Goal: Task Accomplishment & Management: Manage account settings

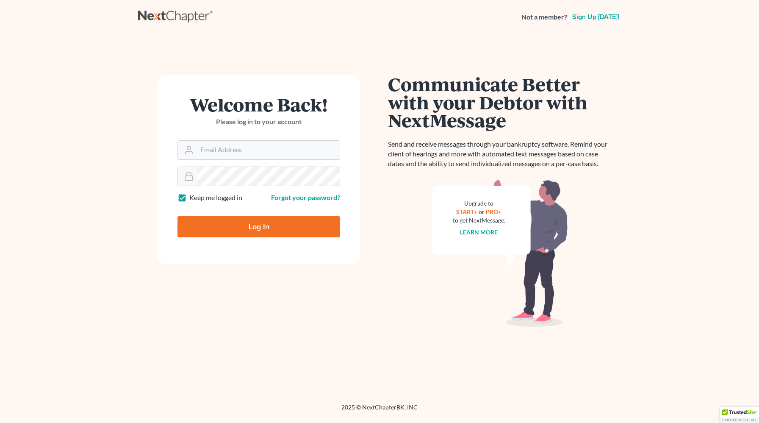
type input "[EMAIL_ADDRESS][DOMAIN_NAME]"
click at [241, 223] on input "Log In" at bounding box center [259, 226] width 163 height 21
type input "Thinking..."
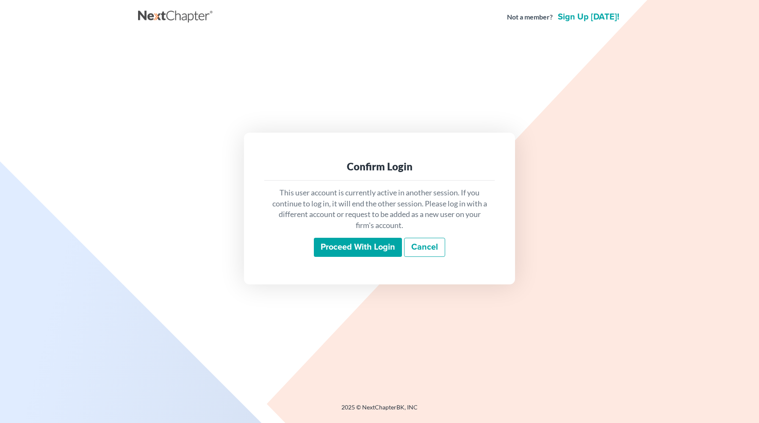
click at [328, 247] on input "Proceed with login" at bounding box center [358, 247] width 88 height 19
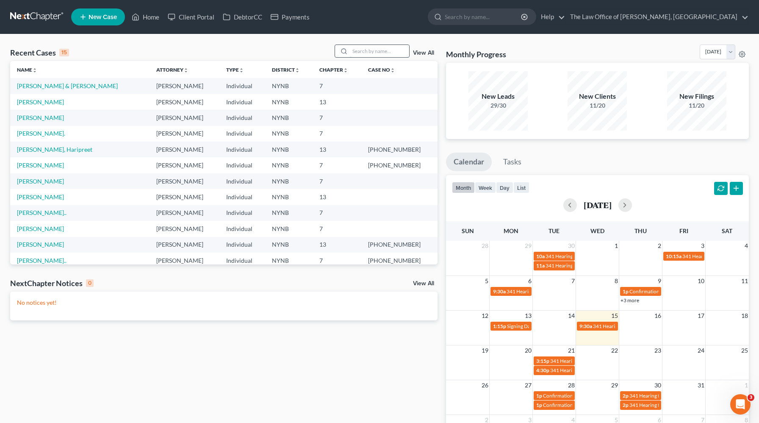
click at [398, 56] on input "search" at bounding box center [379, 51] width 59 height 12
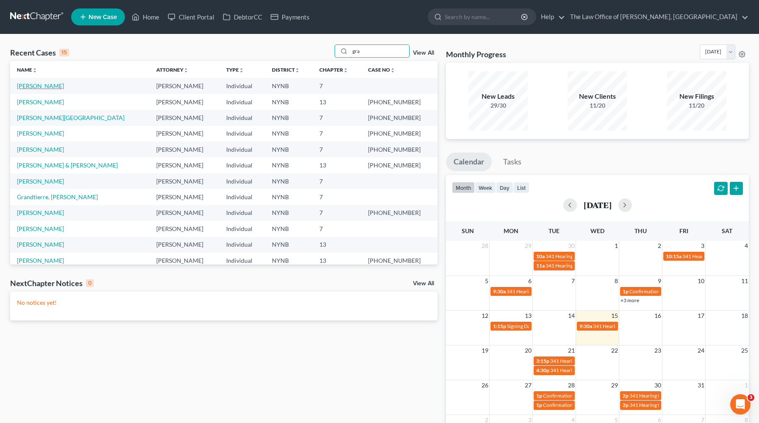
type input "gra"
click at [56, 89] on link "Graham, Brenda" at bounding box center [40, 85] width 47 height 7
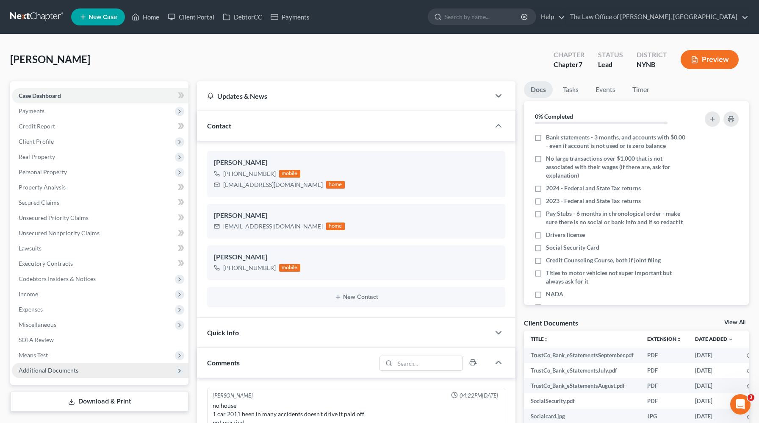
click at [75, 376] on span "Additional Documents" at bounding box center [100, 370] width 177 height 15
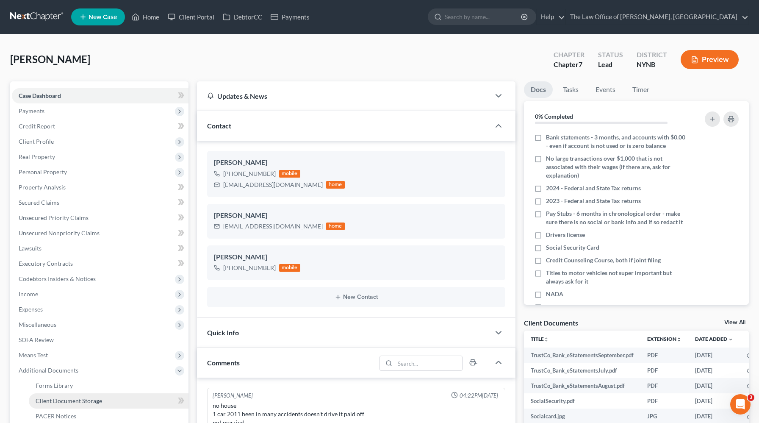
click at [114, 399] on link "Client Document Storage" at bounding box center [109, 400] width 160 height 15
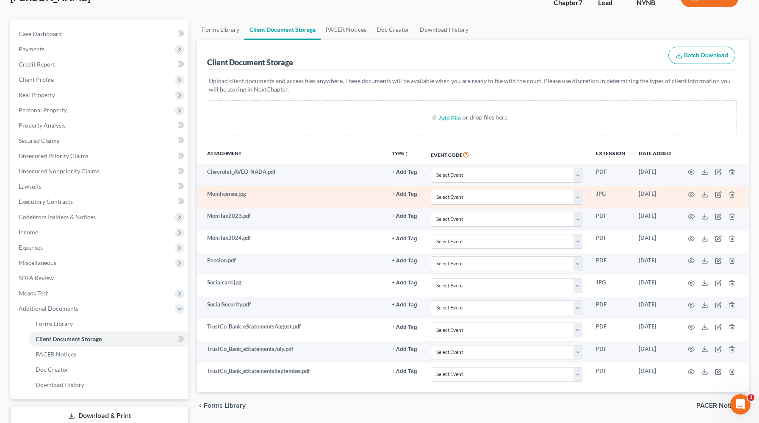
scroll to position [63, 0]
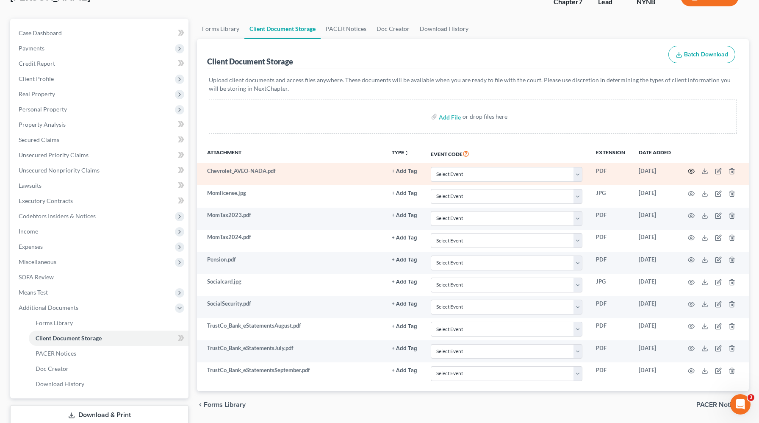
click at [692, 173] on icon "button" at bounding box center [691, 171] width 7 height 7
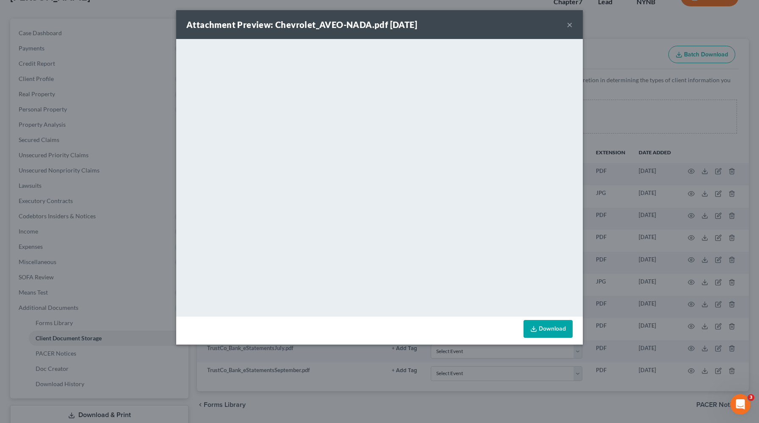
click at [619, 204] on div "Attachment Preview: Chevrolet_AVEO-NADA.pdf 10/15/2025 × <object ng-attr-data='…" at bounding box center [379, 211] width 759 height 423
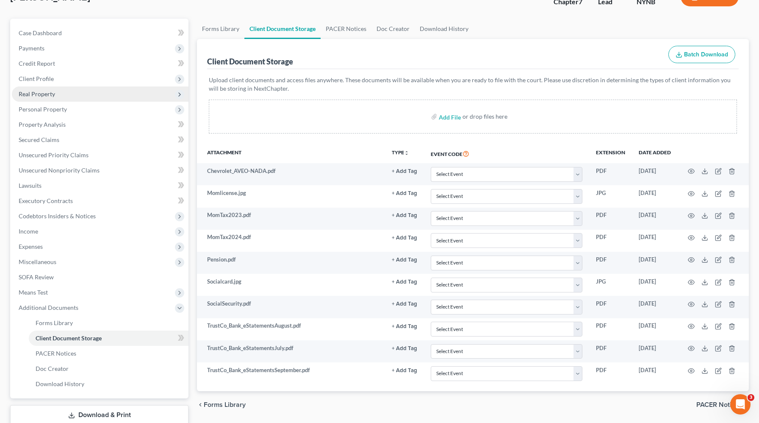
click at [69, 97] on span "Real Property" at bounding box center [100, 93] width 177 height 15
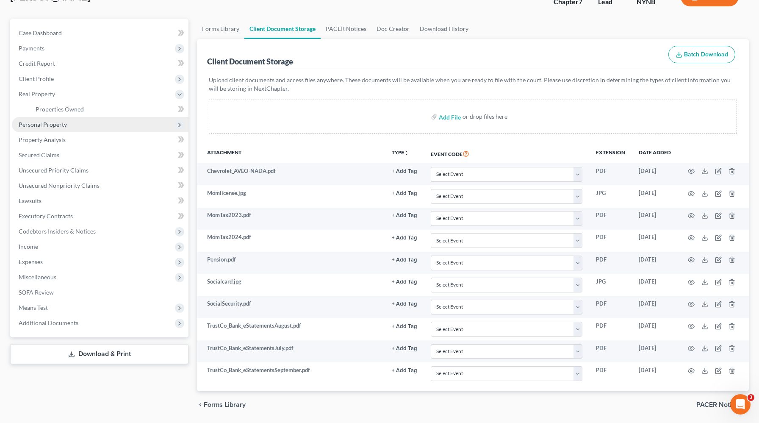
click at [68, 122] on span "Personal Property" at bounding box center [100, 124] width 177 height 15
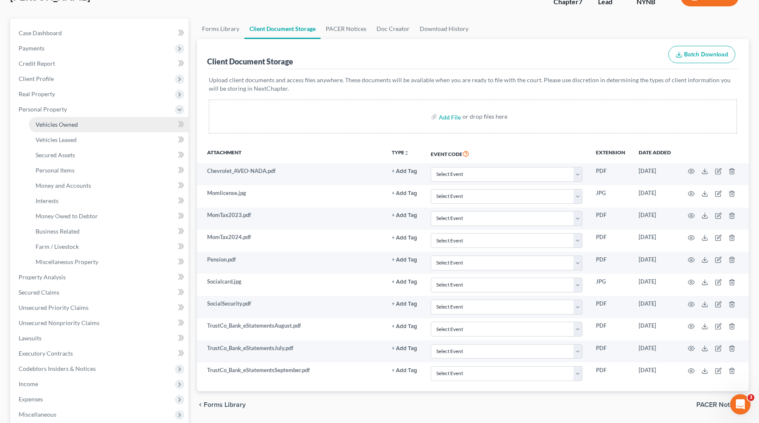
click at [71, 125] on span "Vehicles Owned" at bounding box center [57, 124] width 42 height 7
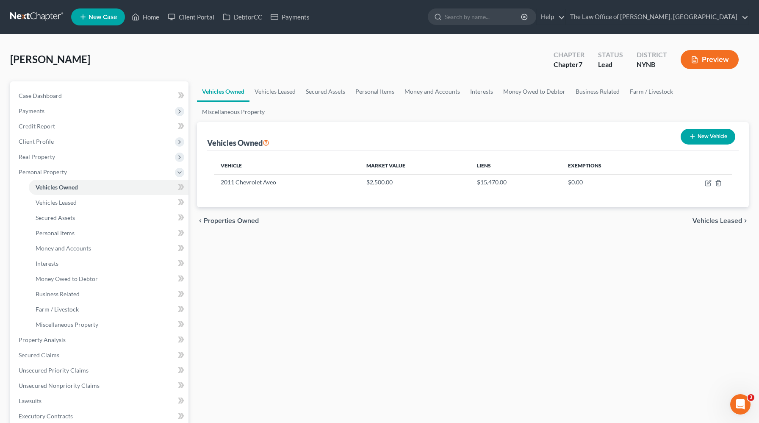
click at [70, 58] on span "Graham, Brenda" at bounding box center [50, 59] width 80 height 12
copy span "Brenda"
click at [88, 142] on span "Client Profile" at bounding box center [100, 141] width 177 height 15
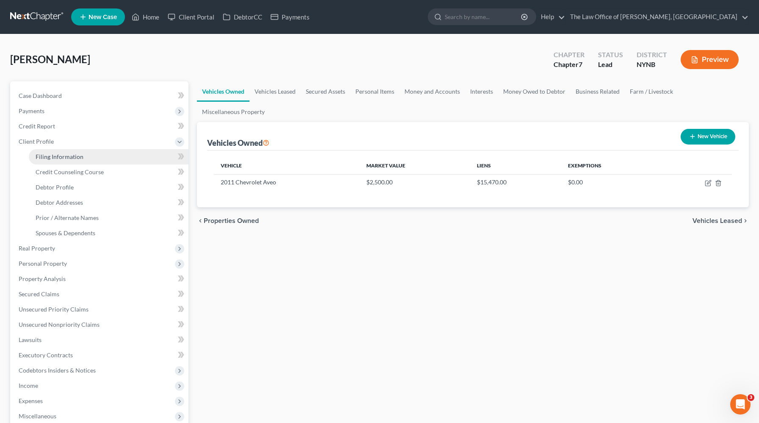
click at [104, 161] on link "Filing Information" at bounding box center [109, 156] width 160 height 15
select select "1"
select select "0"
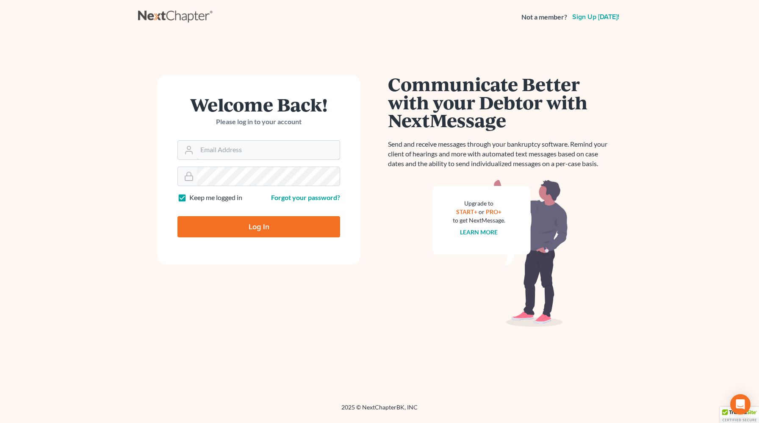
type input "[EMAIL_ADDRESS][DOMAIN_NAME]"
click at [221, 221] on input "Log In" at bounding box center [259, 226] width 163 height 21
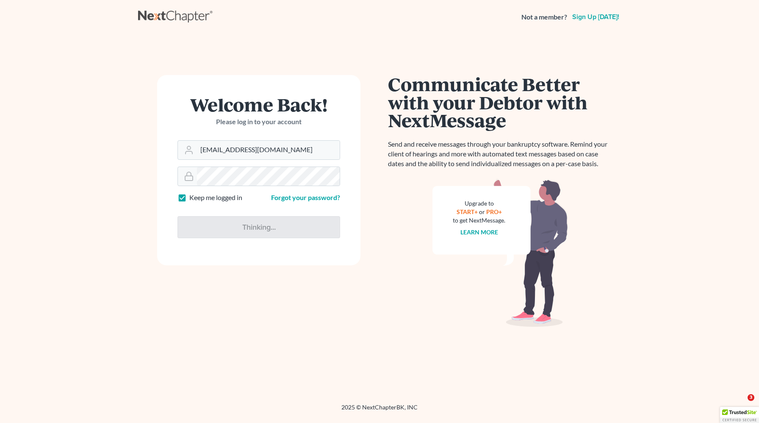
type input "Thinking..."
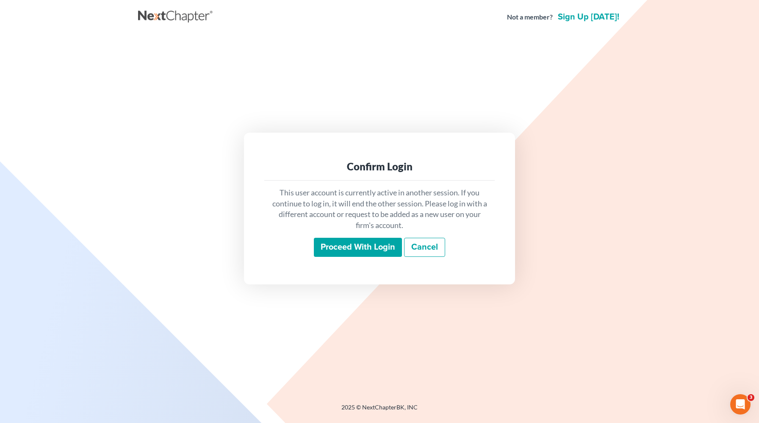
click at [340, 247] on input "Proceed with login" at bounding box center [358, 247] width 88 height 19
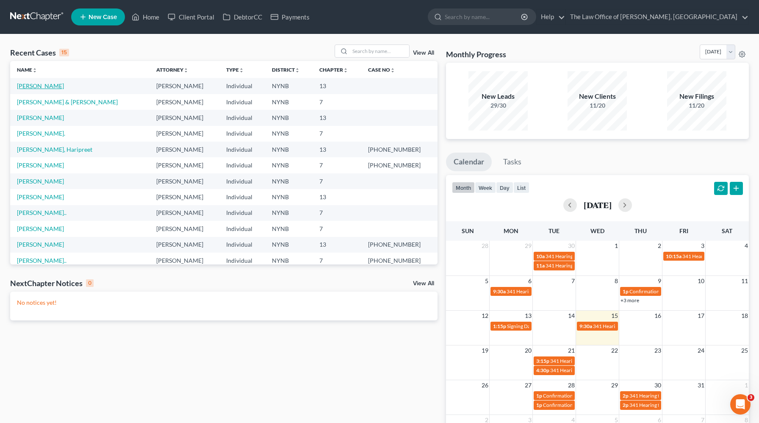
click at [40, 88] on link "[PERSON_NAME]" at bounding box center [40, 85] width 47 height 7
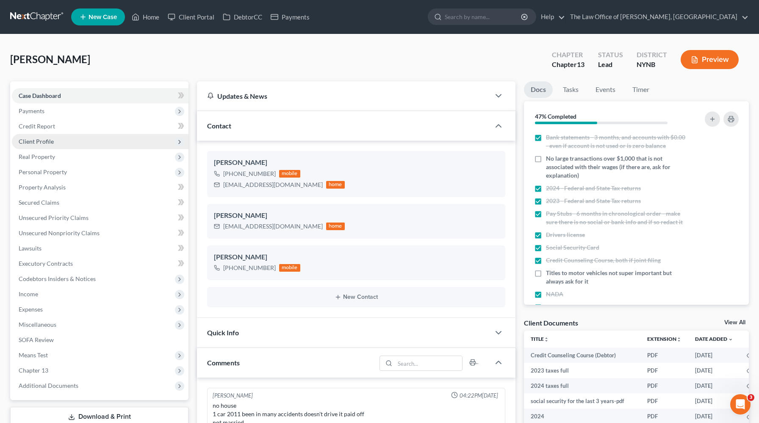
click at [53, 143] on span "Client Profile" at bounding box center [100, 141] width 177 height 15
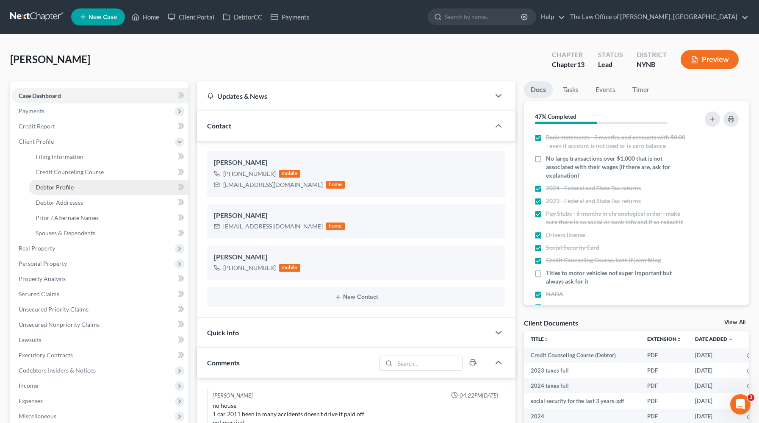
click at [70, 185] on span "Debtor Profile" at bounding box center [55, 186] width 38 height 7
select select "0"
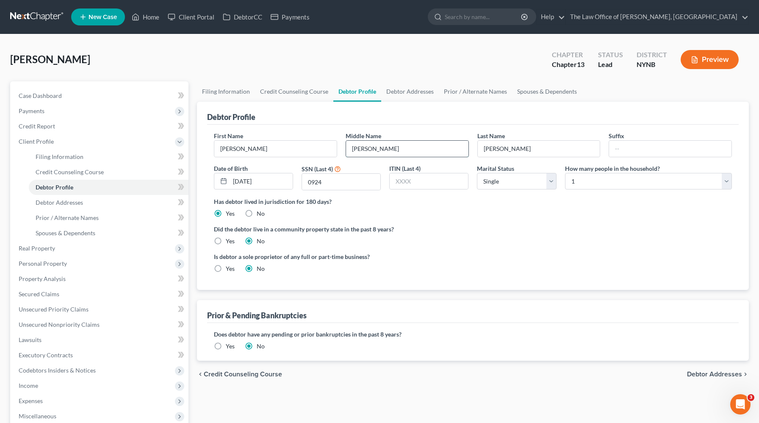
click at [413, 151] on input "Lee" at bounding box center [407, 149] width 122 height 16
click at [508, 153] on input "Graham" at bounding box center [539, 149] width 122 height 16
click at [131, 96] on link "Case Dashboard" at bounding box center [100, 95] width 177 height 15
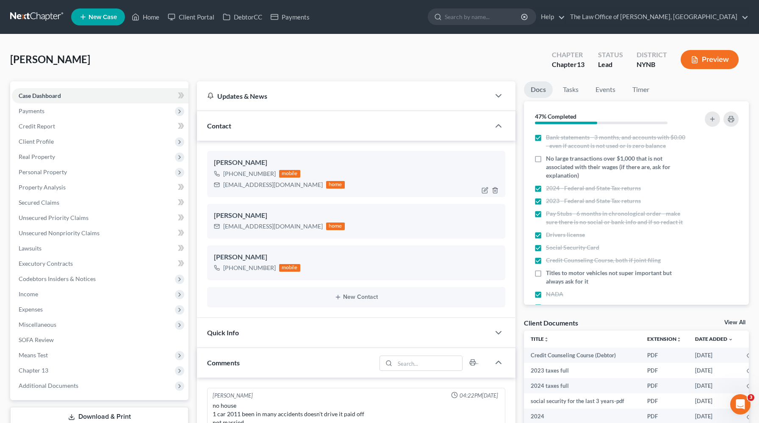
click at [249, 172] on div "+1 (518) 860-0784" at bounding box center [249, 173] width 53 height 8
copy div "+1 (518) 860-0784"
click at [258, 186] on div "brendagraham50@yahoo.com" at bounding box center [273, 184] width 100 height 8
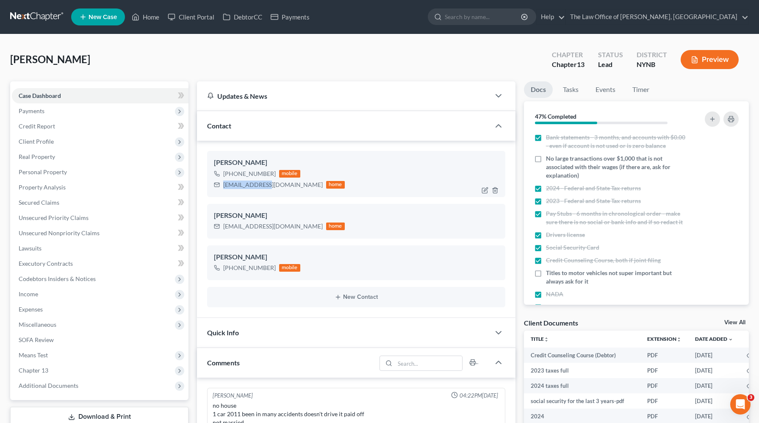
click at [258, 186] on div "brendagraham50@yahoo.com" at bounding box center [273, 184] width 100 height 8
click at [259, 186] on div "brendagraham50@yahoo.com" at bounding box center [273, 184] width 100 height 8
copy div "brendagraham50@yahoo.com"
click at [69, 141] on span "Client Profile" at bounding box center [100, 141] width 177 height 15
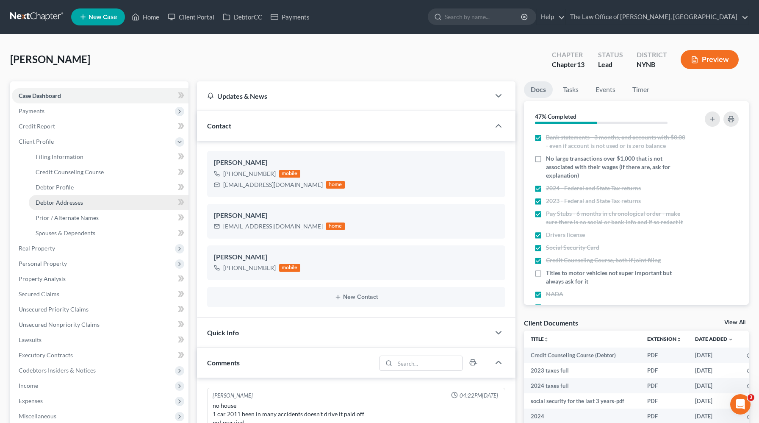
click at [80, 202] on span "Debtor Addresses" at bounding box center [59, 202] width 47 height 7
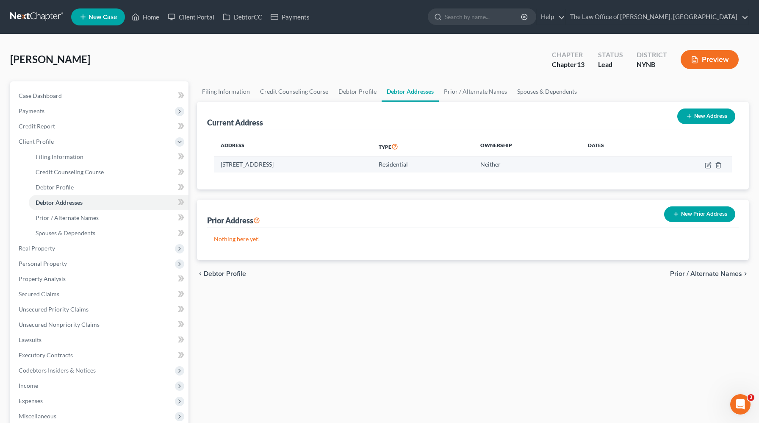
click at [236, 164] on td "122 Edgewood Drive, Cobleskill, NY 12043" at bounding box center [293, 164] width 158 height 16
copy td "122 Edgewood Drive, Cobleskill, NY 12043"
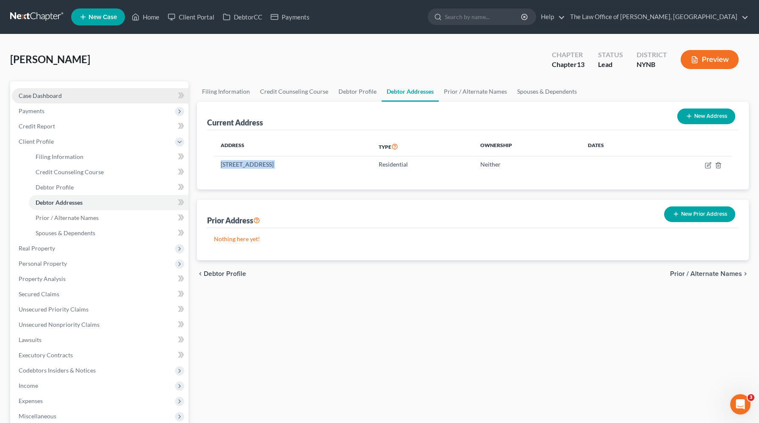
click at [86, 96] on link "Case Dashboard" at bounding box center [100, 95] width 177 height 15
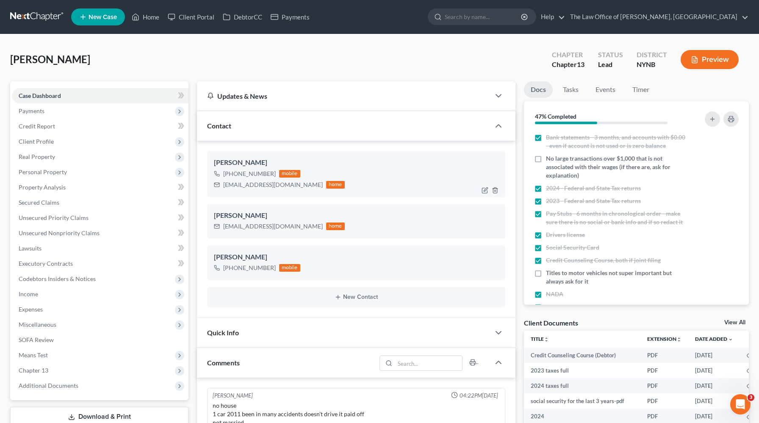
click at [277, 185] on div "brendagraham50@yahoo.com" at bounding box center [273, 184] width 100 height 8
copy div "brendagraham50@yahoo.com"
click at [238, 174] on div "+1 (518) 860-0784" at bounding box center [249, 173] width 53 height 8
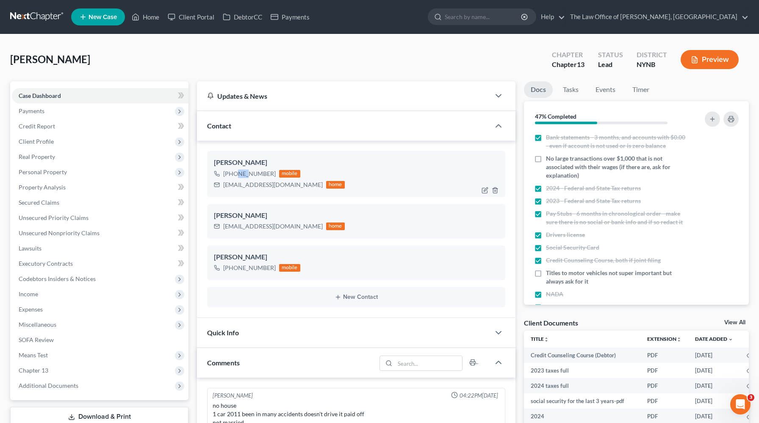
click at [238, 174] on div "+1 (518) 860-0784" at bounding box center [249, 173] width 53 height 8
copy div "518"
click at [249, 172] on div "+1 (518) 860-0784" at bounding box center [249, 173] width 53 height 8
click at [249, 173] on div "+1 (518) 860-0784" at bounding box center [249, 173] width 53 height 8
copy div "860"
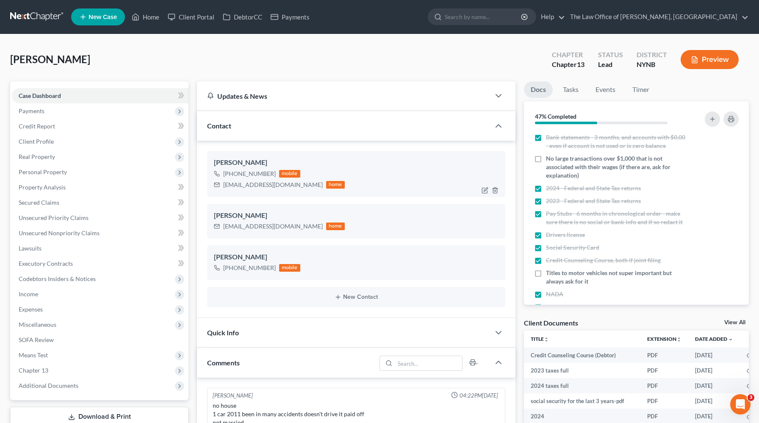
click at [267, 171] on div "+1 (518) 860-0784" at bounding box center [249, 173] width 53 height 8
copy div "0784"
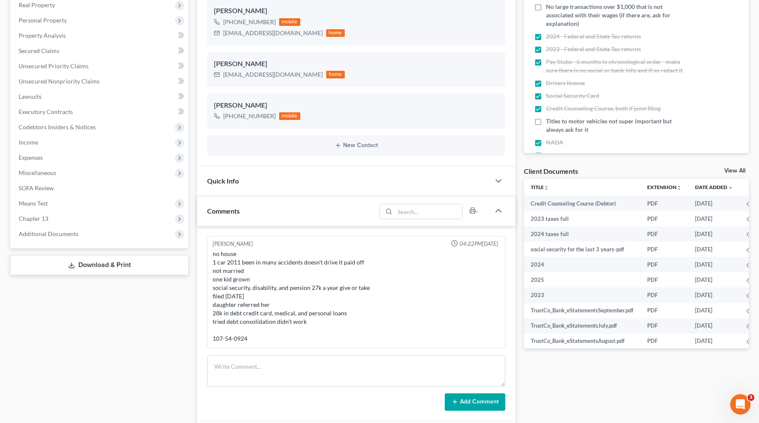
scroll to position [177, 0]
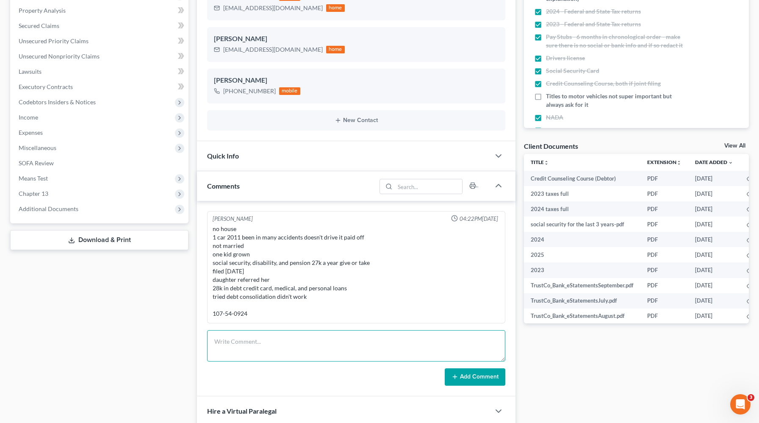
click at [305, 337] on textarea at bounding box center [356, 345] width 298 height 31
type textarea "5141 8102 3638 0474 Brenda L Graham 09/29 056"
click at [475, 378] on button "Add Comment" at bounding box center [475, 377] width 61 height 18
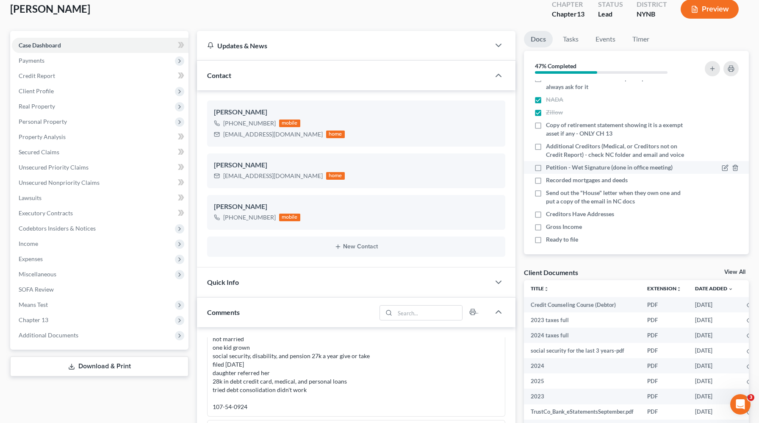
scroll to position [149, 0]
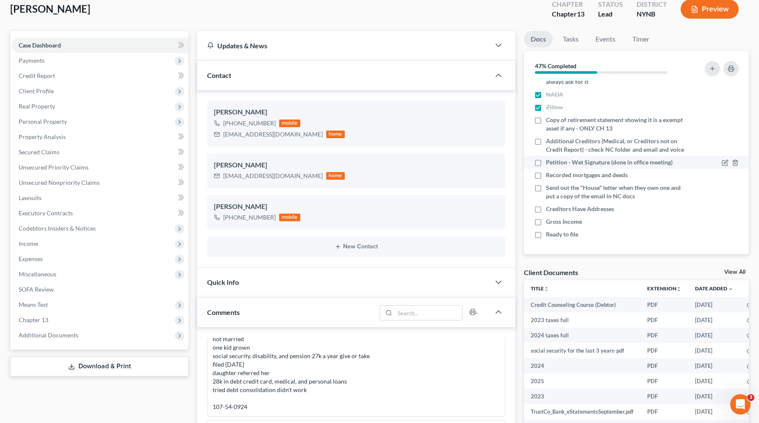
click at [613, 162] on span "Petition - Wet Signature (done in office meeting)" at bounding box center [609, 162] width 127 height 8
click at [555, 162] on input "Petition - Wet Signature (done in office meeting)" at bounding box center [553, 161] width 6 height 6
click at [615, 166] on li "Petition - Wet Signature (done in office meeting)" at bounding box center [636, 162] width 225 height 13
click at [558, 165] on span "Petition - Wet Signature (done in office meeting)" at bounding box center [609, 162] width 127 height 8
click at [555, 164] on input "Petition - Wet Signature (done in office meeting)" at bounding box center [553, 161] width 6 height 6
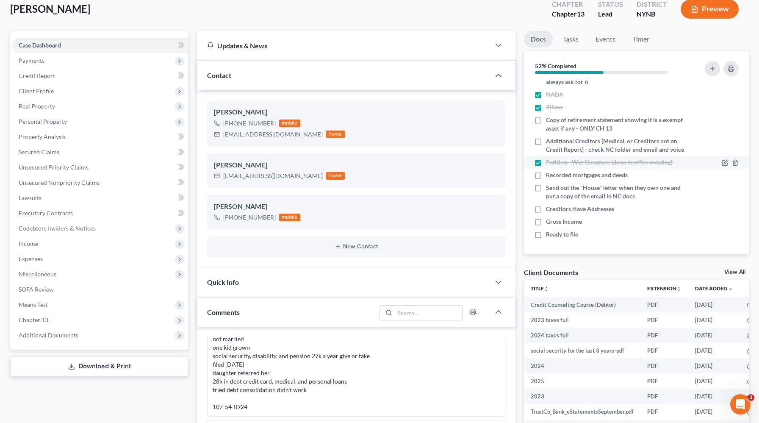
checkbox input "false"
click at [71, 182] on span "Unsecured Nonpriority Claims" at bounding box center [59, 182] width 81 height 7
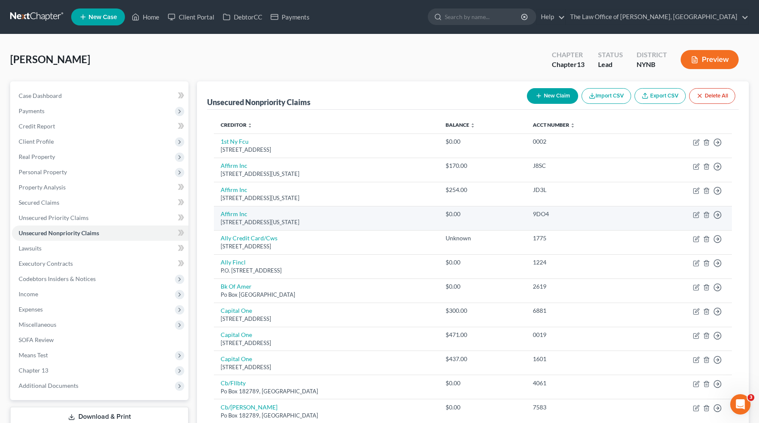
scroll to position [555, 0]
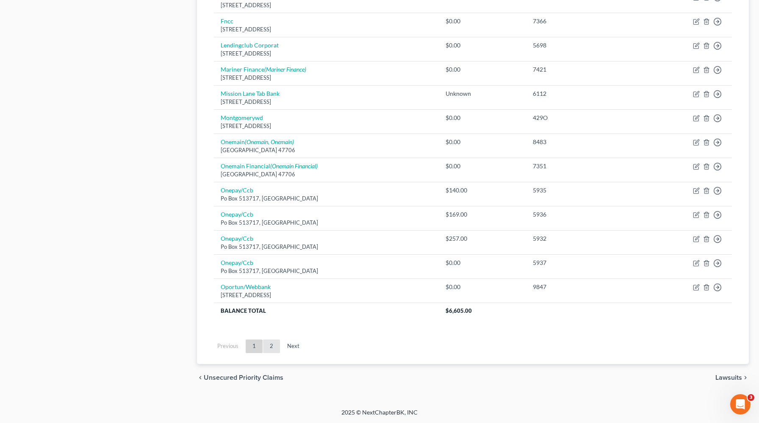
click at [272, 340] on link "2" at bounding box center [271, 346] width 17 height 14
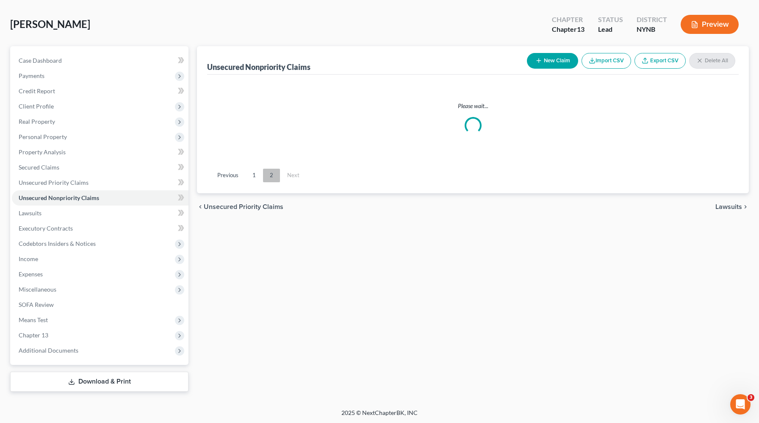
scroll to position [217, 0]
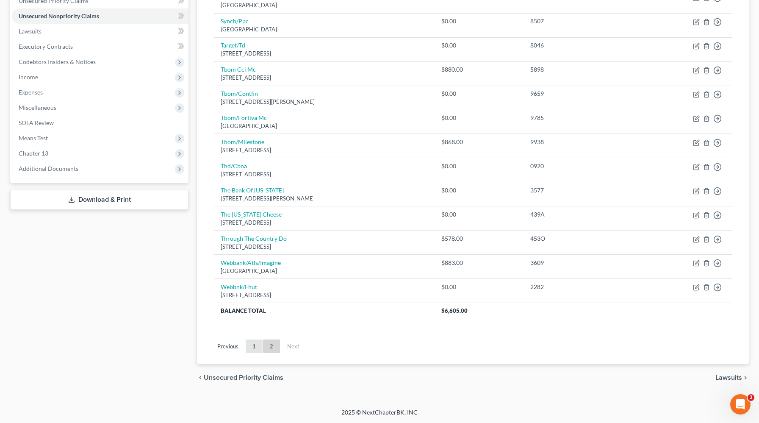
click at [251, 351] on link "1" at bounding box center [254, 346] width 17 height 14
click at [251, 351] on div "Unsecured Nonpriority Claims New Claim Import CSV Export CSV Delete All Credito…" at bounding box center [473, 127] width 561 height 527
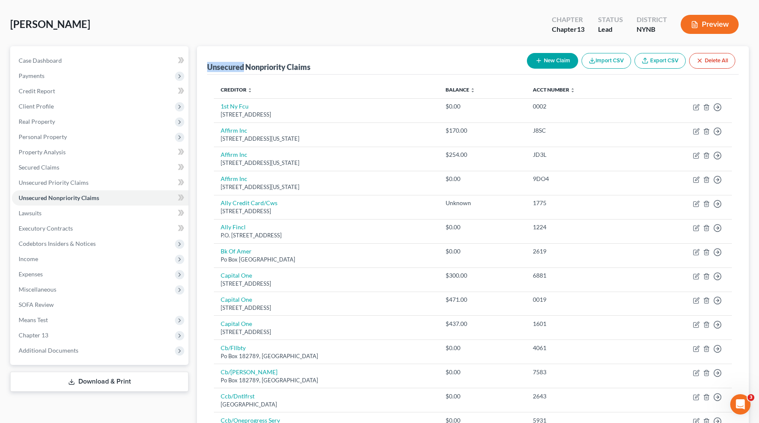
click at [540, 60] on icon "button" at bounding box center [539, 60] width 7 height 7
select select "0"
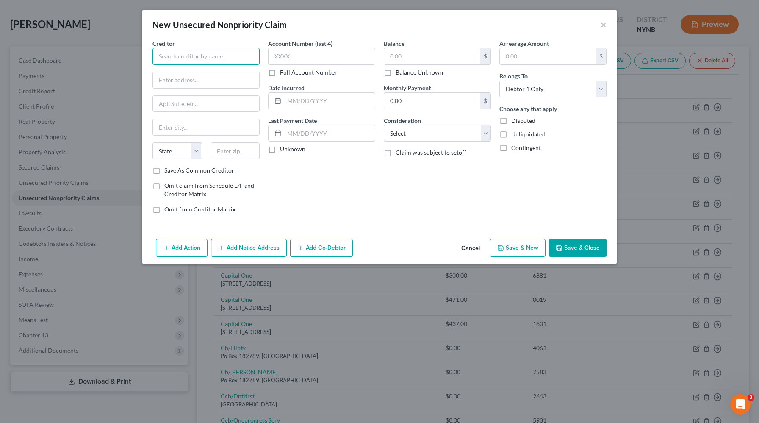
click at [246, 60] on input "text" at bounding box center [206, 56] width 107 height 17
paste input "klarna"
click at [163, 58] on input "klarna" at bounding box center [206, 56] width 107 height 17
type input "Klarna"
click at [218, 76] on input "text" at bounding box center [206, 80] width 106 height 16
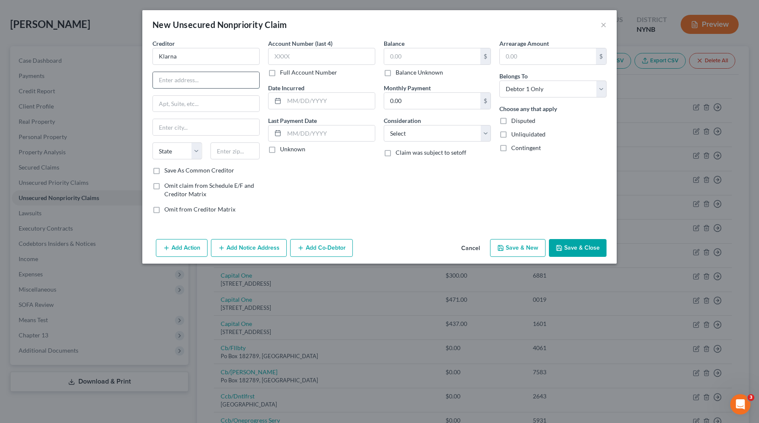
paste input "800 N. High St, Ste. 400,"
type input "800 N. High St, Ste. 400"
click at [236, 147] on input "text" at bounding box center [236, 150] width 50 height 17
click at [235, 155] on input "text" at bounding box center [236, 150] width 50 height 17
paste input "43215"
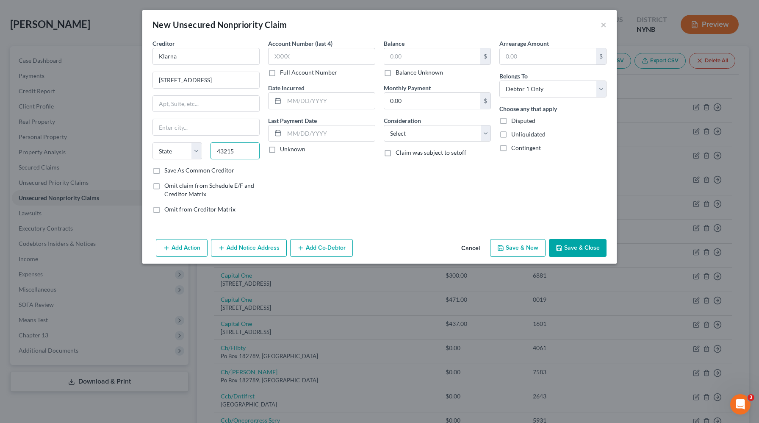
type input "43215"
type input "Columbus"
select select "36"
click at [317, 174] on div "Account Number (last 4) Full Account Number Date Incurred Last Payment Date Unk…" at bounding box center [322, 129] width 116 height 181
click at [318, 83] on div "Account Number (last 4) Full Account Number Date Incurred Last Payment Date Unk…" at bounding box center [322, 129] width 116 height 181
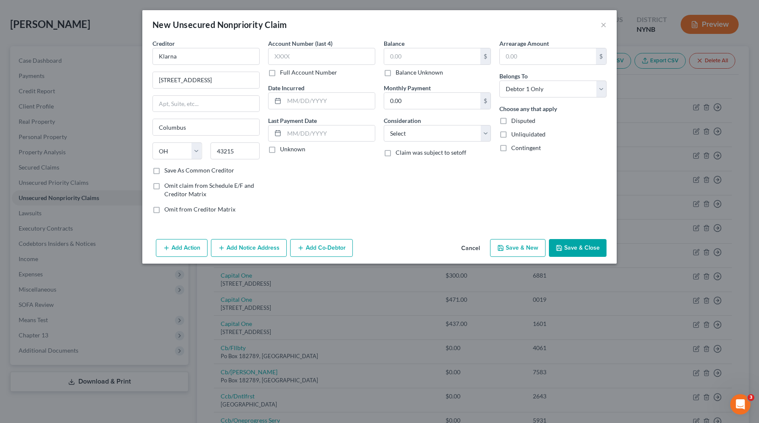
click at [325, 73] on label "Full Account Number" at bounding box center [308, 72] width 57 height 8
click at [289, 73] on input "Full Account Number" at bounding box center [286, 71] width 6 height 6
click at [417, 75] on label "Balance Unknown" at bounding box center [419, 72] width 47 height 8
click at [405, 74] on input "Balance Unknown" at bounding box center [402, 71] width 6 height 6
checkbox input "true"
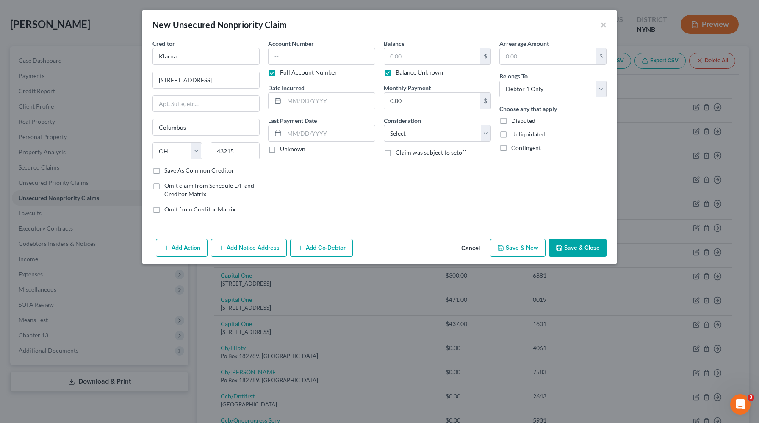
type input "0.00"
click at [568, 249] on button "Save & Close" at bounding box center [578, 248] width 58 height 18
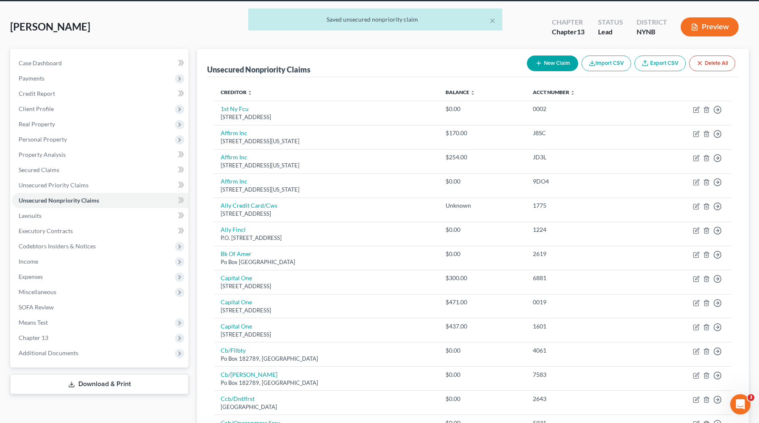
scroll to position [0, 0]
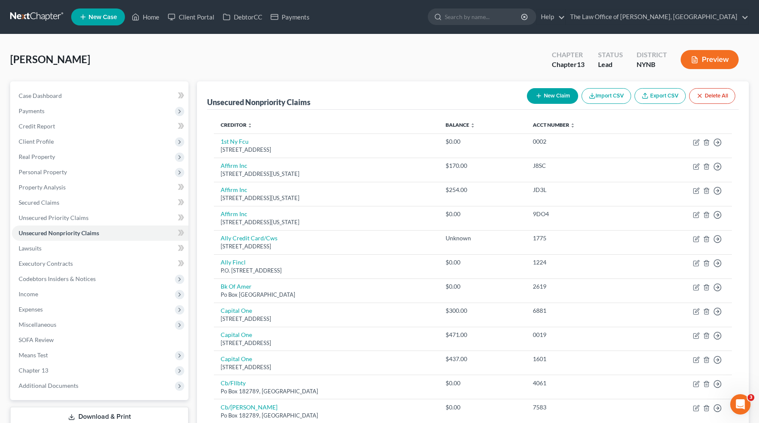
click at [44, 18] on link at bounding box center [37, 16] width 54 height 15
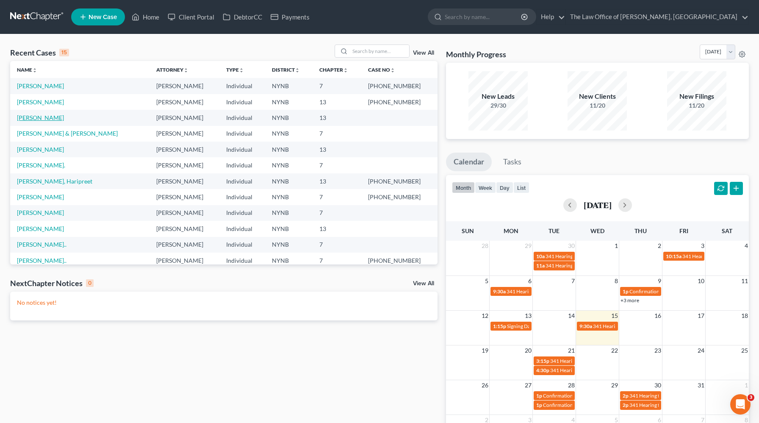
click at [44, 115] on link "[PERSON_NAME]" at bounding box center [40, 117] width 47 height 7
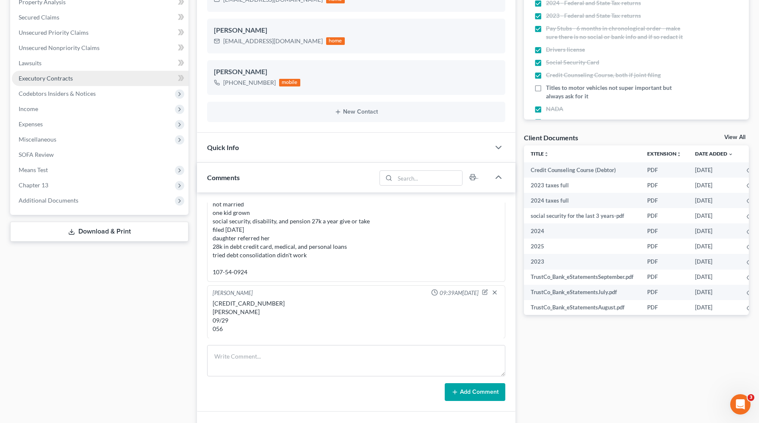
scroll to position [175, 0]
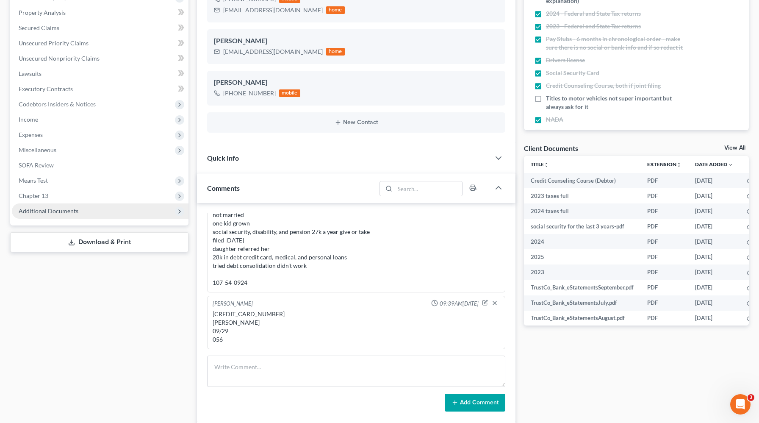
click at [121, 217] on span "Additional Documents" at bounding box center [100, 210] width 177 height 15
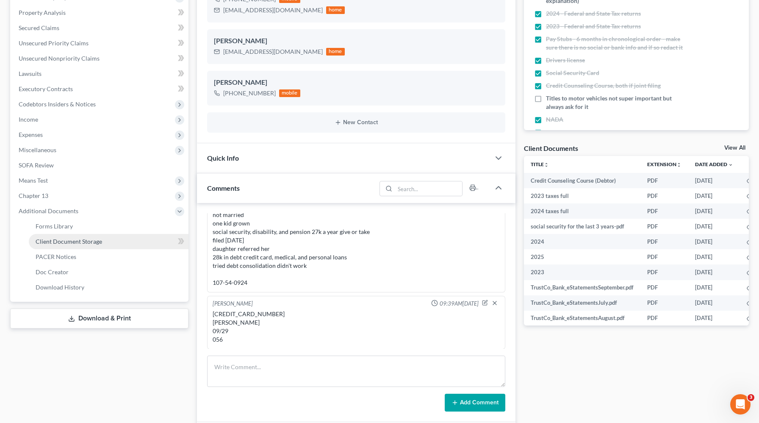
click at [152, 245] on link "Client Document Storage" at bounding box center [109, 241] width 160 height 15
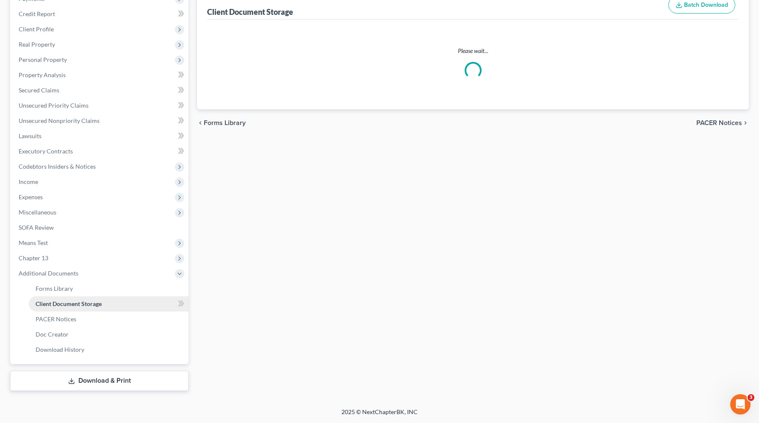
scroll to position [81, 0]
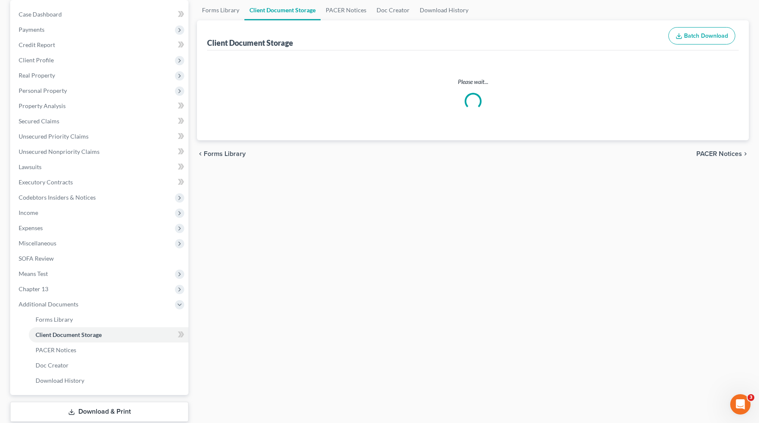
select select "1"
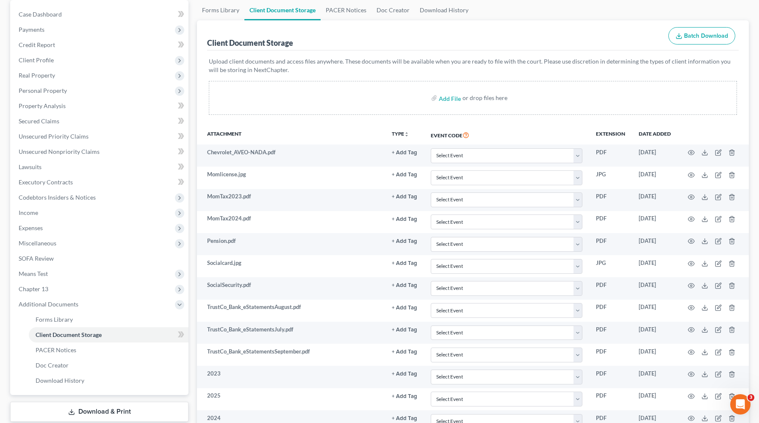
scroll to position [0, 0]
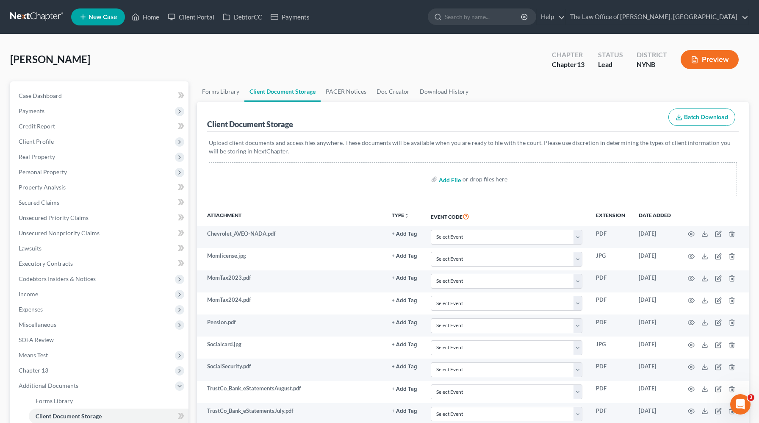
select select "1"
click at [142, 17] on link "Home" at bounding box center [146, 16] width 36 height 15
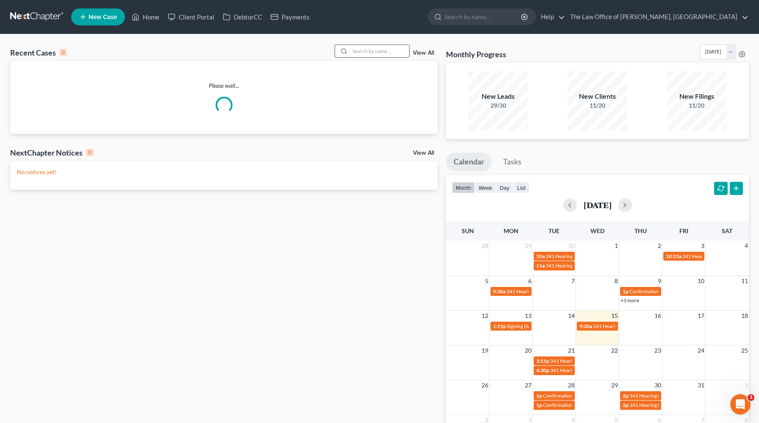
click at [389, 53] on input "search" at bounding box center [379, 51] width 59 height 12
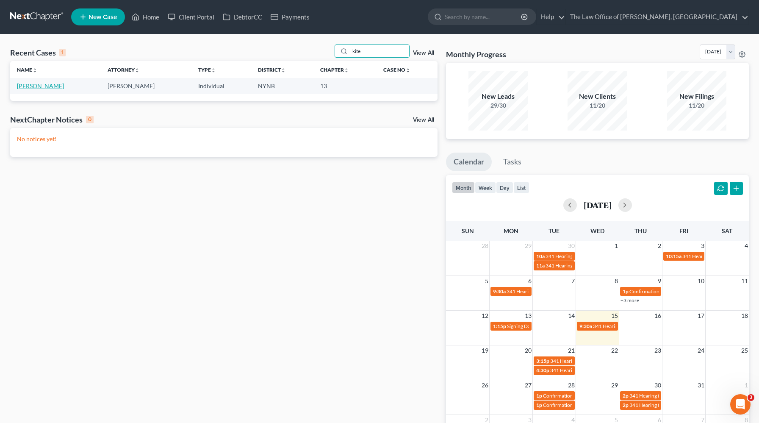
type input "kite"
click at [33, 89] on link "[PERSON_NAME]" at bounding box center [40, 85] width 47 height 7
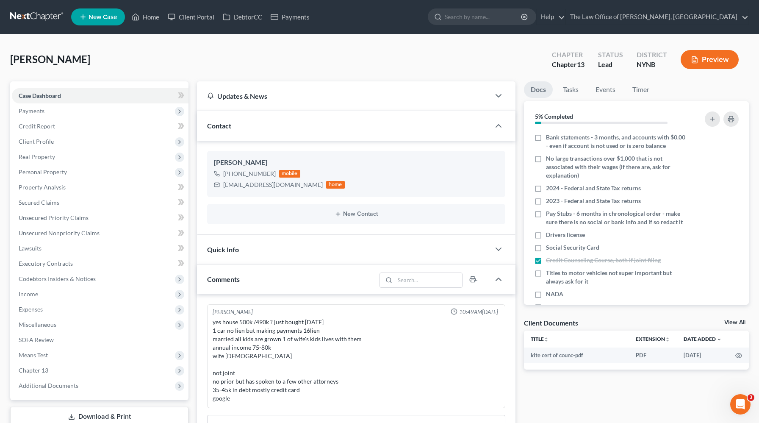
scroll to position [436, 0]
click at [251, 14] on link "DebtorCC" at bounding box center [243, 16] width 48 height 15
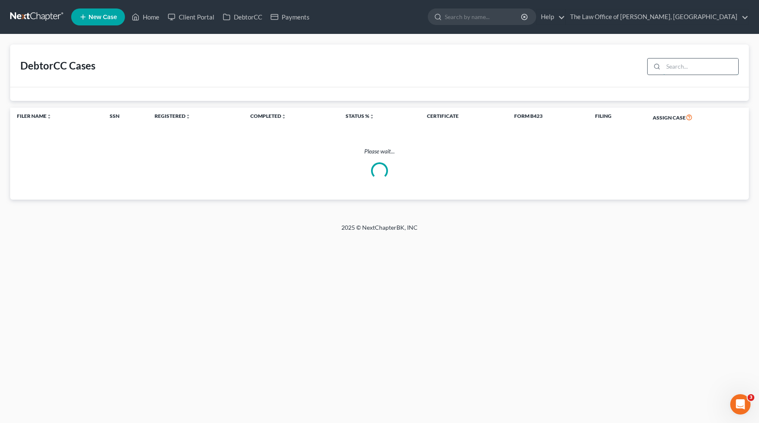
click at [681, 68] on input "search" at bounding box center [701, 66] width 75 height 16
click at [716, 68] on input "kite" at bounding box center [701, 66] width 75 height 16
type input "kite"
click at [431, 178] on div "Please wait..." at bounding box center [379, 163] width 739 height 32
click at [679, 69] on input "search" at bounding box center [701, 66] width 75 height 16
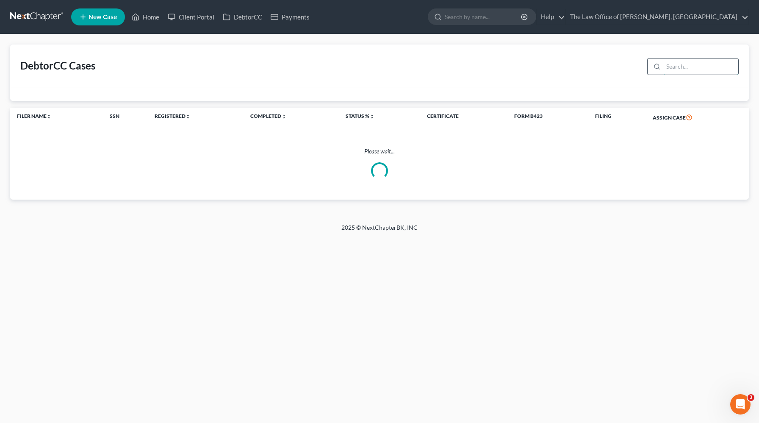
click at [679, 69] on input "search" at bounding box center [701, 66] width 75 height 16
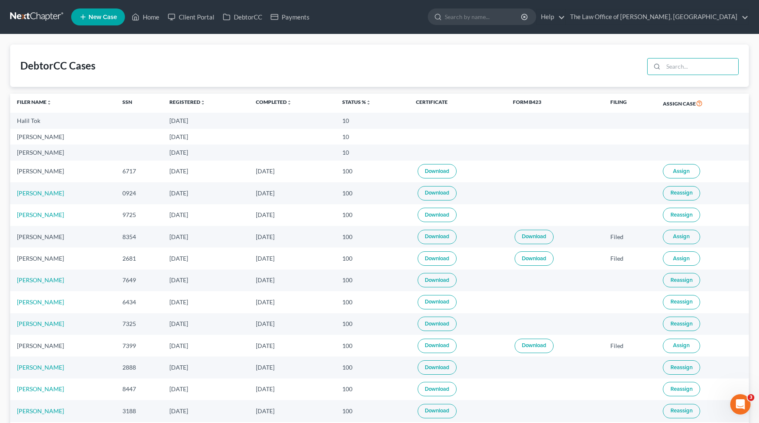
click at [694, 172] on button "Assign" at bounding box center [681, 171] width 37 height 14
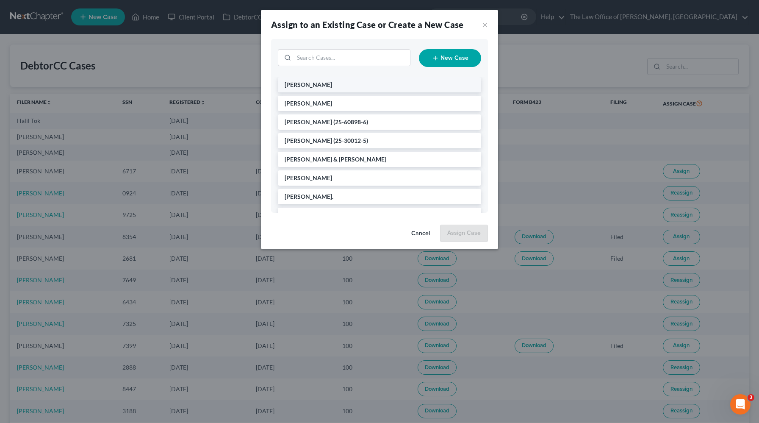
click at [348, 83] on li "[PERSON_NAME]" at bounding box center [379, 84] width 203 height 15
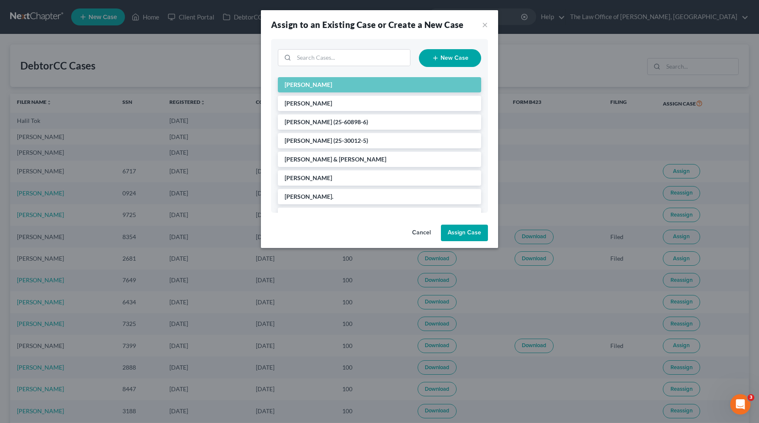
click at [460, 230] on button "Assign Case" at bounding box center [464, 233] width 47 height 17
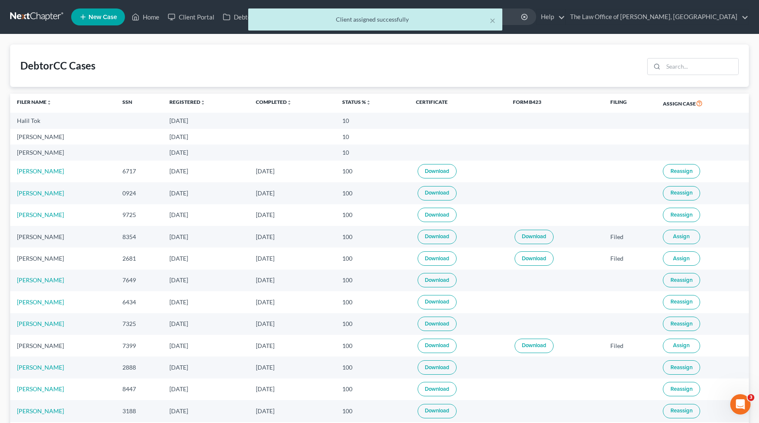
click at [193, 16] on div "× Client assigned successfully" at bounding box center [375, 21] width 759 height 26
click at [204, 18] on div "× Client assigned successfully" at bounding box center [375, 21] width 759 height 26
click at [198, 18] on div "× Client assigned successfully" at bounding box center [375, 21] width 759 height 26
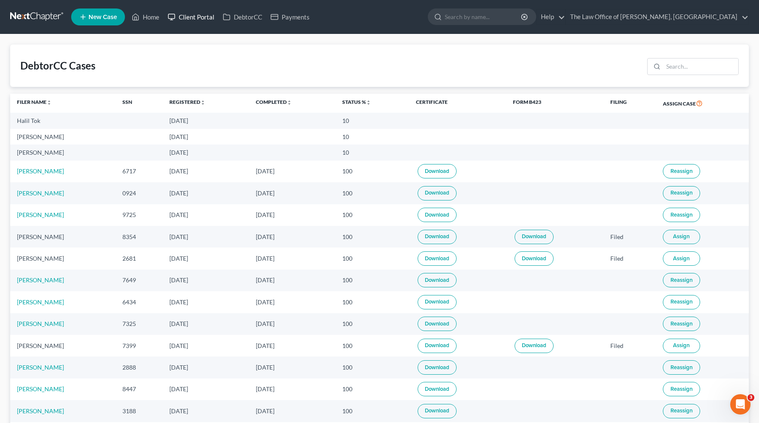
click at [184, 14] on link "Client Portal" at bounding box center [191, 16] width 55 height 15
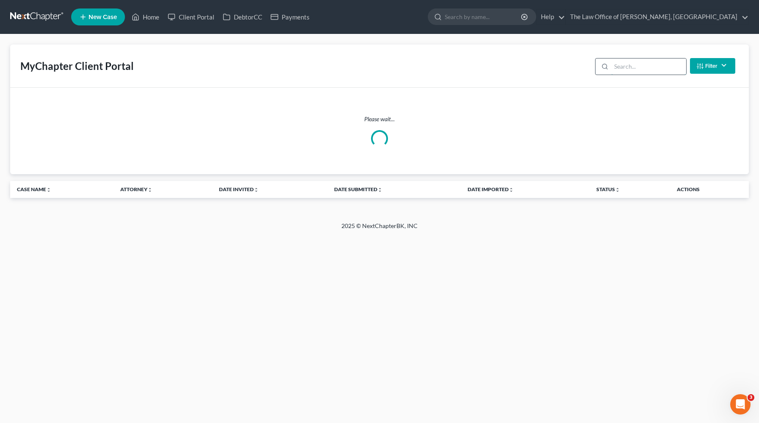
click at [625, 69] on input "search" at bounding box center [648, 66] width 75 height 16
click at [670, 71] on input "kite" at bounding box center [648, 66] width 75 height 16
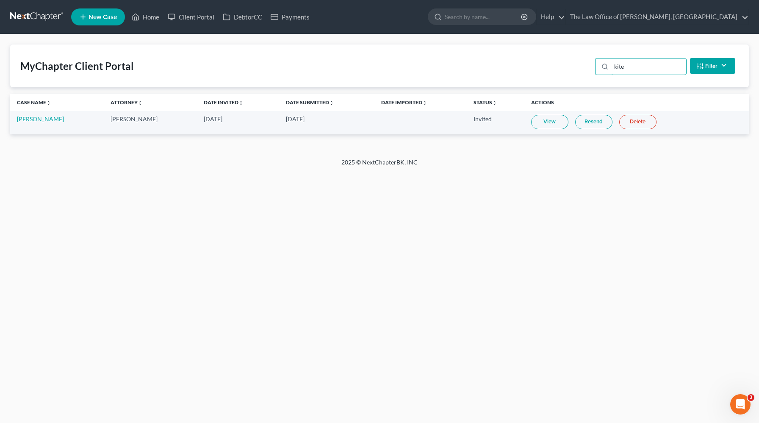
type input "kite"
click at [548, 124] on link "View" at bounding box center [549, 122] width 37 height 14
click at [29, 114] on td "[PERSON_NAME]" at bounding box center [57, 122] width 94 height 23
click at [29, 118] on link "[PERSON_NAME]" at bounding box center [40, 118] width 47 height 7
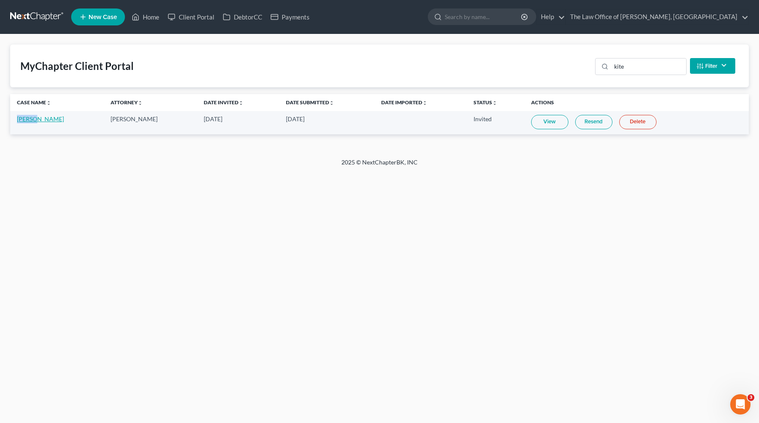
click at [29, 118] on link "[PERSON_NAME]" at bounding box center [40, 118] width 47 height 7
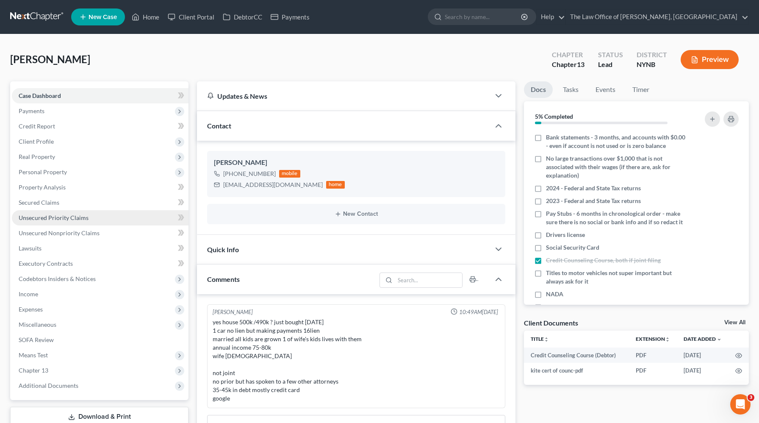
click at [78, 221] on link "Unsecured Priority Claims" at bounding box center [100, 217] width 177 height 15
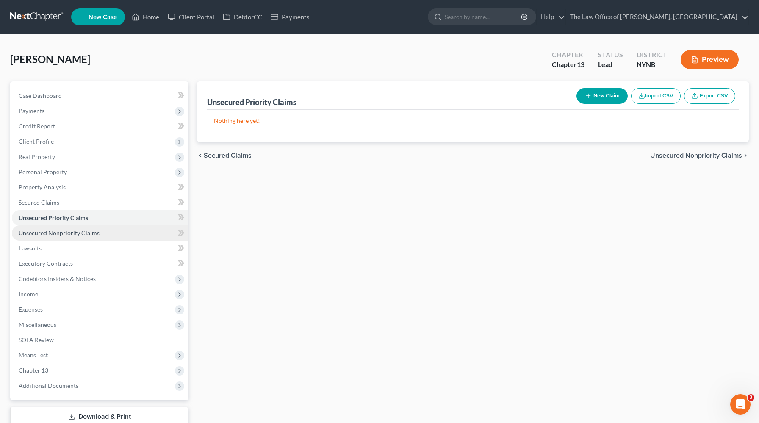
click at [94, 234] on span "Unsecured Nonpriority Claims" at bounding box center [59, 232] width 81 height 7
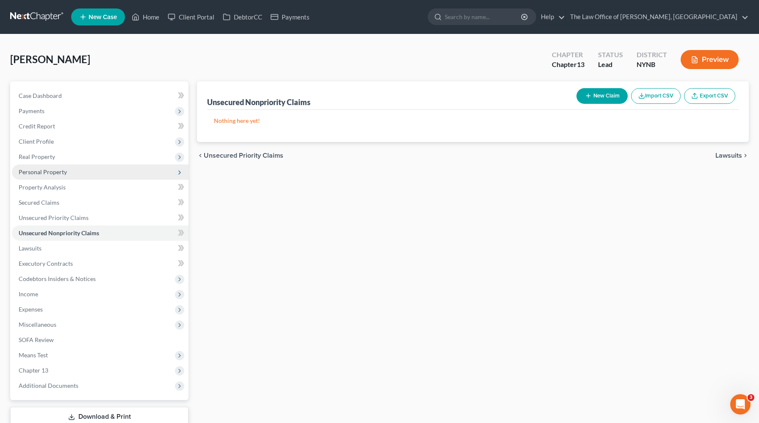
click at [112, 174] on span "Personal Property" at bounding box center [100, 171] width 177 height 15
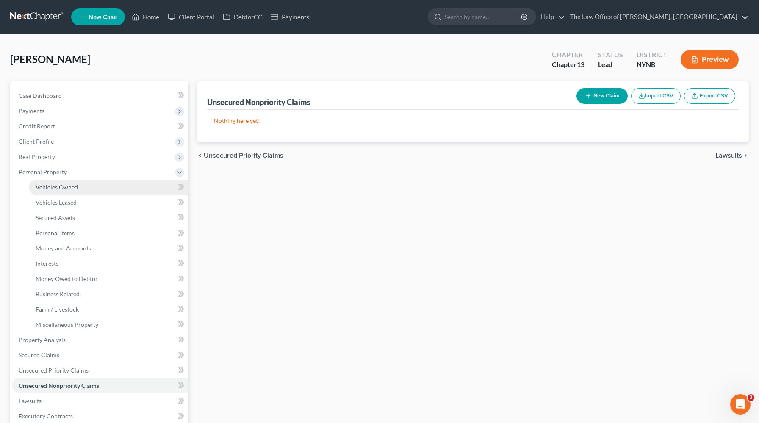
click at [107, 186] on link "Vehicles Owned" at bounding box center [109, 187] width 160 height 15
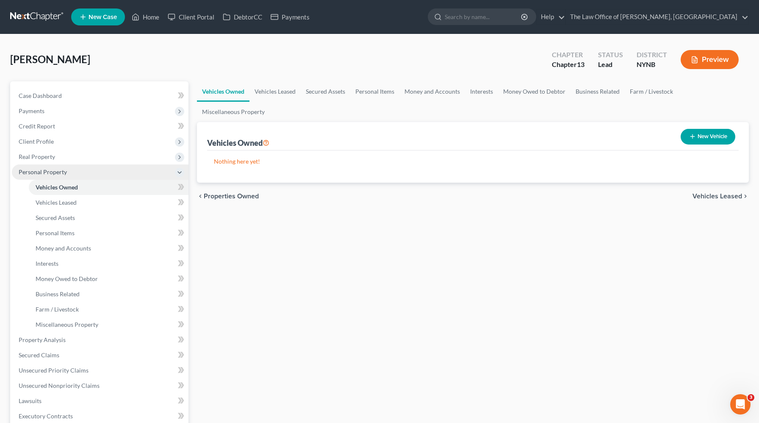
click at [137, 171] on span "Personal Property" at bounding box center [100, 171] width 177 height 15
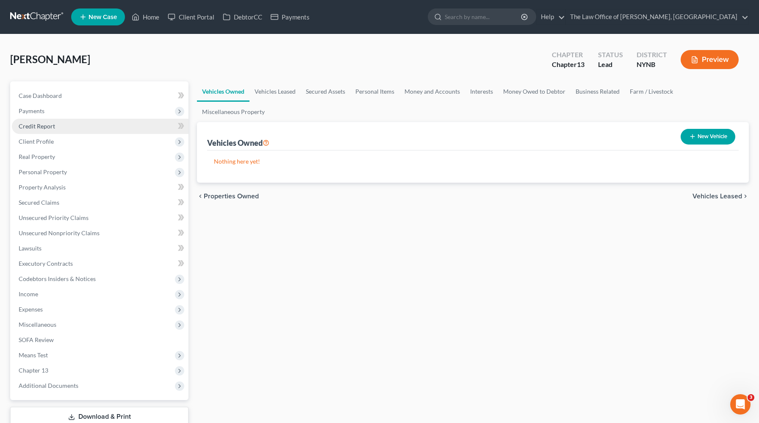
click at [121, 123] on link "Credit Report" at bounding box center [100, 126] width 177 height 15
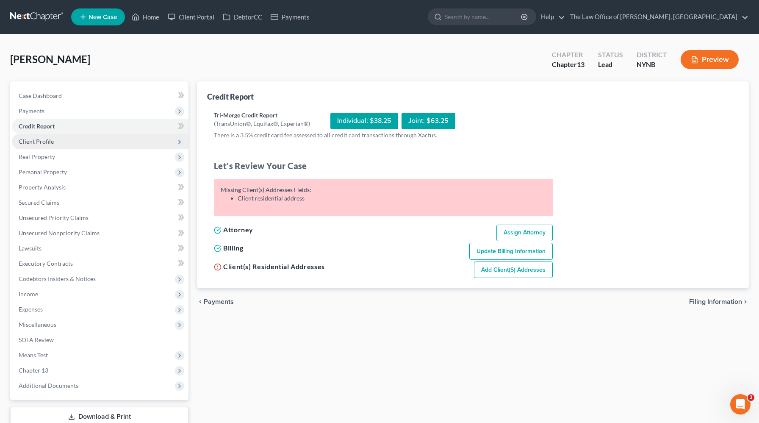
click at [106, 144] on span "Client Profile" at bounding box center [100, 141] width 177 height 15
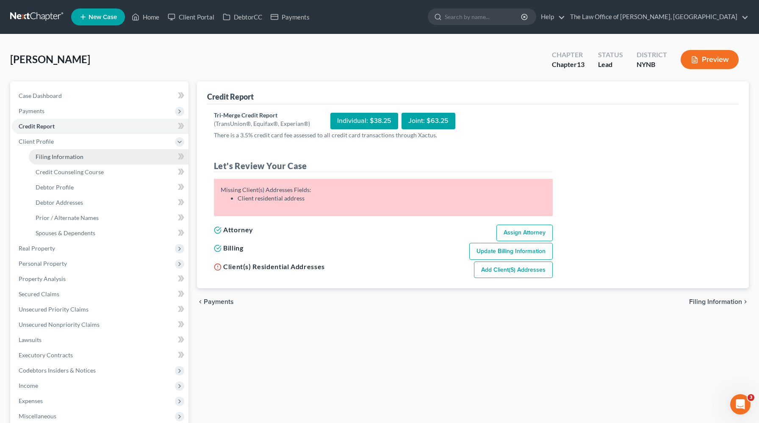
click at [93, 159] on link "Filing Information" at bounding box center [109, 156] width 160 height 15
select select "1"
select select "0"
select select "3"
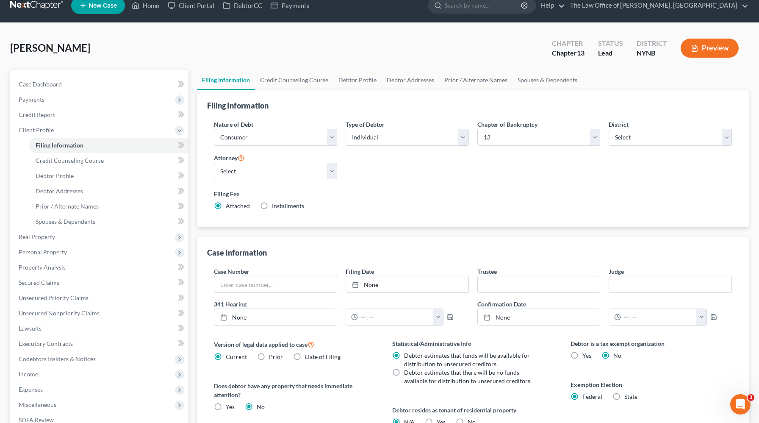
scroll to position [13, 0]
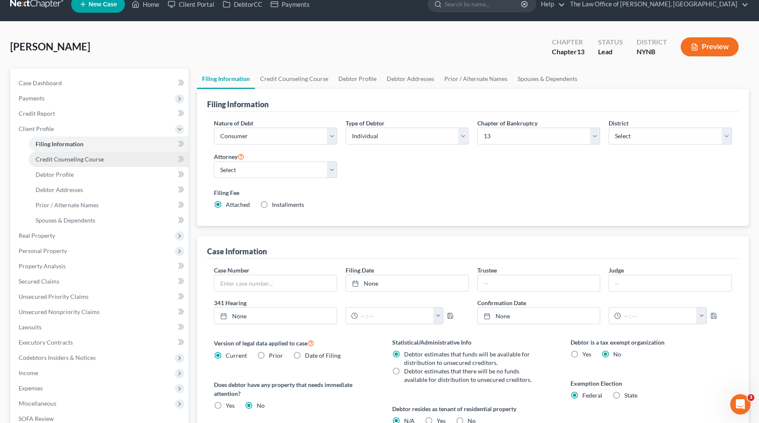
click at [94, 163] on link "Credit Counseling Course" at bounding box center [109, 159] width 160 height 15
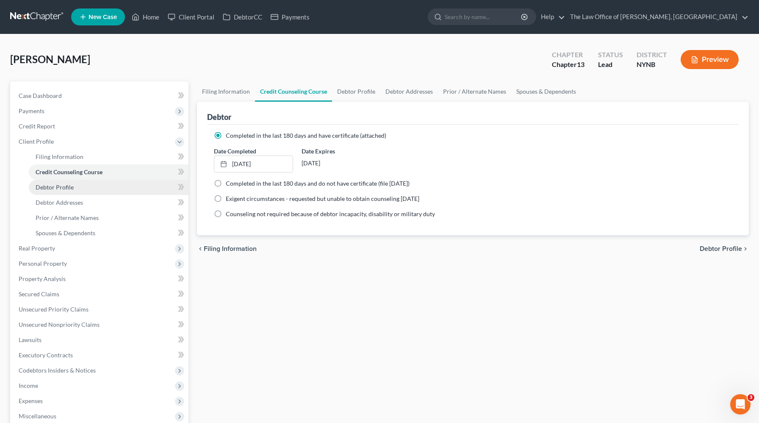
click at [110, 186] on link "Debtor Profile" at bounding box center [109, 187] width 160 height 15
select select "0"
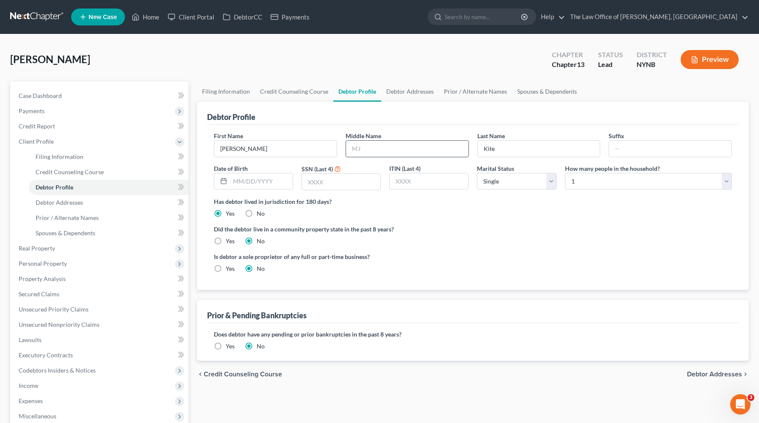
click at [395, 148] on input "text" at bounding box center [407, 149] width 122 height 16
click at [588, 203] on label "Has debtor lived in jurisdiction for 180 days?" at bounding box center [473, 201] width 518 height 9
click at [632, 181] on select "Select 1 2 3 4 5 6 7 8 9 10 11 12 13 14 15 16 17 18 19 20" at bounding box center [648, 181] width 167 height 17
select select "2"
click at [565, 173] on select "Select 1 2 3 4 5 6 7 8 9 10 11 12 13 14 15 16 17 18 19 20" at bounding box center [648, 181] width 167 height 17
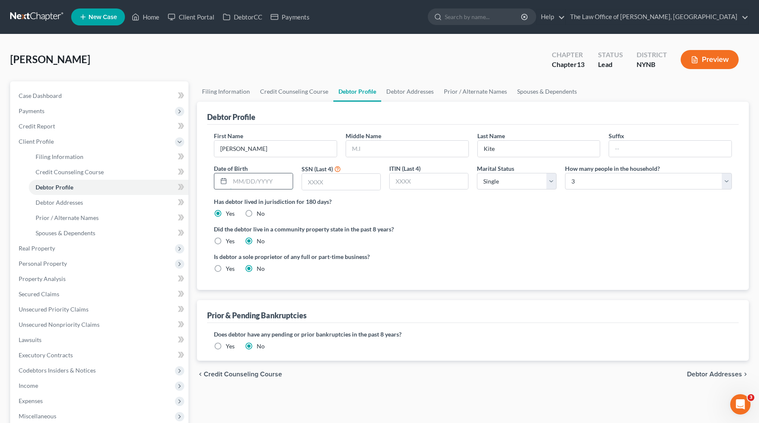
click at [257, 178] on input "text" at bounding box center [261, 181] width 63 height 16
type input "[DATE]"
click at [324, 180] on input "text" at bounding box center [341, 182] width 78 height 16
type input "6717"
click at [521, 186] on select "Select Single Married Separated Divorced Widowed" at bounding box center [516, 181] width 79 height 17
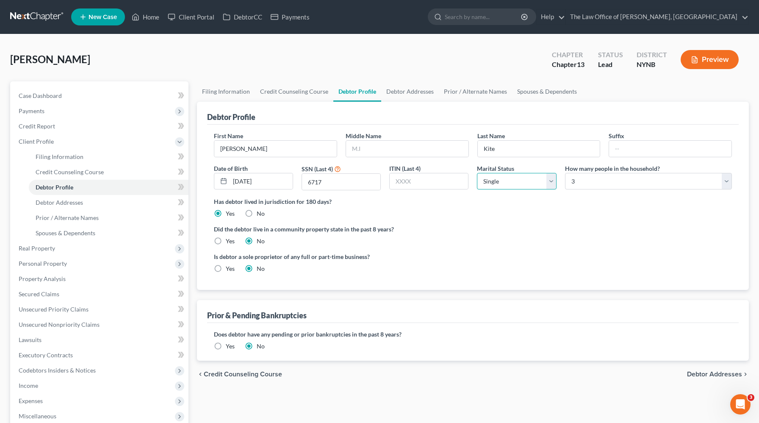
select select "1"
click at [477, 173] on select "Select Single Married Separated Divorced Widowed" at bounding box center [516, 181] width 79 height 17
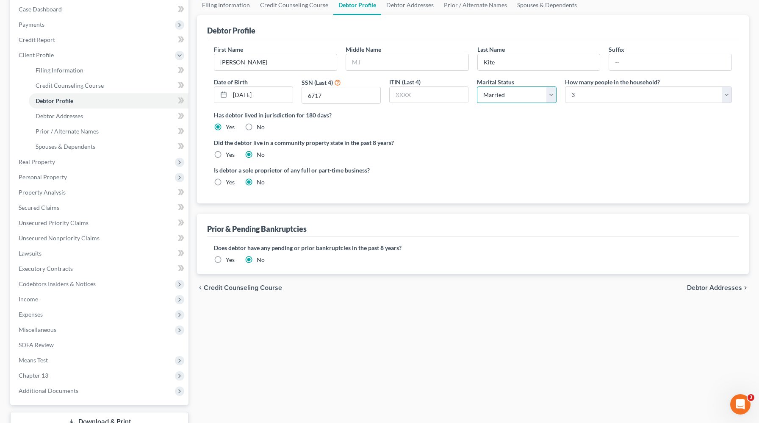
scroll to position [92, 0]
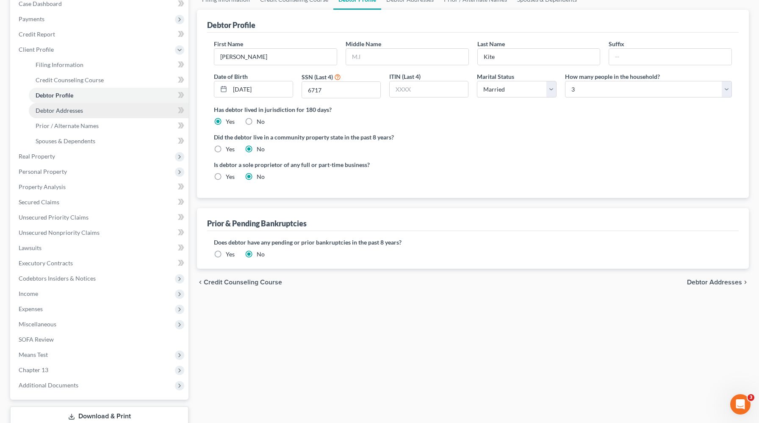
click at [109, 114] on link "Debtor Addresses" at bounding box center [109, 110] width 160 height 15
select select "0"
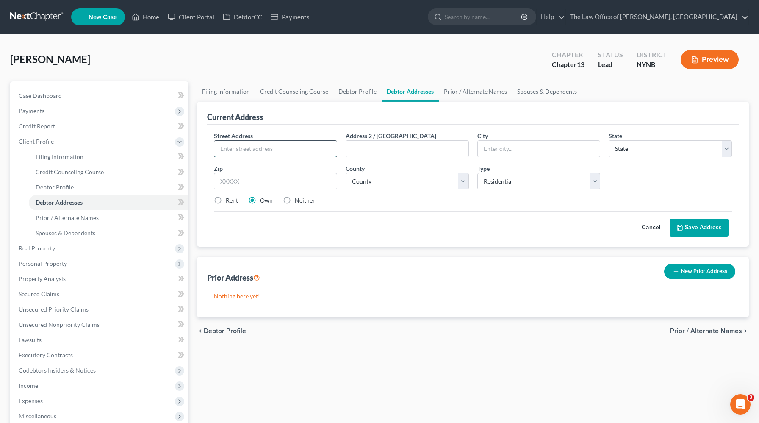
click at [280, 152] on input "text" at bounding box center [275, 149] width 122 height 16
click at [670, 219] on button "Save Address" at bounding box center [699, 228] width 59 height 18
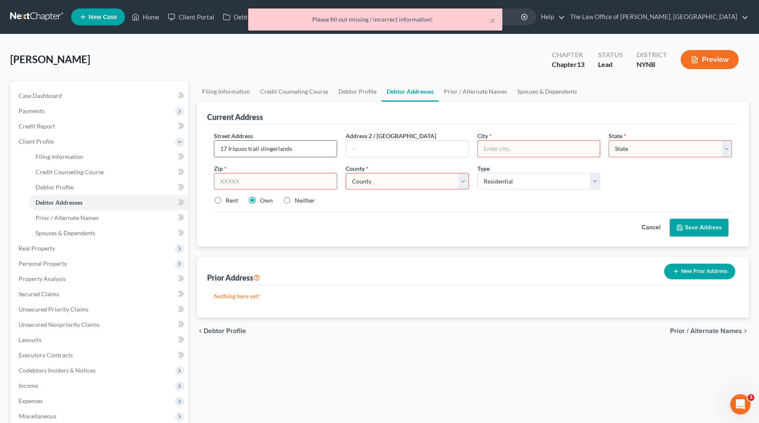
click at [267, 153] on input "17 Iriquos trail slingerlands" at bounding box center [275, 149] width 122 height 16
click at [268, 153] on input "17 Iriquos trail slingerlands" at bounding box center [275, 149] width 122 height 16
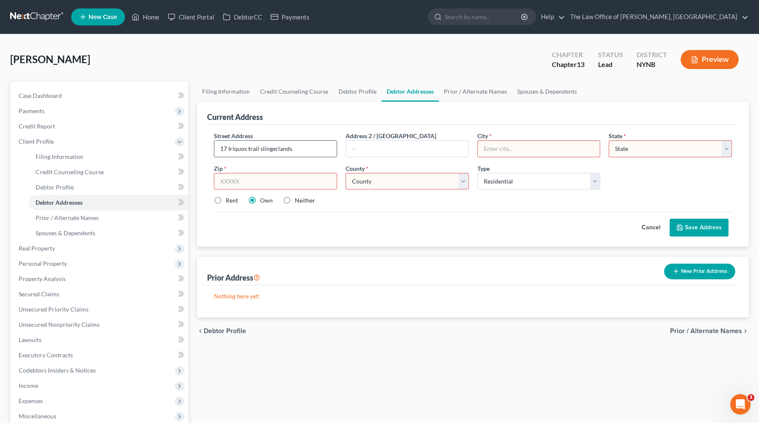
paste input "oquois Trail"
type input "17 Iroquois Trail"
click at [295, 183] on input "text" at bounding box center [275, 181] width 123 height 17
paste input "12159"
type input "12159"
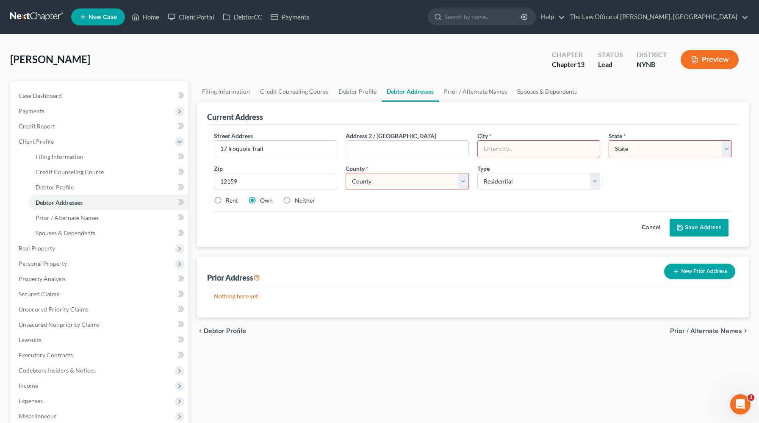
click at [388, 221] on div "Cancel Save Address" at bounding box center [473, 223] width 518 height 25
type input "Slingerlands"
select select "35"
click at [694, 225] on button "Save Address" at bounding box center [699, 228] width 59 height 18
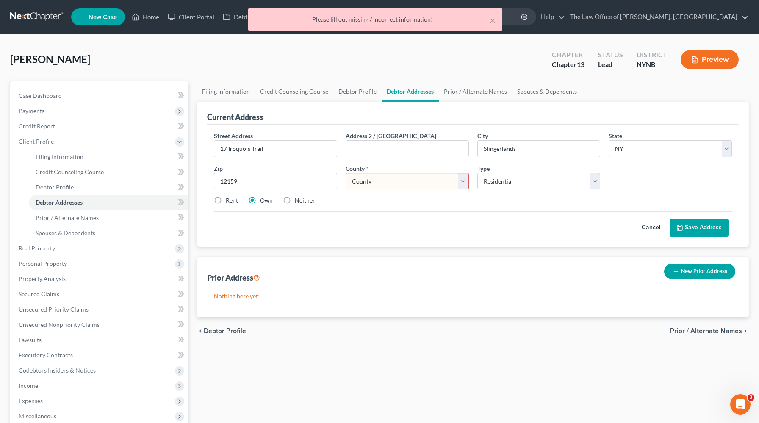
click at [419, 173] on select "County [GEOGRAPHIC_DATA] [GEOGRAPHIC_DATA] [GEOGRAPHIC_DATA] [GEOGRAPHIC_DATA] …" at bounding box center [407, 181] width 123 height 17
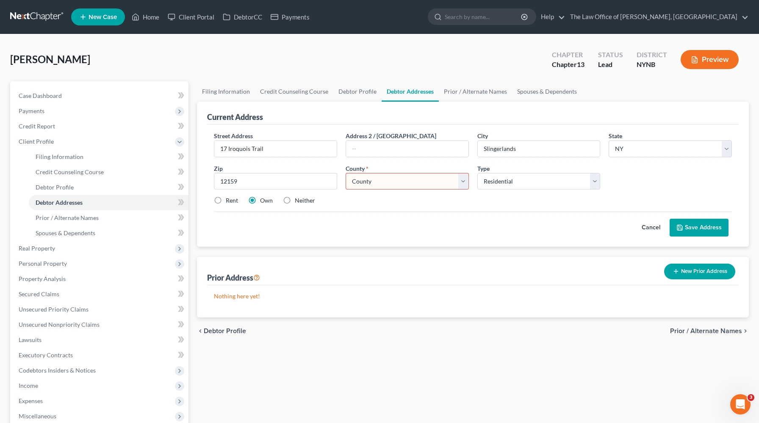
click at [423, 189] on select "County [GEOGRAPHIC_DATA] [GEOGRAPHIC_DATA] [GEOGRAPHIC_DATA] [GEOGRAPHIC_DATA] …" at bounding box center [407, 181] width 123 height 17
select select "0"
click at [346, 173] on select "County [GEOGRAPHIC_DATA] [GEOGRAPHIC_DATA] [GEOGRAPHIC_DATA] [GEOGRAPHIC_DATA] …" at bounding box center [407, 181] width 123 height 17
click at [701, 233] on button "Save Address" at bounding box center [699, 228] width 59 height 18
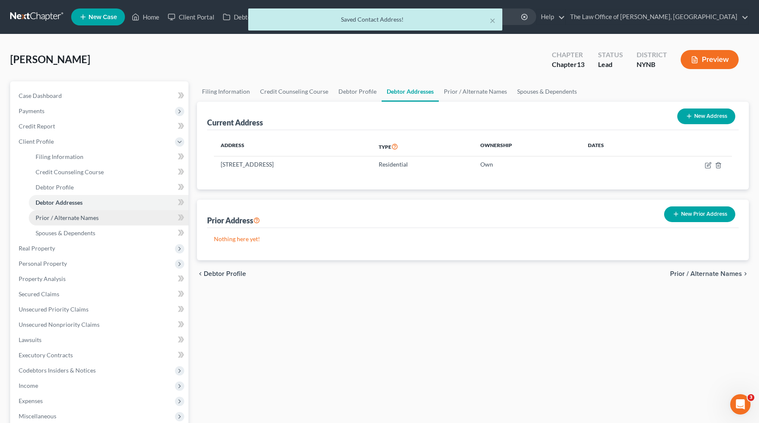
click at [97, 212] on link "Prior / Alternate Names" at bounding box center [109, 217] width 160 height 15
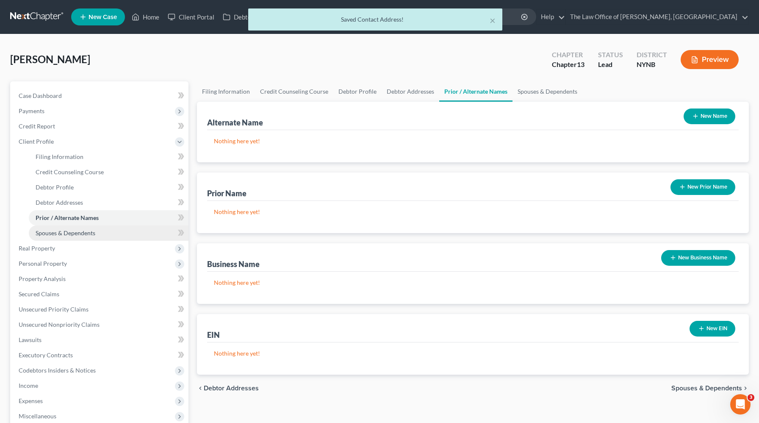
click at [110, 231] on link "Spouses & Dependents" at bounding box center [109, 232] width 160 height 15
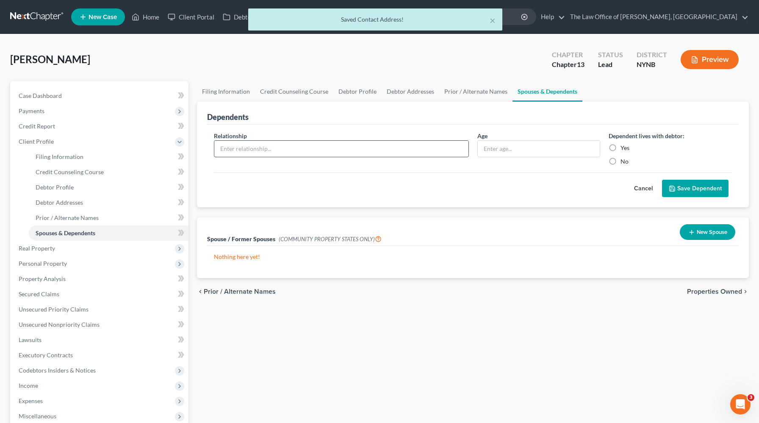
click at [283, 147] on input "text" at bounding box center [341, 149] width 254 height 16
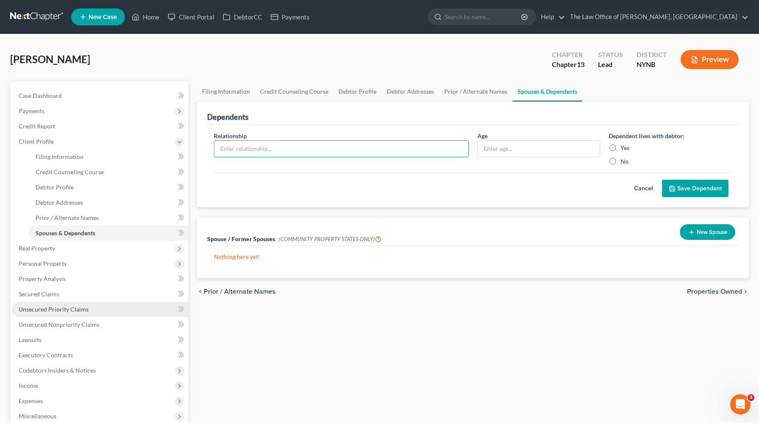
scroll to position [59, 0]
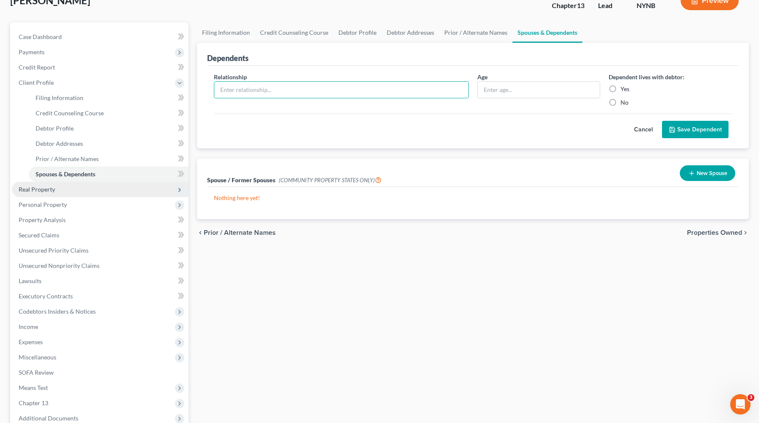
click at [75, 194] on span "Real Property" at bounding box center [100, 189] width 177 height 15
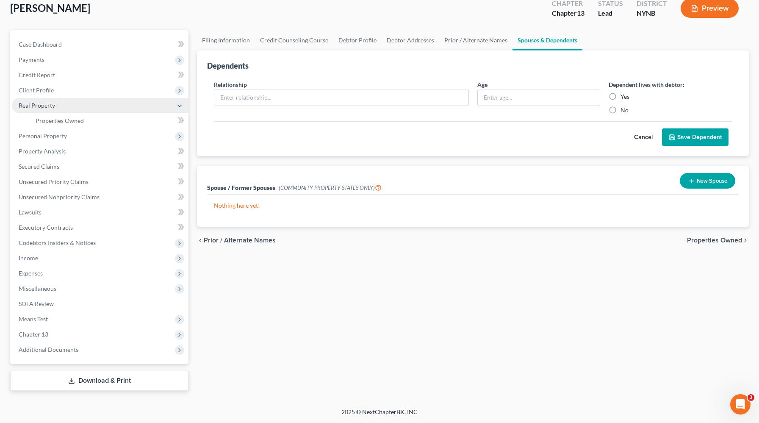
scroll to position [50, 0]
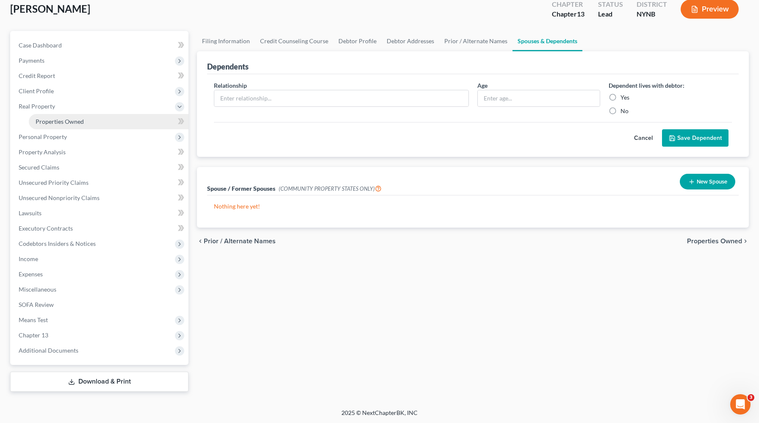
click at [101, 125] on link "Properties Owned" at bounding box center [109, 121] width 160 height 15
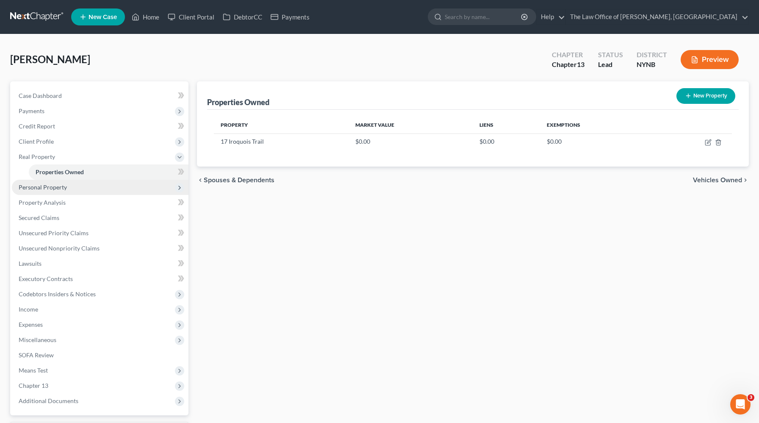
click at [87, 190] on span "Personal Property" at bounding box center [100, 187] width 177 height 15
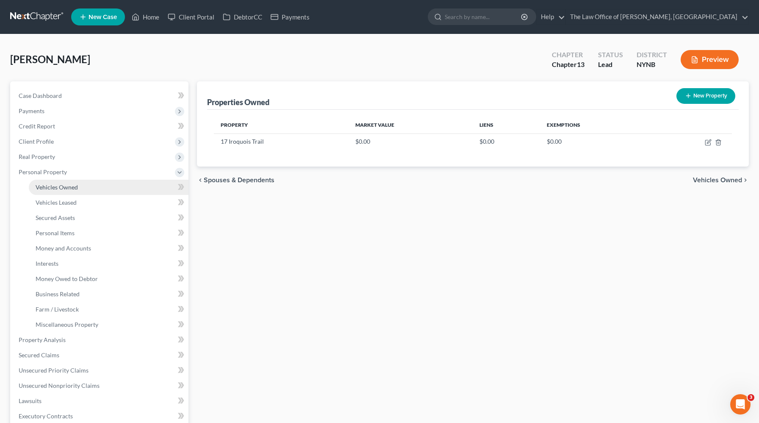
click at [88, 190] on link "Vehicles Owned" at bounding box center [109, 187] width 160 height 15
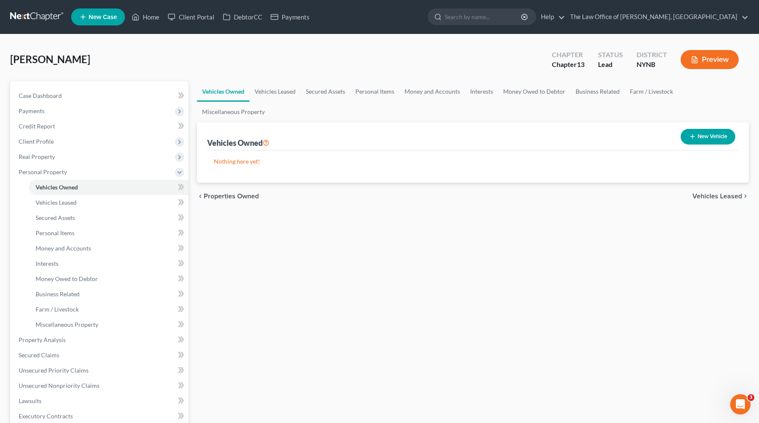
click at [705, 129] on button "New Vehicle" at bounding box center [708, 137] width 55 height 16
select select "0"
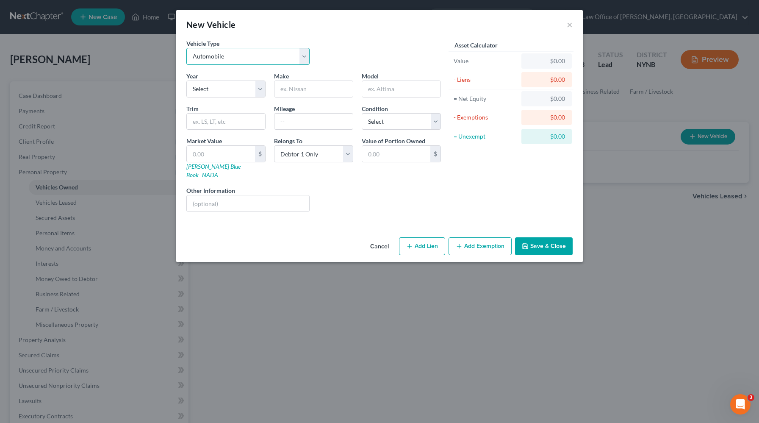
click at [252, 56] on select "Select Automobile Truck Trailer Watercraft Aircraft Motor Home Atv Other Vehicle" at bounding box center [247, 56] width 123 height 17
click at [237, 98] on div "Year Select 2026 2025 2024 2023 2022 2021 2020 2019 2018 2017 2016 2015 2014 20…" at bounding box center [313, 145] width 263 height 147
click at [386, 239] on button "Cancel" at bounding box center [380, 246] width 32 height 17
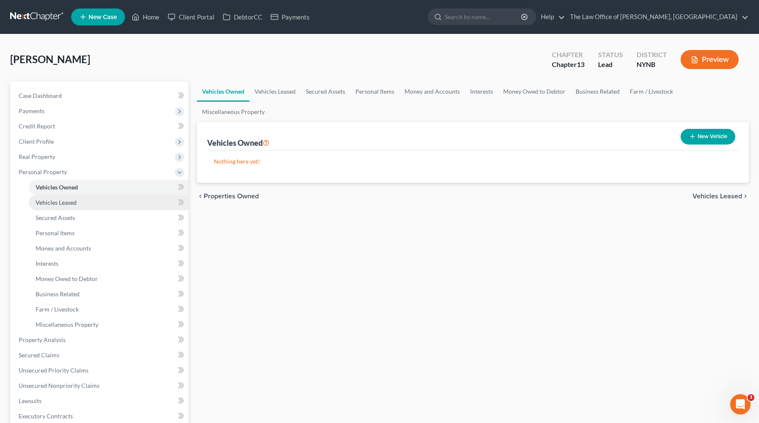
click at [106, 199] on link "Vehicles Leased" at bounding box center [109, 202] width 160 height 15
click at [121, 188] on link "Vehicles Owned" at bounding box center [109, 187] width 160 height 15
click at [702, 129] on button "New Vehicle" at bounding box center [708, 137] width 55 height 16
select select "0"
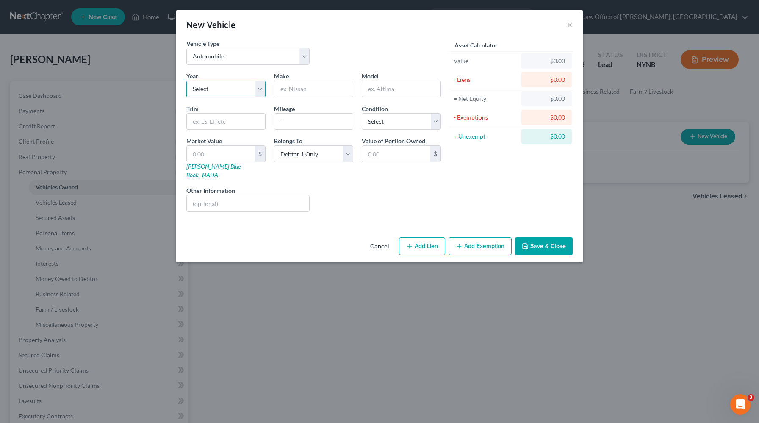
click at [228, 94] on select "Select 2026 2025 2024 2023 2022 2021 2020 2019 2018 2017 2016 2015 2014 2013 20…" at bounding box center [225, 89] width 79 height 17
select select "7"
click at [186, 81] on select "Select 2026 2025 2024 2023 2022 2021 2020 2019 2018 2017 2016 2015 2014 2013 20…" at bounding box center [225, 89] width 79 height 17
click at [311, 92] on input "text" at bounding box center [314, 89] width 78 height 16
click at [292, 90] on input "J" at bounding box center [314, 89] width 78 height 16
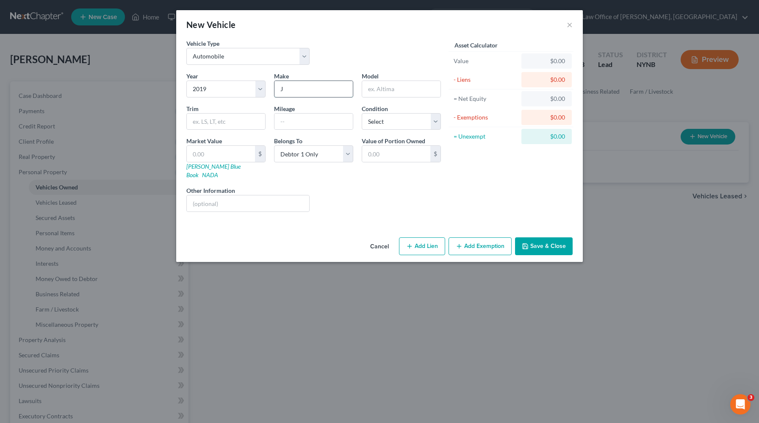
click at [292, 90] on input "J" at bounding box center [314, 89] width 78 height 16
paste input "aguar"
type input "Jaguar"
click at [392, 91] on input "text" at bounding box center [401, 89] width 78 height 16
paste input "F-Pace"
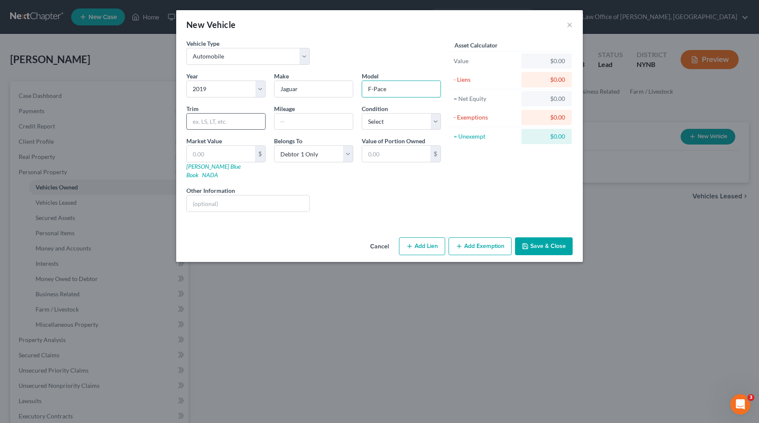
type input "F-Pace"
click at [228, 128] on input "text" at bounding box center [226, 122] width 78 height 16
click at [308, 122] on input "text" at bounding box center [314, 122] width 78 height 16
type input "80000"
click at [350, 186] on div "Liens Select" at bounding box center [380, 199] width 132 height 26
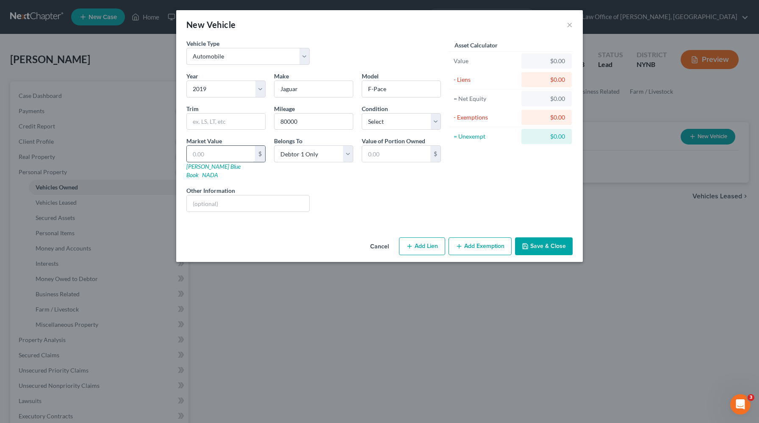
click at [241, 161] on input "text" at bounding box center [221, 154] width 68 height 16
paste input "12,150"
type input "12,150"
type input "12,150.00"
type input "12,150"
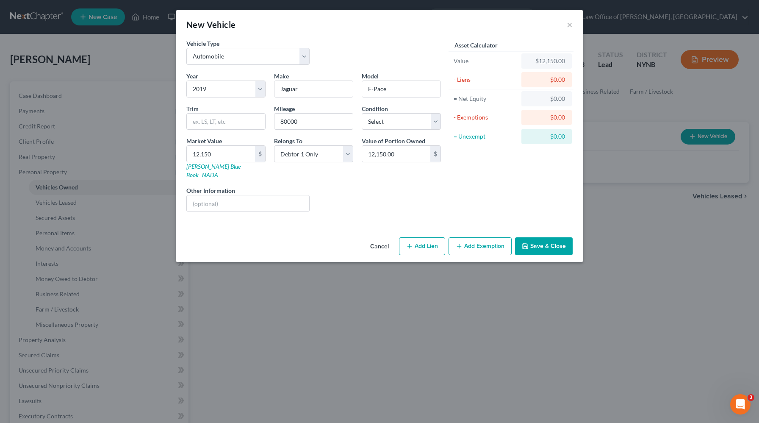
click at [370, 186] on div "Liens Select" at bounding box center [380, 199] width 132 height 26
click at [548, 244] on button "Save & Close" at bounding box center [544, 246] width 58 height 18
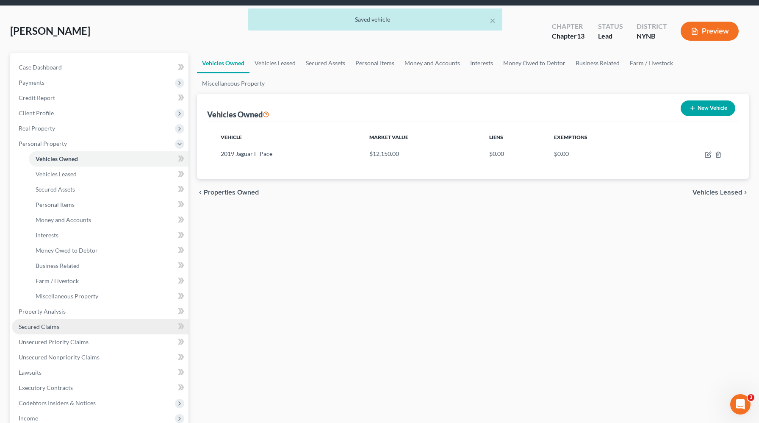
scroll to position [78, 0]
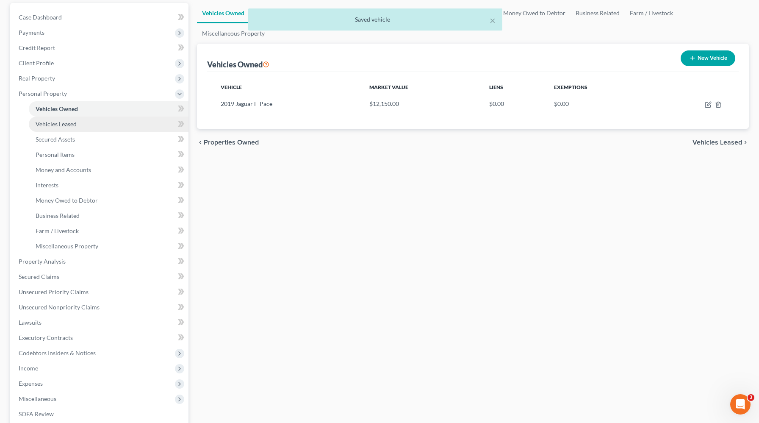
click at [103, 128] on link "Vehicles Leased" at bounding box center [109, 124] width 160 height 15
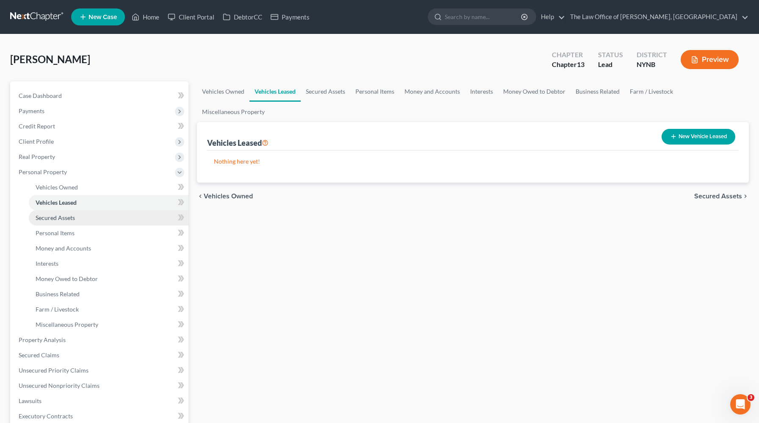
click at [90, 220] on link "Secured Assets" at bounding box center [109, 217] width 160 height 15
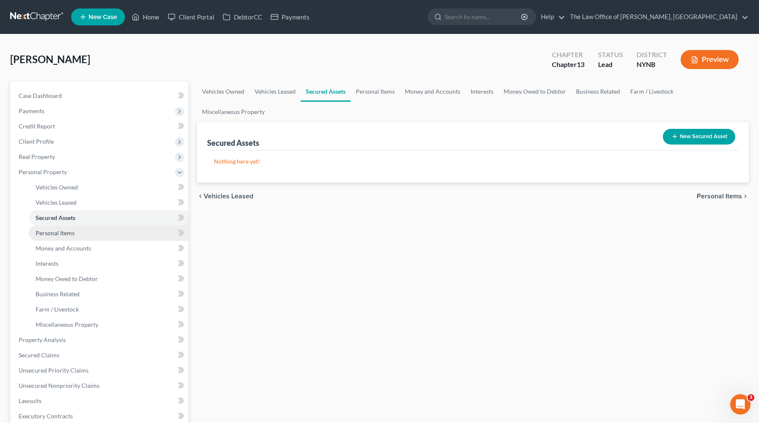
click at [93, 236] on link "Personal Items" at bounding box center [109, 232] width 160 height 15
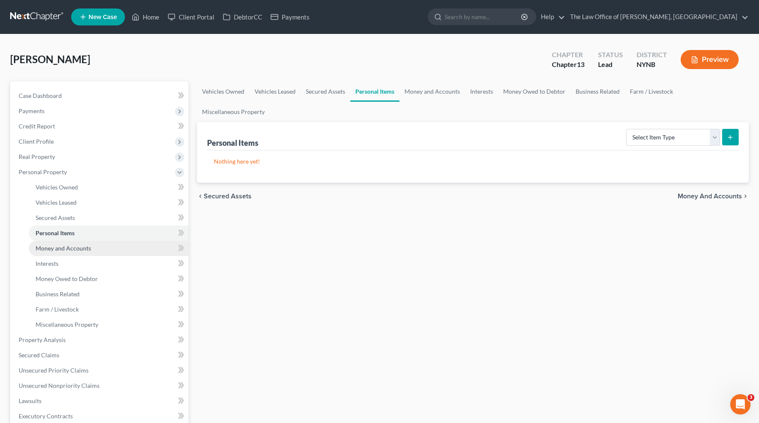
click at [92, 245] on link "Money and Accounts" at bounding box center [109, 248] width 160 height 15
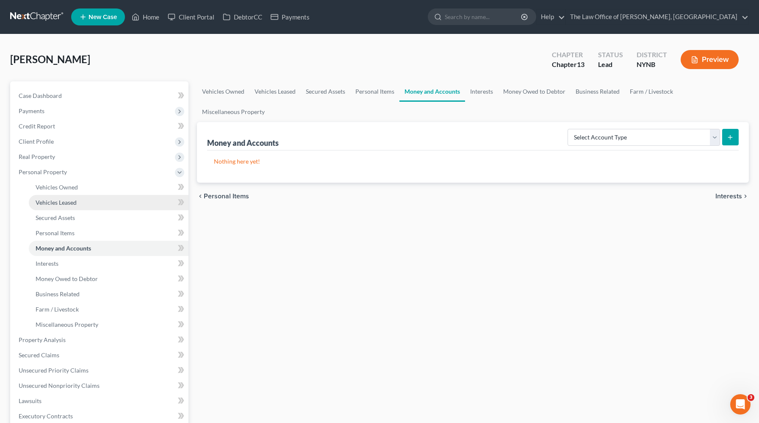
click at [111, 195] on link "Vehicles Leased" at bounding box center [109, 202] width 160 height 15
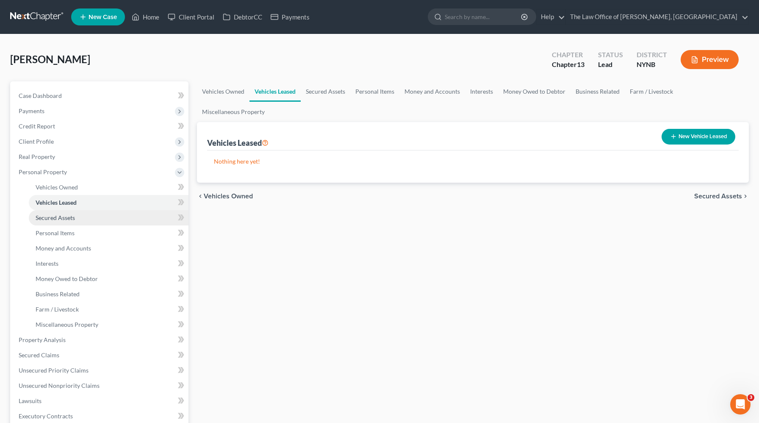
click at [108, 217] on link "Secured Assets" at bounding box center [109, 217] width 160 height 15
click at [709, 129] on button "New Secured Asset" at bounding box center [699, 137] width 72 height 16
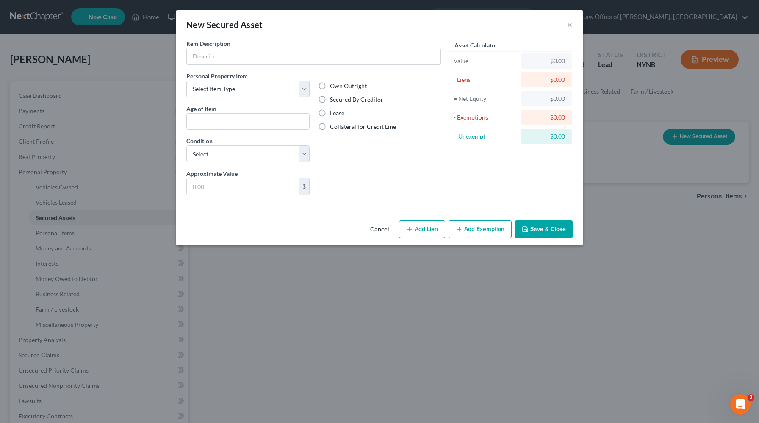
click at [386, 225] on button "Cancel" at bounding box center [380, 229] width 32 height 17
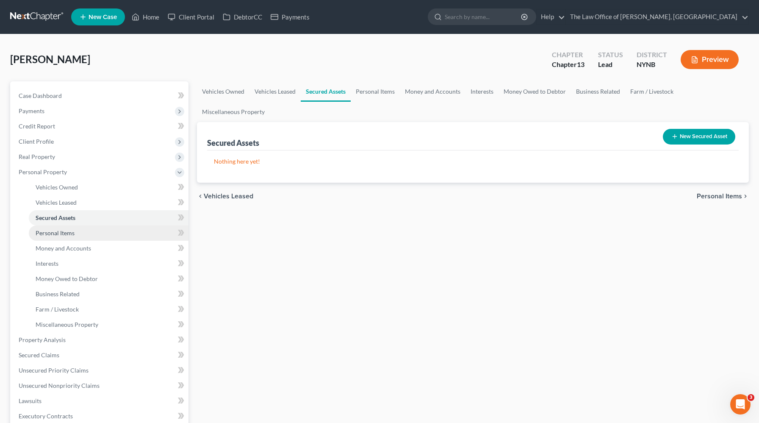
click at [97, 233] on link "Personal Items" at bounding box center [109, 232] width 160 height 15
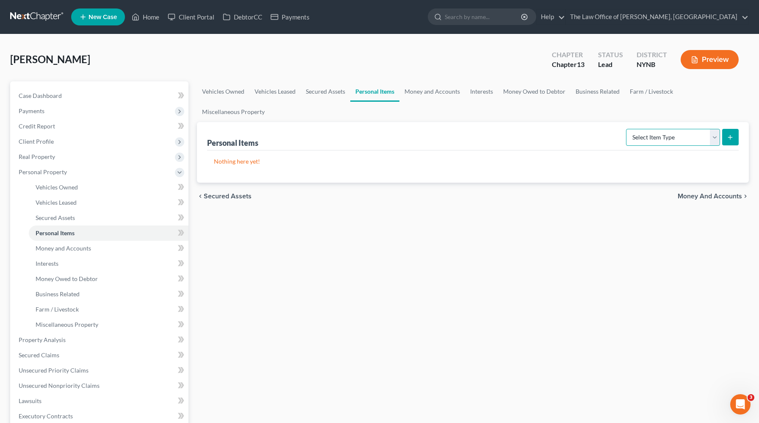
click at [689, 129] on select "Select Item Type Clothing Collectibles Of Value Electronics Firearms Household …" at bounding box center [673, 137] width 94 height 17
click at [627, 129] on select "Select Item Type Clothing Collectibles Of Value Electronics Firearms Household …" at bounding box center [673, 137] width 94 height 17
click at [736, 129] on button "submit" at bounding box center [730, 137] width 17 height 17
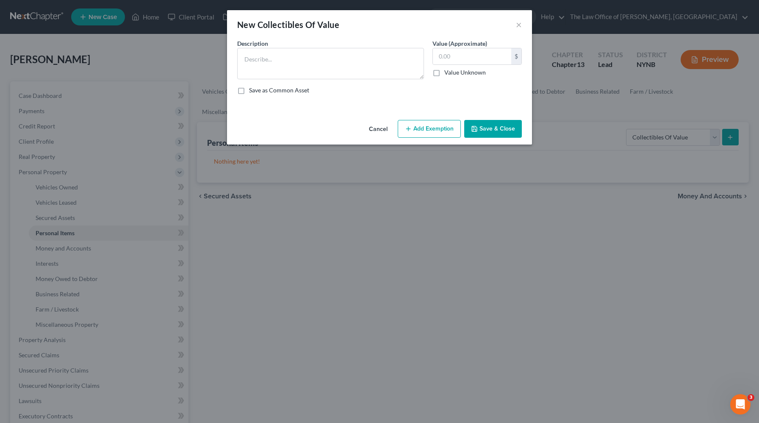
click at [378, 130] on button "Cancel" at bounding box center [378, 129] width 32 height 17
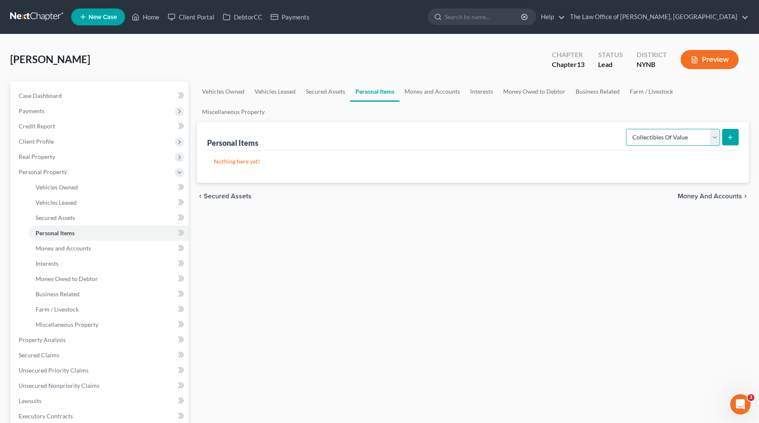
click at [702, 129] on select "Select Item Type Clothing Collectibles Of Value Electronics Firearms Household …" at bounding box center [673, 137] width 94 height 17
select select "firearms"
click at [627, 129] on select "Select Item Type Clothing Collectibles Of Value Electronics Firearms Household …" at bounding box center [673, 137] width 94 height 17
click at [728, 134] on icon "submit" at bounding box center [730, 137] width 7 height 7
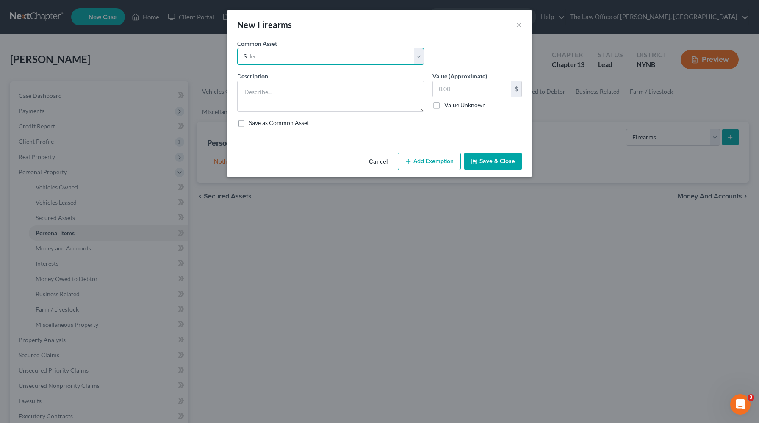
click at [312, 61] on select "Select 5 guns" at bounding box center [330, 56] width 187 height 17
click at [300, 49] on select "Select 5 guns" at bounding box center [330, 56] width 187 height 17
select select "0"
click at [237, 48] on select "Select 5 guns" at bounding box center [330, 56] width 187 height 17
type textarea "5 guns"
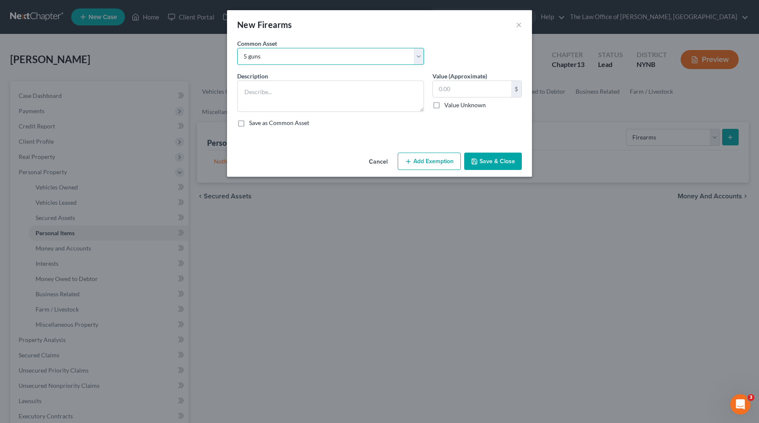
type input "1,500.00"
click at [463, 90] on input "1,500.00" at bounding box center [472, 89] width 78 height 16
click at [339, 47] on div "Common Asset Select 5 guns" at bounding box center [330, 52] width 195 height 26
click at [320, 89] on textarea "5 guns" at bounding box center [330, 96] width 187 height 31
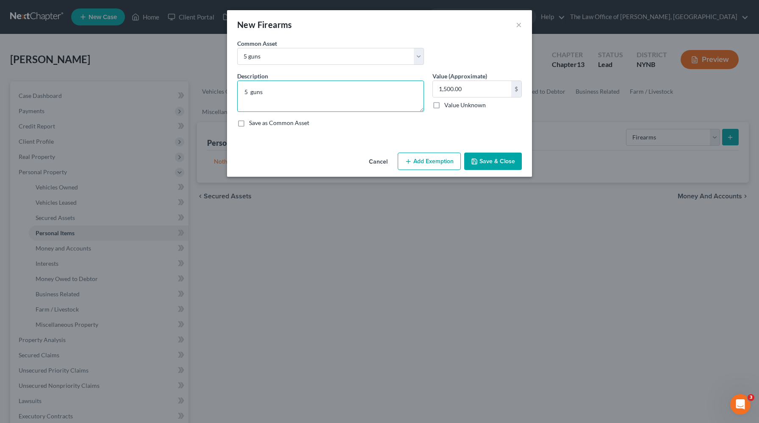
click at [320, 89] on textarea "5 guns" at bounding box center [330, 96] width 187 height 31
click at [248, 93] on textarea "5 guns" at bounding box center [330, 96] width 187 height 31
type textarea "2 guns"
click at [461, 93] on input "1,500.00" at bounding box center [472, 89] width 78 height 16
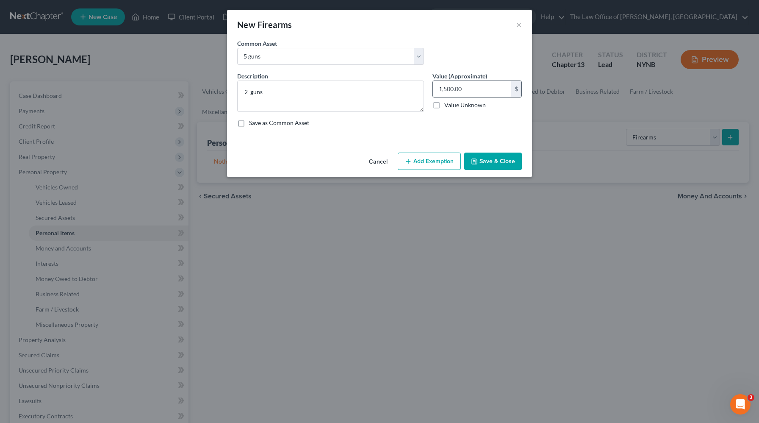
click at [461, 93] on input "1,500.00" at bounding box center [472, 89] width 78 height 16
type input "700"
click at [505, 148] on div "An exemption set must first be selected from the Filing Information section. Co…" at bounding box center [379, 94] width 305 height 110
click at [495, 164] on button "Save & Close" at bounding box center [493, 162] width 58 height 18
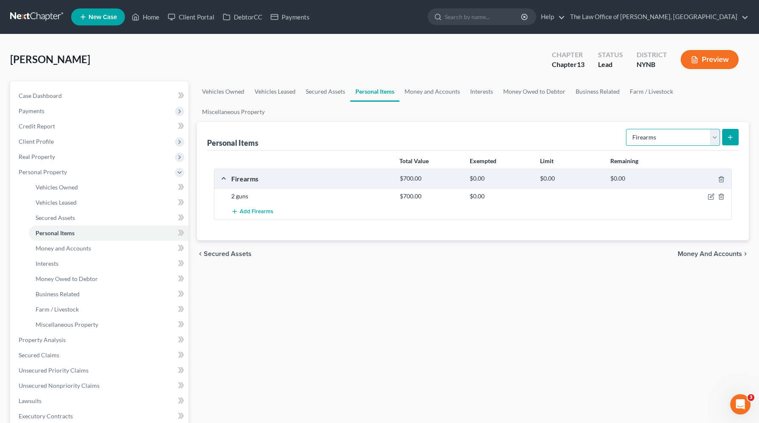
click at [704, 129] on select "Select Item Type Clothing Collectibles Of Value Electronics Firearms Household …" at bounding box center [673, 137] width 94 height 17
select select "electronics"
click at [627, 129] on select "Select Item Type Clothing Collectibles Of Value Electronics Firearms Household …" at bounding box center [673, 137] width 94 height 17
click at [730, 134] on icon "submit" at bounding box center [730, 137] width 7 height 7
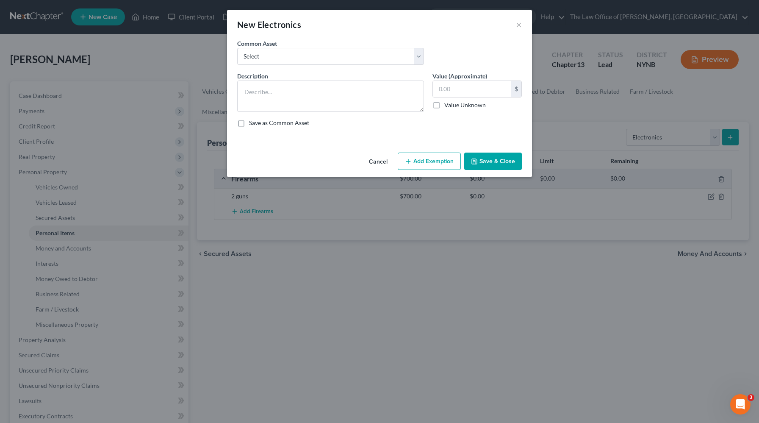
click at [329, 66] on div "Common Asset Select Basic Electronics - laptop, computer, tv, fridge, freezer, …" at bounding box center [379, 55] width 293 height 33
click at [358, 65] on div "Common Asset Select Basic Electronics - laptop, computer, tv, fridge, freezer, …" at bounding box center [379, 55] width 293 height 33
click at [366, 60] on select "Select Basic Electronics - laptop, computer, tv, fridge, freezer, cellphone," at bounding box center [330, 56] width 187 height 17
select select "0"
click at [237, 48] on select "Select Basic Electronics - laptop, computer, tv, fridge, freezer, cellphone," at bounding box center [330, 56] width 187 height 17
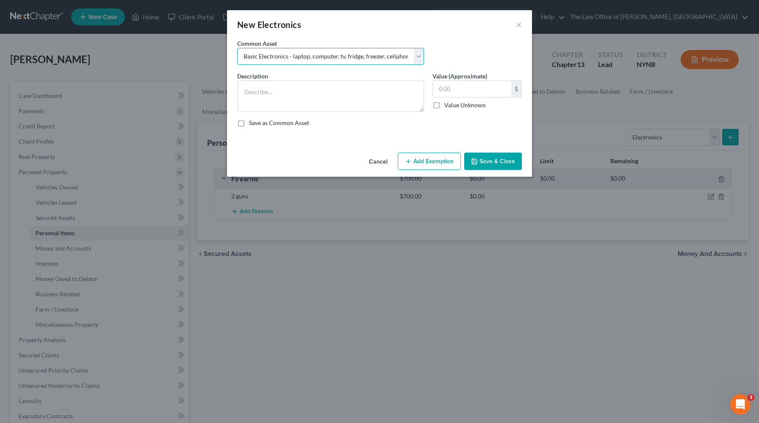
type textarea "Basic Electronics - laptop, computer, tv, fridge, freezer, cellphone,"
type input "1,500.00"
click at [492, 159] on button "Save & Close" at bounding box center [493, 162] width 58 height 18
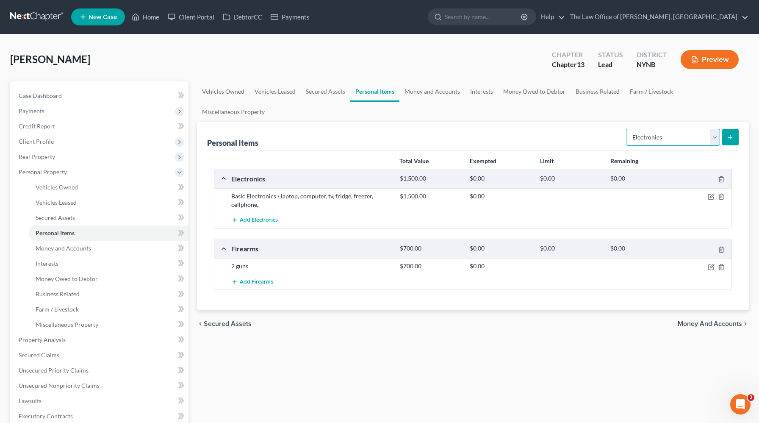
click at [712, 129] on select "Select Item Type Clothing Collectibles Of Value Electronics Firearms Household …" at bounding box center [673, 137] width 94 height 17
select select "household_goods"
click at [627, 129] on select "Select Item Type Clothing Collectibles Of Value Electronics Firearms Household …" at bounding box center [673, 137] width 94 height 17
click at [733, 134] on icon "submit" at bounding box center [730, 137] width 7 height 7
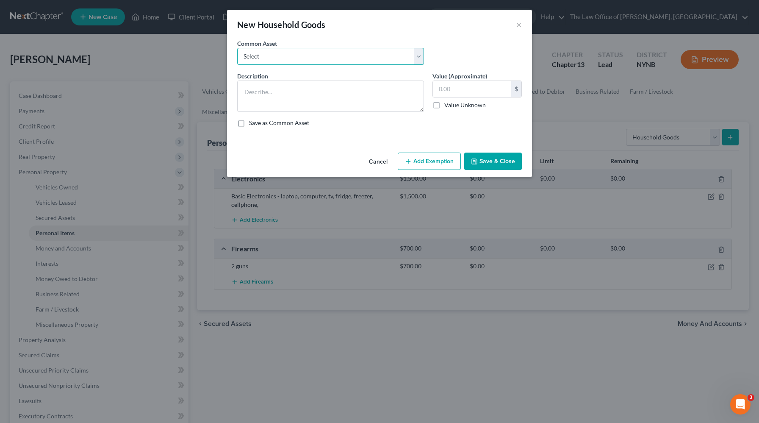
click at [382, 56] on select "Select Basic Household Goods - sofa, beds, tables, chairs" at bounding box center [330, 56] width 187 height 17
select select "0"
click at [237, 48] on select "Select Basic Household Goods - sofa, beds, tables, chairs" at bounding box center [330, 56] width 187 height 17
type textarea "Basic Household Goods - sofa, beds, tables, chairs"
type input "2,500.00"
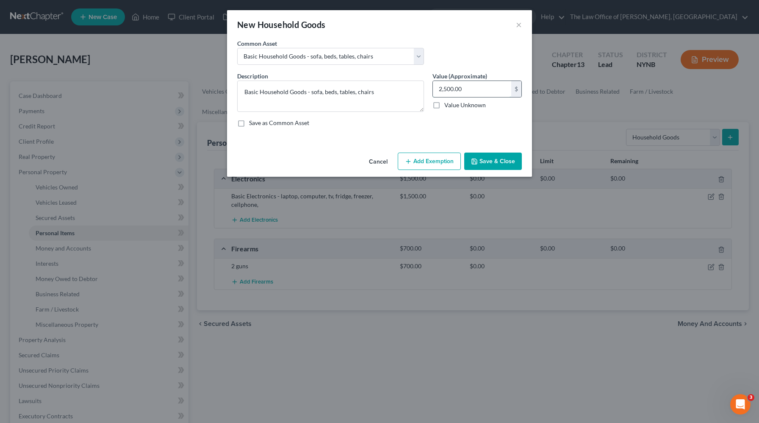
click at [473, 93] on input "2,500.00" at bounding box center [472, 89] width 78 height 16
click at [494, 155] on button "Save & Close" at bounding box center [493, 162] width 58 height 18
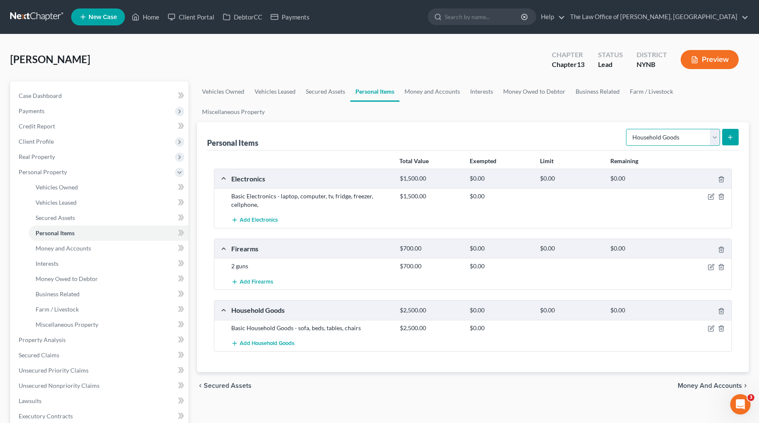
click at [713, 129] on select "Select Item Type Clothing Collectibles Of Value Electronics Firearms Household …" at bounding box center [673, 137] width 94 height 17
select select "jewelry"
click at [627, 129] on select "Select Item Type Clothing Collectibles Of Value Electronics Firearms Household …" at bounding box center [673, 137] width 94 height 17
click at [729, 134] on icon "submit" at bounding box center [730, 137] width 7 height 7
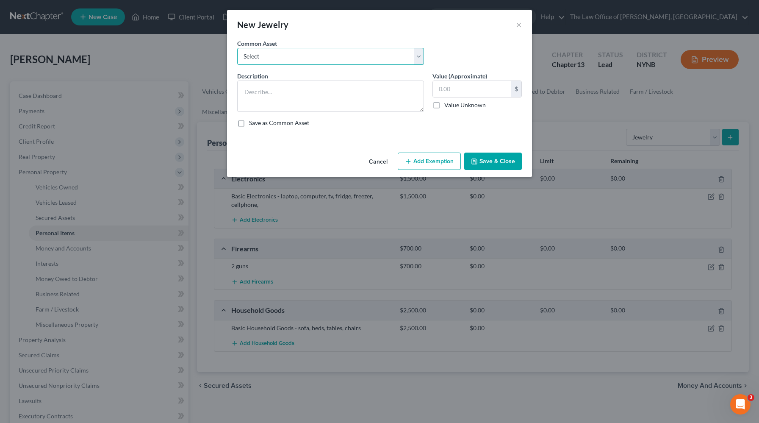
click at [360, 61] on select "Select Basic Jewelry" at bounding box center [330, 56] width 187 height 17
select select "0"
click at [237, 48] on select "Select Basic Jewelry" at bounding box center [330, 56] width 187 height 17
type textarea "Basic Jewelry"
click at [464, 88] on input "300.00" at bounding box center [472, 89] width 78 height 16
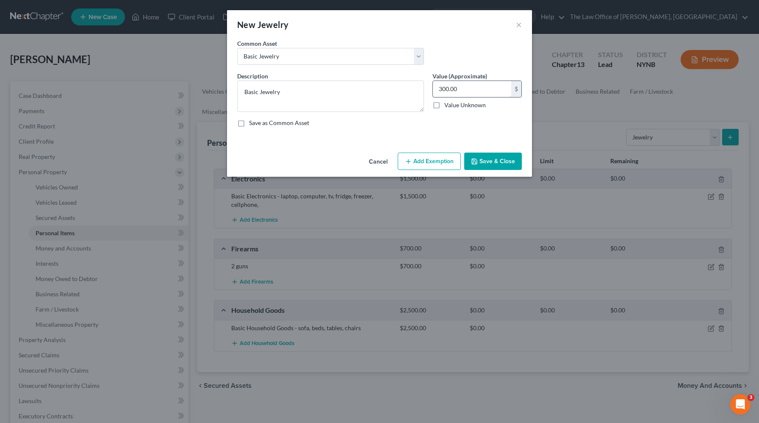
click at [464, 88] on input "300.00" at bounding box center [472, 89] width 78 height 16
type input "1,000"
click at [376, 101] on textarea "Basic Jewelry" at bounding box center [330, 96] width 187 height 31
type textarea "Basic Jewelry"
click at [492, 171] on div "Cancel Add Exemption Save & Close" at bounding box center [379, 163] width 305 height 28
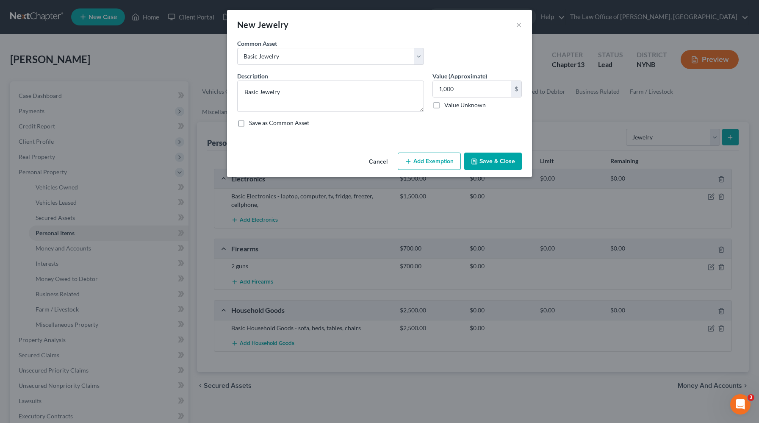
click at [493, 169] on button "Save & Close" at bounding box center [493, 162] width 58 height 18
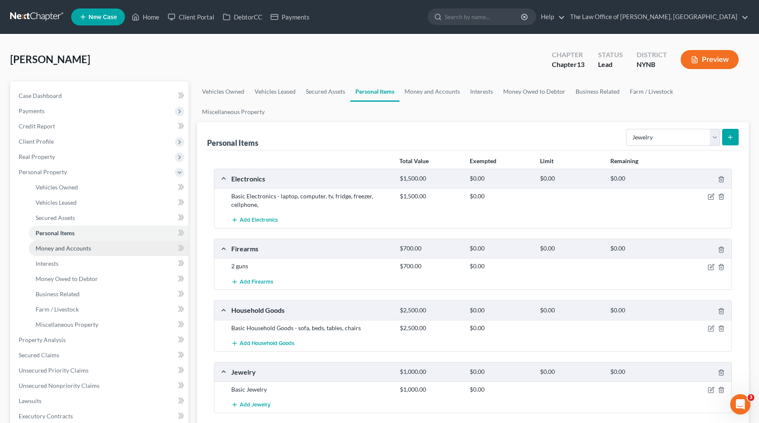
click at [103, 249] on link "Money and Accounts" at bounding box center [109, 248] width 160 height 15
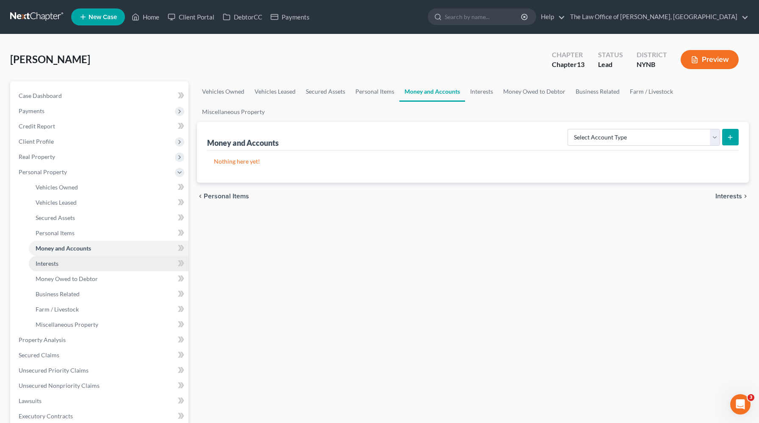
click at [97, 267] on link "Interests" at bounding box center [109, 263] width 160 height 15
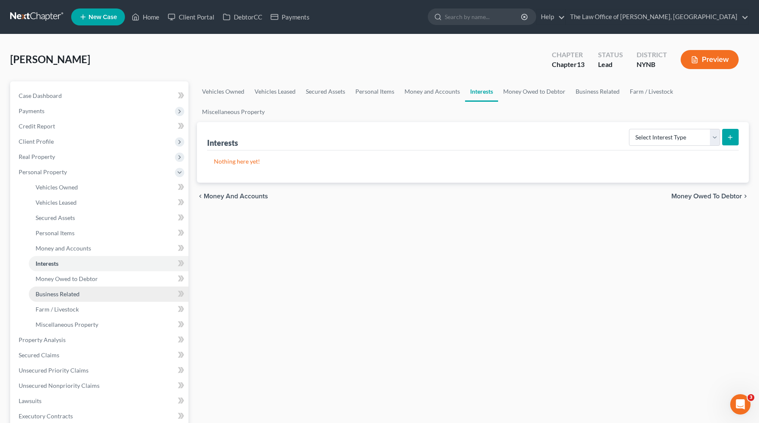
click at [105, 286] on link "Business Related" at bounding box center [109, 293] width 160 height 15
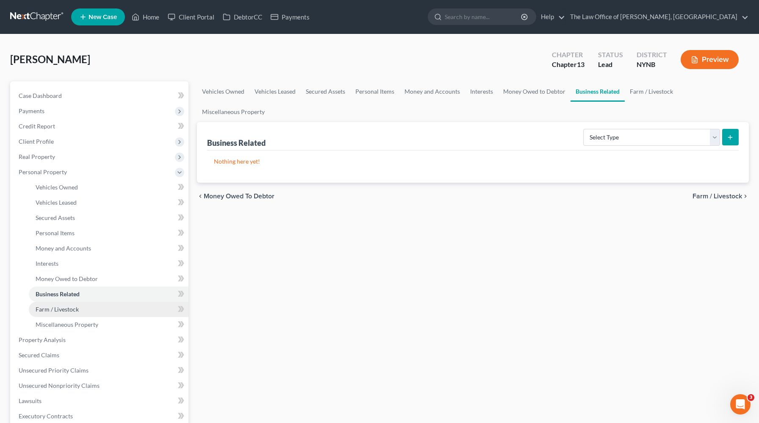
click at [89, 310] on link "Farm / Livestock" at bounding box center [109, 309] width 160 height 15
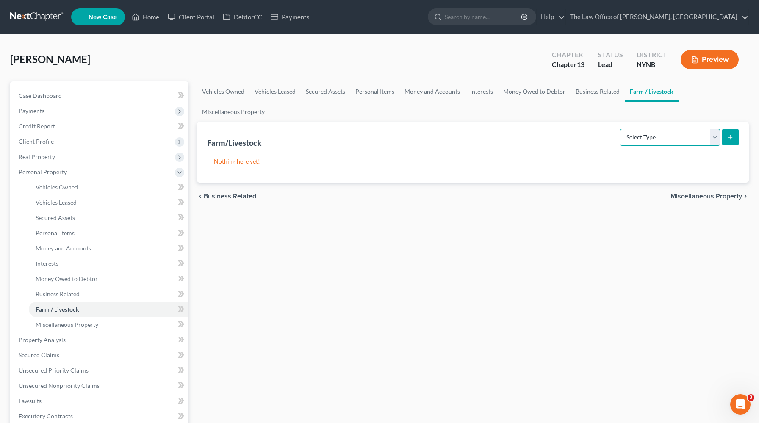
click at [657, 129] on select "Select Type Animals & Livestock Crops: Growing or Harvested Farming Equipment F…" at bounding box center [670, 137] width 100 height 17
click at [128, 329] on link "Miscellaneous Property" at bounding box center [109, 324] width 160 height 15
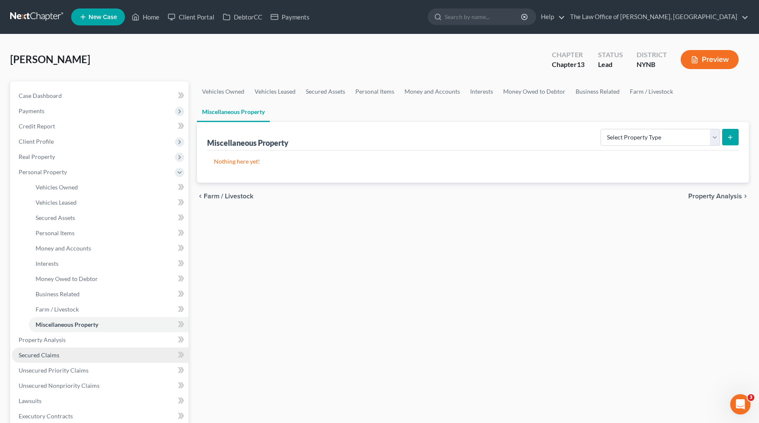
click at [105, 350] on link "Secured Claims" at bounding box center [100, 354] width 177 height 15
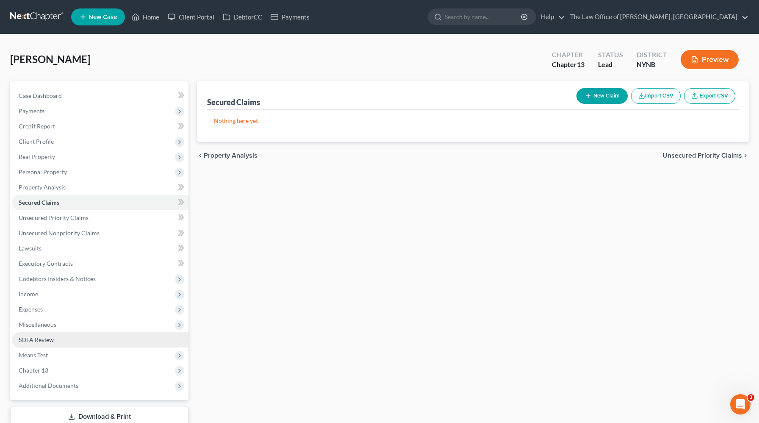
scroll to position [35, 0]
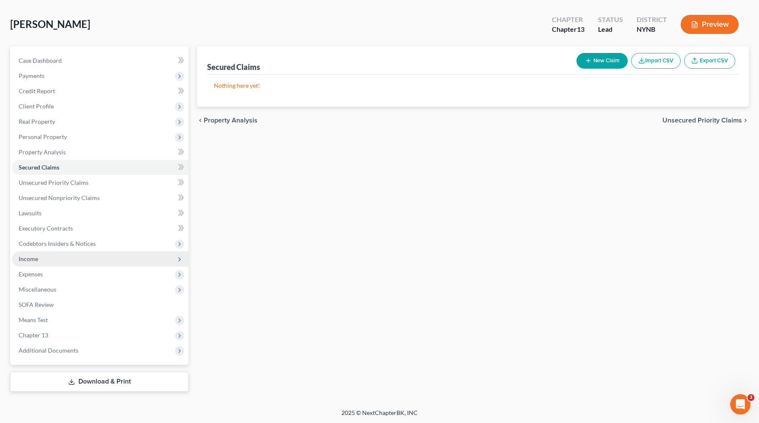
click at [59, 264] on span "Income" at bounding box center [100, 258] width 177 height 15
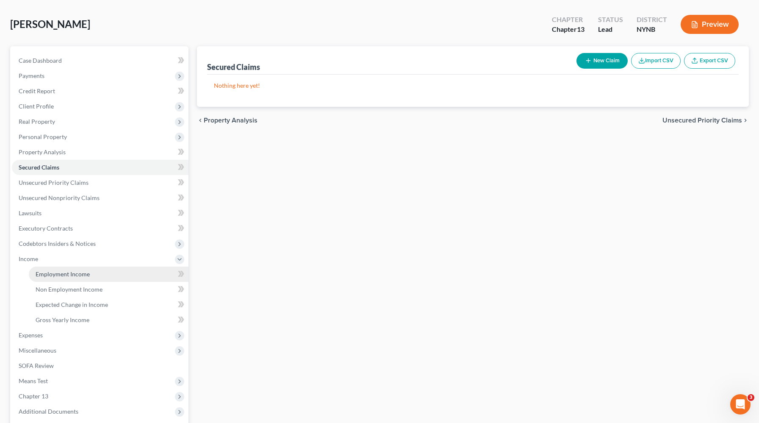
click at [89, 280] on link "Employment Income" at bounding box center [109, 274] width 160 height 15
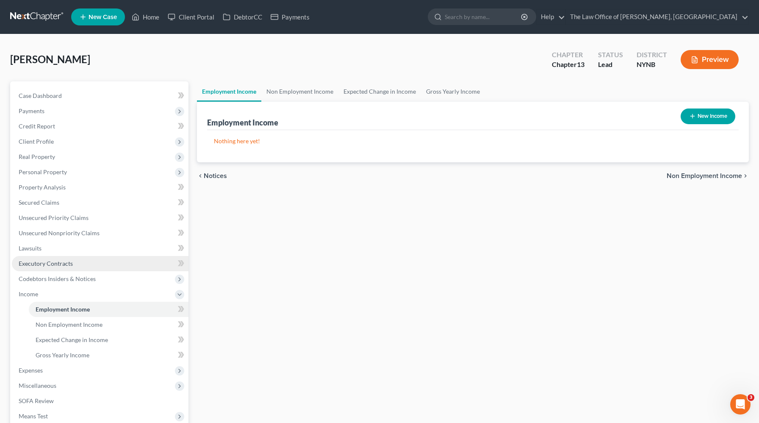
click at [68, 264] on span "Executory Contracts" at bounding box center [46, 263] width 54 height 7
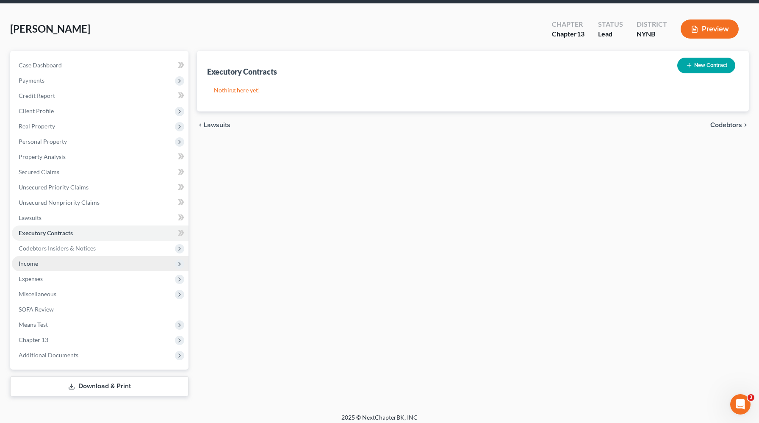
scroll to position [33, 0]
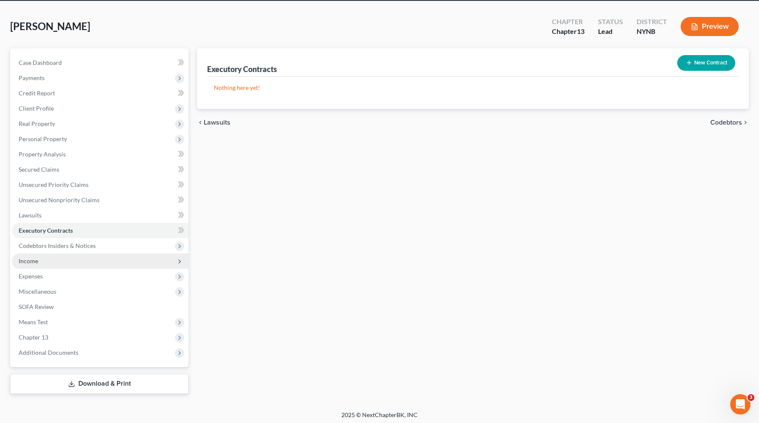
click at [93, 256] on span "Income" at bounding box center [100, 260] width 177 height 15
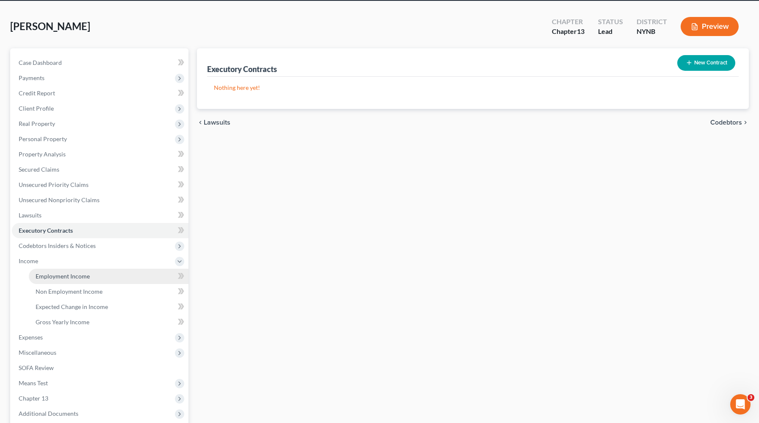
click at [93, 272] on link "Employment Income" at bounding box center [109, 276] width 160 height 15
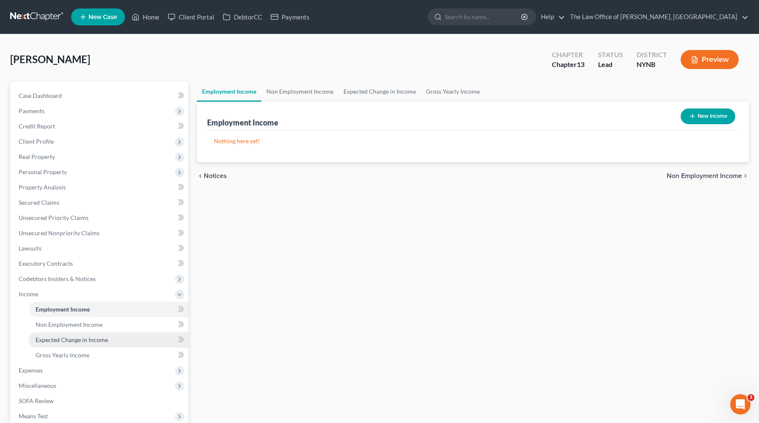
scroll to position [36, 0]
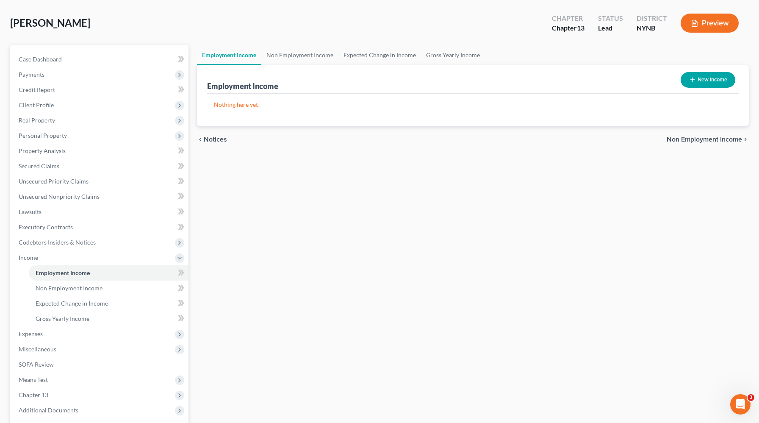
click at [703, 72] on button "New Income" at bounding box center [708, 80] width 55 height 16
select select "0"
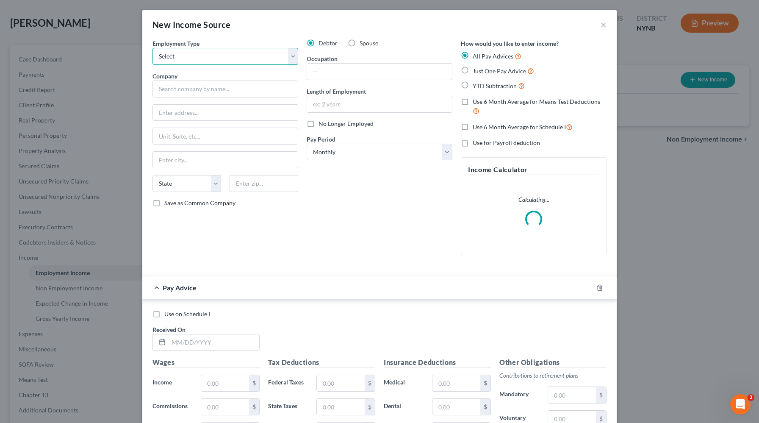
click at [246, 55] on select "Select Full or Part Time Employment Self Employment" at bounding box center [226, 56] width 146 height 17
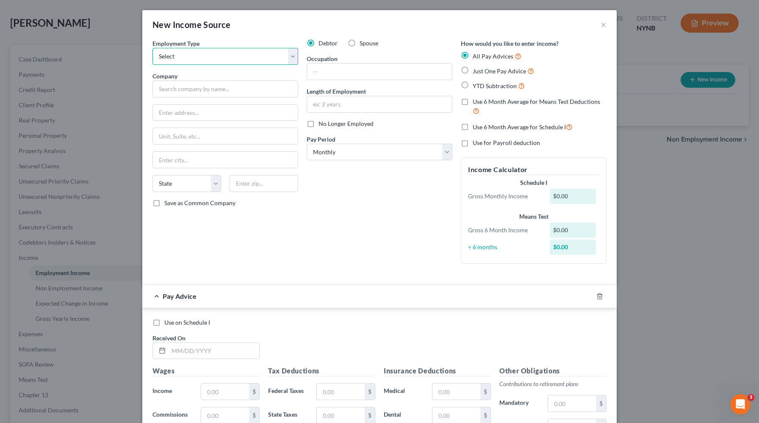
select select "0"
click at [153, 48] on select "Select Full or Part Time Employment Self Employment" at bounding box center [226, 56] width 146 height 17
click at [230, 94] on input "text" at bounding box center [226, 89] width 146 height 17
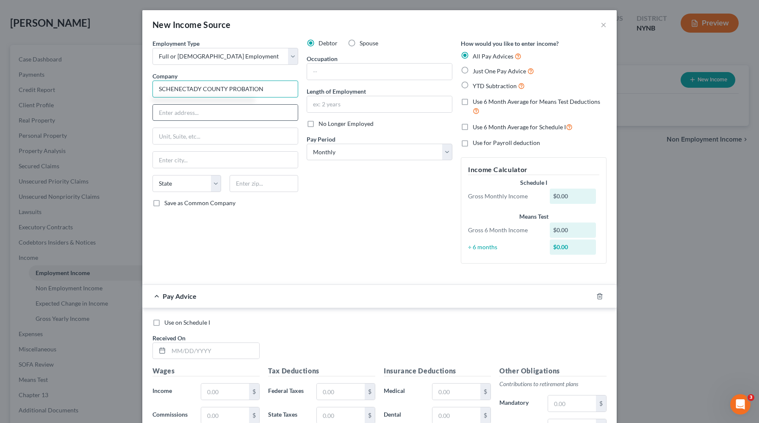
type input "SCHENECTADY COUNTY PROBATION"
click at [200, 114] on input "text" at bounding box center [225, 113] width 145 height 16
click at [341, 80] on div "Debtor Spouse Occupation Length of Employment No Longer Employed Pay Period * S…" at bounding box center [380, 154] width 154 height 231
click at [343, 74] on input "text" at bounding box center [379, 72] width 145 height 16
type input "PROBATION OFFICER"
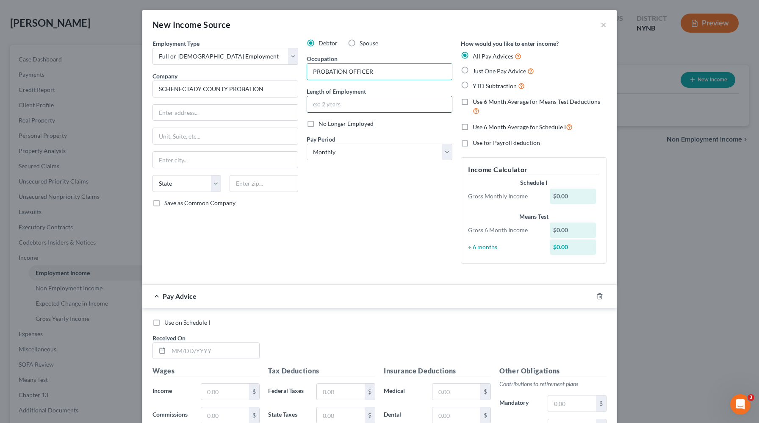
click at [331, 108] on input "text" at bounding box center [379, 104] width 145 height 16
type input "7 YEARS"
click at [345, 152] on select "Select Monthly Twice Monthly Every Other Week Weekly" at bounding box center [380, 152] width 146 height 17
select select "3"
click at [307, 144] on select "Select Monthly Twice Monthly Every Other Week Weekly" at bounding box center [380, 152] width 146 height 17
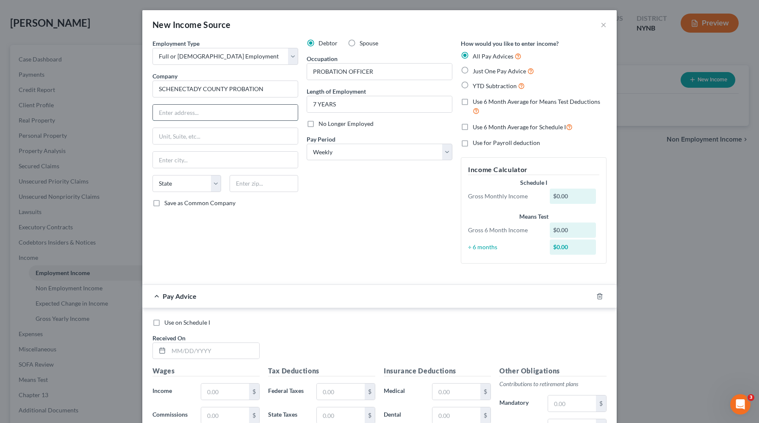
click at [205, 110] on input "text" at bounding box center [225, 113] width 145 height 16
click at [249, 94] on input "SCHENECTADY COUNTY PROBATION" at bounding box center [226, 89] width 146 height 17
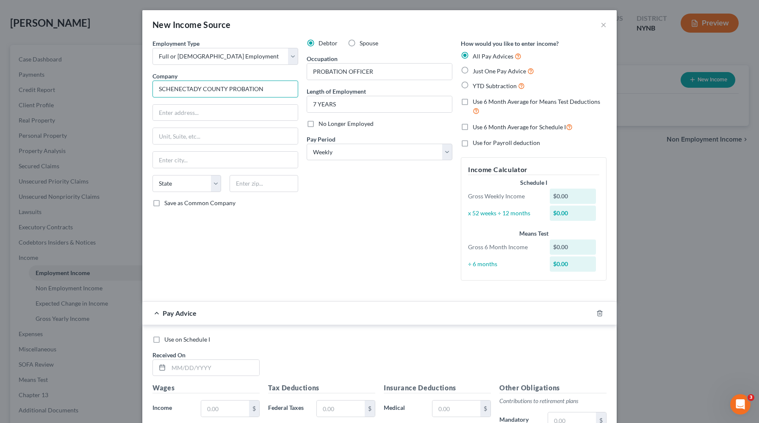
click at [249, 94] on input "SCHENECTADY COUNTY PROBATION" at bounding box center [226, 89] width 146 height 17
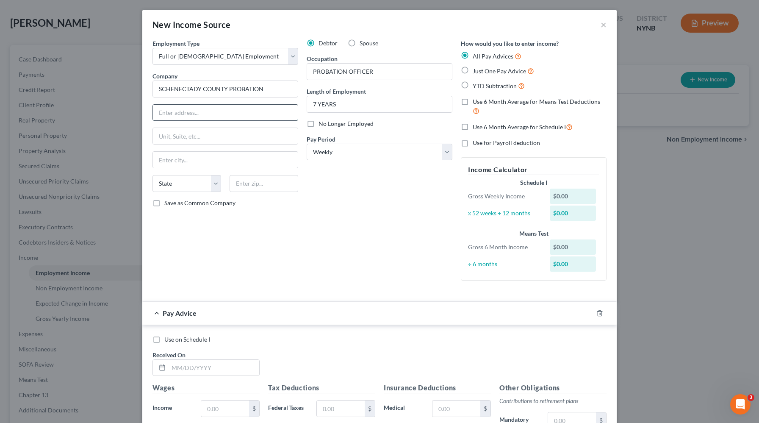
click at [247, 112] on input "text" at bounding box center [225, 113] width 145 height 16
paste input "388 Broadway, Schenectady, NY 12305"
click at [211, 116] on input "388 Broadway, Schenectady, NY 12305" at bounding box center [225, 113] width 145 height 16
type input "388 Broadway, Schenectady, NY 12305"
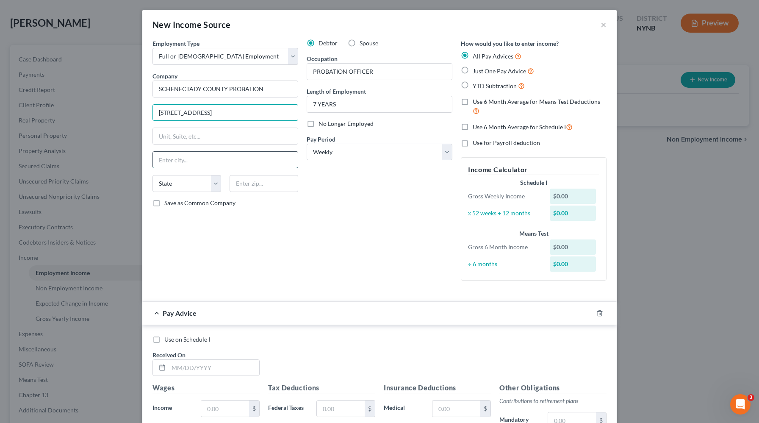
paste input "Schenectady"
click at [203, 159] on input "text" at bounding box center [225, 160] width 145 height 16
type input "Schenectady"
click at [198, 187] on select "State AL AK AR AZ CA CO CT DE DC FL GA GU HI ID IL IN IA KS KY LA ME MD MA MI M…" at bounding box center [187, 183] width 69 height 17
click at [250, 112] on input "388 Broadway, Schenectady, NY 12305" at bounding box center [225, 113] width 145 height 16
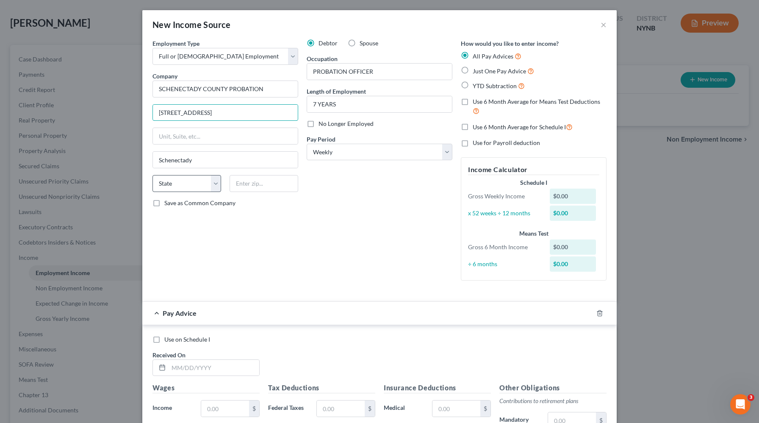
click at [250, 112] on input "388 Broadway, Schenectady, NY 12305" at bounding box center [225, 113] width 145 height 16
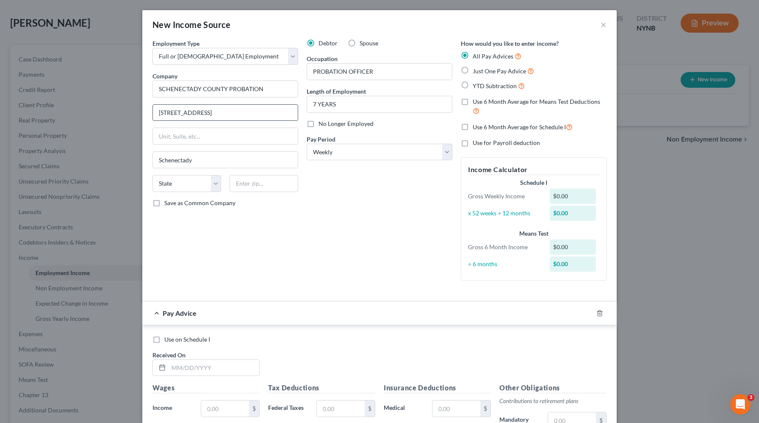
click at [257, 113] on input "388 Broadway, Schenectady, NY 12305" at bounding box center [225, 113] width 145 height 16
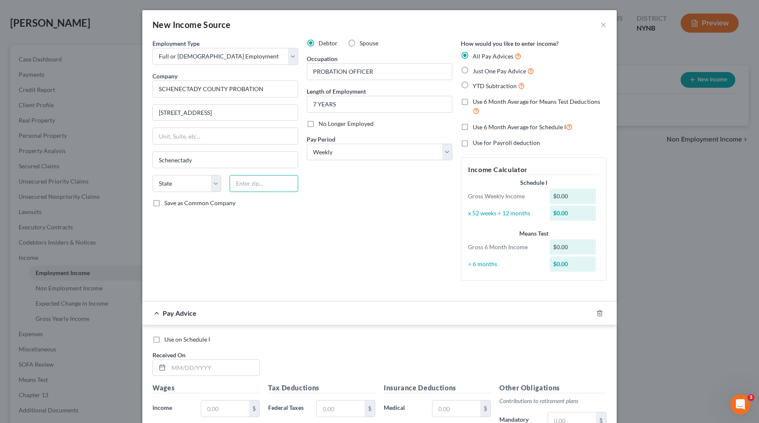
click at [269, 186] on input "text" at bounding box center [264, 183] width 69 height 17
paste input "12305"
type input "12305"
select select "35"
drag, startPoint x: 268, startPoint y: 114, endPoint x: 201, endPoint y: 111, distance: 67.1
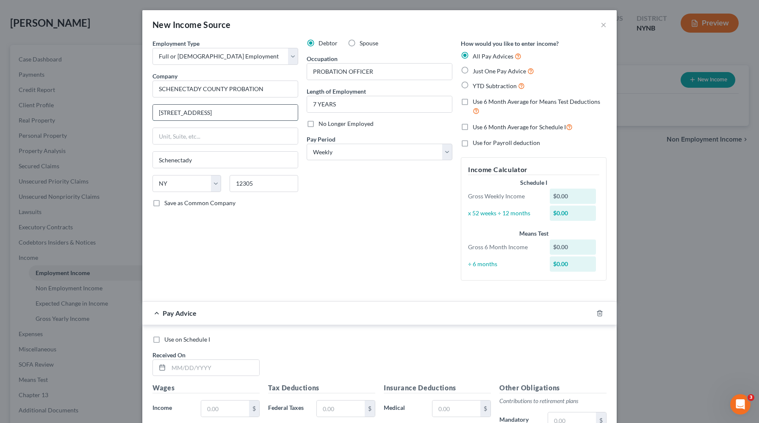
click at [200, 111] on input "388 Broadway, Schenectady, NY 12305" at bounding box center [225, 113] width 145 height 16
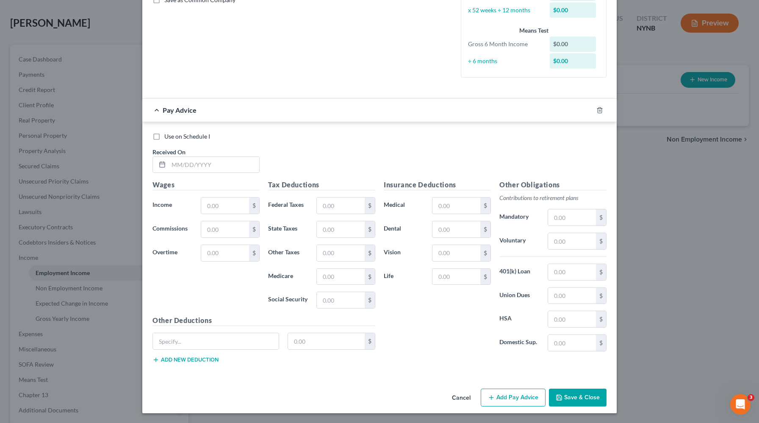
scroll to position [203, 0]
type input "388 Broadway"
click at [223, 174] on div "Use on Schedule I Received On *" at bounding box center [379, 156] width 463 height 48
click at [217, 164] on input "text" at bounding box center [214, 164] width 91 height 16
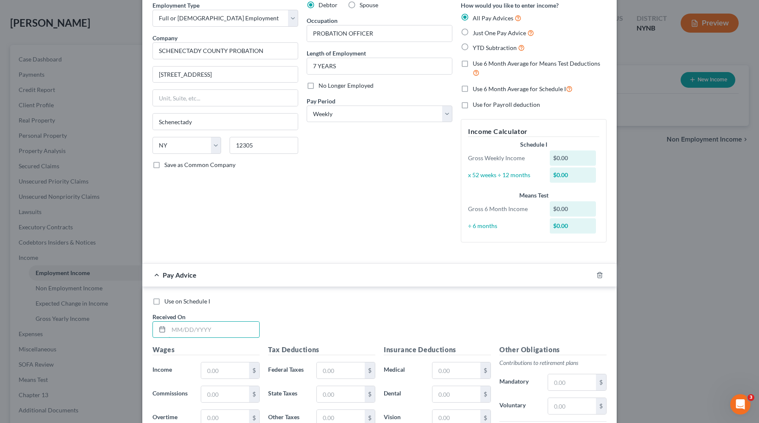
scroll to position [100, 0]
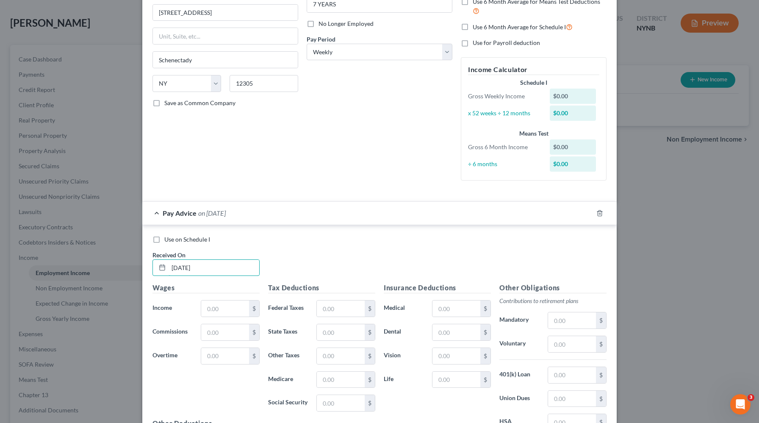
type input "1/1/2025"
click at [303, 258] on div "Use on Schedule I Received On * 1/1/2025" at bounding box center [379, 259] width 463 height 48
click at [222, 312] on input "text" at bounding box center [225, 308] width 48 height 16
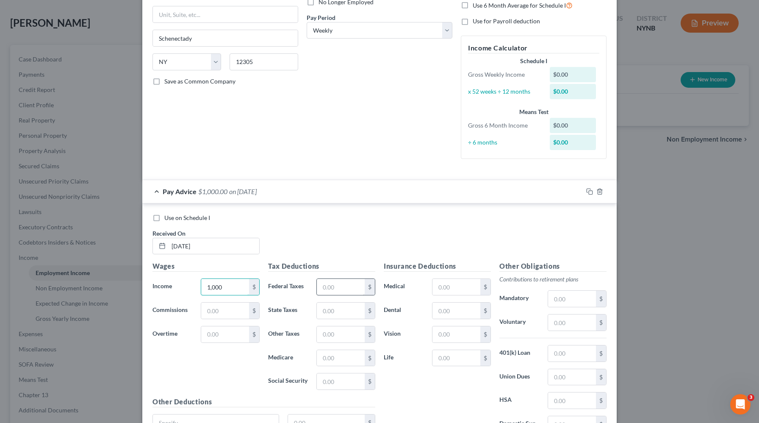
scroll to position [123, 0]
type input "1,000"
click at [243, 358] on div "Wages Income * 1,000 $ Commissions $ Overtime $" at bounding box center [206, 328] width 116 height 136
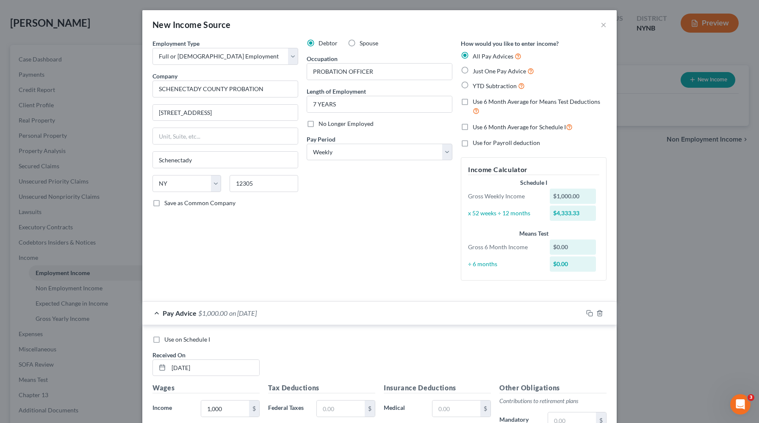
scroll to position [13, 0]
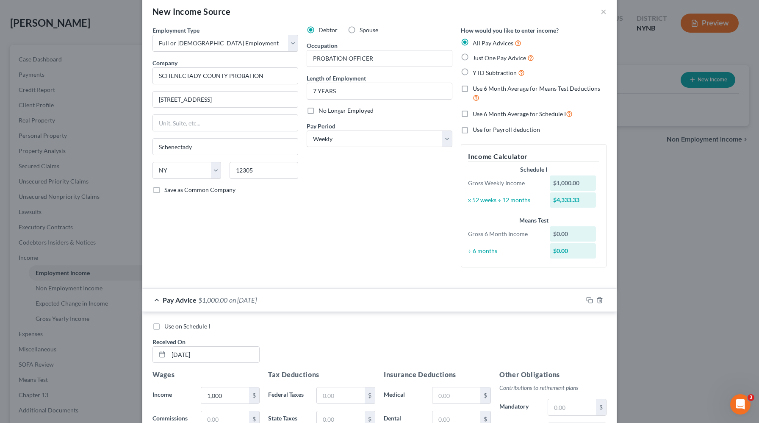
click at [494, 57] on span "Just One Pay Advice" at bounding box center [499, 57] width 53 height 7
click at [482, 57] on input "Just One Pay Advice" at bounding box center [479, 56] width 6 height 6
radio input "true"
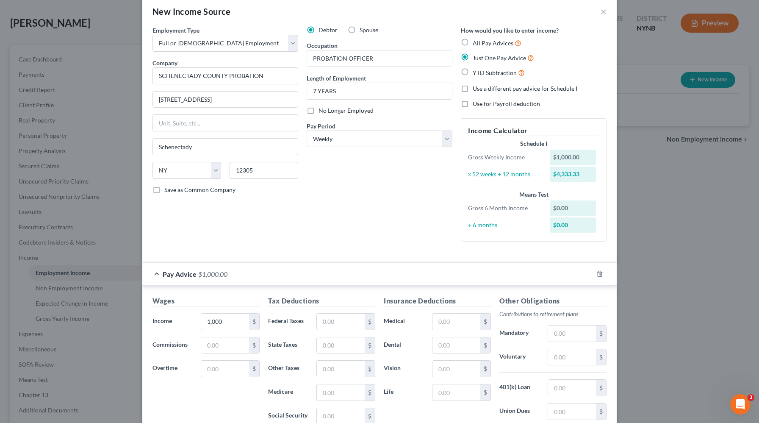
scroll to position [129, 0]
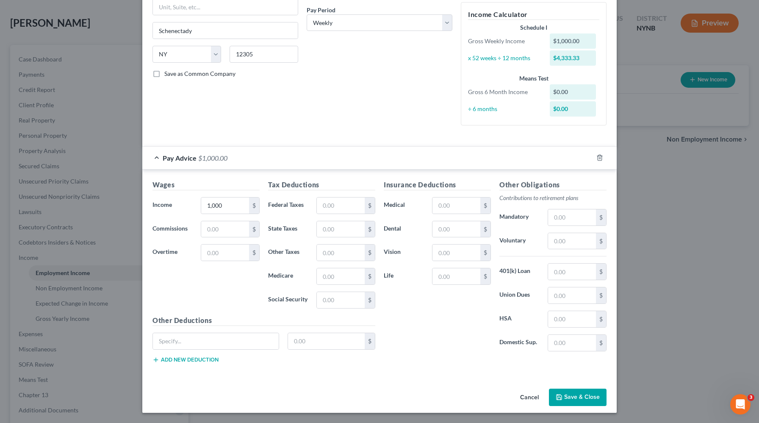
click at [575, 394] on button "Save & Close" at bounding box center [578, 398] width 58 height 18
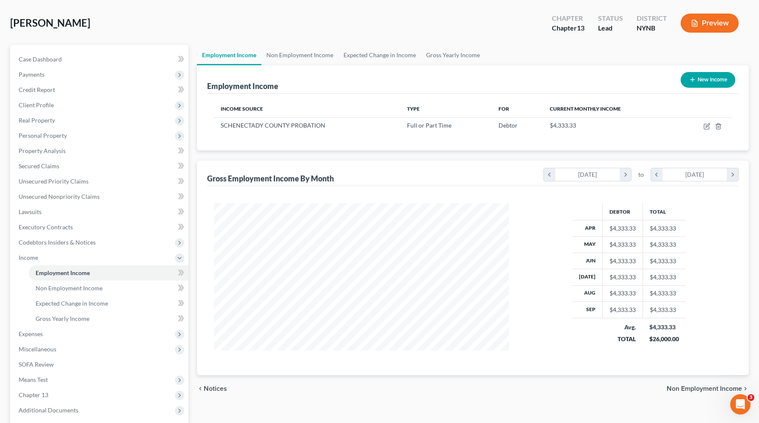
scroll to position [152, 312]
click at [95, 291] on span "Non Employment Income" at bounding box center [69, 287] width 67 height 7
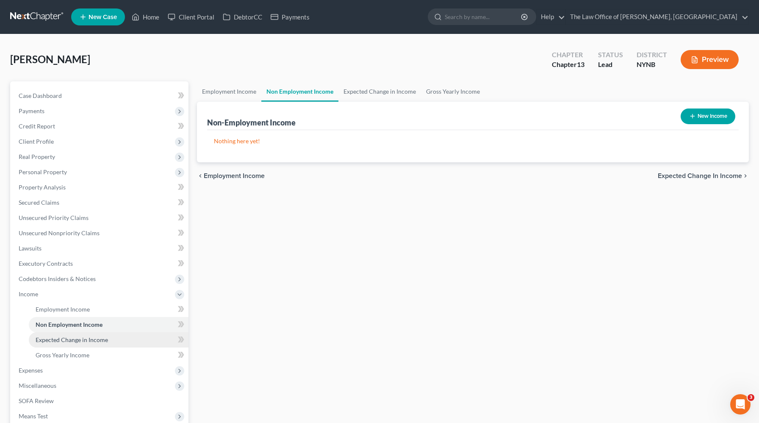
click at [101, 339] on span "Expected Change in Income" at bounding box center [72, 339] width 72 height 7
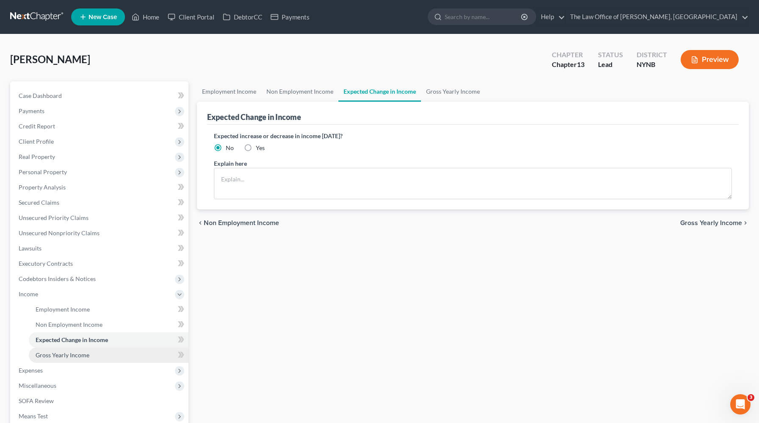
click at [102, 349] on link "Gross Yearly Income" at bounding box center [109, 354] width 160 height 15
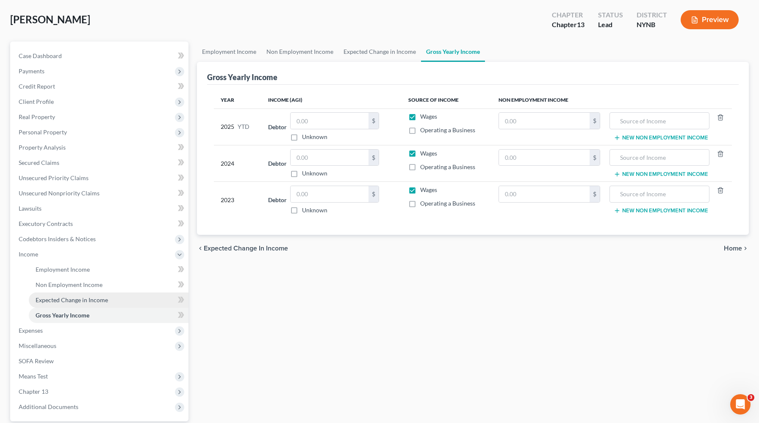
scroll to position [78, 0]
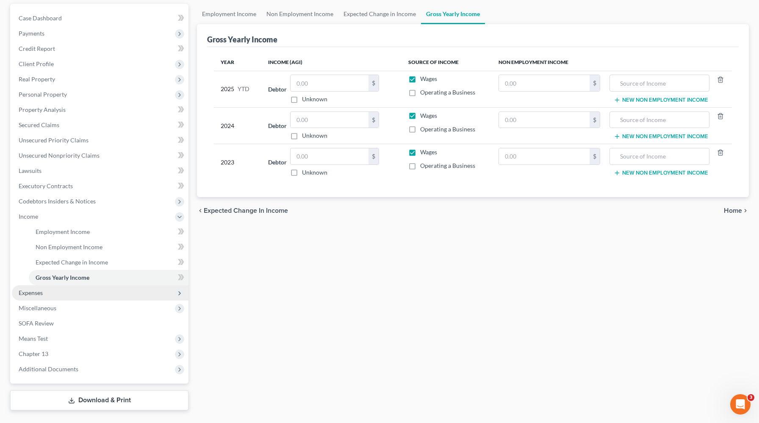
click at [79, 289] on span "Expenses" at bounding box center [100, 292] width 177 height 15
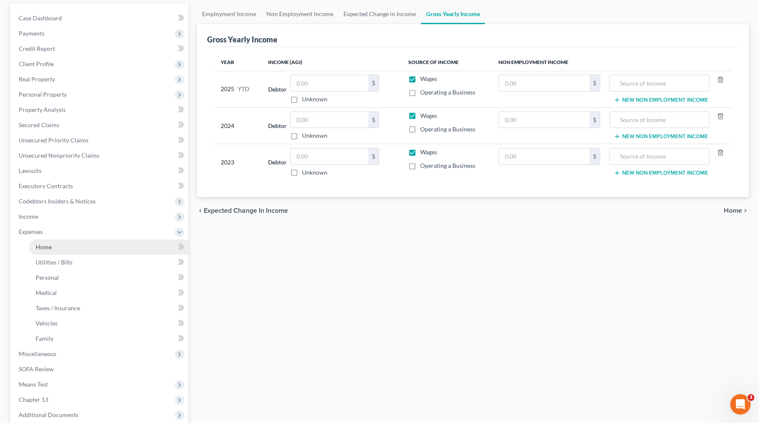
click at [101, 248] on link "Home" at bounding box center [109, 246] width 160 height 15
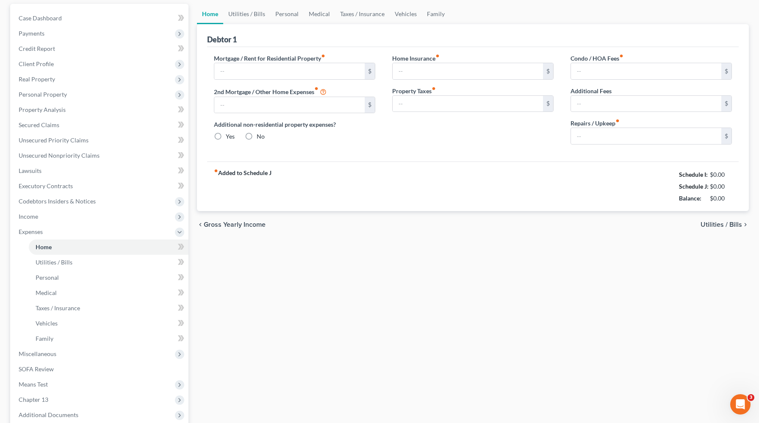
type input "0.00"
radio input "true"
type input "0.00"
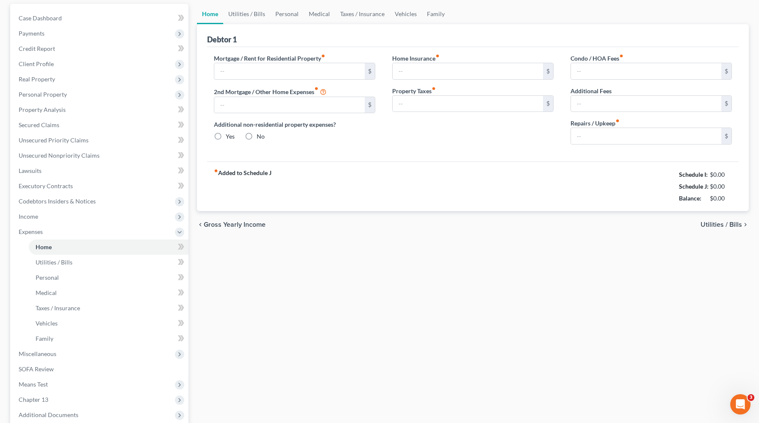
type input "0.00"
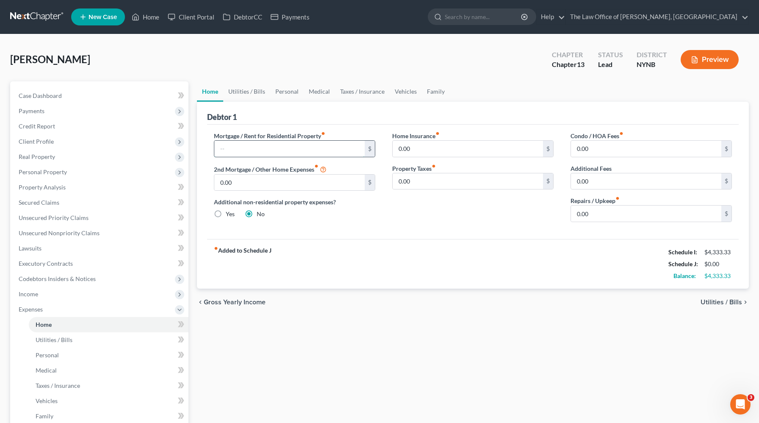
click at [287, 151] on input "text" at bounding box center [289, 149] width 150 height 16
type input "3,658"
click at [276, 179] on input "0.00" at bounding box center [289, 183] width 150 height 16
click at [441, 155] on input "0.00" at bounding box center [468, 149] width 150 height 16
type input "7"
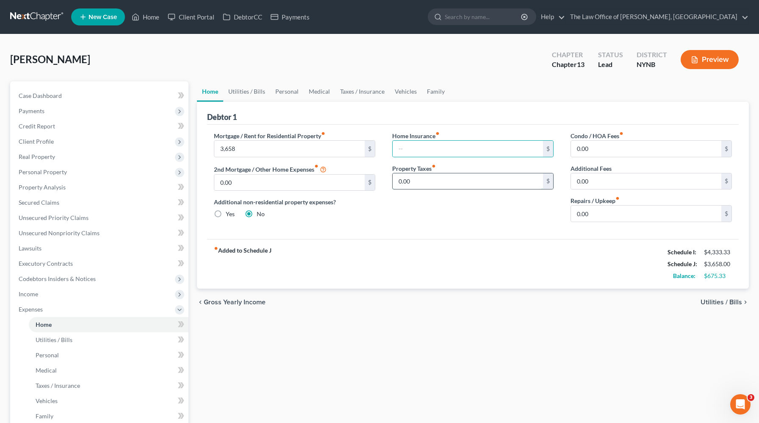
click at [480, 180] on input "0.00" at bounding box center [468, 181] width 150 height 16
click at [139, 335] on link "Utilities / Bills" at bounding box center [109, 339] width 160 height 15
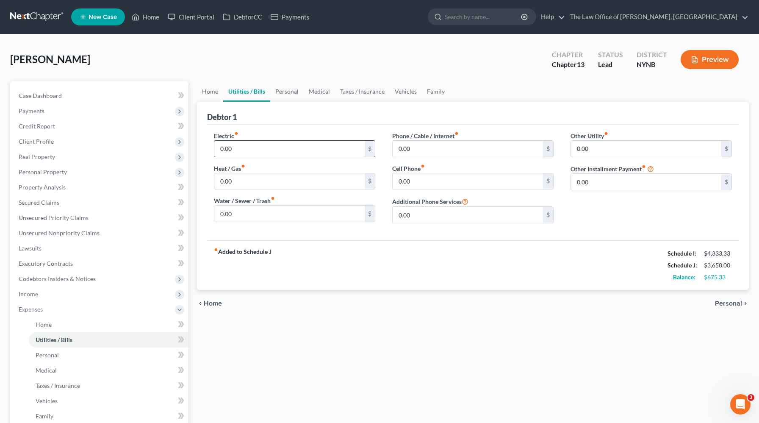
click at [273, 156] on input "0.00" at bounding box center [289, 149] width 150 height 16
click at [261, 150] on input "500" at bounding box center [289, 149] width 150 height 16
click at [240, 183] on input "0.00" at bounding box center [289, 181] width 150 height 16
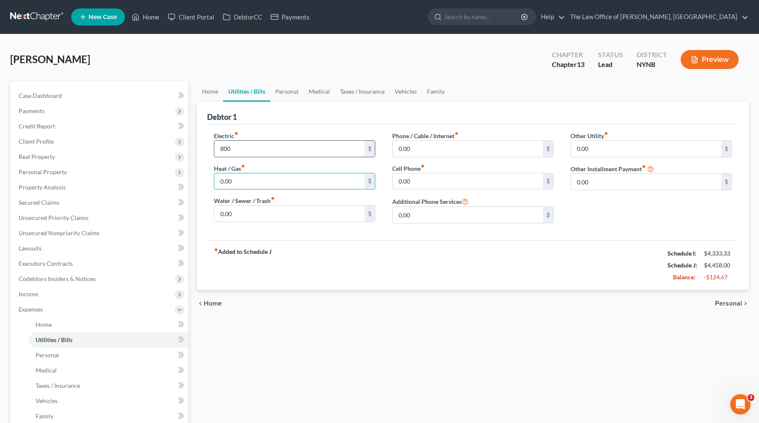
click at [239, 146] on input "800" at bounding box center [289, 149] width 150 height 16
click at [239, 147] on input "800" at bounding box center [289, 149] width 150 height 16
type input "500"
click at [242, 177] on input "0.00" at bounding box center [289, 181] width 150 height 16
type input "2"
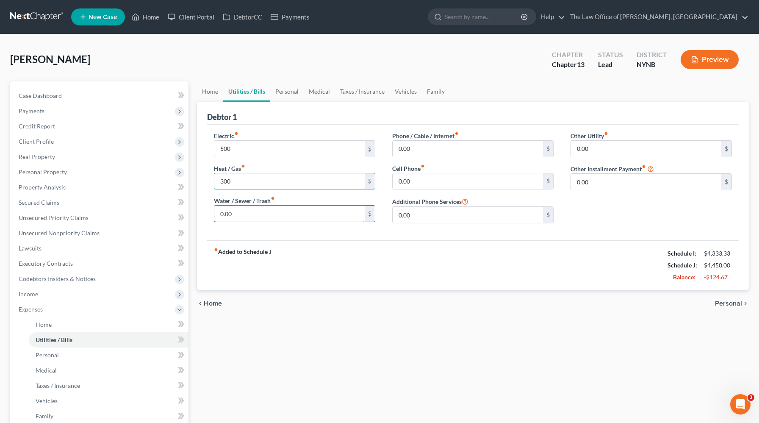
type input "300"
click at [252, 215] on input "0.00" at bounding box center [289, 213] width 150 height 16
type input "100"
click at [424, 142] on input "0.00" at bounding box center [468, 149] width 150 height 16
type input "167"
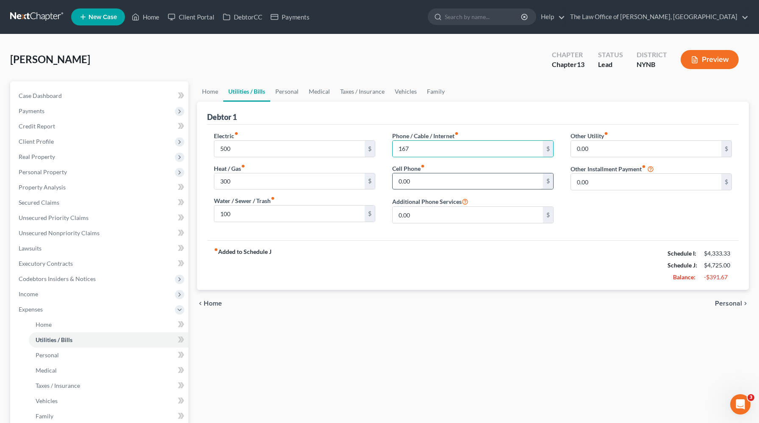
click at [417, 183] on input "0.00" at bounding box center [468, 181] width 150 height 16
type input "167"
click at [441, 144] on input "167" at bounding box center [468, 149] width 150 height 16
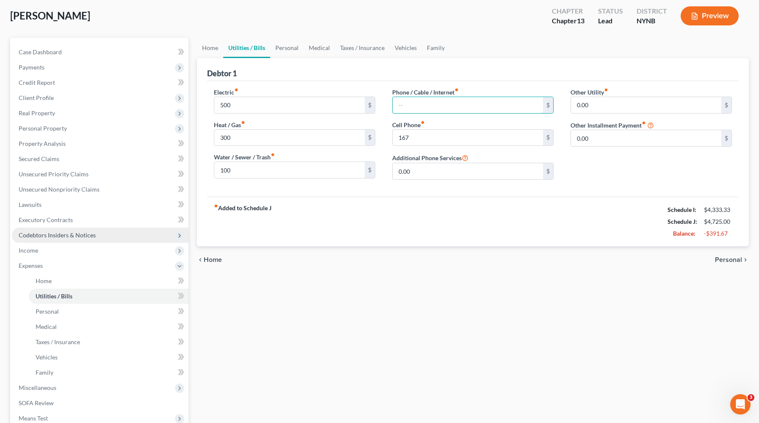
scroll to position [52, 0]
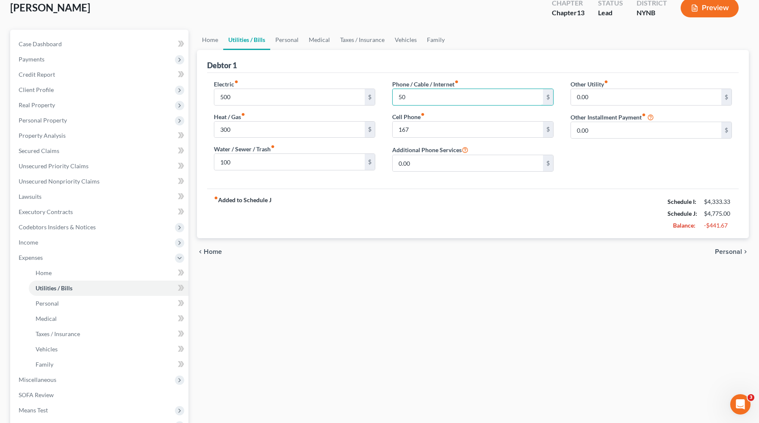
type input "5"
type input "65"
click at [78, 304] on link "Personal" at bounding box center [109, 303] width 160 height 15
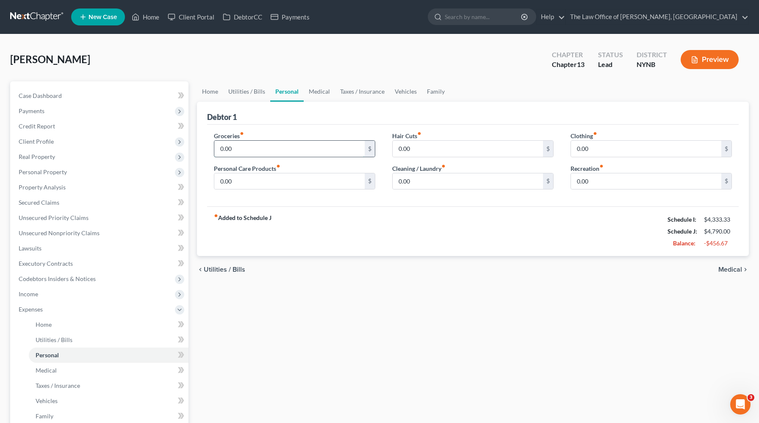
click at [277, 154] on input "0.00" at bounding box center [289, 149] width 150 height 16
type input "300"
click at [258, 177] on input "0.00" at bounding box center [289, 181] width 150 height 16
click at [441, 152] on input "0.00" at bounding box center [468, 149] width 150 height 16
click at [440, 176] on input "0.00" at bounding box center [468, 181] width 150 height 16
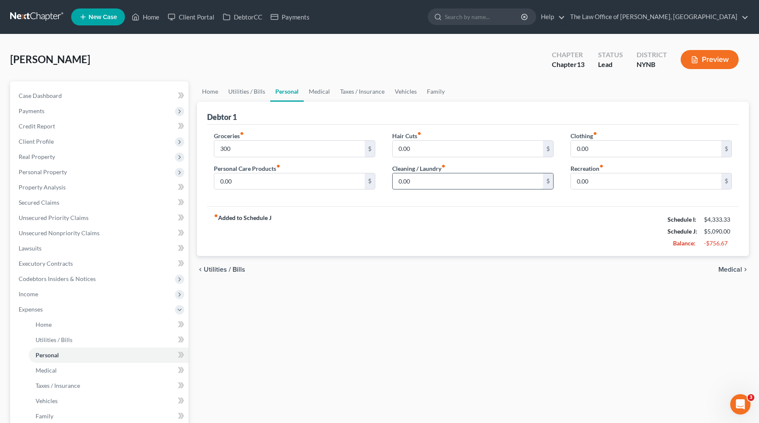
click at [470, 187] on input "0.00" at bounding box center [468, 181] width 150 height 16
click at [489, 182] on input "0.00" at bounding box center [468, 181] width 150 height 16
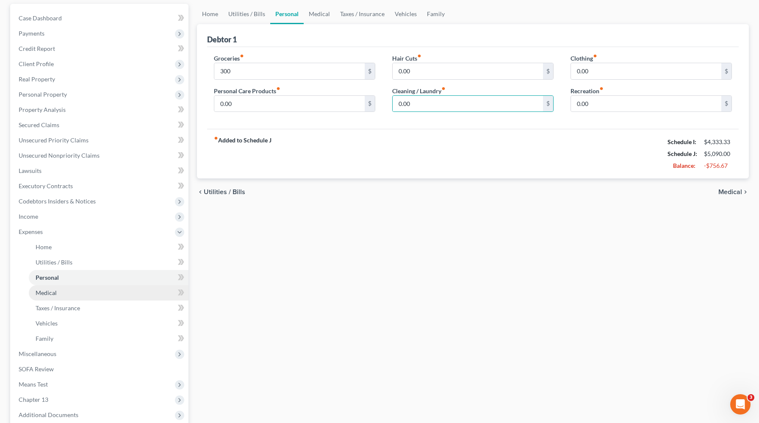
click at [75, 297] on link "Medical" at bounding box center [109, 292] width 160 height 15
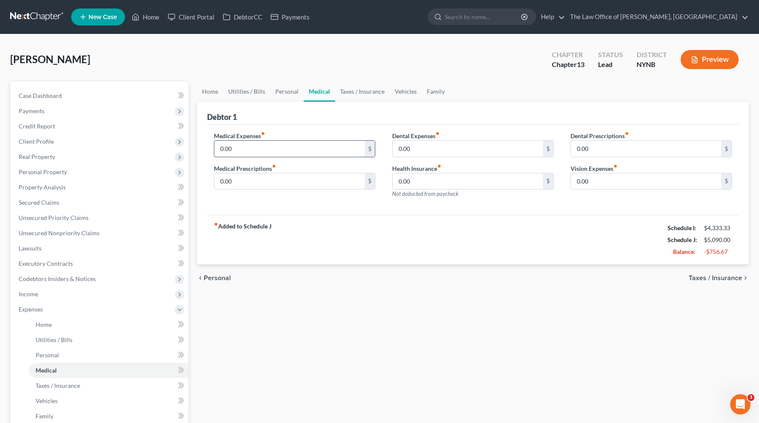
click at [272, 150] on input "0.00" at bounding box center [289, 149] width 150 height 16
click at [271, 150] on input "0.00" at bounding box center [289, 149] width 150 height 16
click at [269, 180] on input "0.00" at bounding box center [289, 181] width 150 height 16
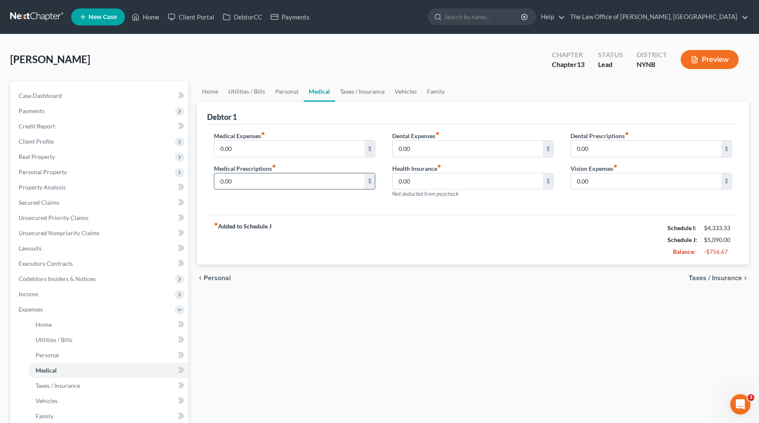
click at [269, 180] on input "0.00" at bounding box center [289, 181] width 150 height 16
type input "60"
click at [284, 144] on input "0.00" at bounding box center [289, 149] width 150 height 16
click at [443, 147] on input "0.00" at bounding box center [468, 149] width 150 height 16
click at [597, 148] on input "0.00" at bounding box center [646, 149] width 150 height 16
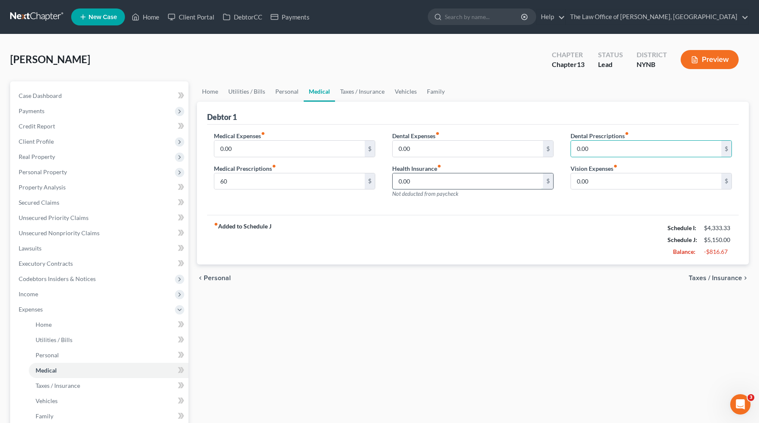
click at [418, 183] on input "0.00" at bounding box center [468, 181] width 150 height 16
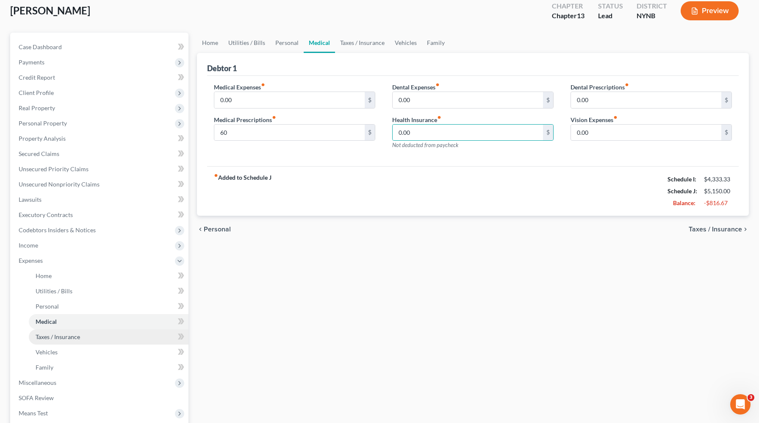
click at [87, 340] on link "Taxes / Insurance" at bounding box center [109, 336] width 160 height 15
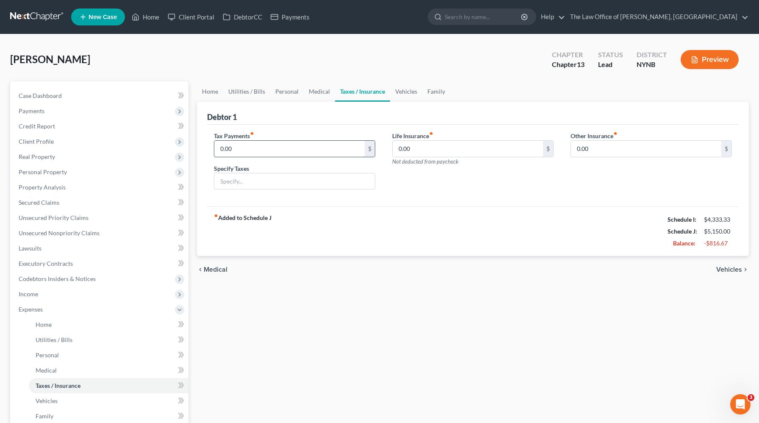
click at [302, 147] on input "0.00" at bounding box center [289, 149] width 150 height 16
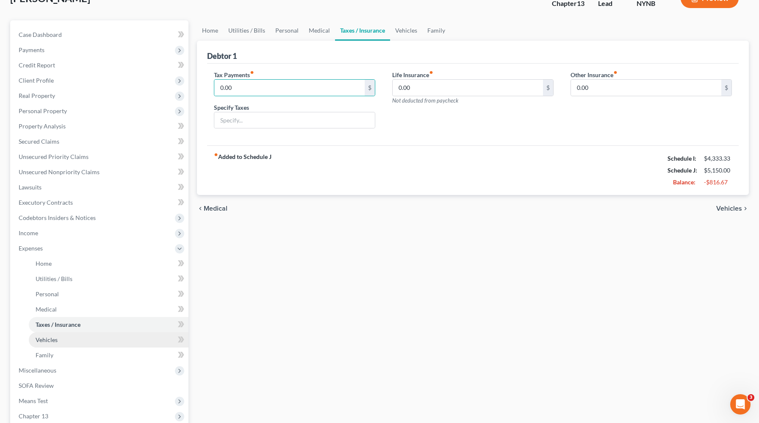
click at [66, 334] on link "Vehicles" at bounding box center [109, 339] width 160 height 15
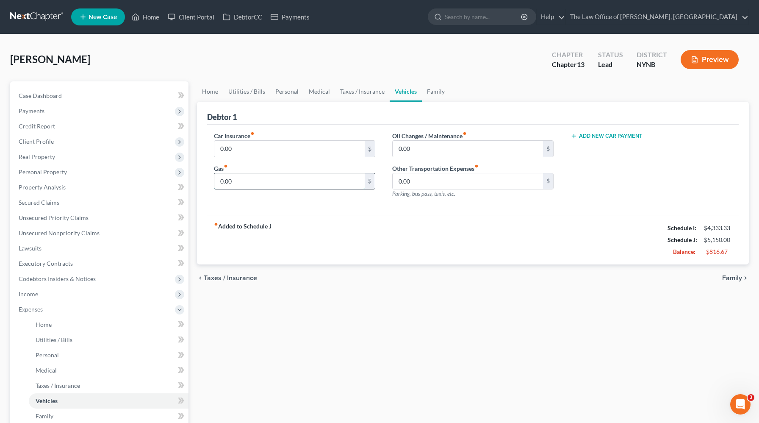
click at [270, 181] on input "0.00" at bounding box center [289, 181] width 150 height 16
type input "320"
click at [455, 157] on div "Oil Changes / Maintenance fiber_manual_record 0.00 $ Other Transportation Expen…" at bounding box center [473, 168] width 178 height 74
click at [469, 150] on input "0.00" at bounding box center [468, 149] width 150 height 16
click at [275, 148] on input "0.00" at bounding box center [289, 149] width 150 height 16
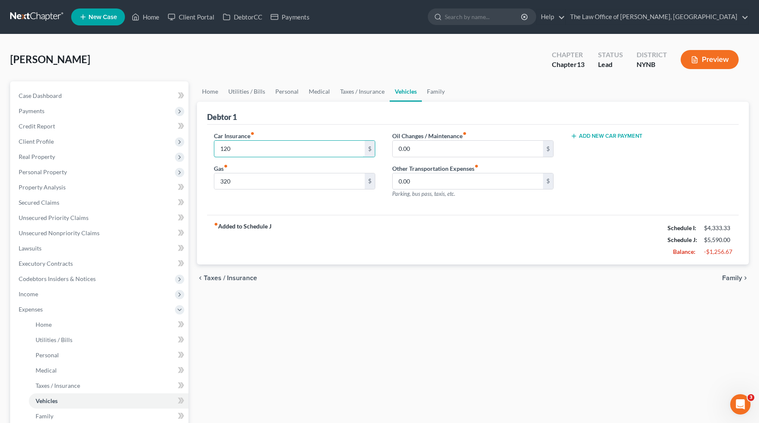
type input "120"
click at [305, 239] on div "fiber_manual_record Added to Schedule J Schedule I: $4,333.33 Schedule J: $5,59…" at bounding box center [473, 240] width 532 height 50
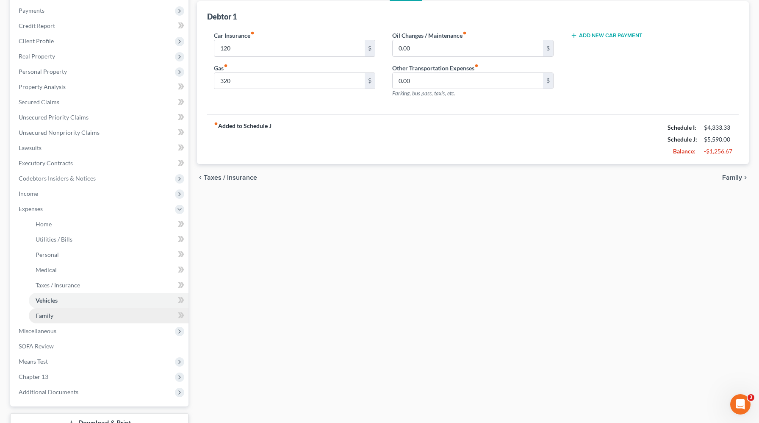
click at [67, 321] on link "Family" at bounding box center [109, 315] width 160 height 15
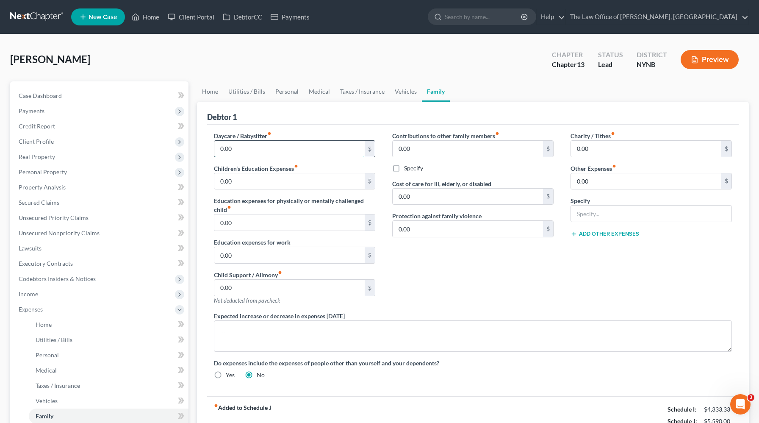
click at [299, 149] on input "0.00" at bounding box center [289, 149] width 150 height 16
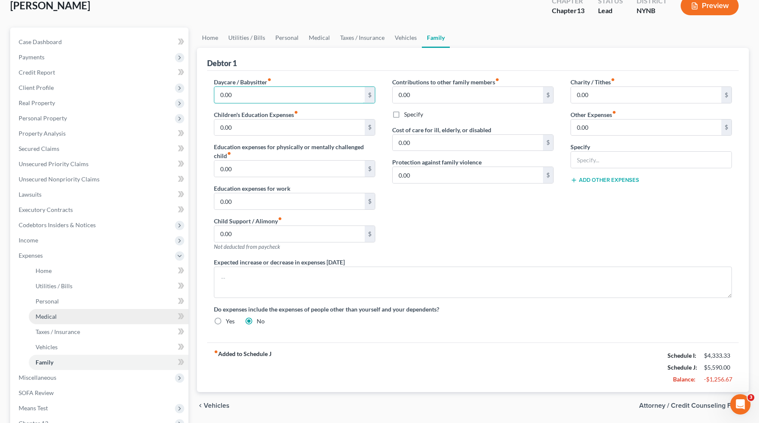
scroll to position [55, 0]
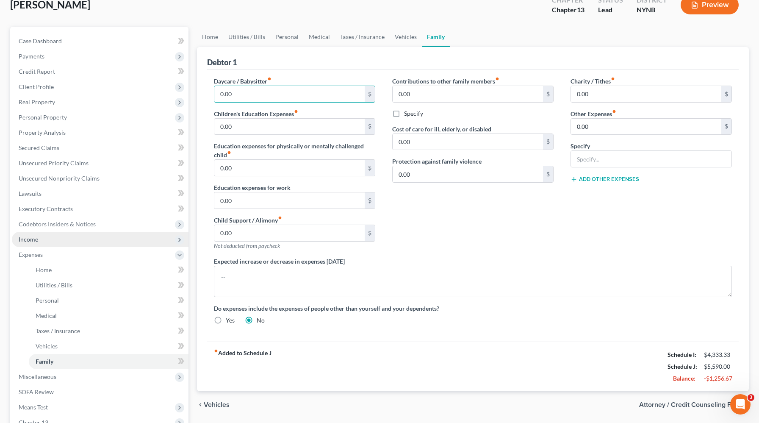
click at [61, 239] on span "Income" at bounding box center [100, 239] width 177 height 15
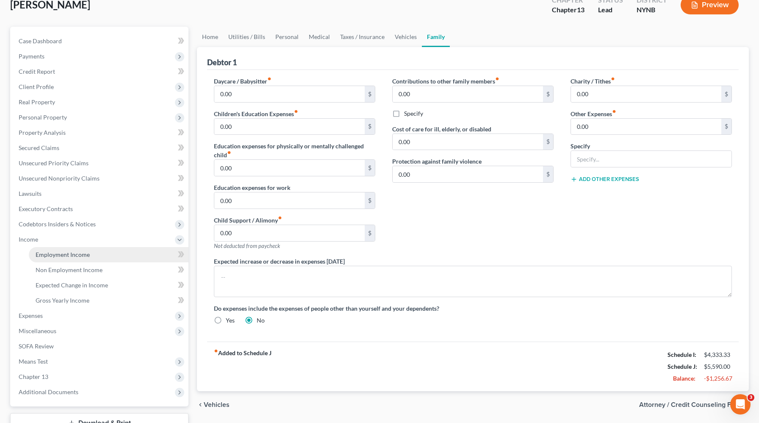
click at [118, 258] on link "Employment Income" at bounding box center [109, 254] width 160 height 15
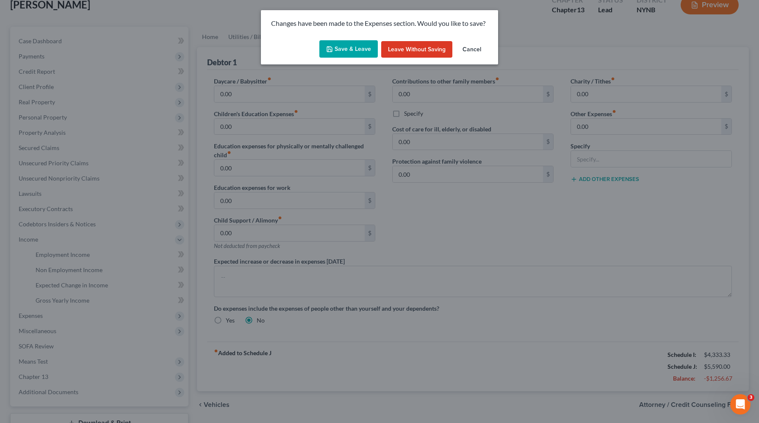
click at [345, 51] on button "Save & Leave" at bounding box center [348, 49] width 58 height 18
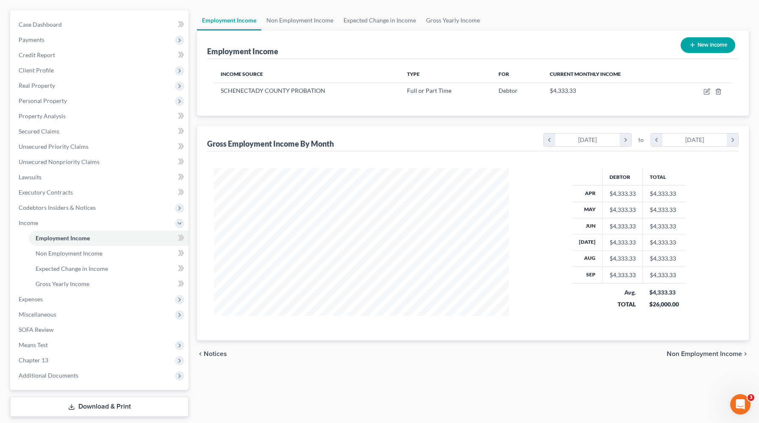
scroll to position [96, 0]
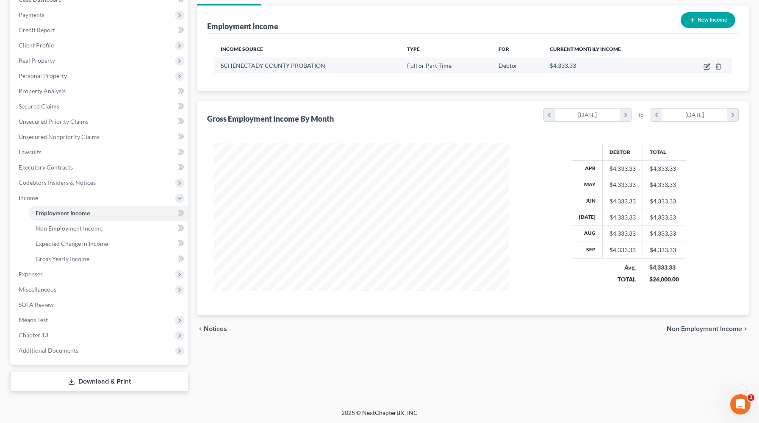
click at [708, 64] on icon "button" at bounding box center [708, 66] width 4 height 4
select select "0"
select select "35"
select select "3"
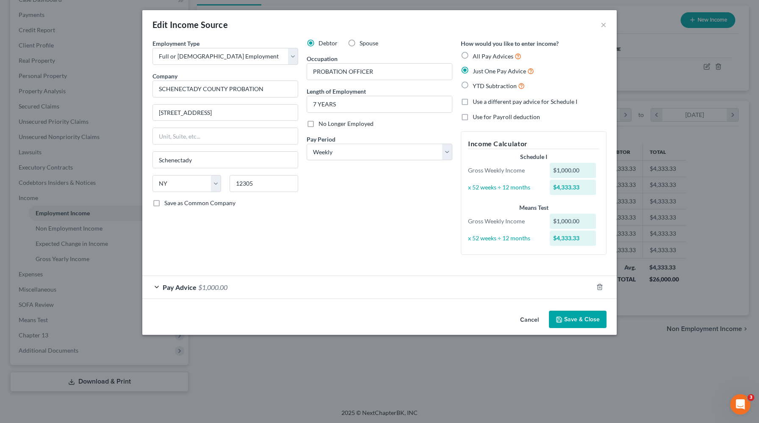
click at [172, 287] on span "Pay Advice" at bounding box center [180, 287] width 34 height 8
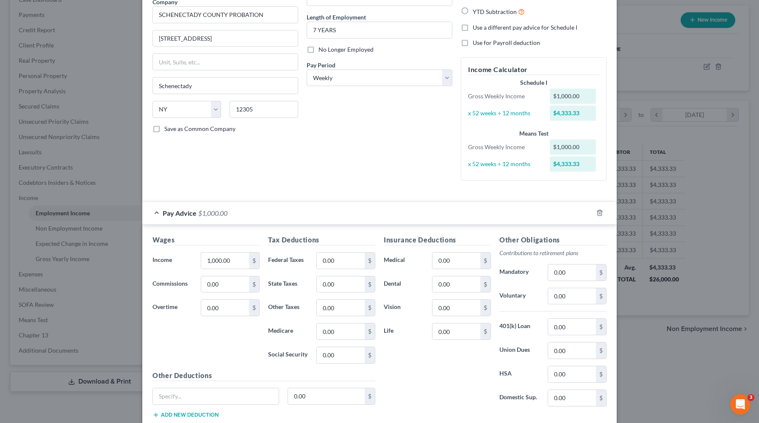
scroll to position [80, 0]
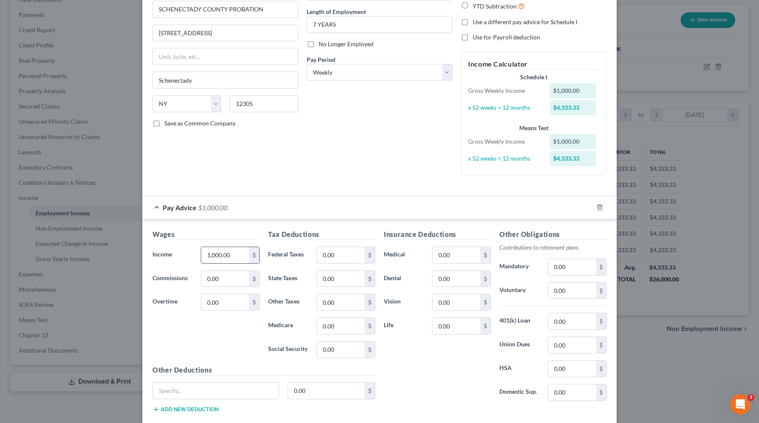
click at [232, 260] on input "1,000.00" at bounding box center [225, 255] width 48 height 16
click at [214, 316] on div "Wages Income * 1,400 $ Commissions 0.00 $ Overtime 0.00 $" at bounding box center [206, 297] width 116 height 136
click at [227, 258] on input "1,400" at bounding box center [225, 255] width 48 height 16
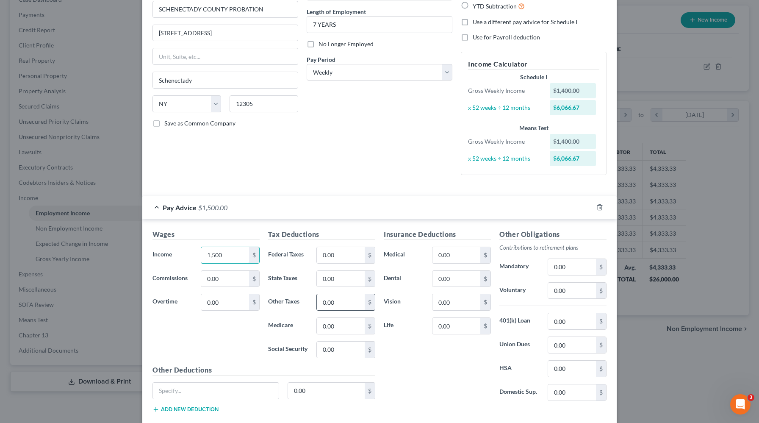
scroll to position [129, 0]
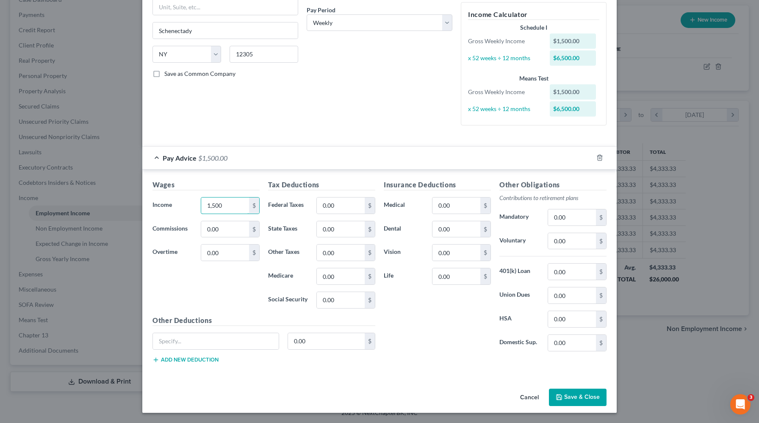
type input "1,500"
click at [586, 389] on button "Save & Close" at bounding box center [578, 398] width 58 height 18
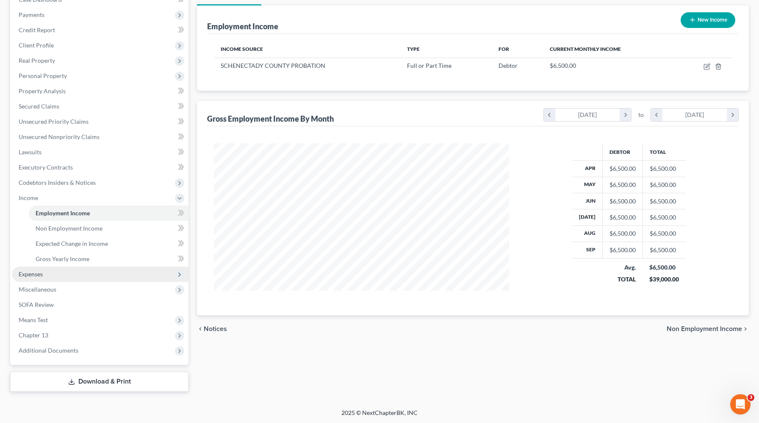
click at [58, 274] on span "Expenses" at bounding box center [100, 274] width 177 height 15
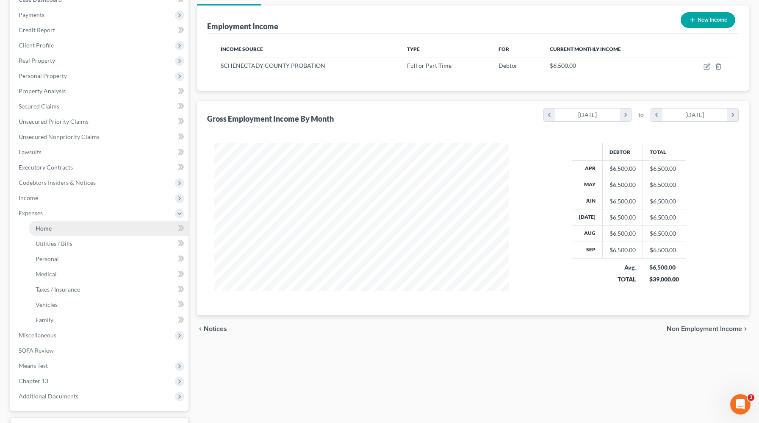
click at [97, 231] on link "Home" at bounding box center [109, 228] width 160 height 15
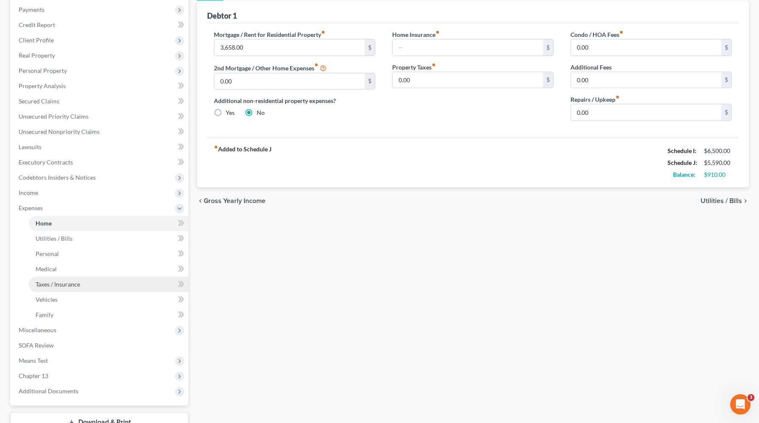
scroll to position [142, 0]
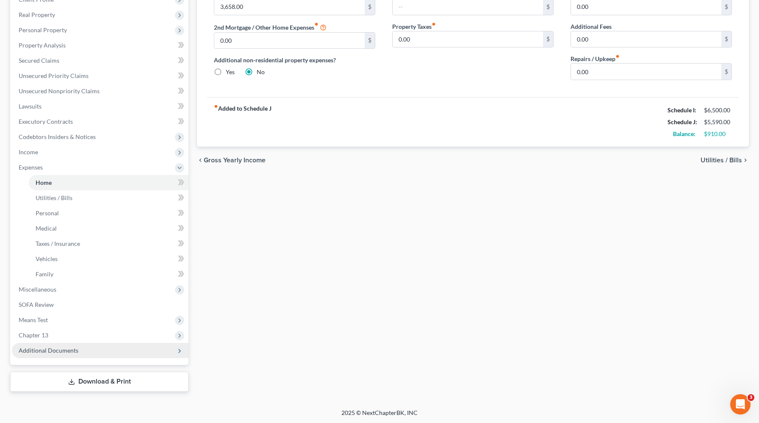
click at [74, 352] on span "Additional Documents" at bounding box center [49, 350] width 60 height 7
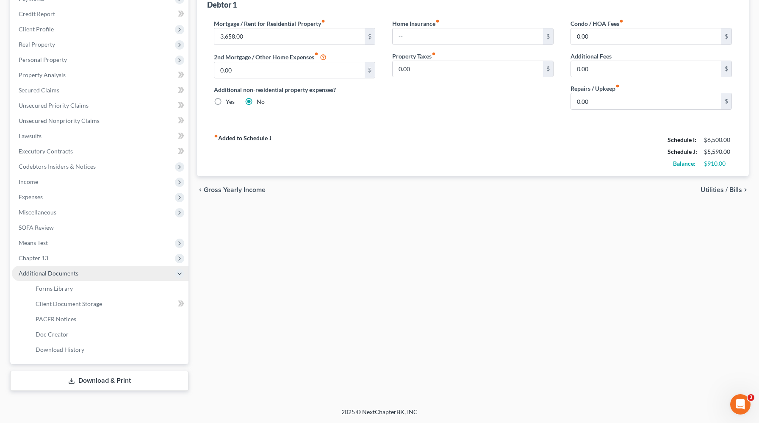
scroll to position [111, 0]
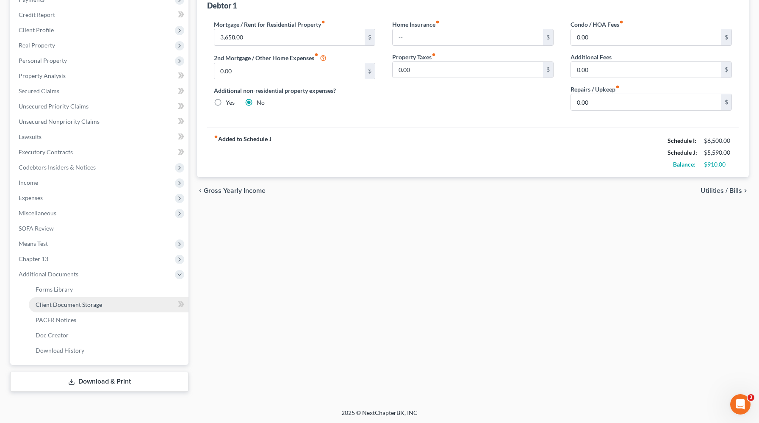
click at [105, 302] on link "Client Document Storage" at bounding box center [109, 304] width 160 height 15
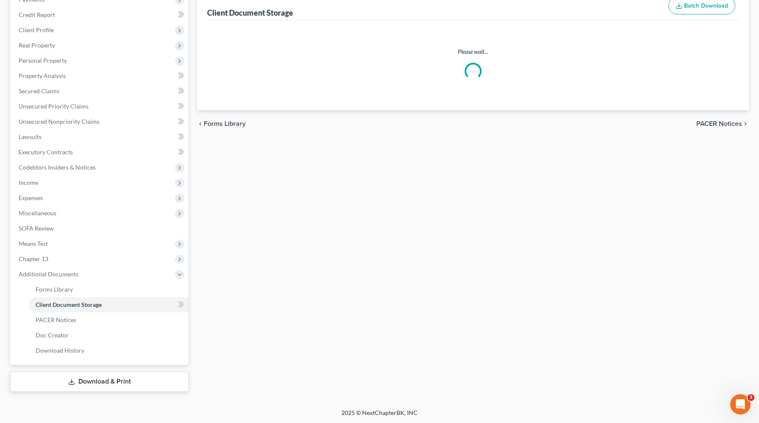
select select "1"
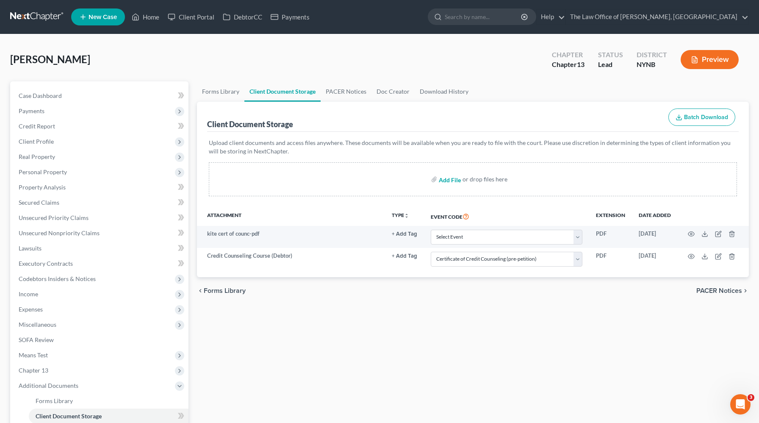
click at [455, 180] on input "file" at bounding box center [449, 179] width 20 height 15
type input "C:\fakepath\17 Iroquois Trail, Slingerlands, NY 12159 _ Zillow.pdf"
click at [485, 179] on div "or drop files here" at bounding box center [485, 179] width 45 height 8
select select "1"
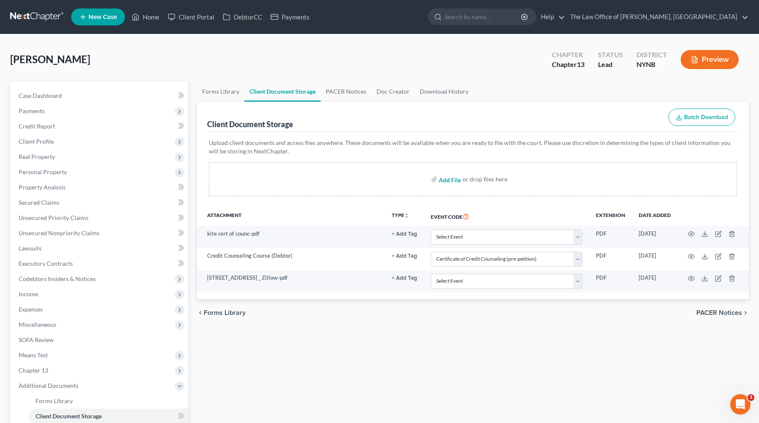
click at [442, 181] on input "file" at bounding box center [449, 179] width 20 height 15
click at [453, 178] on input "file" at bounding box center [449, 179] width 20 height 15
type input "C:\fakepath\2019 Jaguar F-Pace Utility 4D 25t Prestige AWD Average Price & Esti…"
select select "1"
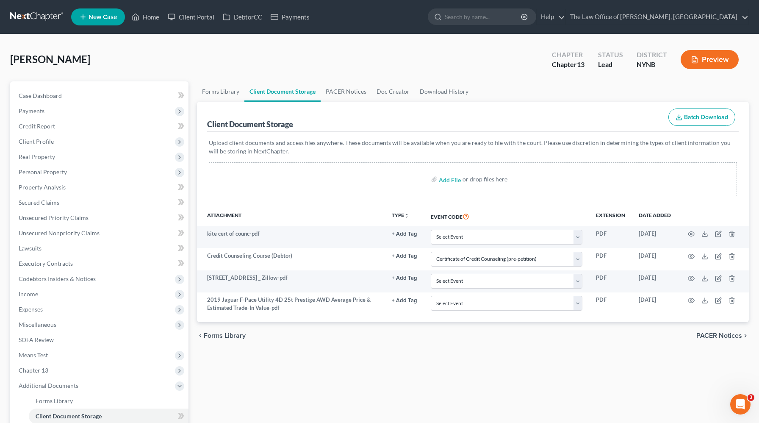
click at [450, 61] on div "Kite, Robert Upgraded Chapter Chapter 13 Status Lead District NYNB Preview" at bounding box center [379, 62] width 739 height 37
click at [444, 179] on input "file" at bounding box center [449, 179] width 20 height 15
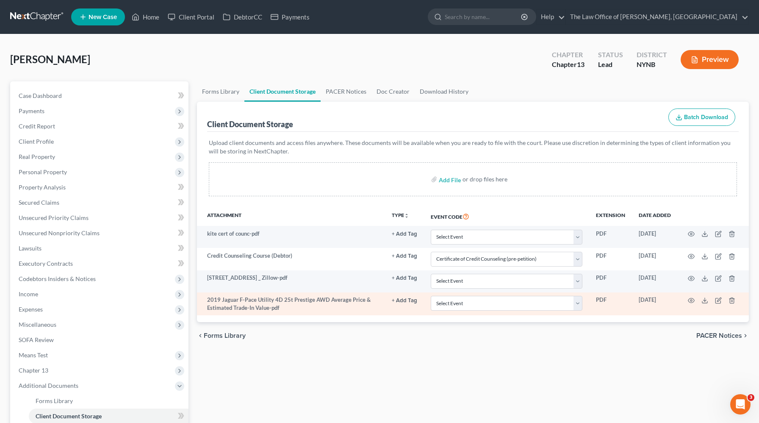
select select "1"
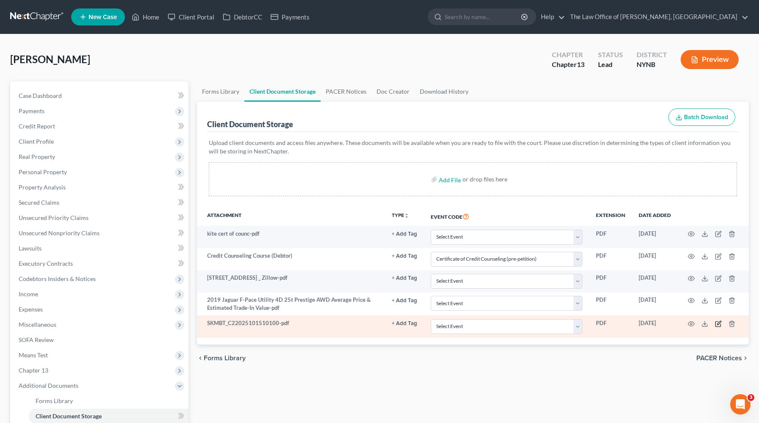
click at [719, 321] on icon "button" at bounding box center [718, 323] width 7 height 7
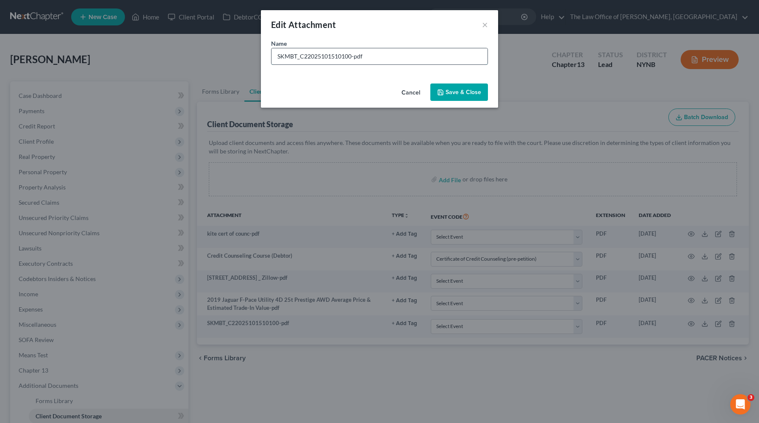
click at [364, 55] on input "SKMBT_C22025101510100-pdf" at bounding box center [380, 56] width 216 height 16
click at [365, 55] on input "SKMBT_C22025101510100-pdf" at bounding box center [380, 56] width 216 height 16
type input "BANK CAR STATEMENT"
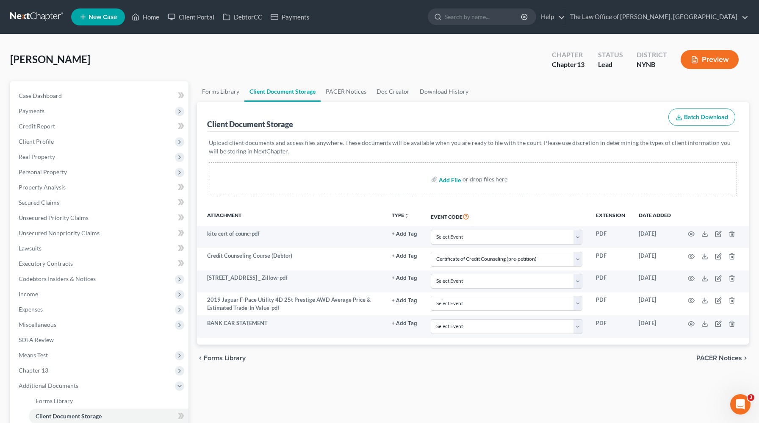
click at [455, 180] on input "file" at bounding box center [449, 179] width 20 height 15
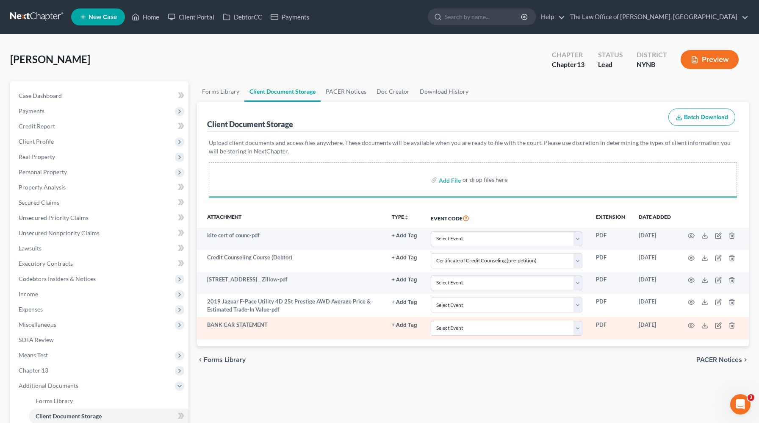
select select "1"
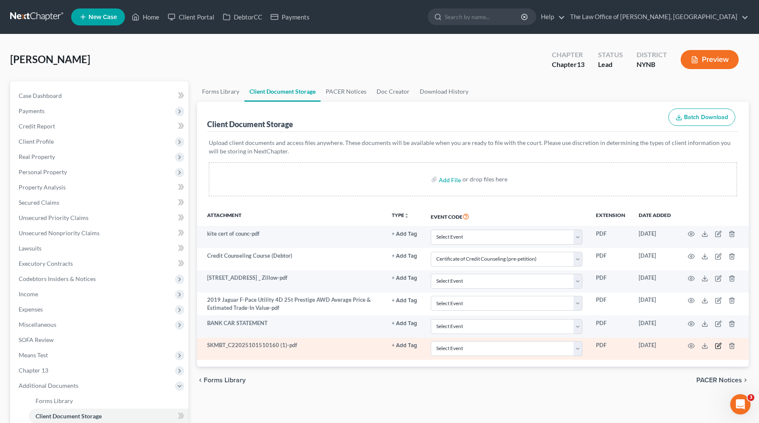
click at [716, 346] on icon "button" at bounding box center [718, 345] width 7 height 7
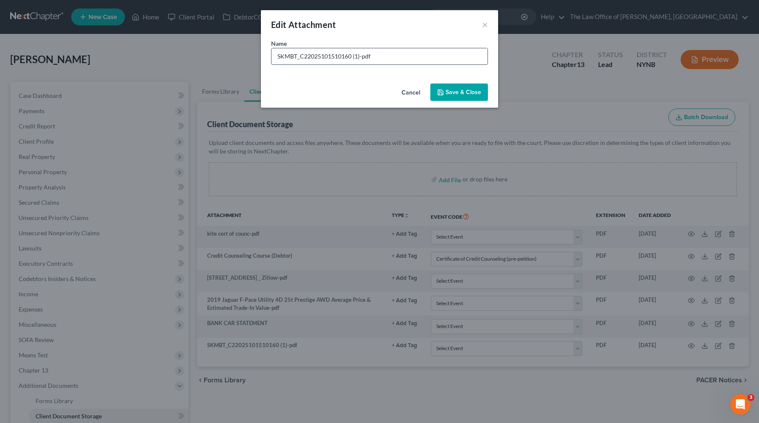
click at [369, 56] on input "SKMBT_C22025101510160 (1)-pdf" at bounding box center [380, 56] width 216 height 16
type input "broadview statements"
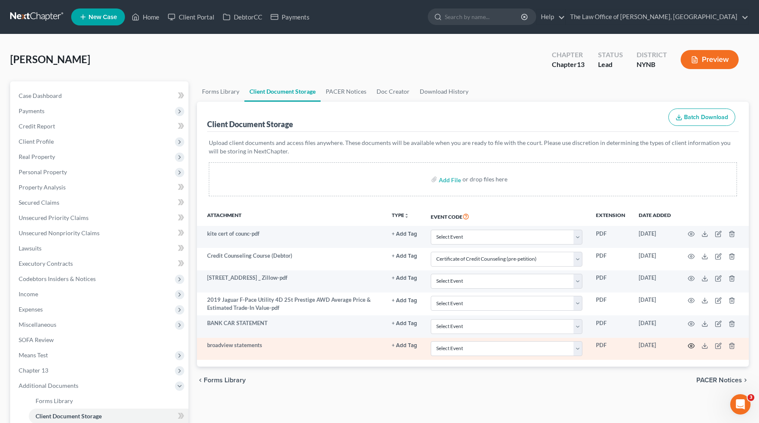
click at [689, 344] on icon "button" at bounding box center [691, 345] width 7 height 7
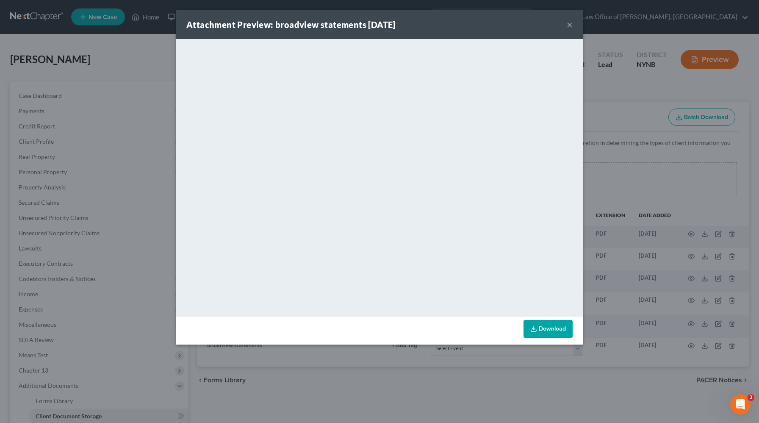
click at [624, 137] on div "Attachment Preview: broadview statements 10/15/2025 × <object ng-attr-data='htt…" at bounding box center [379, 211] width 759 height 423
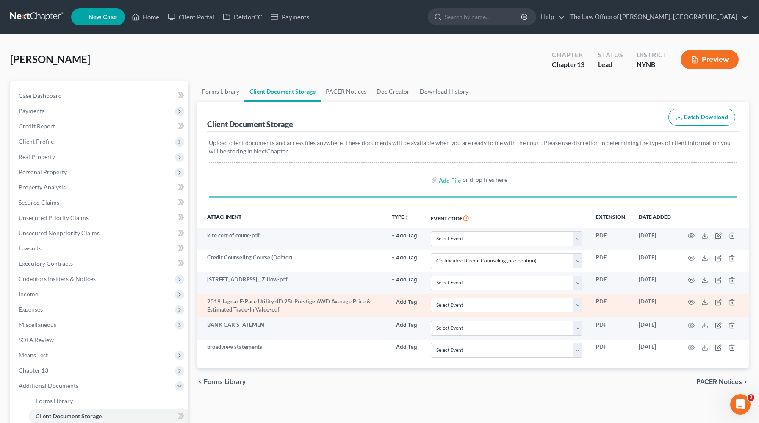
select select "1"
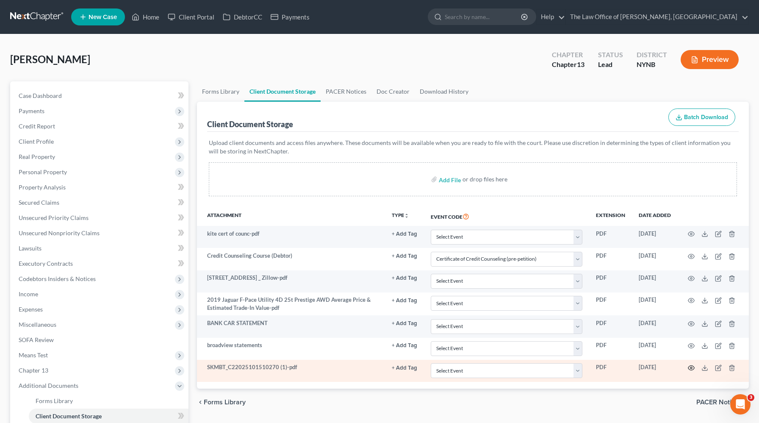
click at [689, 367] on icon "button" at bounding box center [691, 367] width 7 height 7
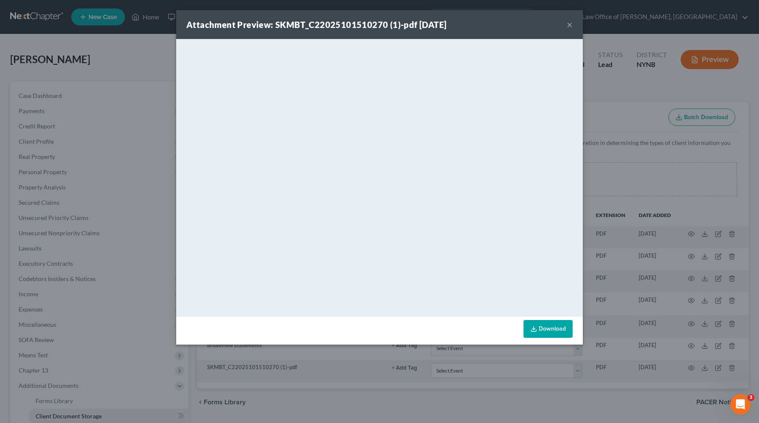
click at [645, 174] on div "Attachment Preview: SKMBT_C22025101510270 (1)-pdf 10/15/2025 × <object ng-attr-…" at bounding box center [379, 211] width 759 height 423
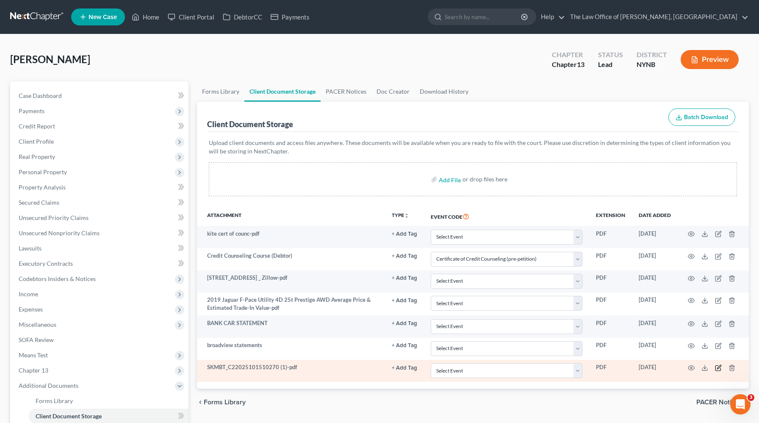
click at [718, 370] on icon "button" at bounding box center [718, 368] width 5 height 5
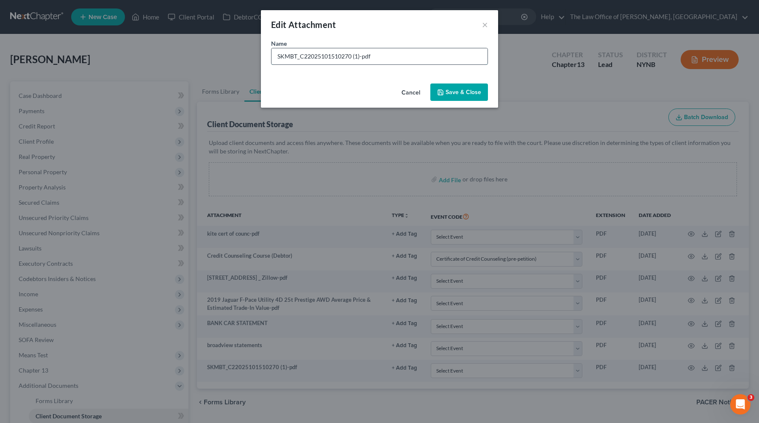
click at [379, 61] on input "SKMBT_C22025101510270 (1)-pdf" at bounding box center [380, 56] width 216 height 16
click at [380, 61] on input "SKMBT_C22025101510270 (1)-pdf" at bounding box center [380, 56] width 216 height 16
type input "p"
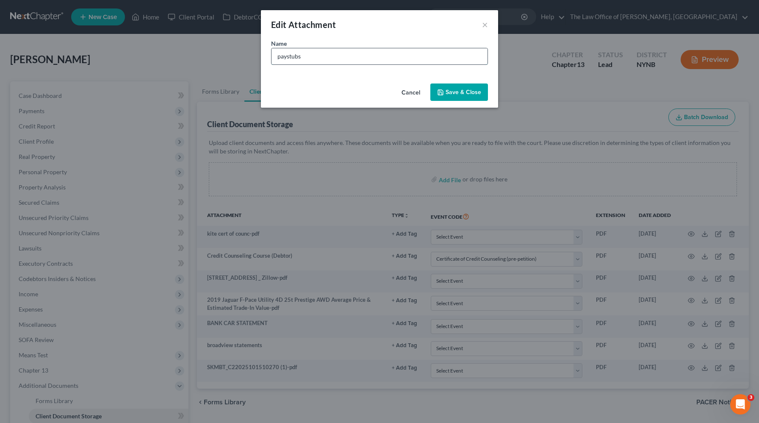
type input "paystubs"
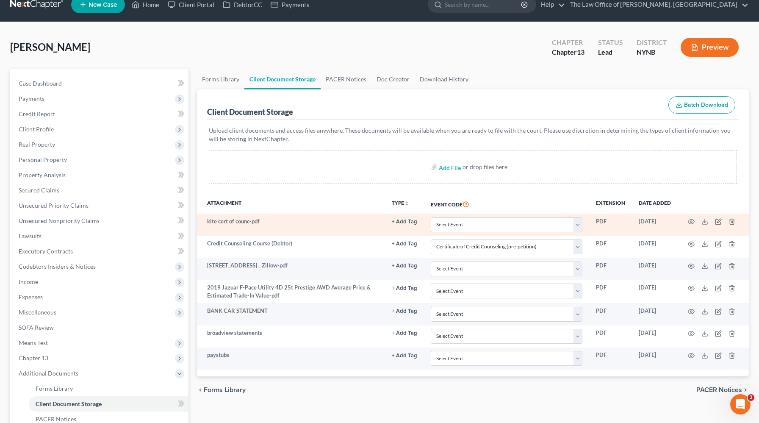
scroll to position [13, 0]
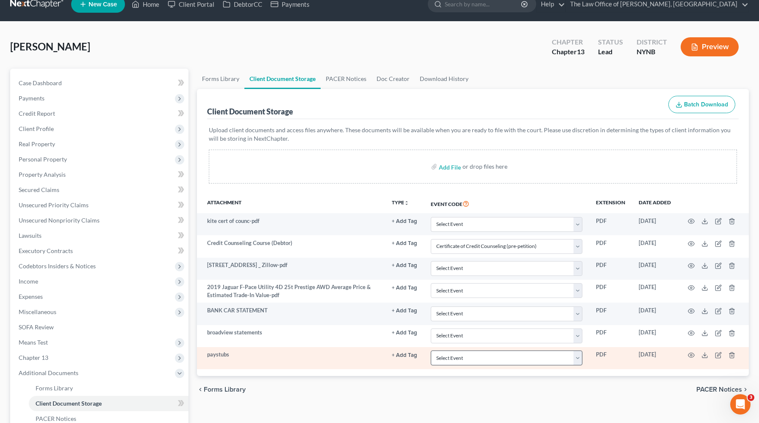
select select "1"
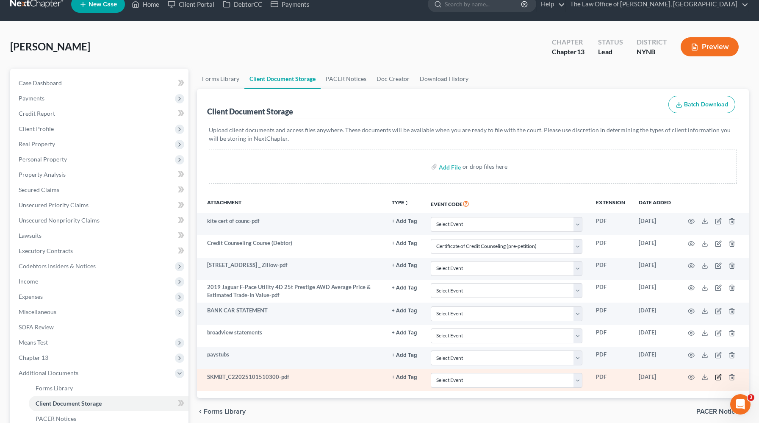
click at [716, 377] on icon "button" at bounding box center [718, 377] width 7 height 7
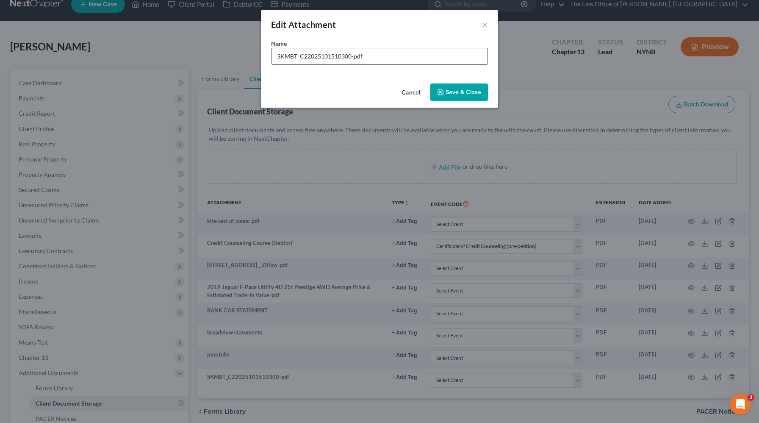
click at [313, 56] on input "SKMBT_C22025101510300-pdf" at bounding box center [380, 56] width 216 height 16
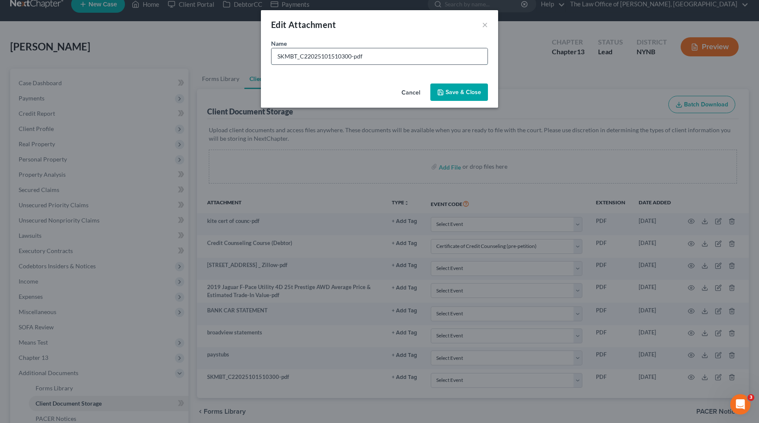
click at [313, 56] on input "SKMBT_C22025101510300-pdf" at bounding box center [380, 56] width 216 height 16
type input "2024 taxes"
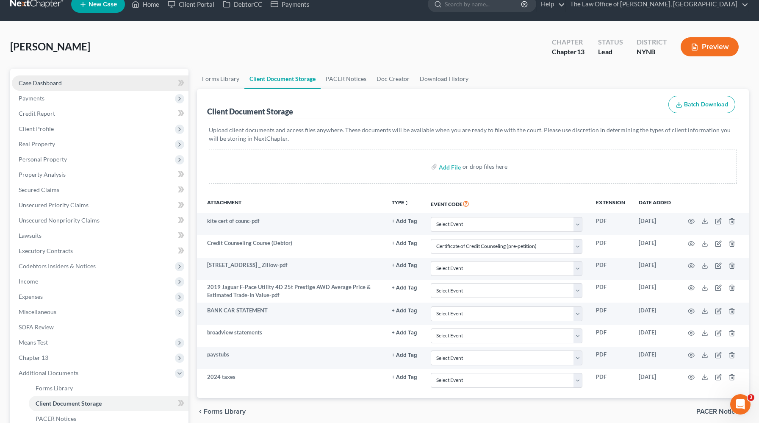
click at [106, 84] on link "Case Dashboard" at bounding box center [100, 82] width 177 height 15
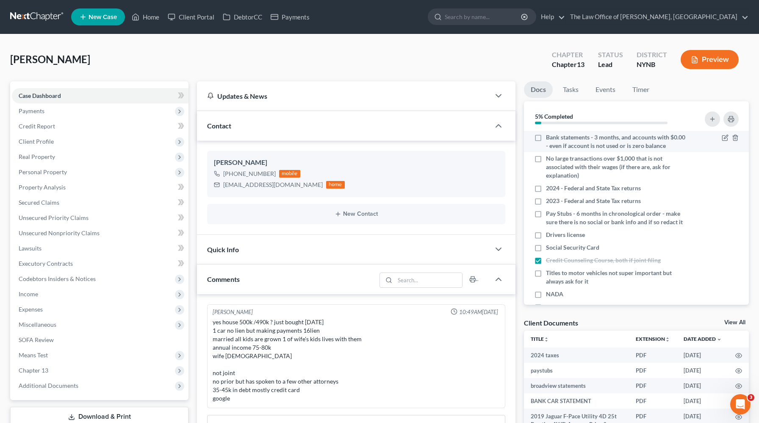
scroll to position [436, 0]
click at [624, 142] on span "Bank statements - 3 months, and accounts with $0.00 - even if account is not us…" at bounding box center [615, 141] width 139 height 17
click at [555, 139] on input "Bank statements - 3 months, and accounts with $0.00 - even if account is not us…" at bounding box center [553, 136] width 6 height 6
checkbox input "true"
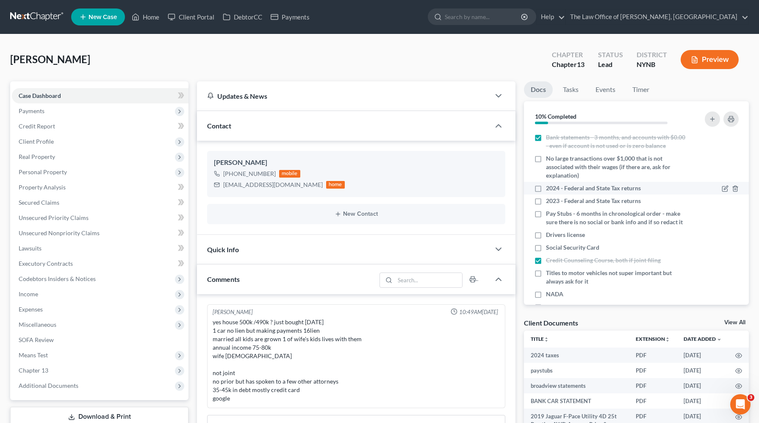
click at [578, 190] on span "2024 - Federal and State Tax returns" at bounding box center [593, 188] width 95 height 8
click at [555, 189] on input "2024 - Federal and State Tax returns" at bounding box center [553, 187] width 6 height 6
checkbox input "true"
click at [572, 200] on span "2023 - Federal and State Tax returns" at bounding box center [593, 201] width 95 height 8
click at [555, 200] on input "2023 - Federal and State Tax returns" at bounding box center [553, 200] width 6 height 6
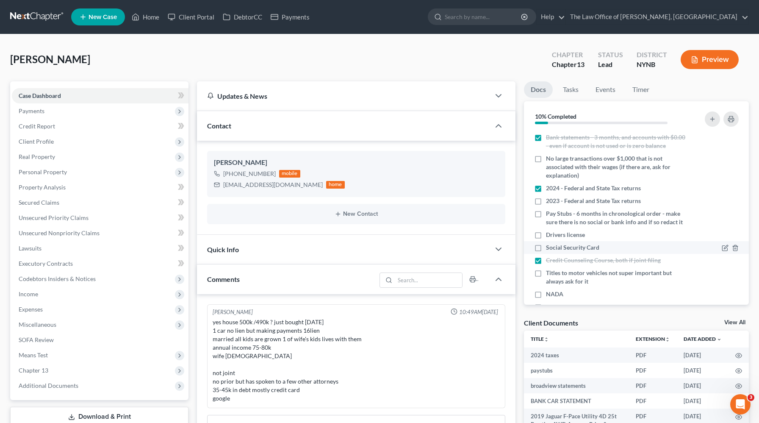
checkbox input "true"
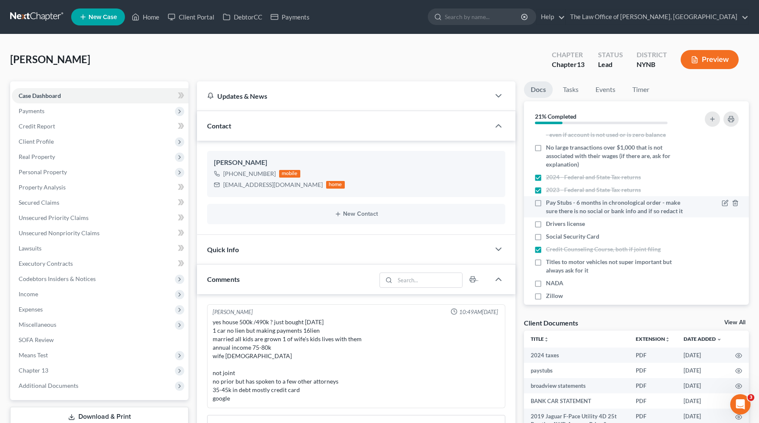
scroll to position [13, 0]
click at [598, 206] on span "Pay Stubs - 6 months in chronological order - make sure there is no social or b…" at bounding box center [615, 204] width 139 height 17
click at [555, 202] on input "Pay Stubs - 6 months in chronological order - make sure there is no social or b…" at bounding box center [553, 199] width 6 height 6
checkbox input "true"
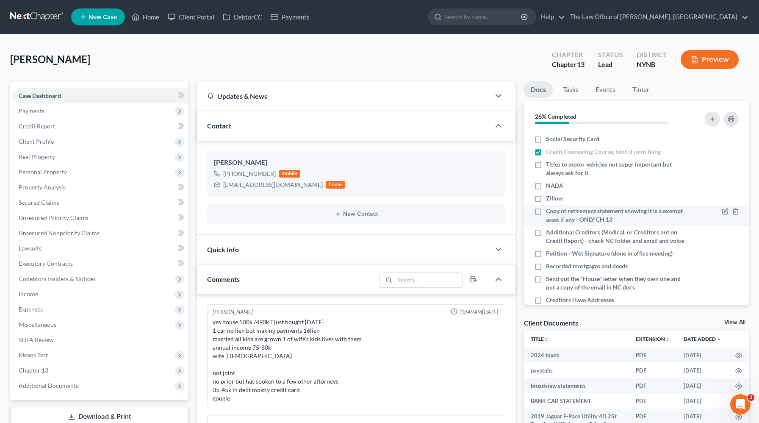
scroll to position [114, 0]
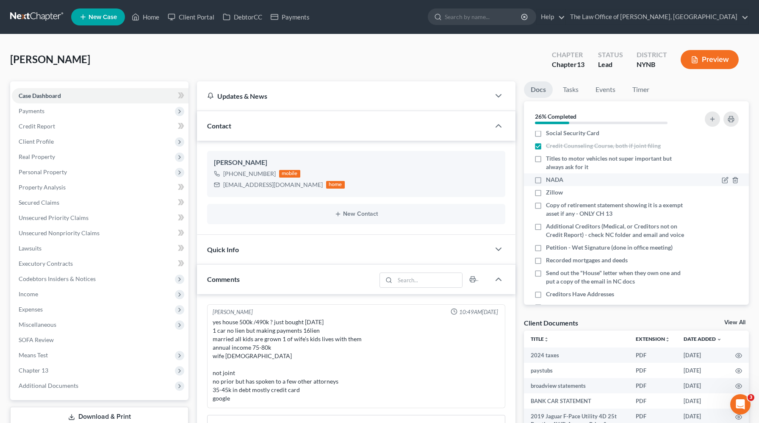
click at [570, 184] on li "NADA" at bounding box center [636, 179] width 225 height 13
click at [569, 197] on li "Zillow" at bounding box center [636, 192] width 225 height 13
click at [546, 195] on label "Zillow" at bounding box center [554, 192] width 17 height 8
click at [550, 194] on input "Zillow" at bounding box center [553, 191] width 6 height 6
checkbox input "true"
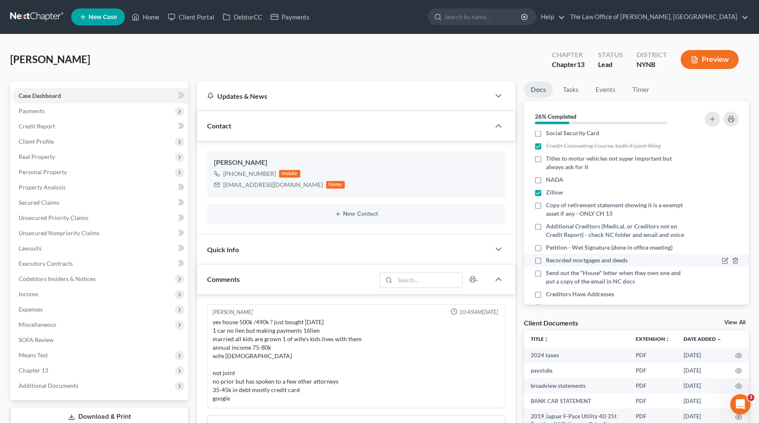
click at [546, 175] on label "NADA" at bounding box center [554, 179] width 17 height 8
click at [550, 175] on input "NADA" at bounding box center [553, 178] width 6 height 6
checkbox input "true"
click at [546, 206] on label "Copy of retirement statement showing it is a exempt asset if any - ONLY CH 13" at bounding box center [615, 209] width 139 height 17
click at [550, 206] on input "Copy of retirement statement showing it is a exempt asset if any - ONLY CH 13" at bounding box center [553, 204] width 6 height 6
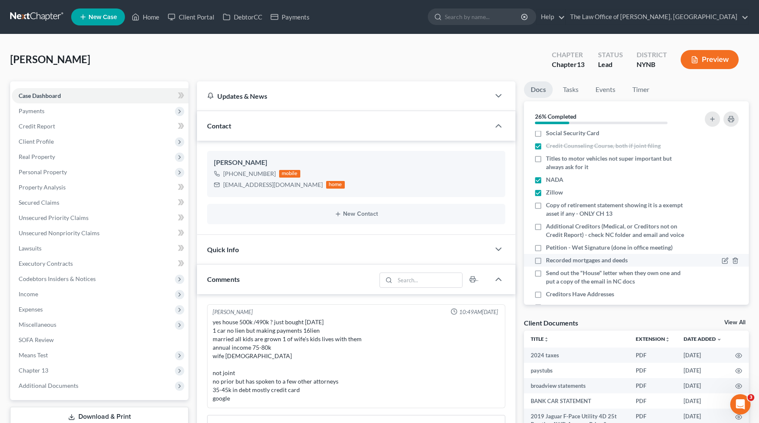
checkbox input "true"
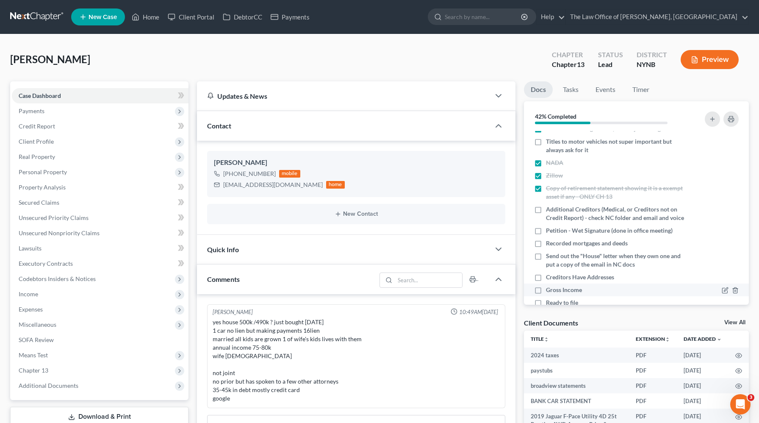
scroll to position [0, 0]
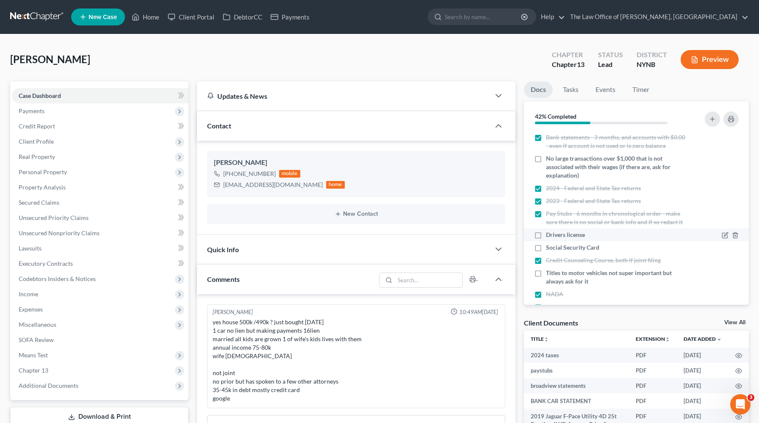
click at [546, 238] on label "Drivers license" at bounding box center [565, 234] width 39 height 8
click at [550, 236] on input "Drivers license" at bounding box center [553, 233] width 6 height 6
checkbox input "true"
click at [546, 247] on label "Social Security Card" at bounding box center [572, 247] width 53 height 8
click at [550, 247] on input "Social Security Card" at bounding box center [553, 246] width 6 height 6
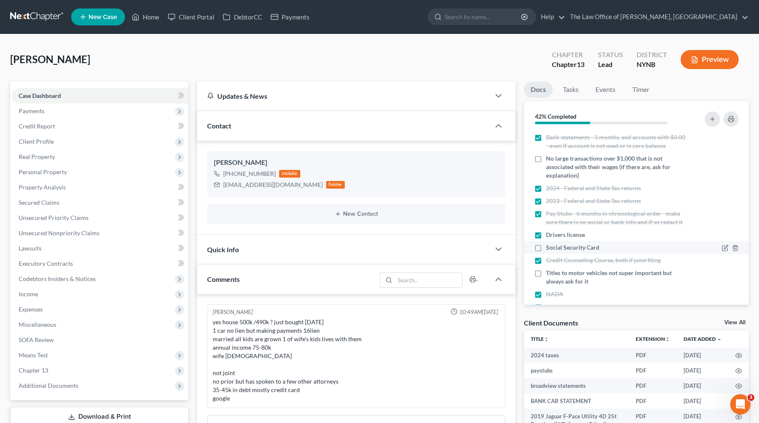
checkbox input "true"
click at [88, 380] on span "Additional Documents" at bounding box center [100, 385] width 177 height 15
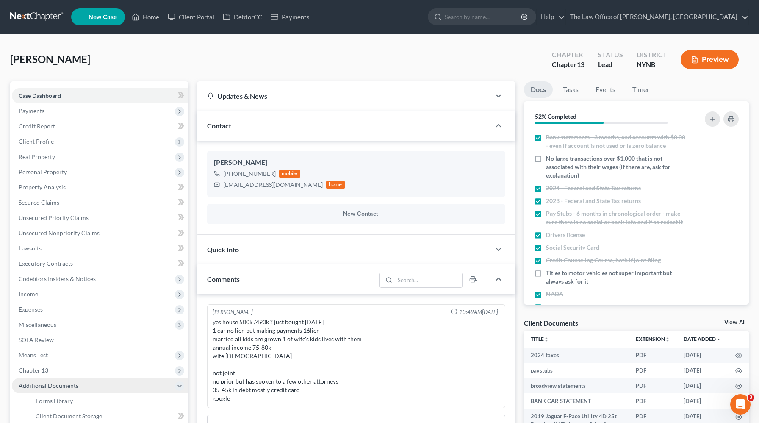
click at [100, 389] on span "Additional Documents" at bounding box center [100, 385] width 177 height 15
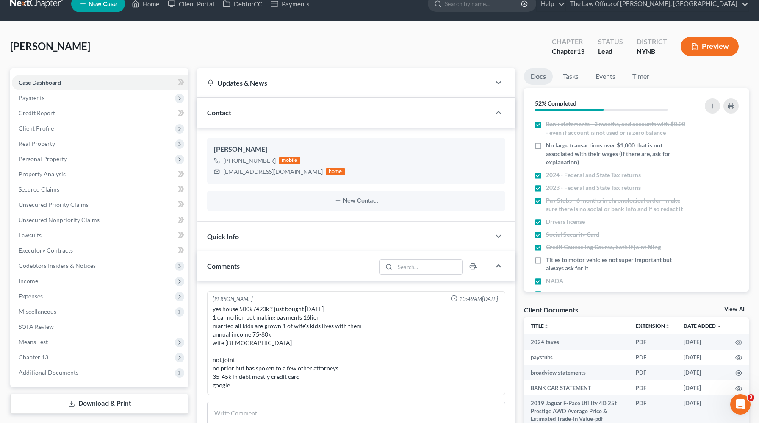
scroll to position [16, 0]
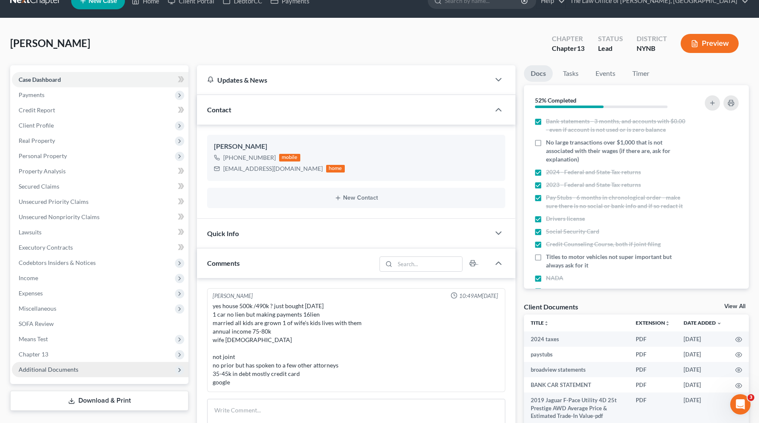
click at [106, 371] on span "Additional Documents" at bounding box center [100, 369] width 177 height 15
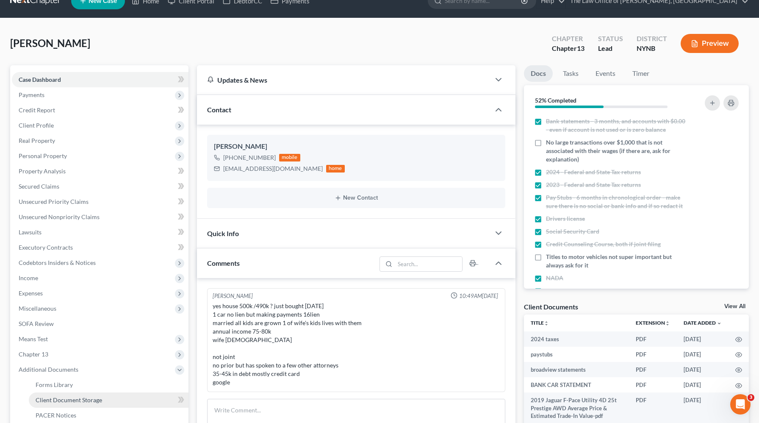
click at [92, 400] on span "Client Document Storage" at bounding box center [69, 399] width 67 height 7
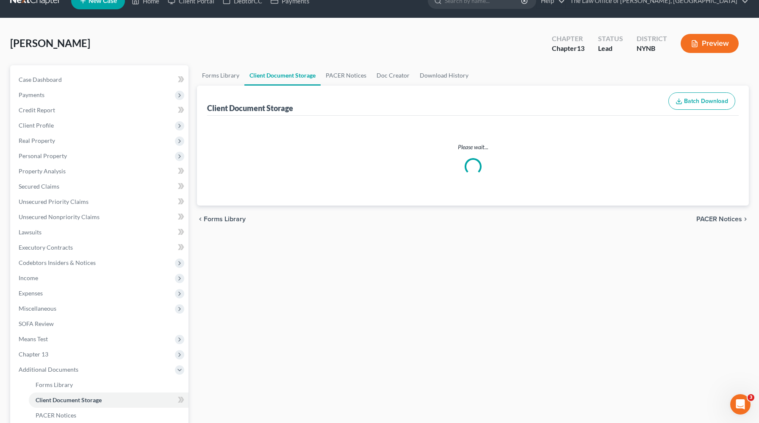
select select "1"
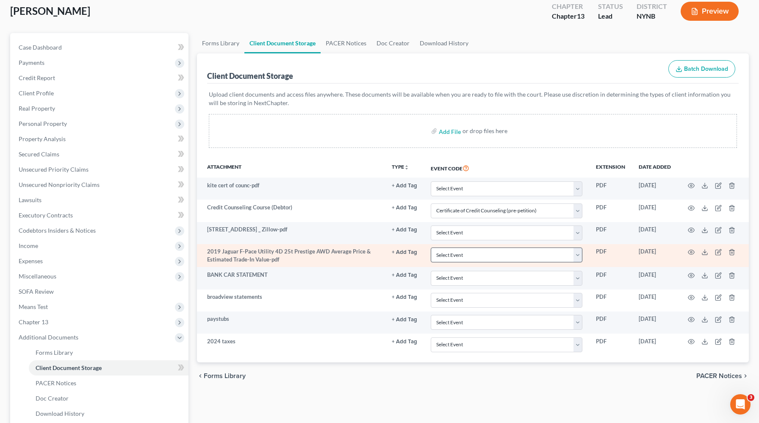
scroll to position [49, 0]
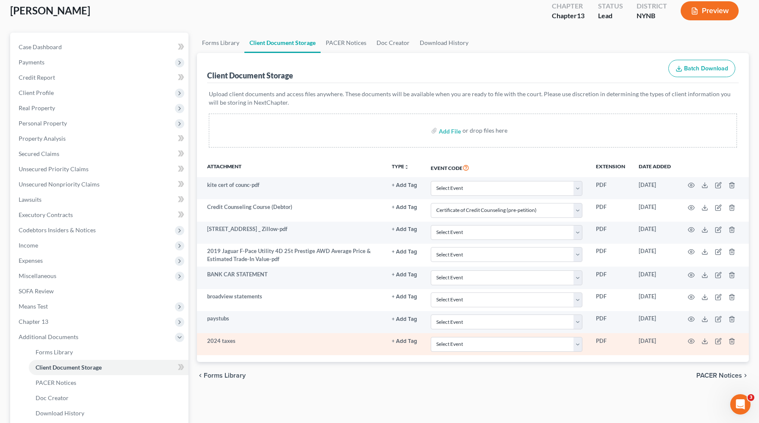
select select "1"
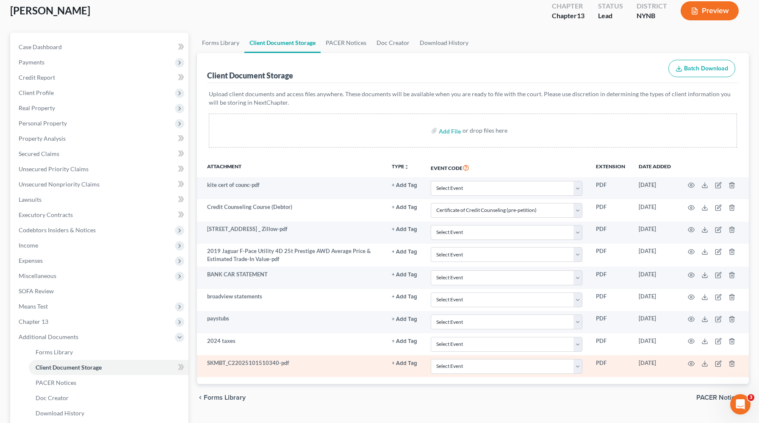
click at [690, 366] on td at bounding box center [713, 366] width 71 height 22
click at [690, 365] on icon "button" at bounding box center [691, 363] width 7 height 7
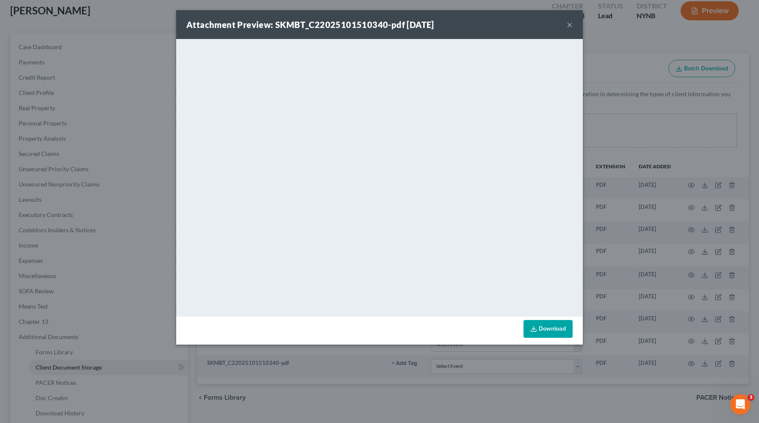
click at [644, 302] on div "Attachment Preview: SKMBT_C22025101510340-pdf 10/15/2025 × <object ng-attr-data…" at bounding box center [379, 211] width 759 height 423
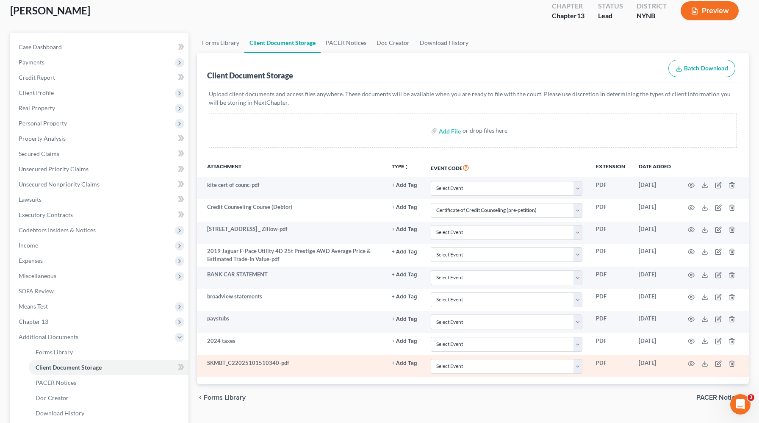
click at [720, 368] on td at bounding box center [713, 366] width 71 height 22
click at [718, 361] on icon "button" at bounding box center [718, 363] width 5 height 5
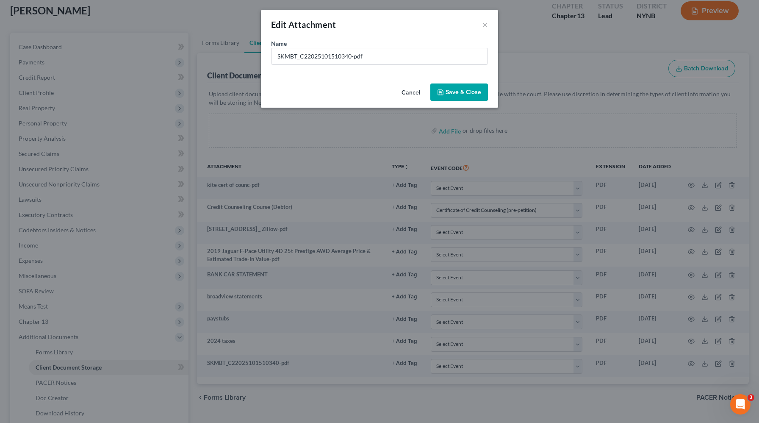
click at [359, 70] on div "Name * SKMBT_C22025101510340-pdf" at bounding box center [379, 59] width 237 height 41
click at [378, 53] on input "SKMBT_C22025101510340-pdf" at bounding box center [380, 56] width 216 height 16
click at [377, 53] on input "SKMBT_C22025101510340-pdf" at bounding box center [380, 56] width 216 height 16
click at [376, 53] on input "SKMBT_C22025101510340-pdf" at bounding box center [380, 56] width 216 height 16
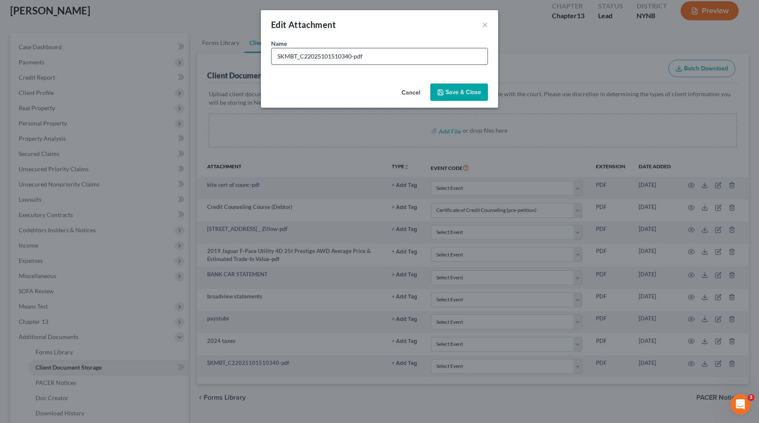
click at [376, 53] on input "SKMBT_C22025101510340-pdf" at bounding box center [380, 56] width 216 height 16
click at [377, 55] on input "SKMBT_C22025101510340-2023" at bounding box center [380, 56] width 216 height 16
click at [377, 54] on input "SKMBT_C22025101510340-2023" at bounding box center [380, 56] width 216 height 16
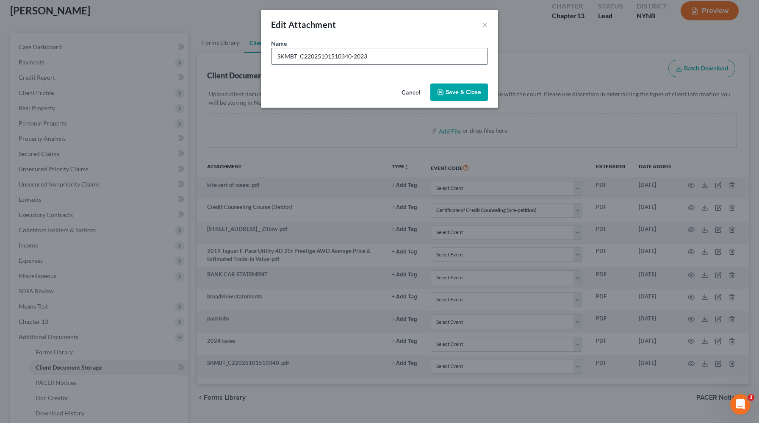
drag, startPoint x: 377, startPoint y: 54, endPoint x: 276, endPoint y: 61, distance: 101.1
click at [273, 58] on input "SKMBT_C22025101510340-2023" at bounding box center [380, 56] width 216 height 16
type input "2023 taxes"
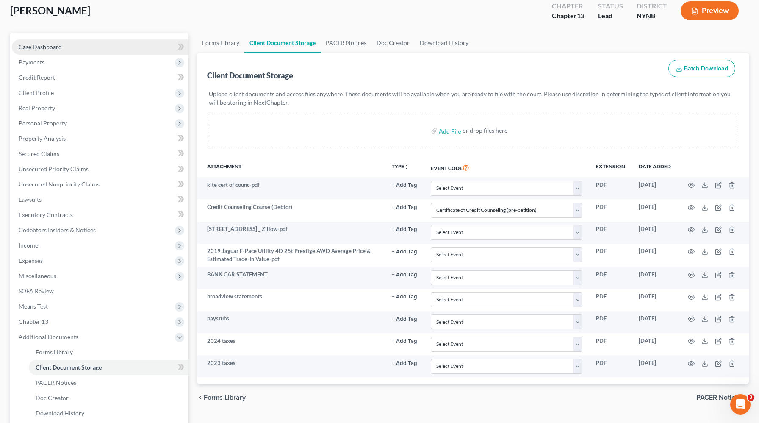
click at [92, 46] on link "Case Dashboard" at bounding box center [100, 46] width 177 height 15
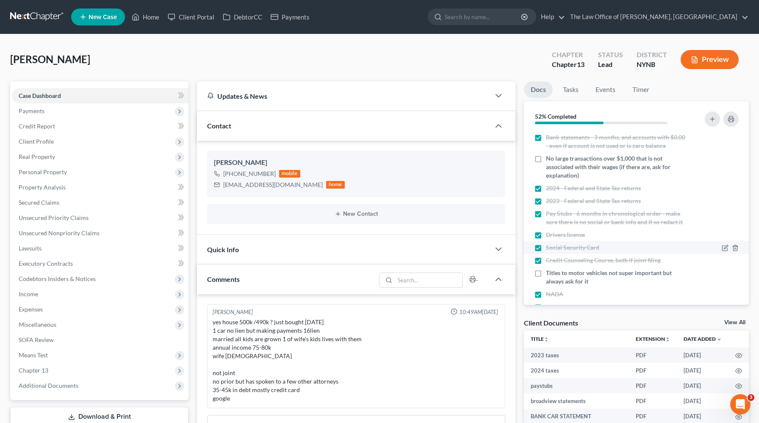
scroll to position [47, 0]
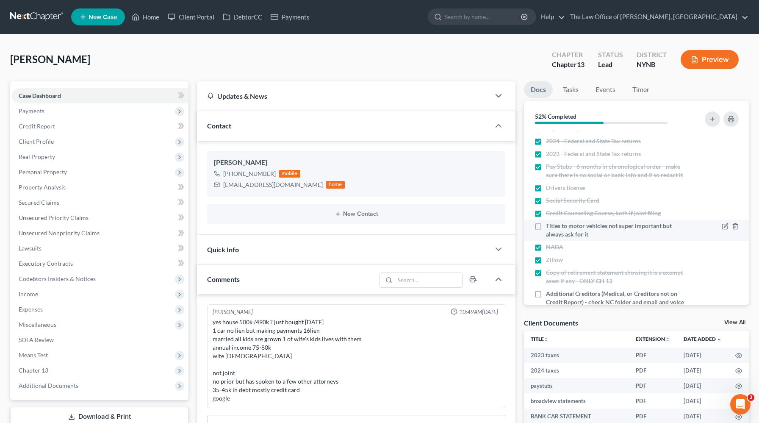
click at [559, 229] on span "Titles to motor vehicles not super important but always ask for it" at bounding box center [615, 230] width 139 height 17
click at [555, 227] on input "Titles to motor vehicles not super important but always ask for it" at bounding box center [553, 225] width 6 height 6
checkbox input "true"
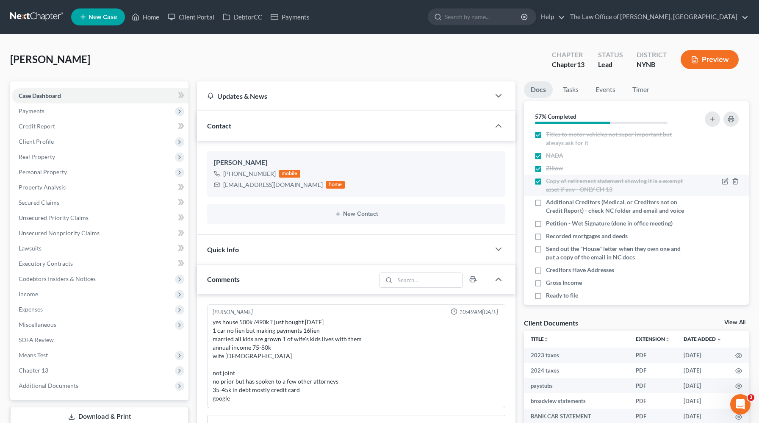
scroll to position [139, 0]
click at [266, 186] on div "dabars69@gmail.com" at bounding box center [273, 184] width 100 height 8
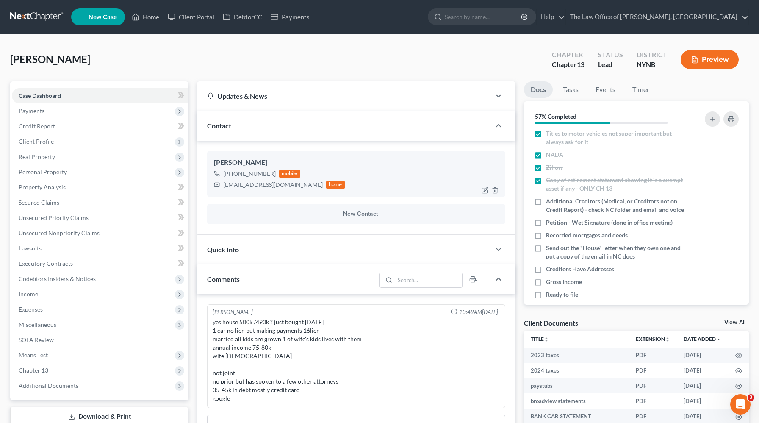
click at [266, 186] on div "dabars69@gmail.com" at bounding box center [273, 184] width 100 height 8
click at [276, 185] on div "dabars69@gmail.com" at bounding box center [273, 184] width 100 height 8
drag, startPoint x: 278, startPoint y: 185, endPoint x: 246, endPoint y: 185, distance: 31.8
click at [246, 185] on div "dabars69@gmail.com" at bounding box center [273, 184] width 100 height 8
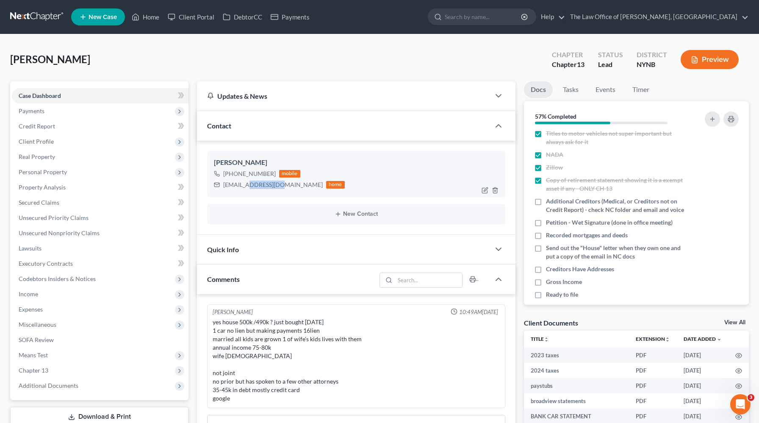
click at [246, 185] on div "dabars69@gmail.com" at bounding box center [273, 184] width 100 height 8
click at [355, 173] on div "+1 (518) 308-6056 mobile dabars69@gmail.com home" at bounding box center [356, 179] width 285 height 22
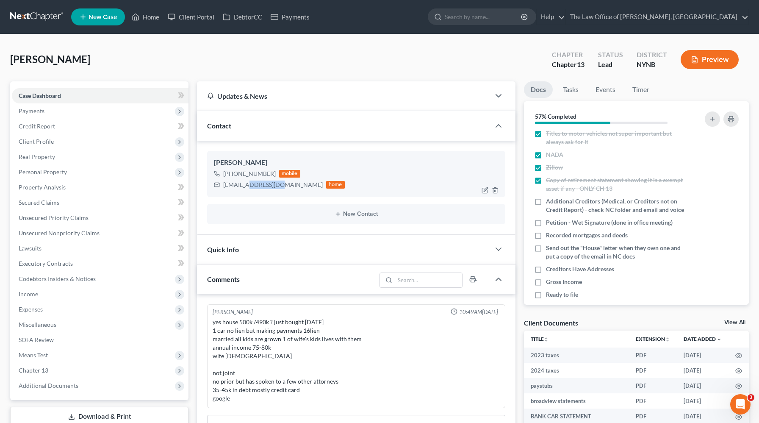
click at [254, 182] on div "dabars69@gmail.com" at bounding box center [273, 184] width 100 height 8
copy div "@gmail.com"
click at [270, 184] on div "dabars69@gmail.com" at bounding box center [273, 184] width 100 height 8
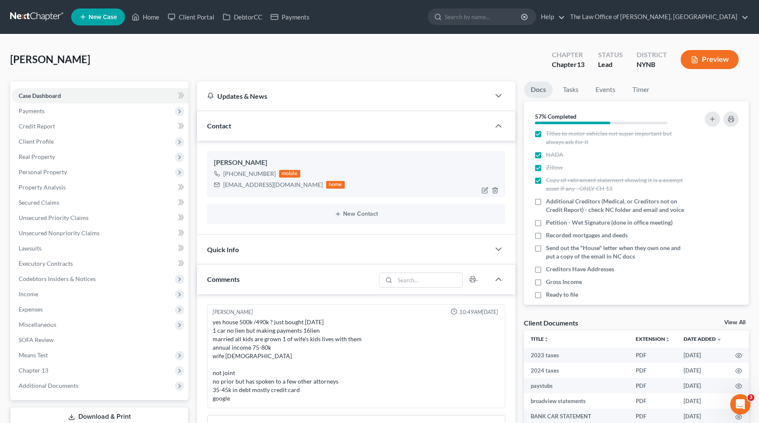
click at [270, 184] on div "dabars69@gmail.com" at bounding box center [273, 184] width 100 height 8
copy div "dabars69@gmail.com"
click at [48, 385] on span "Additional Documents" at bounding box center [49, 385] width 60 height 7
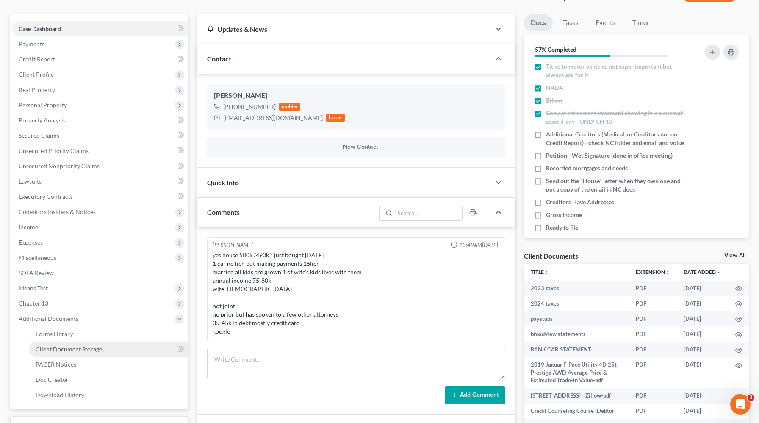
click at [110, 349] on link "Client Document Storage" at bounding box center [109, 348] width 160 height 15
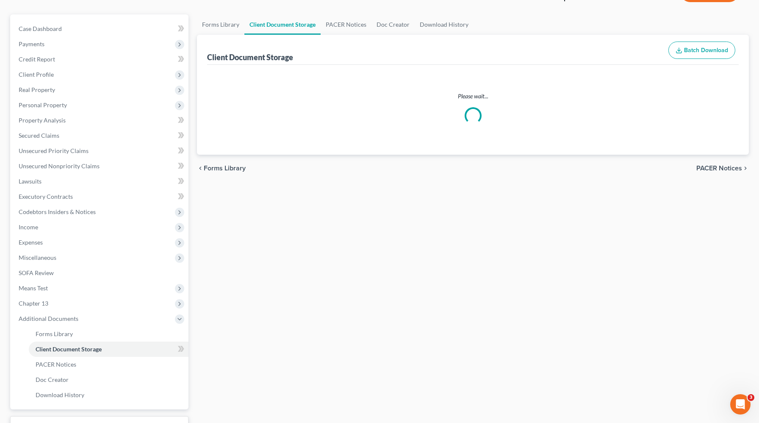
scroll to position [67, 0]
select select "1"
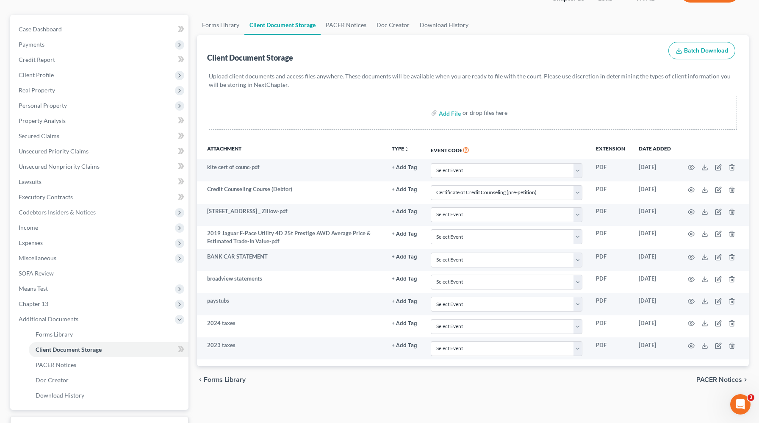
scroll to position [0, 0]
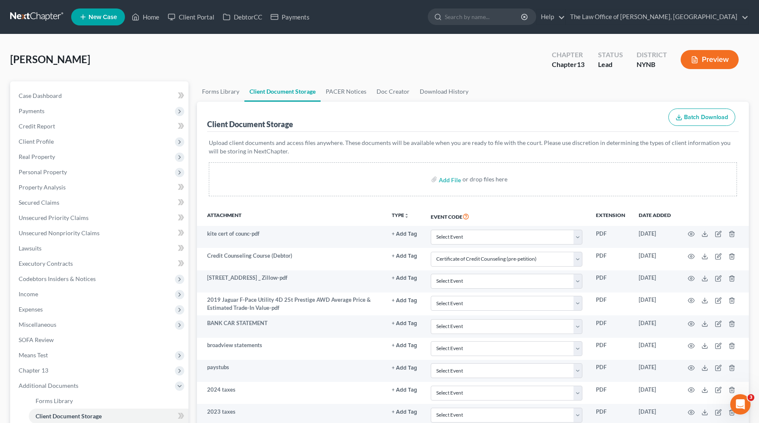
select select "1"
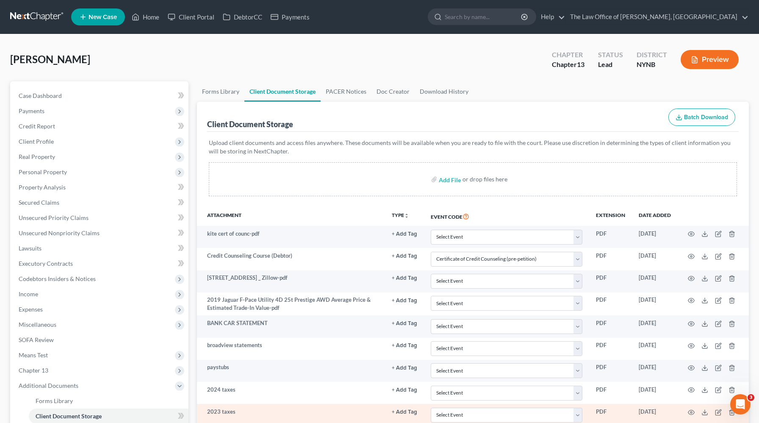
scroll to position [111, 0]
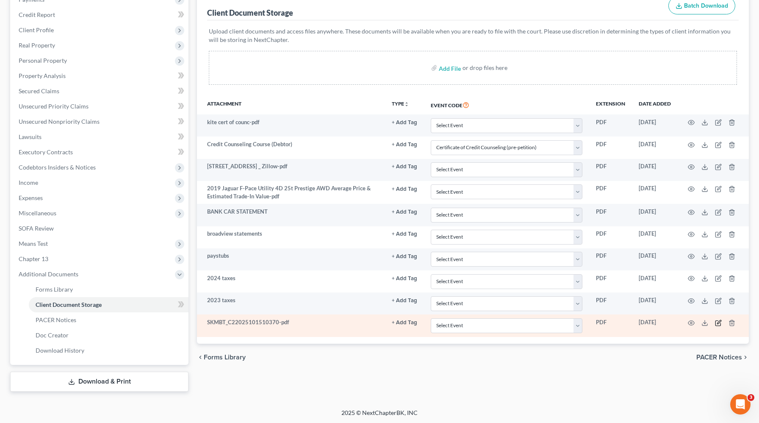
click at [721, 322] on icon "button" at bounding box center [718, 322] width 7 height 7
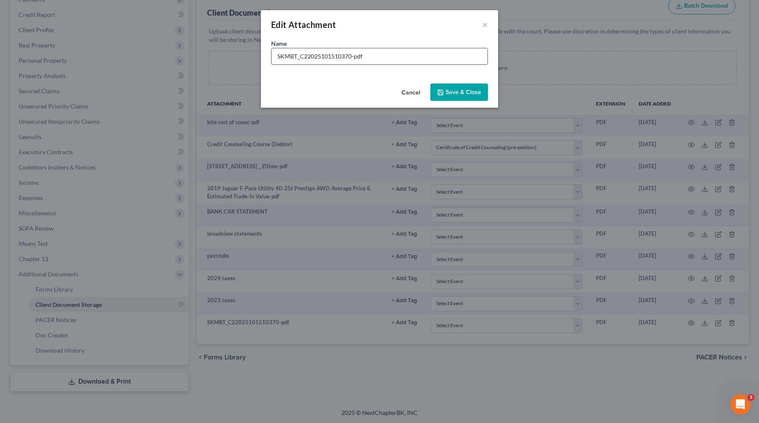
click at [350, 61] on input "SKMBT_C22025101510370-pdf" at bounding box center [380, 56] width 216 height 16
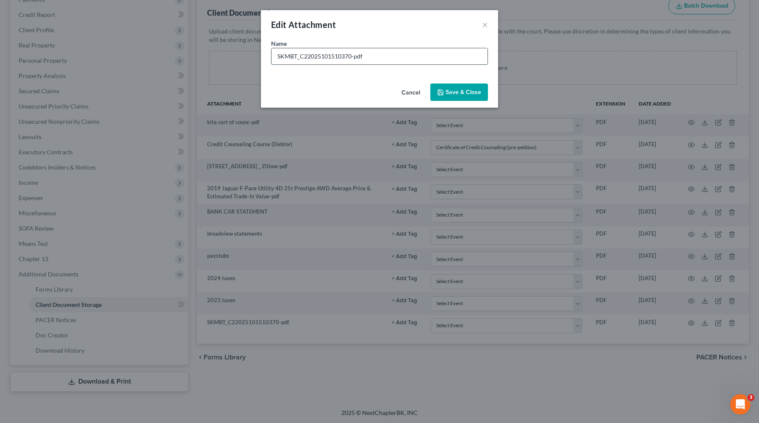
click at [350, 58] on input "SKMBT_C22025101510370-pdf" at bounding box center [380, 56] width 216 height 16
type input "id and socail"
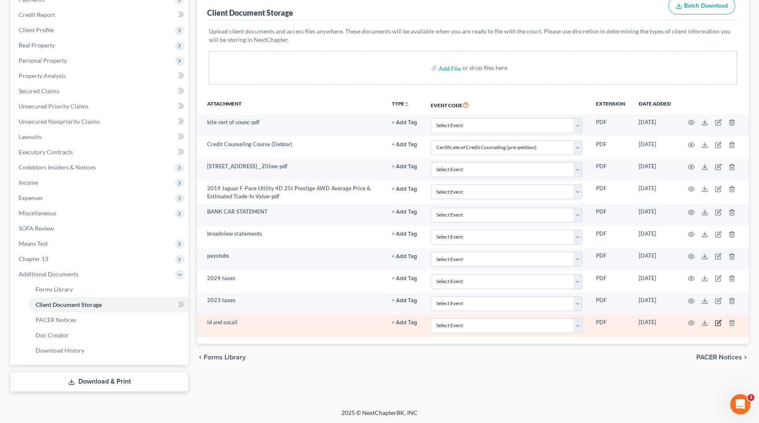
click at [716, 322] on icon "button" at bounding box center [718, 322] width 7 height 7
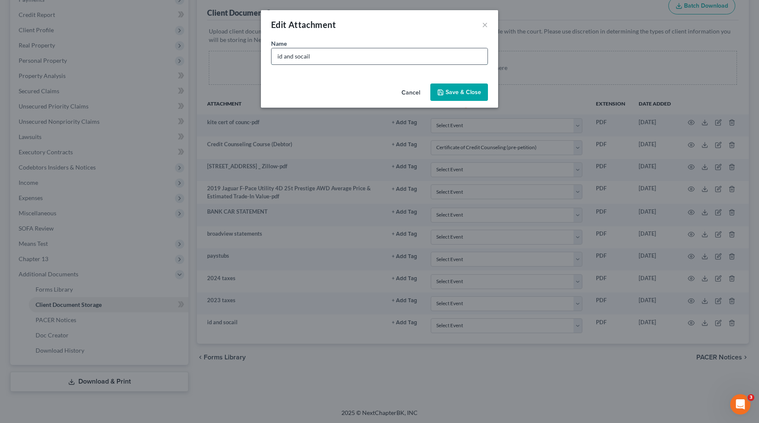
click at [308, 57] on input "id and socail" at bounding box center [380, 56] width 216 height 16
click at [305, 58] on input "id and socail" at bounding box center [380, 56] width 216 height 16
click at [333, 59] on input "id and socasocialil" at bounding box center [380, 56] width 216 height 16
click at [321, 58] on input "id and socasocialil" at bounding box center [380, 56] width 216 height 16
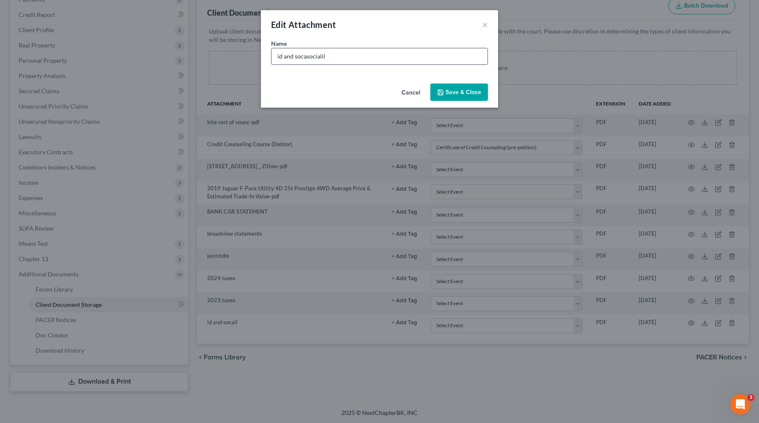
click at [321, 58] on input "id and socasocialil" at bounding box center [380, 56] width 216 height 16
type input "id and social"
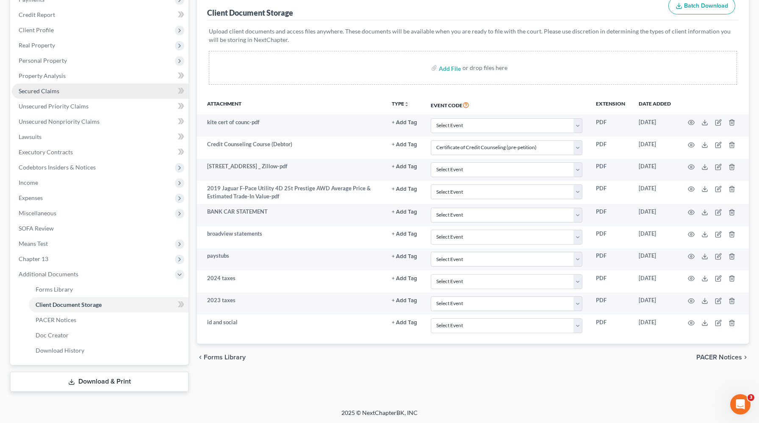
scroll to position [0, 0]
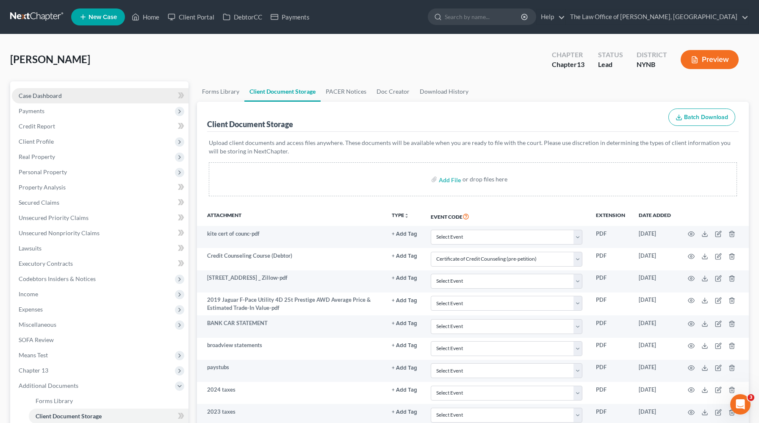
click at [109, 96] on link "Case Dashboard" at bounding box center [100, 95] width 177 height 15
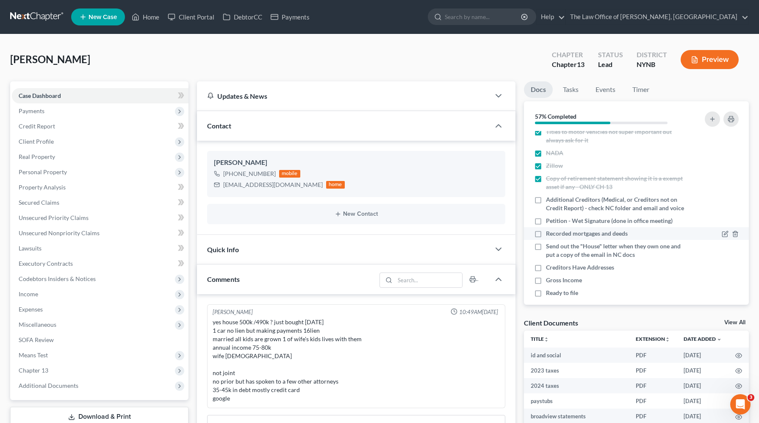
scroll to position [142, 0]
click at [256, 184] on div "dabars69@gmail.com" at bounding box center [273, 184] width 100 height 8
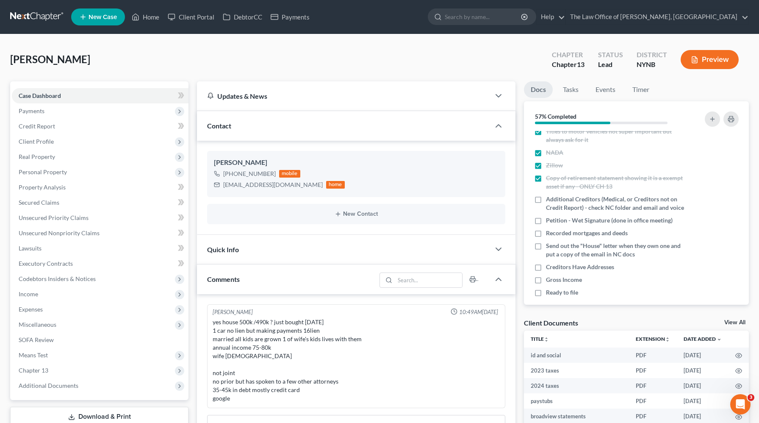
click at [281, 186] on div "dabars69@gmail.com home" at bounding box center [279, 184] width 131 height 11
click at [279, 186] on div "dabars69@gmail.com home" at bounding box center [279, 184] width 131 height 11
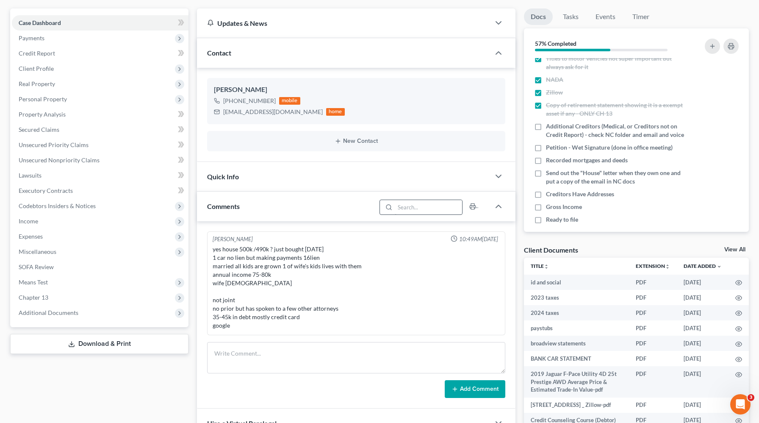
scroll to position [77, 0]
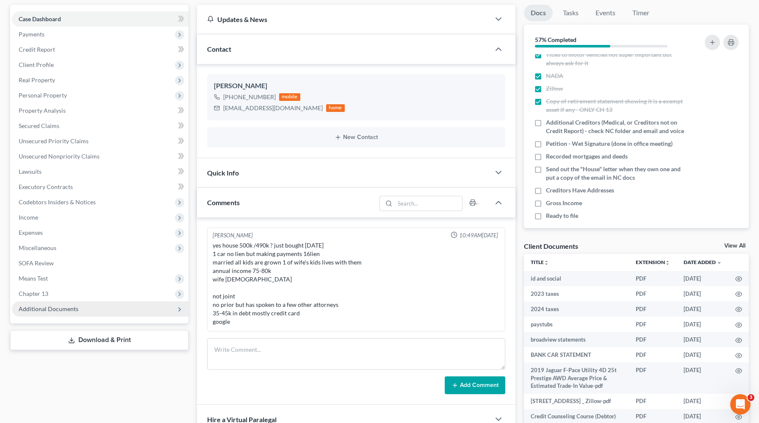
click at [120, 314] on span "Additional Documents" at bounding box center [100, 308] width 177 height 15
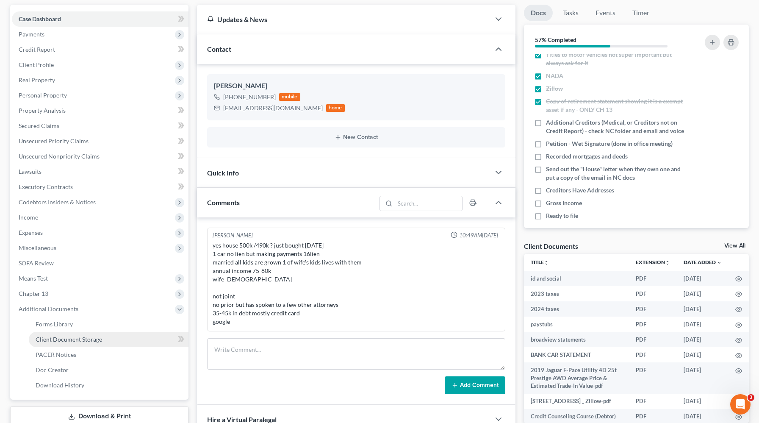
click at [113, 342] on link "Client Document Storage" at bounding box center [109, 339] width 160 height 15
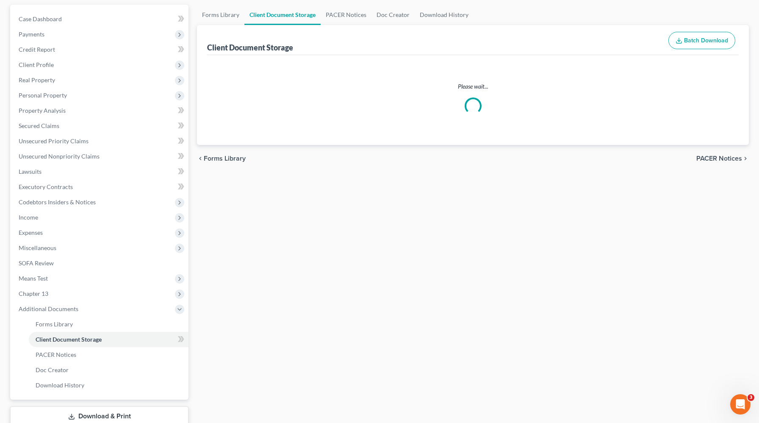
scroll to position [76, 0]
select select "1"
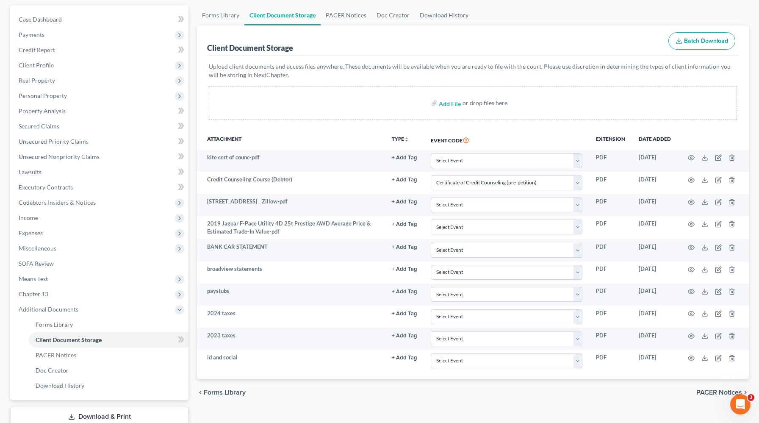
scroll to position [0, 0]
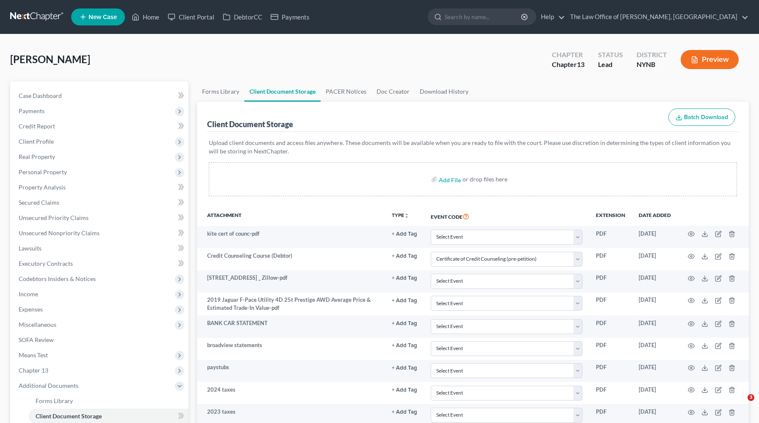
select select "1"
click at [508, 71] on div "Kite, Robert Upgraded Chapter Chapter 13 Status Lead District NYNB Preview" at bounding box center [379, 62] width 739 height 37
click at [438, 177] on div "Add File or drop files here" at bounding box center [473, 179] width 528 height 34
click at [446, 182] on input "file" at bounding box center [449, 179] width 20 height 15
type input "C:\fakepath\Kite Gross Pay (1).xlsx"
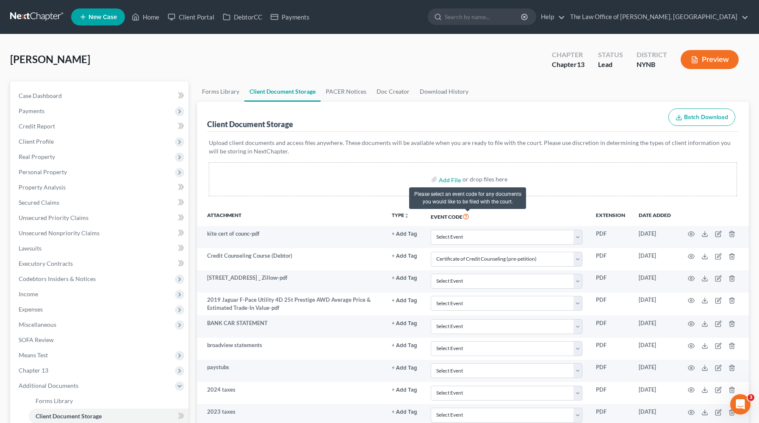
select select "1"
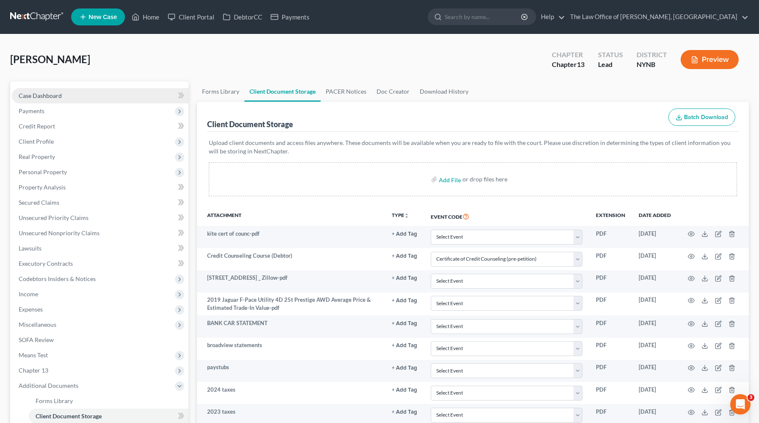
click at [132, 101] on link "Case Dashboard" at bounding box center [100, 95] width 177 height 15
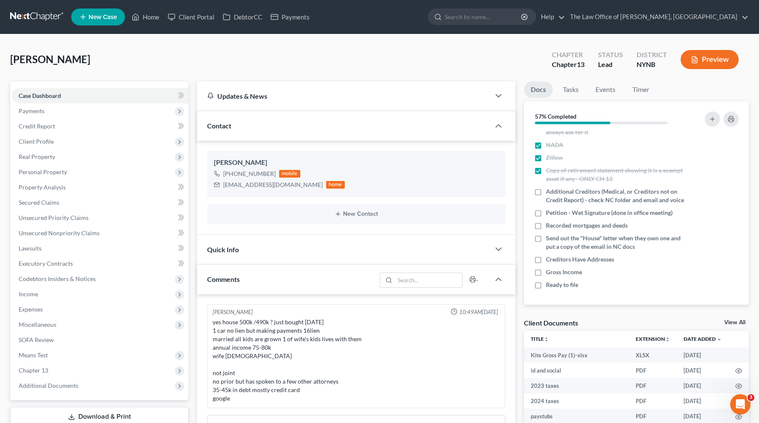
scroll to position [12, 0]
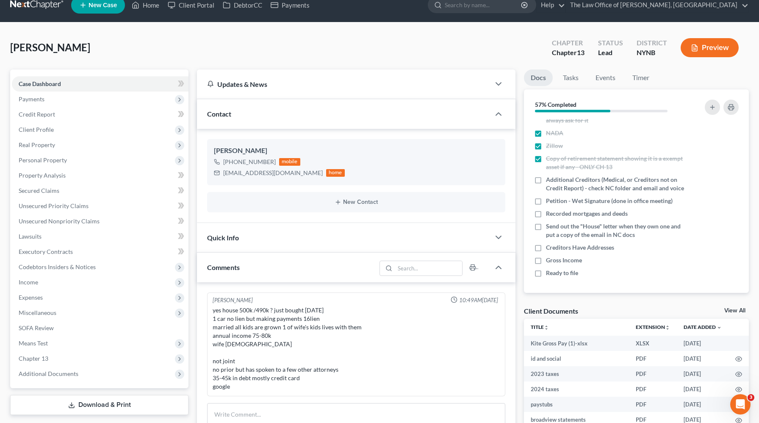
click at [47, 50] on span "[PERSON_NAME]" at bounding box center [50, 47] width 80 height 12
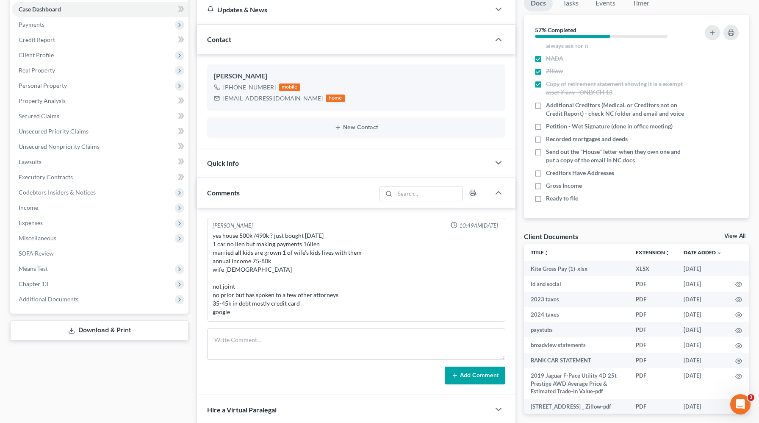
scroll to position [88, 0]
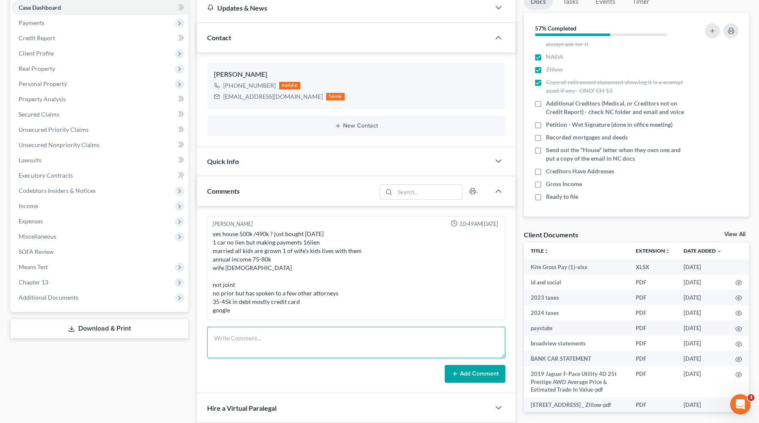
click at [294, 335] on textarea at bounding box center [356, 342] width 298 height 31
type textarea "221373383 - routing 642866 broadview"
click at [469, 374] on button "Add Comment" at bounding box center [475, 374] width 61 height 18
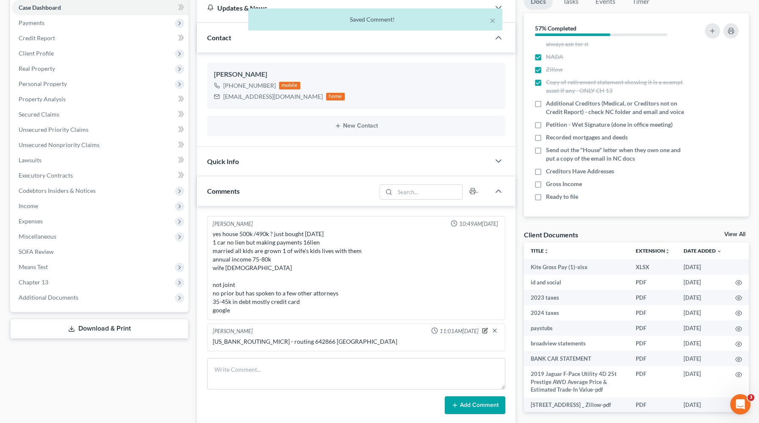
click at [486, 330] on icon "button" at bounding box center [485, 329] width 3 height 3
click at [297, 350] on textarea "221373383 - routing 642866 broadview" at bounding box center [356, 352] width 287 height 31
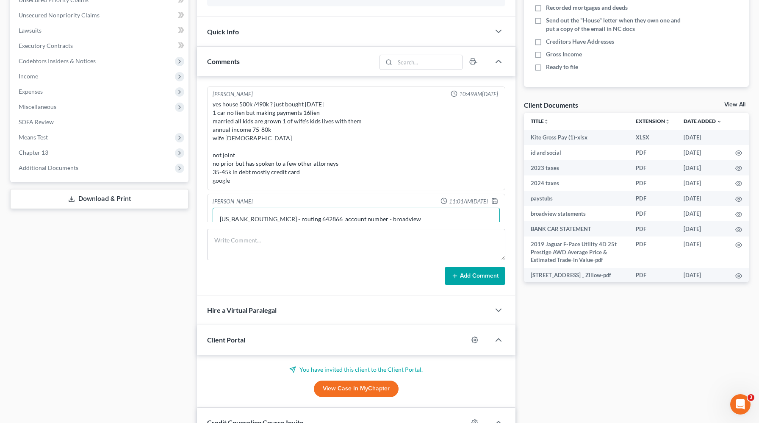
scroll to position [269, 0]
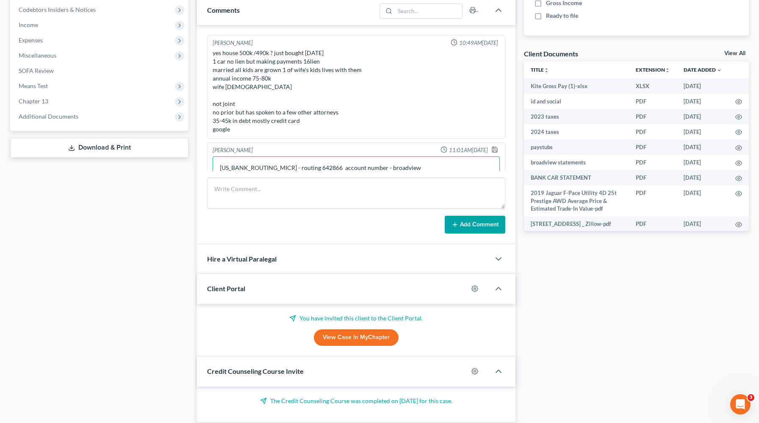
type textarea "221373383 - routing 642866 account number - broadview"
click at [487, 226] on button "Add Comment" at bounding box center [475, 225] width 61 height 18
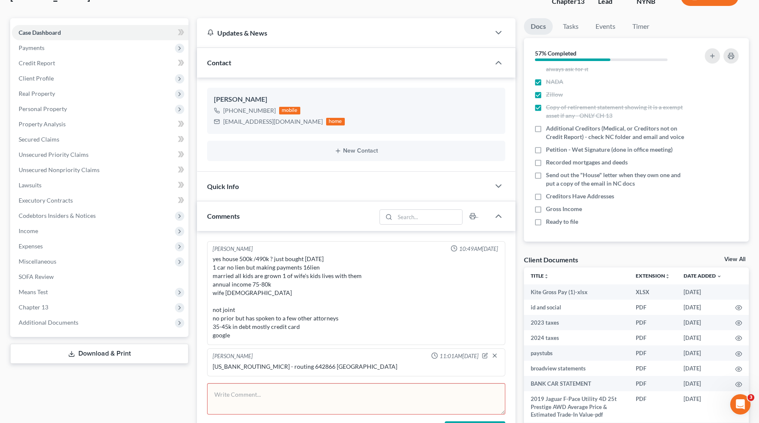
scroll to position [0, 0]
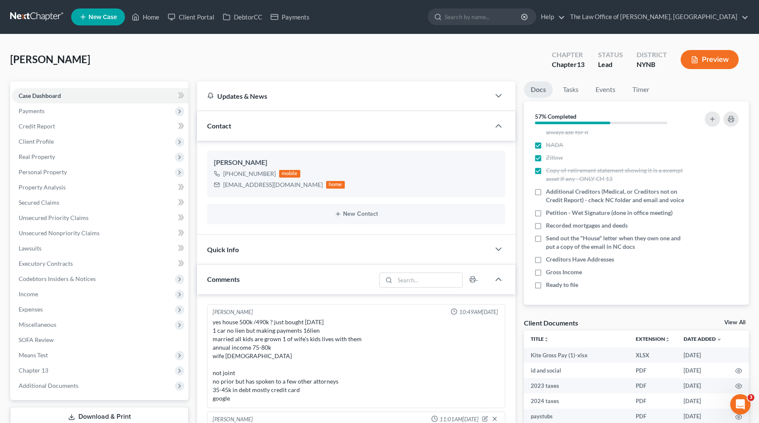
click at [43, 58] on span "[PERSON_NAME]" at bounding box center [50, 59] width 80 height 12
click at [59, 58] on span "[PERSON_NAME]" at bounding box center [50, 59] width 80 height 12
click at [59, 59] on span "[PERSON_NAME]" at bounding box center [50, 59] width 80 height 12
click at [19, 65] on span "[PERSON_NAME]" at bounding box center [50, 59] width 80 height 12
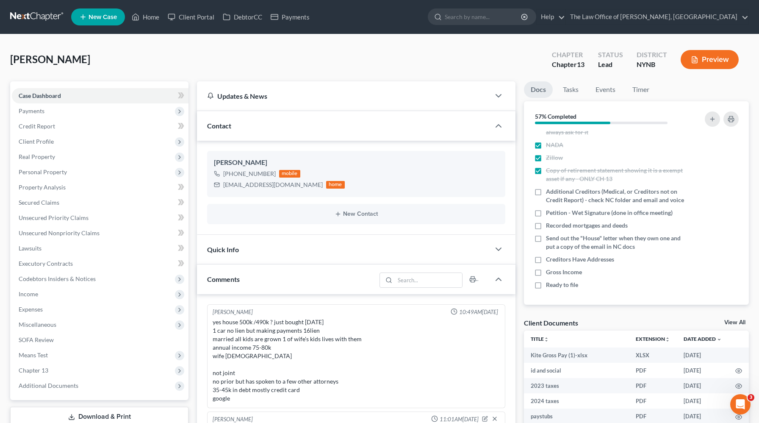
click at [19, 65] on span "[PERSON_NAME]" at bounding box center [50, 59] width 80 height 12
click at [21, 60] on span "[PERSON_NAME]" at bounding box center [50, 59] width 80 height 12
click at [79, 133] on link "Credit Report" at bounding box center [100, 126] width 177 height 15
click at [82, 143] on span "Client Profile" at bounding box center [100, 141] width 177 height 15
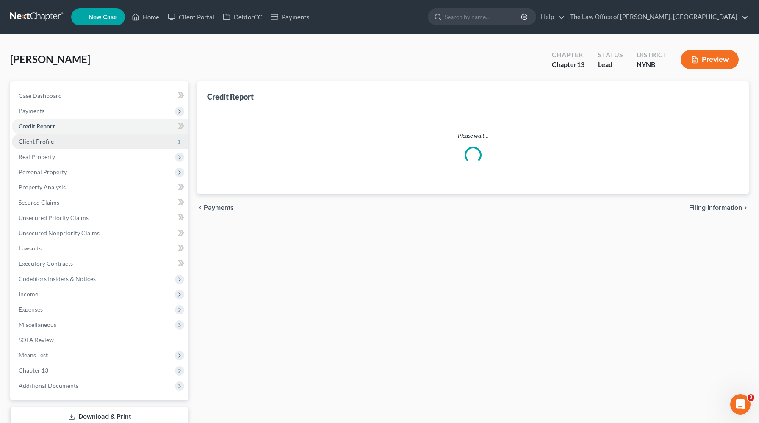
click at [81, 143] on span "Client Profile" at bounding box center [100, 141] width 177 height 15
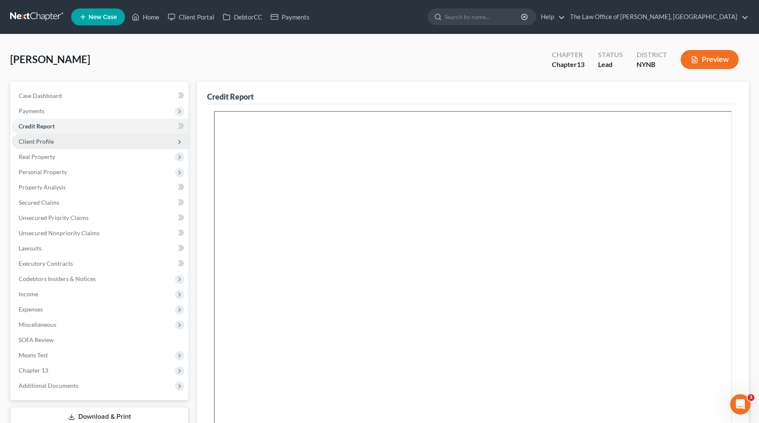
click at [74, 144] on span "Client Profile" at bounding box center [100, 141] width 177 height 15
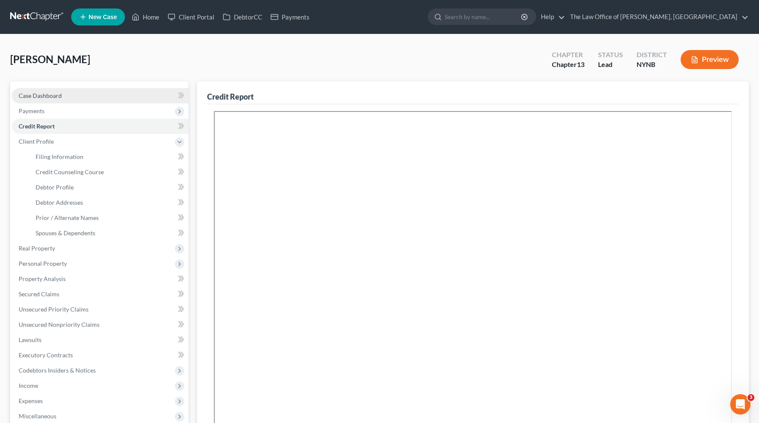
click at [103, 95] on link "Case Dashboard" at bounding box center [100, 95] width 177 height 15
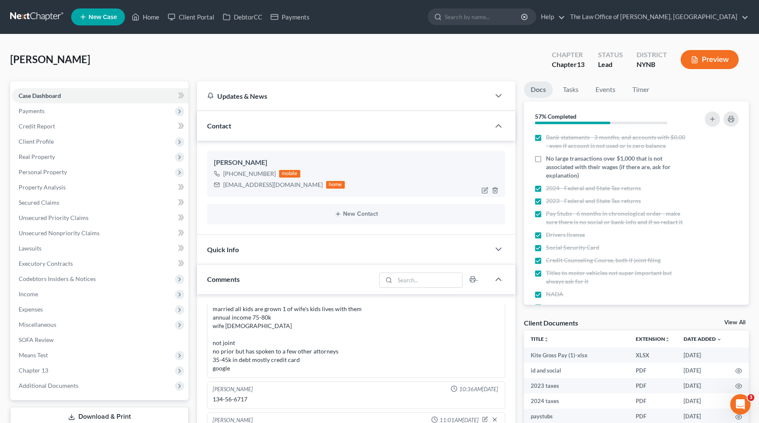
scroll to position [436, 0]
drag, startPoint x: 232, startPoint y: 175, endPoint x: 272, endPoint y: 175, distance: 39.8
click at [272, 175] on div "+1 (518) 308-6056" at bounding box center [249, 173] width 53 height 8
copy div "(518) 308-6056"
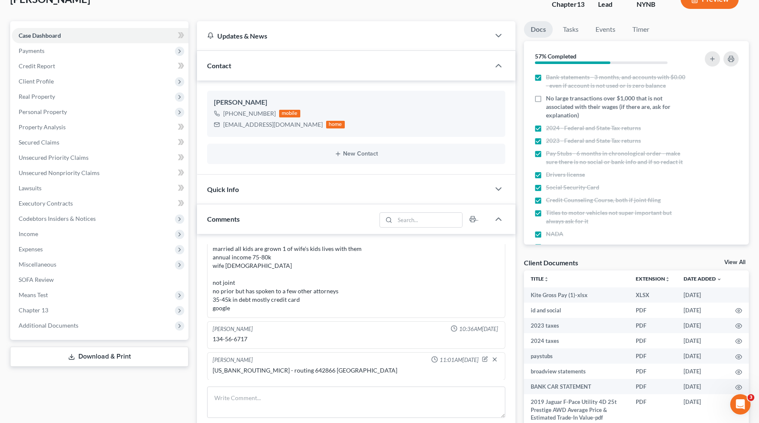
scroll to position [0, 0]
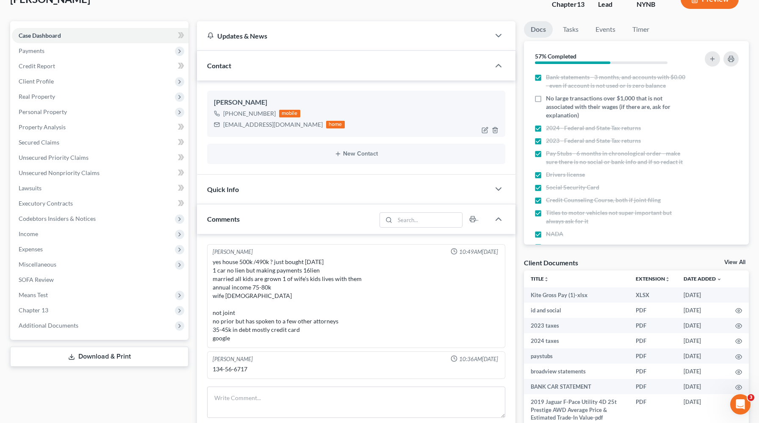
click at [263, 122] on div "dabars69@gmail.com" at bounding box center [273, 124] width 100 height 8
copy div "dabars69@gmail.com"
click at [92, 83] on span "Client Profile" at bounding box center [100, 81] width 177 height 15
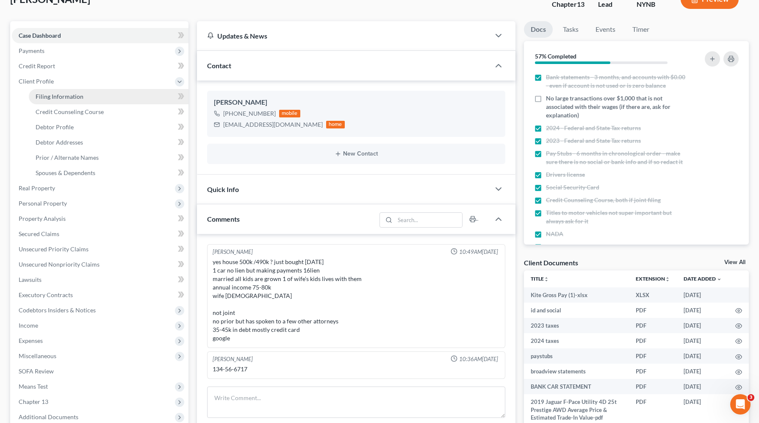
click at [92, 100] on link "Filing Information" at bounding box center [109, 96] width 160 height 15
select select "1"
select select "0"
select select "3"
select select "54"
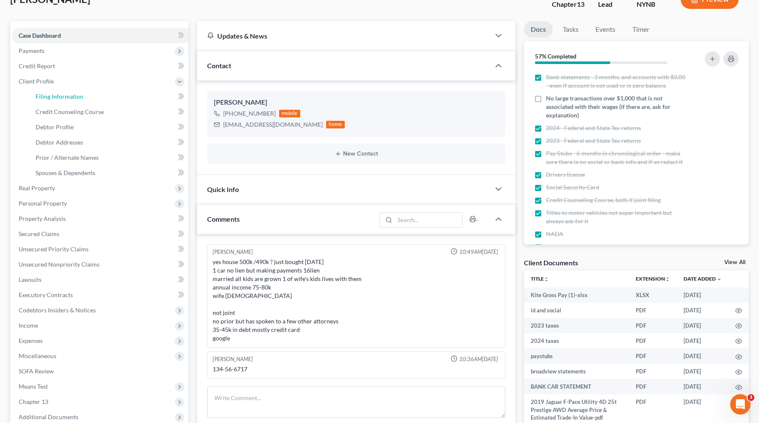
select select "0"
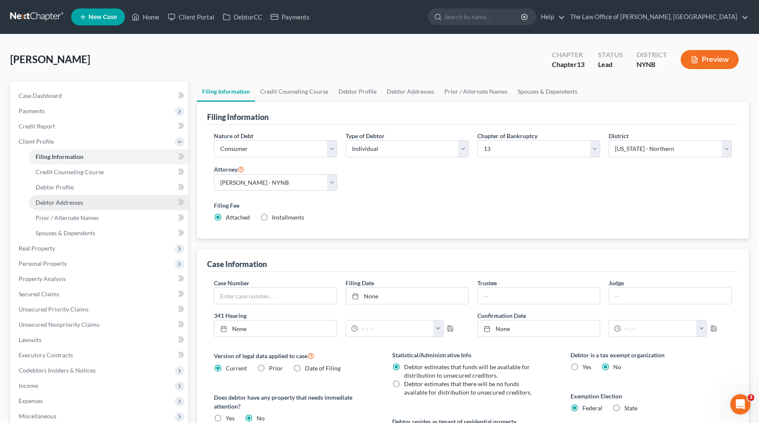
click at [98, 203] on link "Debtor Addresses" at bounding box center [109, 202] width 160 height 15
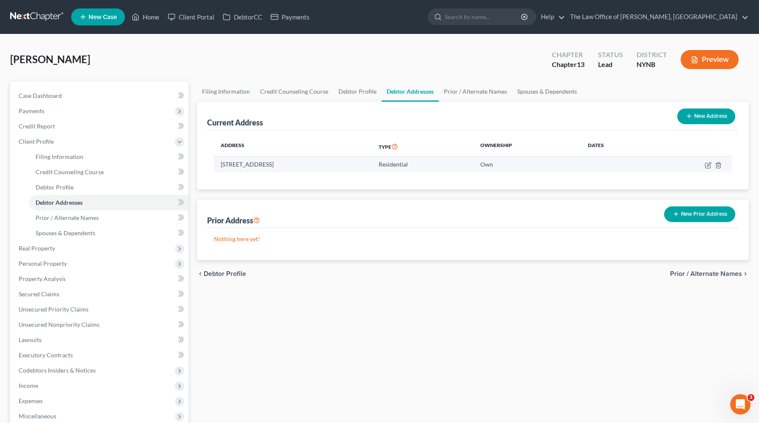
click at [294, 164] on td "17 Iroquois Trail, Slingerlands, NY 12159" at bounding box center [293, 164] width 158 height 16
copy td "17 Iroquois Trail, Slingerlands, NY 12159"
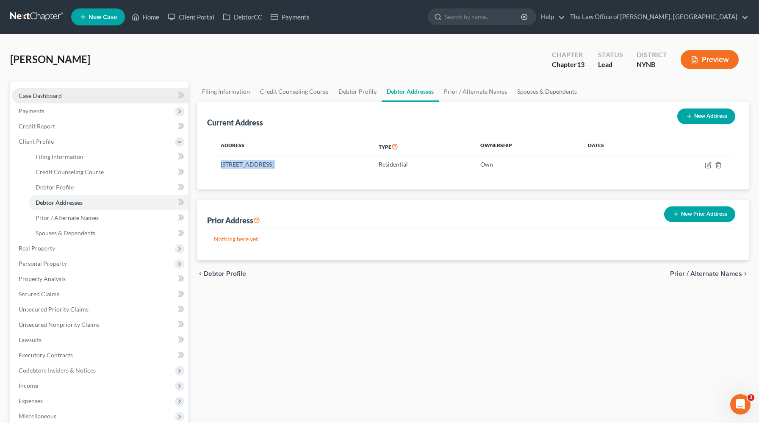
click at [97, 100] on link "Case Dashboard" at bounding box center [100, 95] width 177 height 15
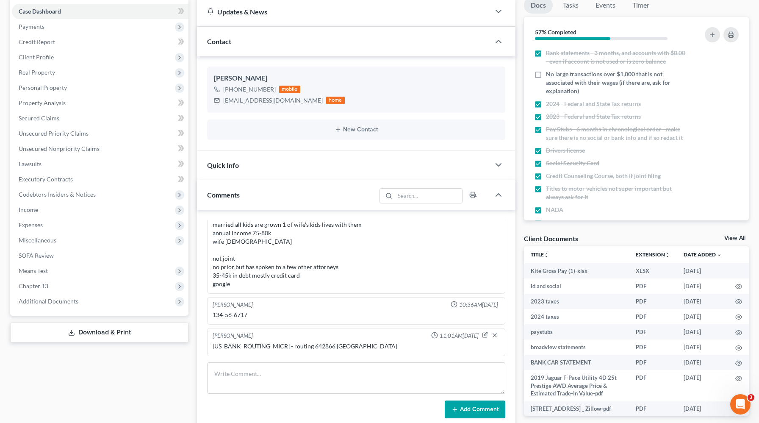
scroll to position [436, 0]
click at [297, 344] on div "221373383 - routing 642866 broadview" at bounding box center [356, 346] width 287 height 8
click at [314, 350] on div "221373383 - routing 642866 broadview" at bounding box center [356, 346] width 287 height 8
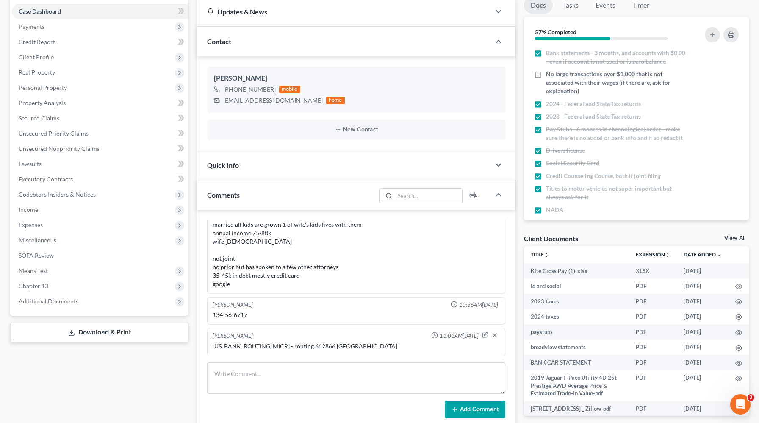
click at [273, 345] on div "221373383 - routing 642866 broadview" at bounding box center [356, 346] width 287 height 8
copy div "642866"
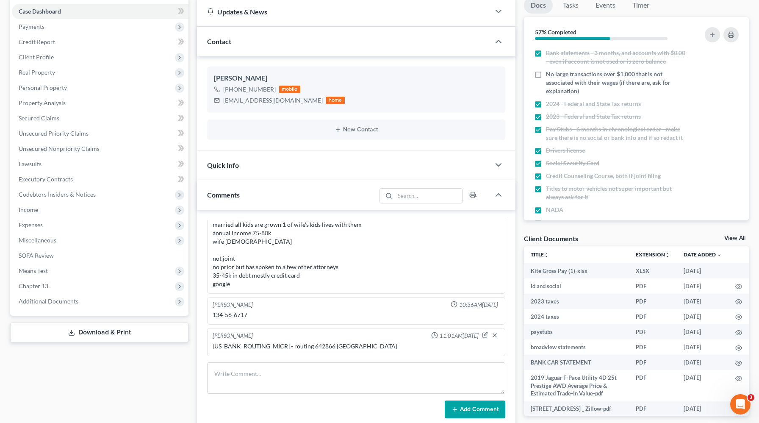
click at [233, 348] on div "221373383 - routing 642866 broadview" at bounding box center [356, 346] width 287 height 8
click at [232, 345] on div "221373383 - routing 642866 broadview" at bounding box center [356, 346] width 287 height 8
click at [231, 345] on div "221373383 - routing 642866 broadview" at bounding box center [356, 346] width 287 height 8
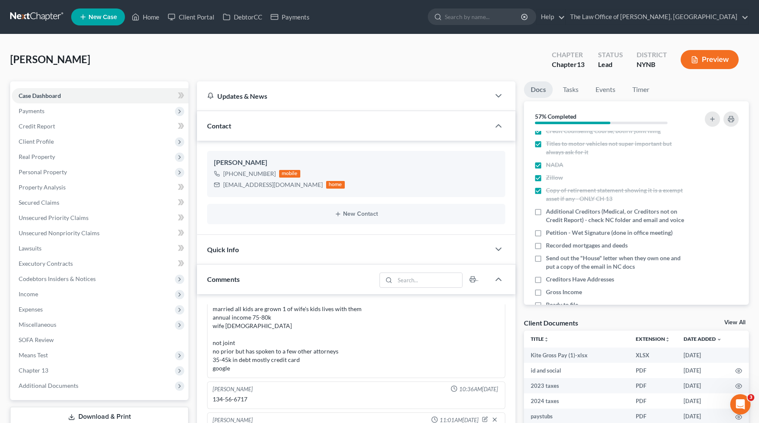
scroll to position [149, 0]
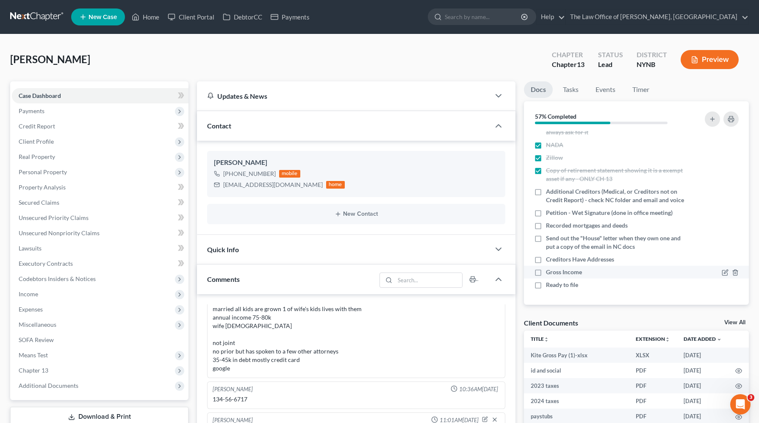
click at [561, 267] on li "Gross Income" at bounding box center [636, 272] width 225 height 13
click at [546, 260] on label "Creditors Have Addresses" at bounding box center [580, 259] width 68 height 8
click at [550, 260] on input "Creditors Have Addresses" at bounding box center [553, 258] width 6 height 6
checkbox input "true"
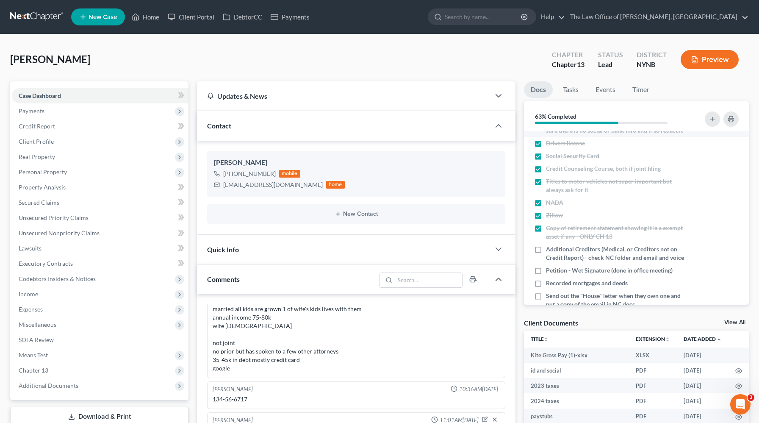
scroll to position [0, 0]
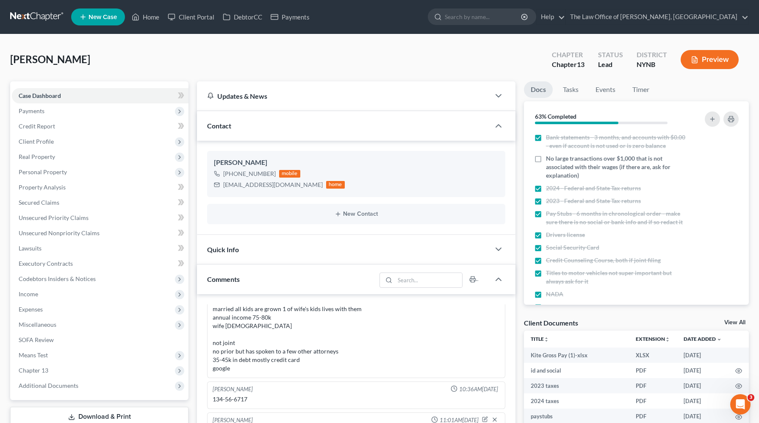
click at [52, 24] on link at bounding box center [37, 16] width 54 height 15
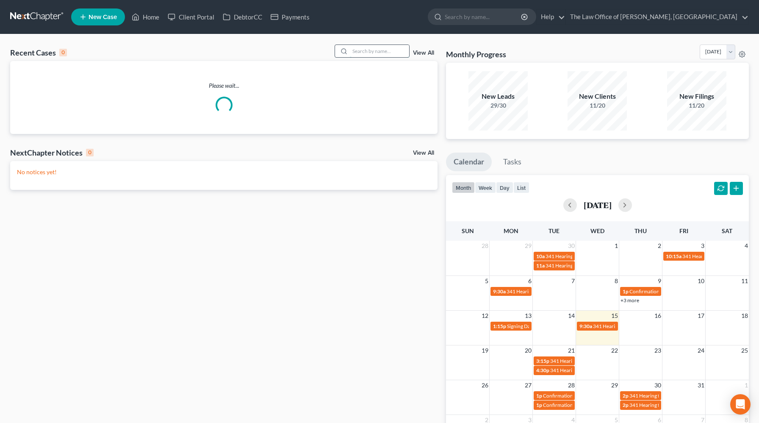
click at [395, 54] on input "search" at bounding box center [379, 51] width 59 height 12
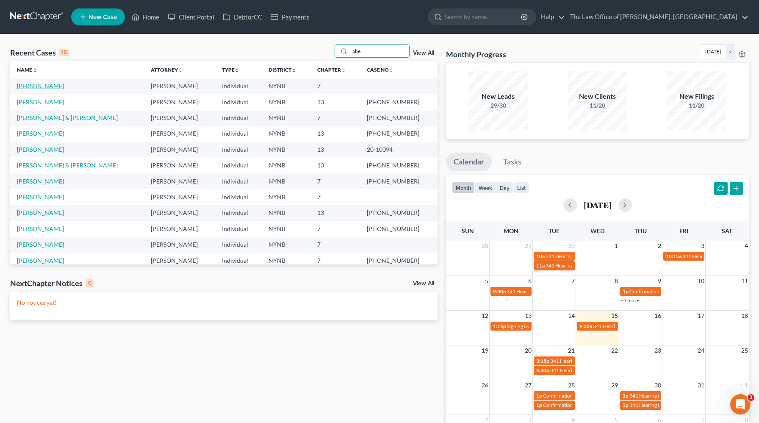
type input "abe"
click at [44, 83] on link "[PERSON_NAME]" at bounding box center [40, 85] width 47 height 7
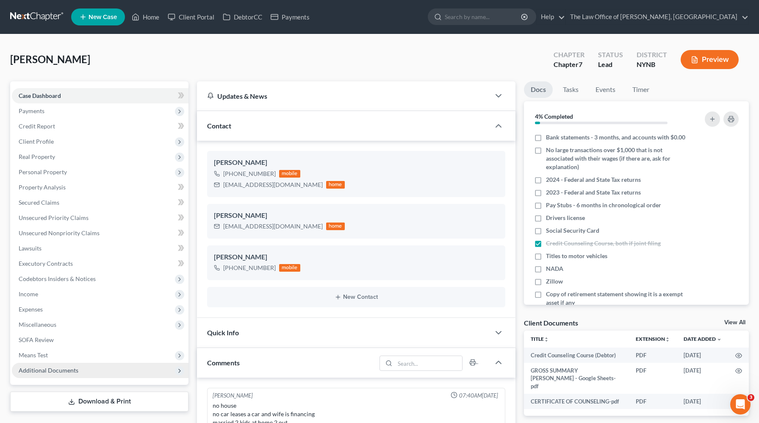
scroll to position [427, 0]
click at [101, 373] on span "Additional Documents" at bounding box center [100, 370] width 177 height 15
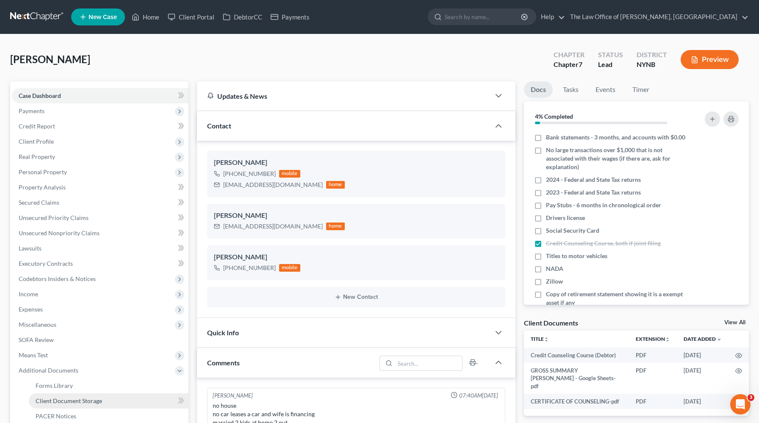
click at [108, 398] on link "Client Document Storage" at bounding box center [109, 400] width 160 height 15
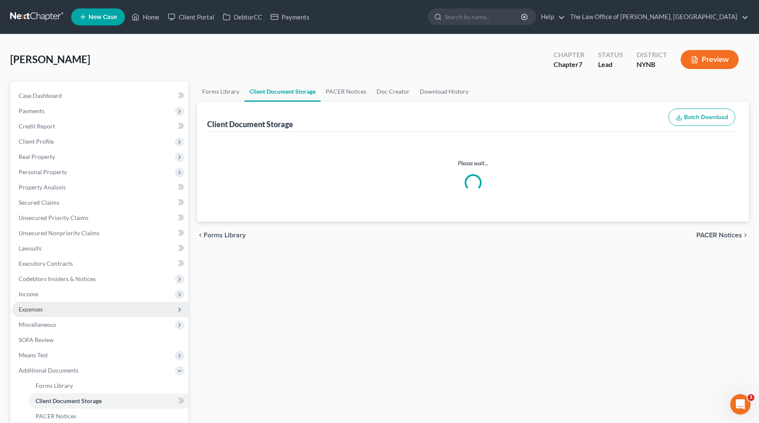
select select "1"
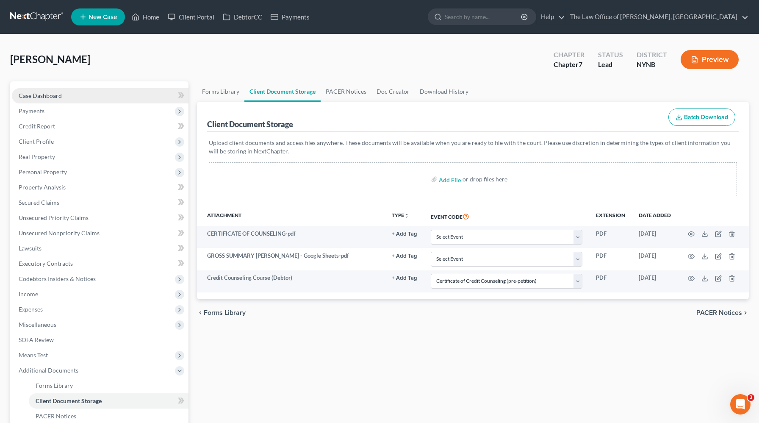
click at [110, 91] on link "Case Dashboard" at bounding box center [100, 95] width 177 height 15
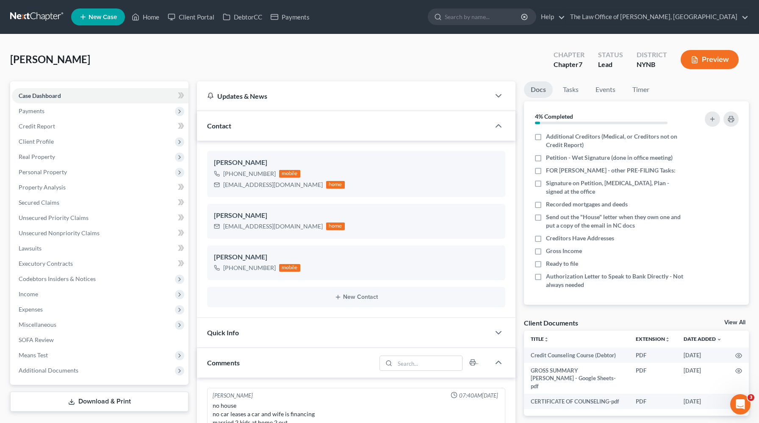
scroll to position [187, 0]
click at [83, 362] on span "Means Test" at bounding box center [100, 354] width 177 height 15
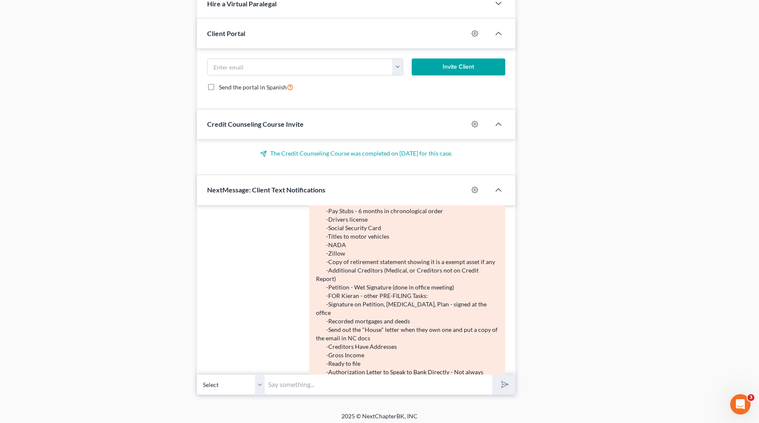
scroll to position [324, 0]
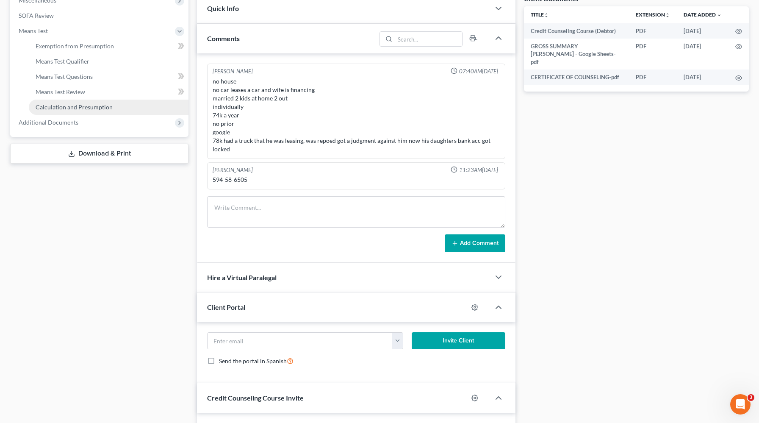
click at [141, 109] on link "Calculation and Presumption" at bounding box center [109, 107] width 160 height 15
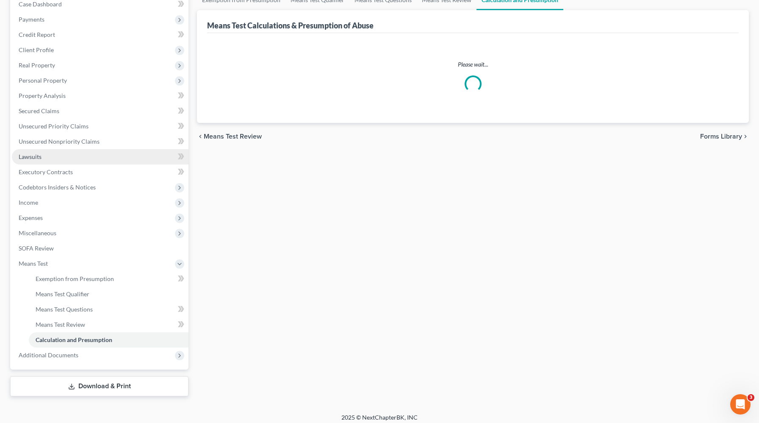
scroll to position [96, 0]
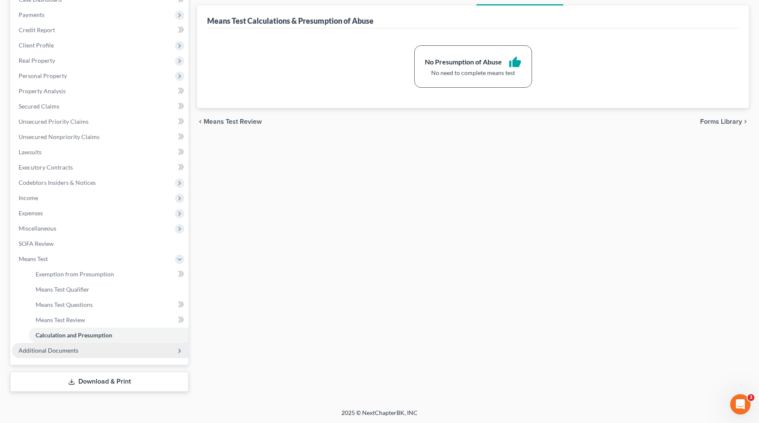
click at [88, 350] on span "Additional Documents" at bounding box center [100, 350] width 177 height 15
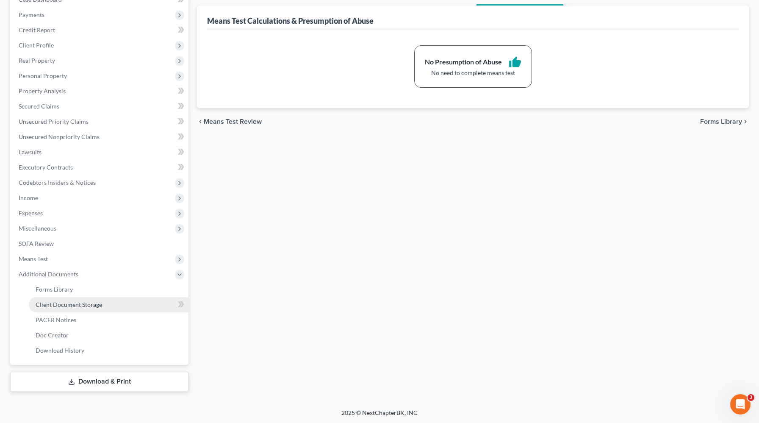
click at [127, 303] on link "Client Document Storage" at bounding box center [109, 304] width 160 height 15
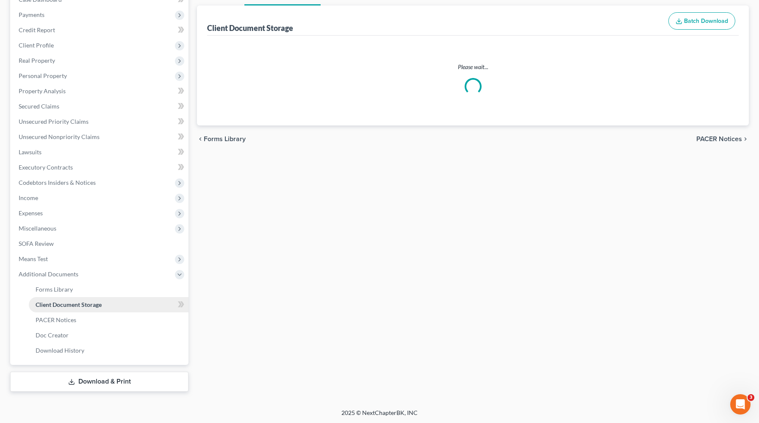
select select "1"
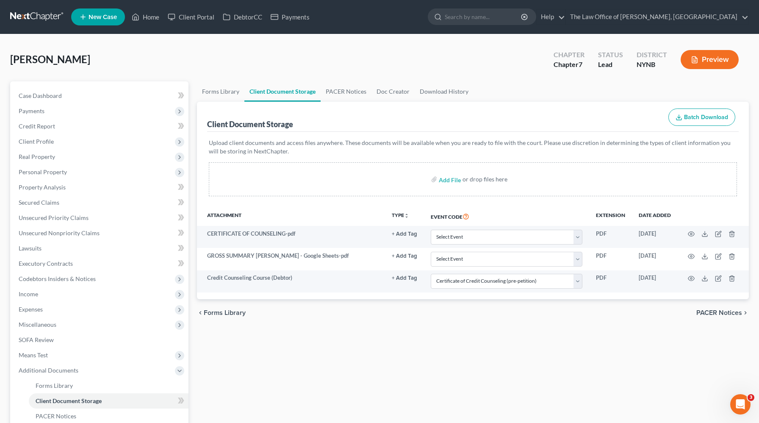
click at [438, 183] on div "Add File or drop files here" at bounding box center [473, 179] width 528 height 34
click at [444, 181] on input "file" at bounding box center [449, 179] width 20 height 15
select select "1"
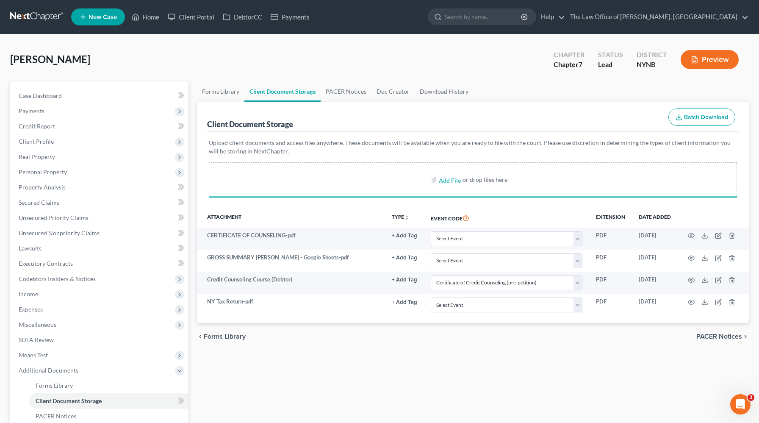
select select "1"
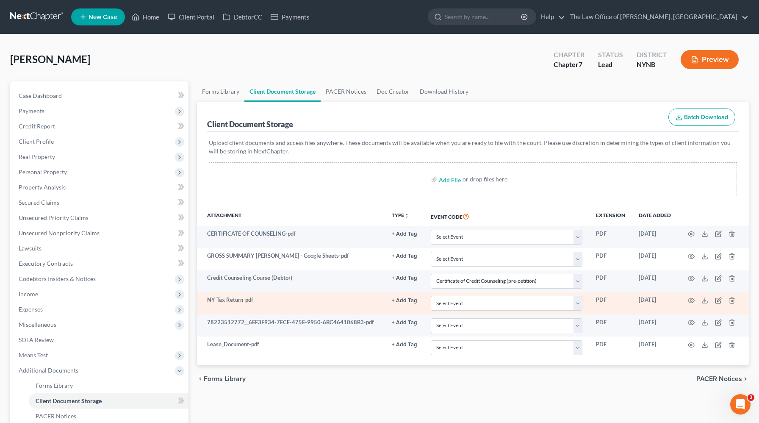
select select "1"
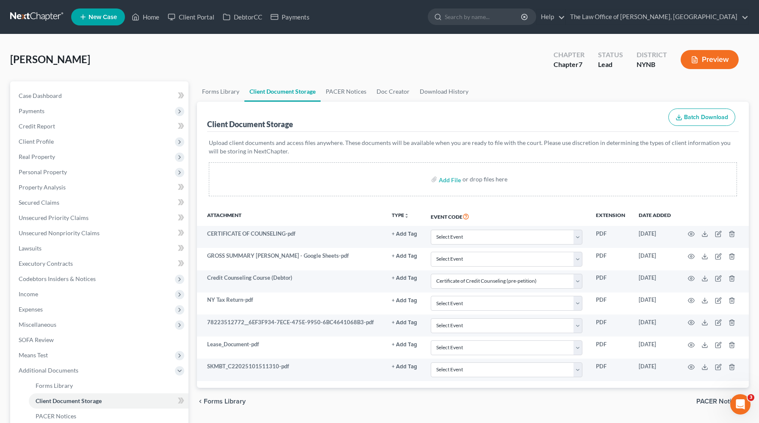
click at [717, 300] on icon "button" at bounding box center [718, 300] width 7 height 7
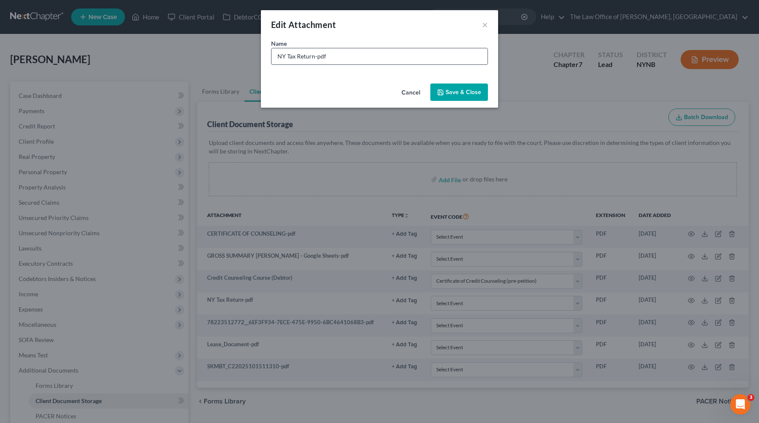
click at [294, 55] on input "NY Tax Return-pdf" at bounding box center [380, 56] width 216 height 16
click at [281, 56] on input "NY Tax Return-pdf" at bounding box center [380, 56] width 216 height 16
click at [489, 26] on div "Edit Attachment ×" at bounding box center [379, 24] width 237 height 29
click at [483, 26] on button "×" at bounding box center [485, 24] width 6 height 10
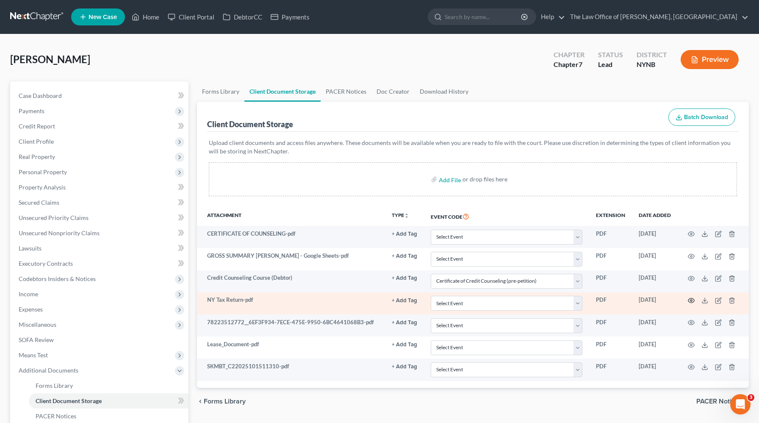
click at [690, 301] on icon "button" at bounding box center [691, 300] width 7 height 7
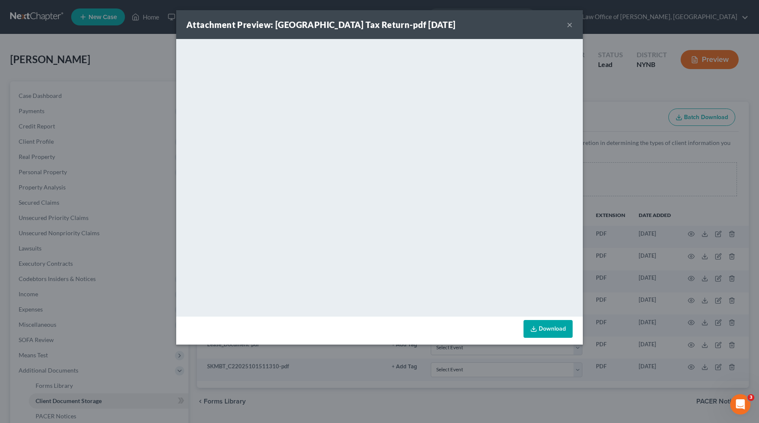
click at [569, 26] on button "×" at bounding box center [570, 24] width 6 height 10
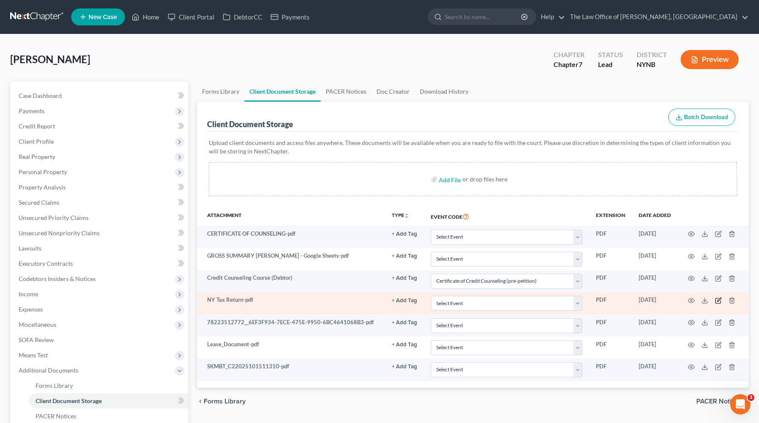
click at [721, 299] on icon "button" at bounding box center [718, 300] width 7 height 7
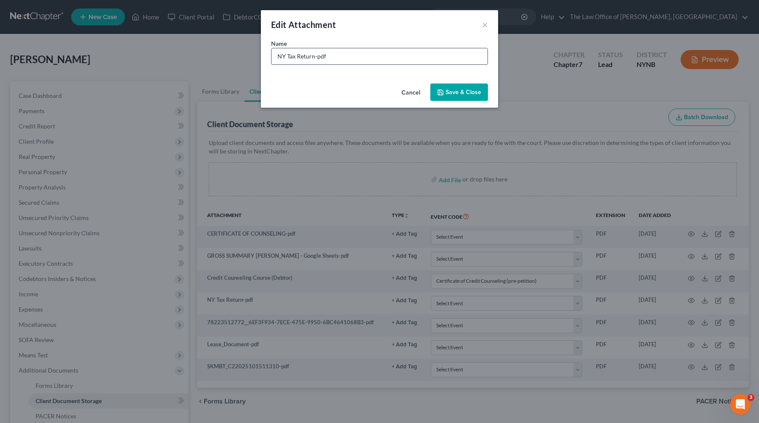
click at [288, 58] on input "NY Tax Return-pdf" at bounding box center [380, 56] width 216 height 16
type input "NY 2023 Tax Return-pdf"
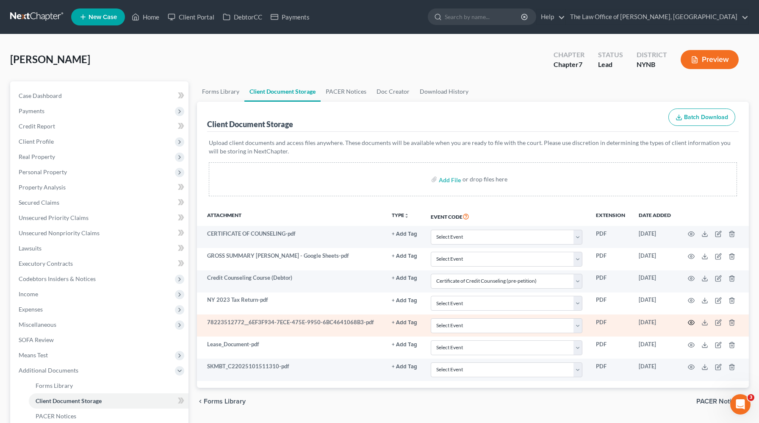
click at [694, 323] on icon "button" at bounding box center [692, 322] width 6 height 5
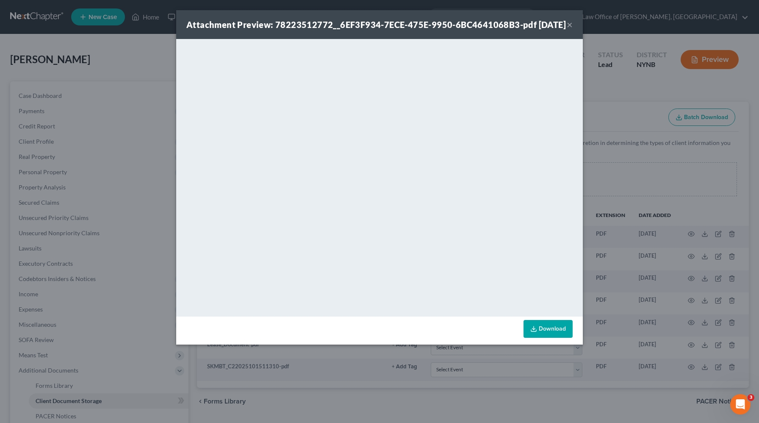
click at [658, 177] on div "Attachment Preview: 78223512772__6EF3F934-7ECE-475E-9950-6BC4641068B3-pdf 10/15…" at bounding box center [379, 211] width 759 height 423
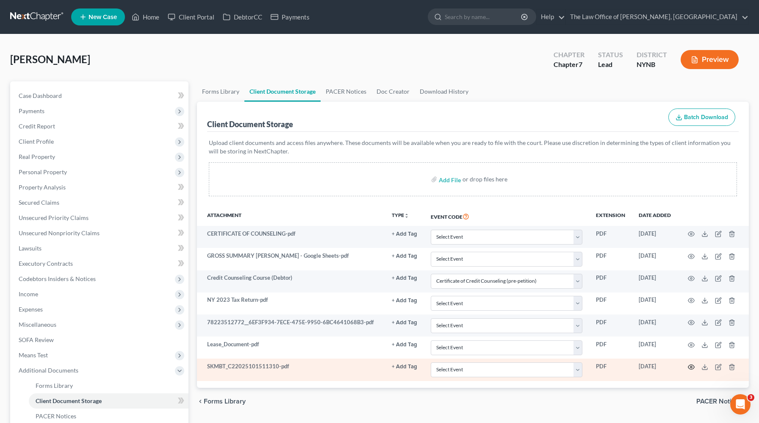
click at [693, 369] on icon "button" at bounding box center [691, 367] width 7 height 7
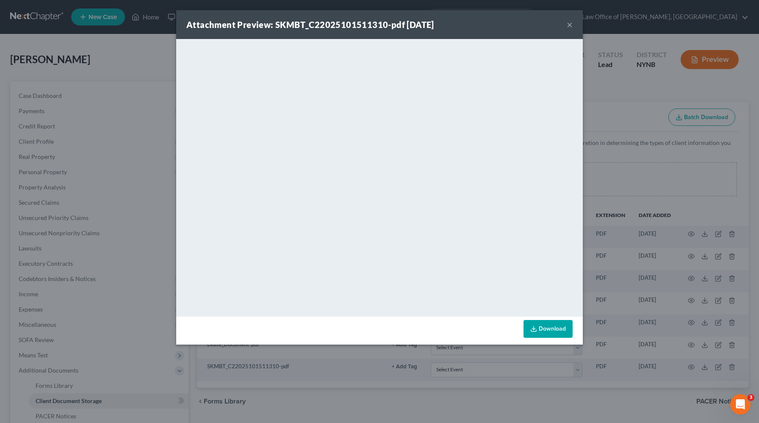
click at [632, 71] on div "Attachment Preview: SKMBT_C22025101511310-pdf 10/15/2025 × <object ng-attr-data…" at bounding box center [379, 211] width 759 height 423
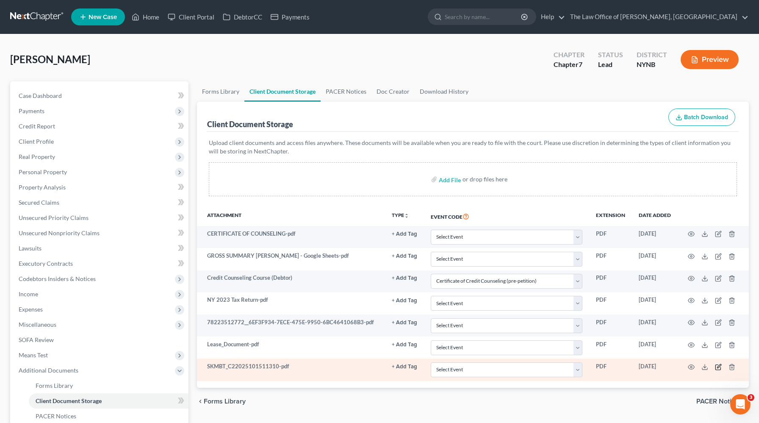
click at [719, 366] on icon "button" at bounding box center [719, 366] width 4 height 4
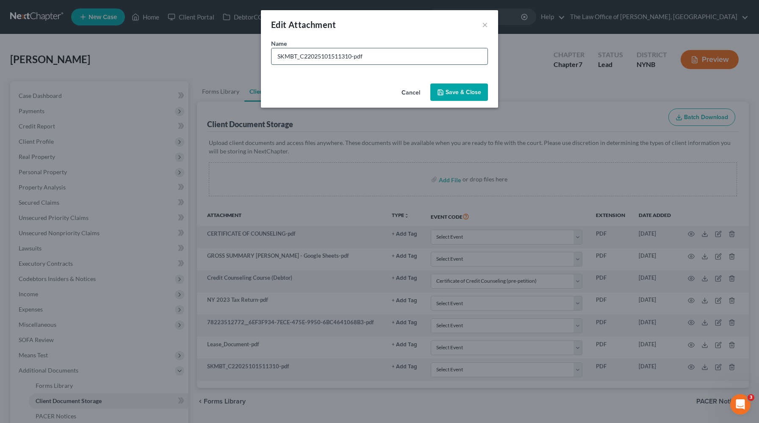
click at [325, 57] on input "SKMBT_C22025101511310-pdf" at bounding box center [380, 56] width 216 height 16
type input "s"
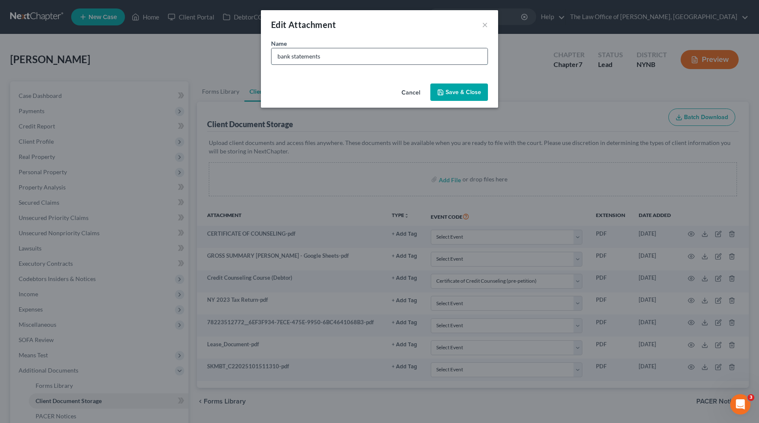
type input "bank statements"
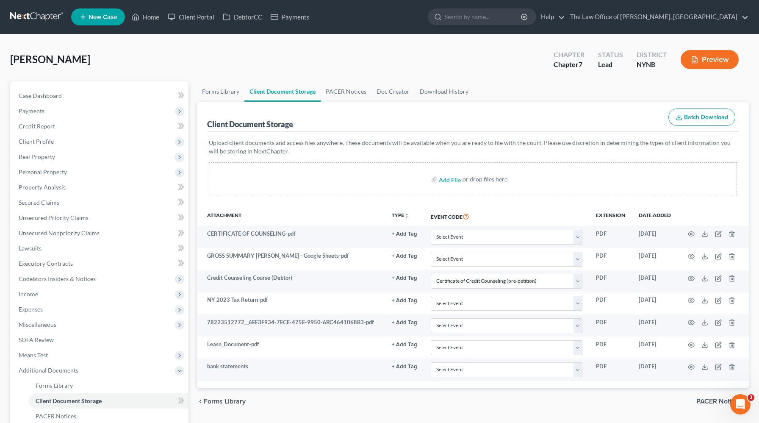
click at [451, 187] on label "Add File" at bounding box center [451, 180] width 24 height 15
click at [453, 181] on input "file" at bounding box center [449, 179] width 20 height 15
type input "C:\fakepath\2019 Subaru Forester Wagon 5D Premium AWD Average Price & Estimated…"
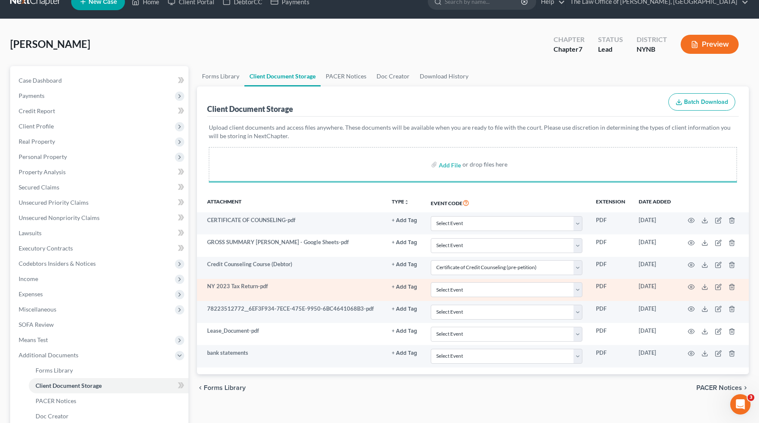
scroll to position [23, 0]
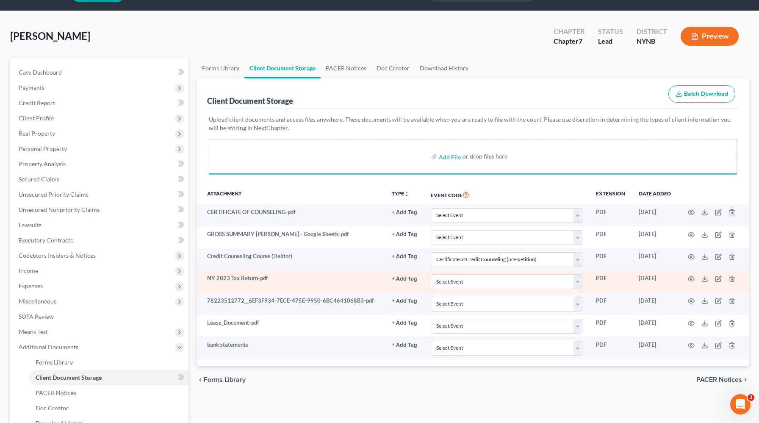
select select "1"
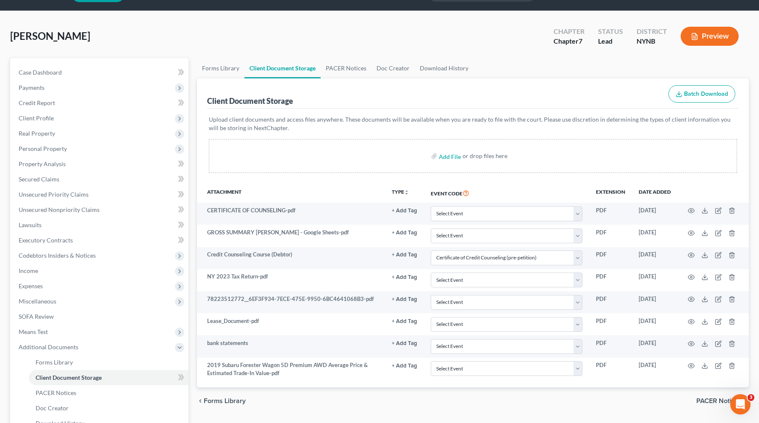
scroll to position [48, 0]
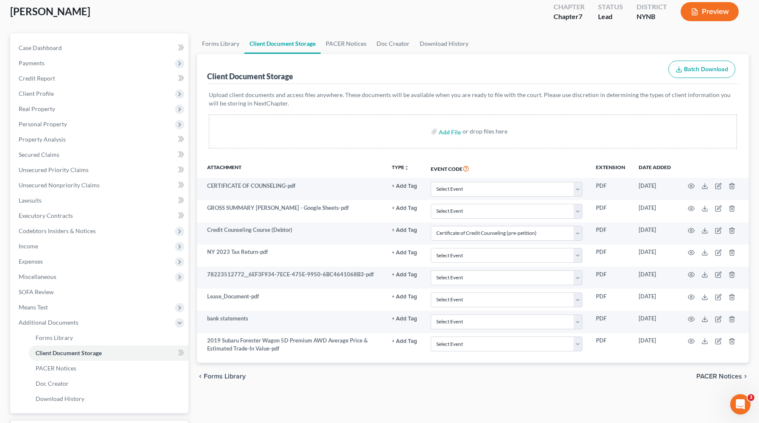
select select "1"
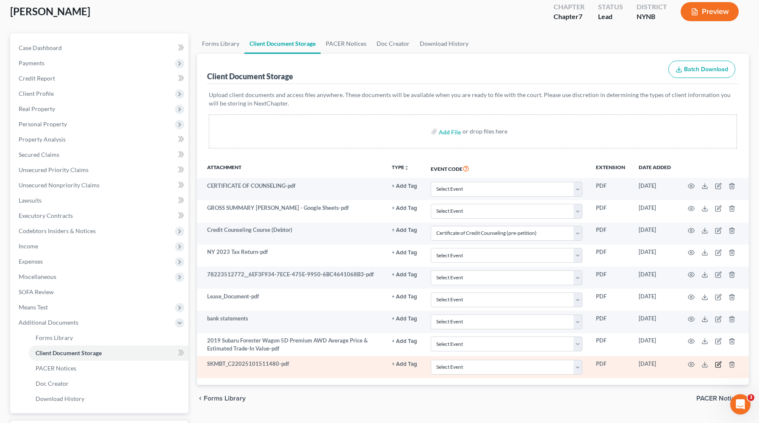
click at [716, 366] on icon "button" at bounding box center [718, 364] width 5 height 5
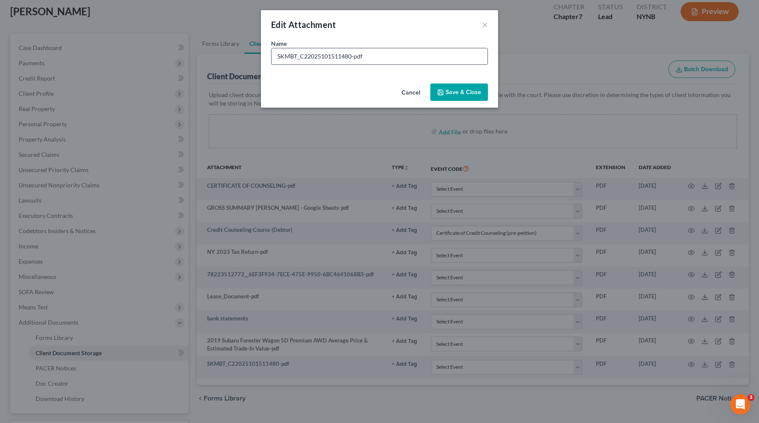
click at [332, 63] on input "SKMBT_C22025101511480-pdf" at bounding box center [380, 56] width 216 height 16
type input "paystubs"
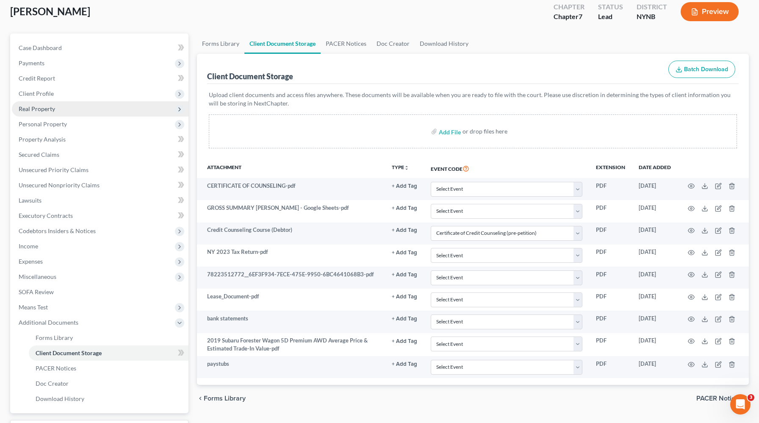
click at [120, 106] on span "Real Property" at bounding box center [100, 108] width 177 height 15
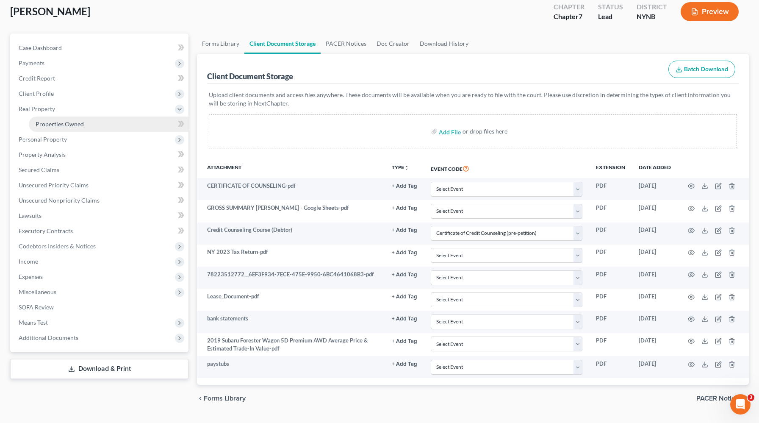
click at [111, 124] on link "Properties Owned" at bounding box center [109, 124] width 160 height 15
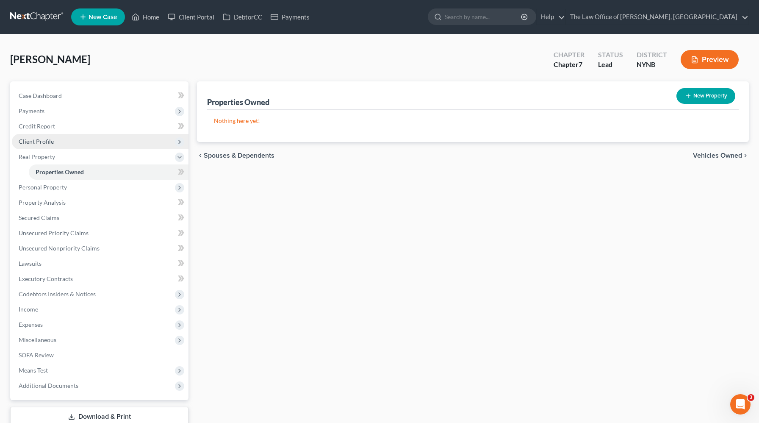
click at [82, 144] on span "Client Profile" at bounding box center [100, 141] width 177 height 15
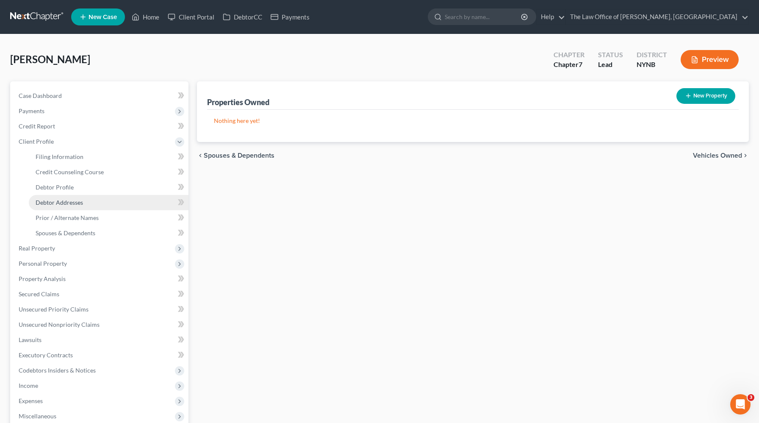
click at [143, 197] on link "Debtor Addresses" at bounding box center [109, 202] width 160 height 15
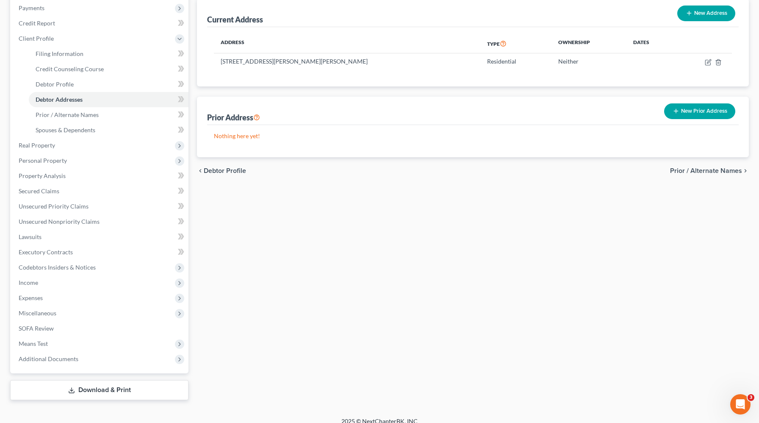
scroll to position [111, 0]
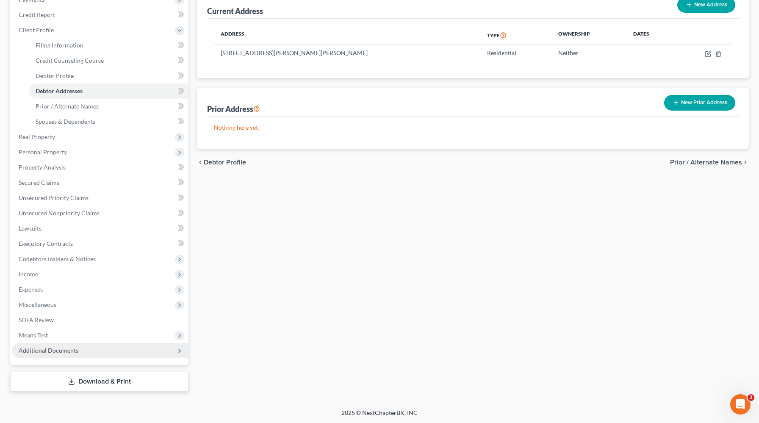
click at [85, 347] on span "Additional Documents" at bounding box center [100, 350] width 177 height 15
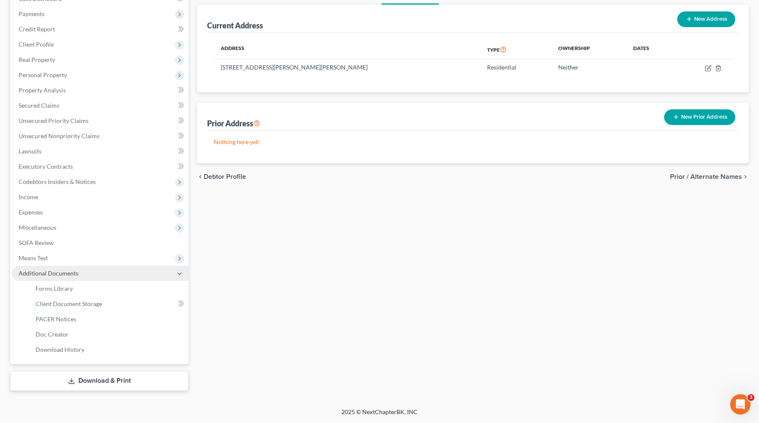
scroll to position [96, 0]
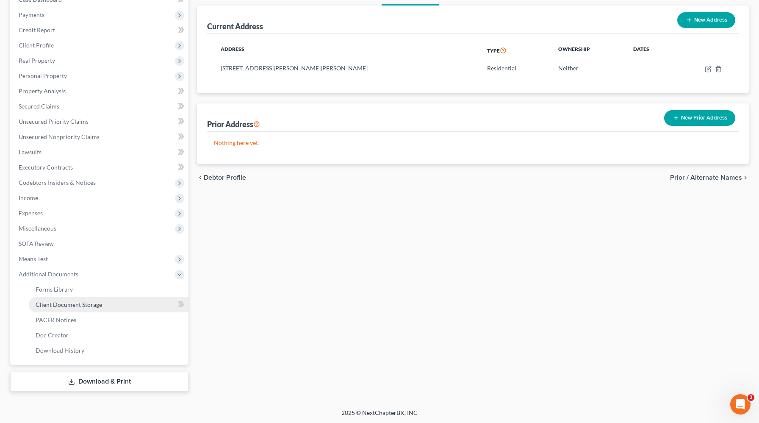
click at [142, 307] on link "Client Document Storage" at bounding box center [109, 304] width 160 height 15
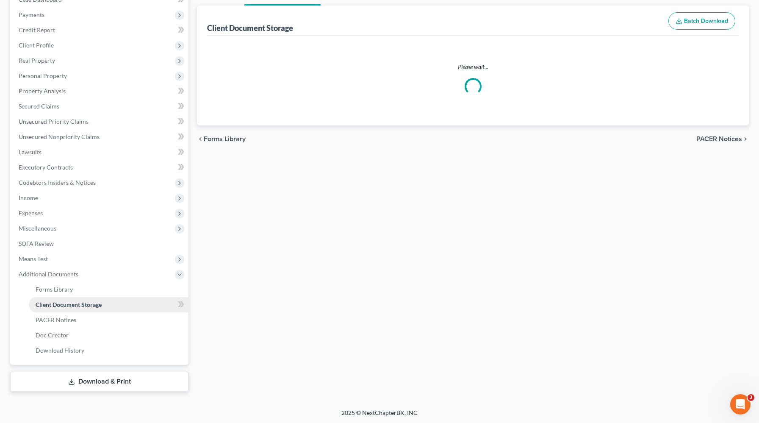
select select "1"
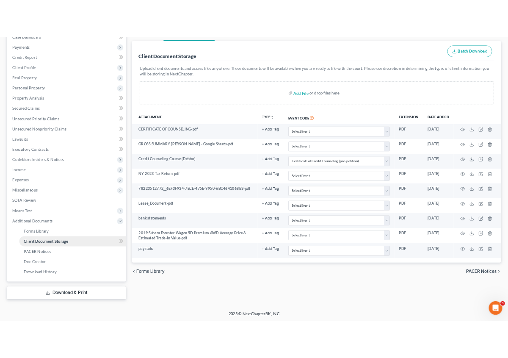
scroll to position [96, 0]
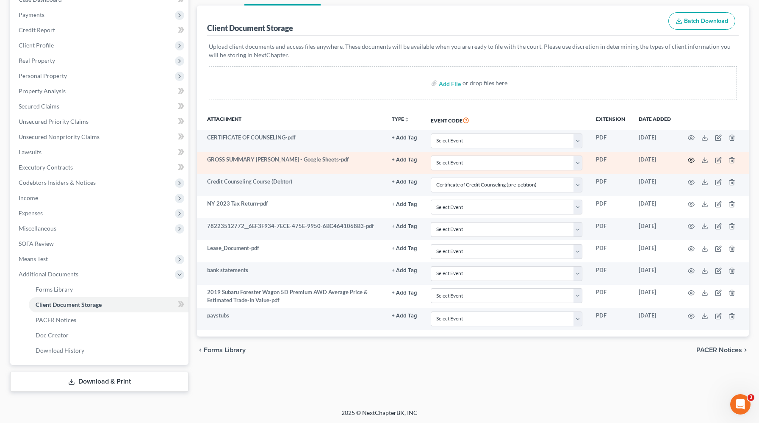
click at [694, 159] on icon "button" at bounding box center [691, 160] width 7 height 7
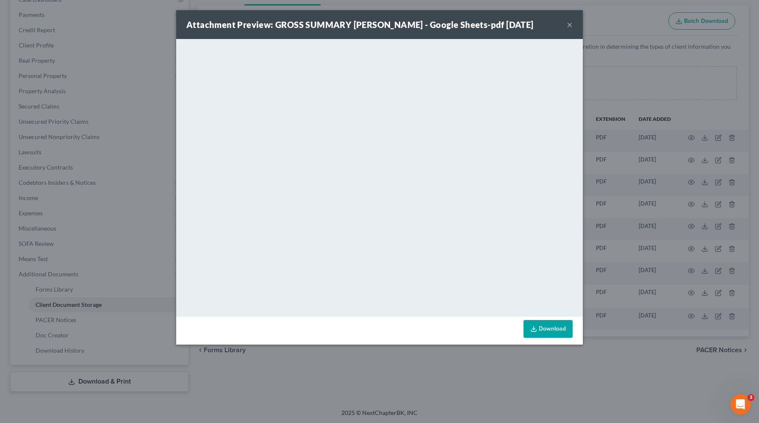
click at [611, 44] on div "Attachment Preview: GROSS SUMMARY ABELL - Google Sheets-pdf 10/15/2025 × <objec…" at bounding box center [379, 211] width 759 height 423
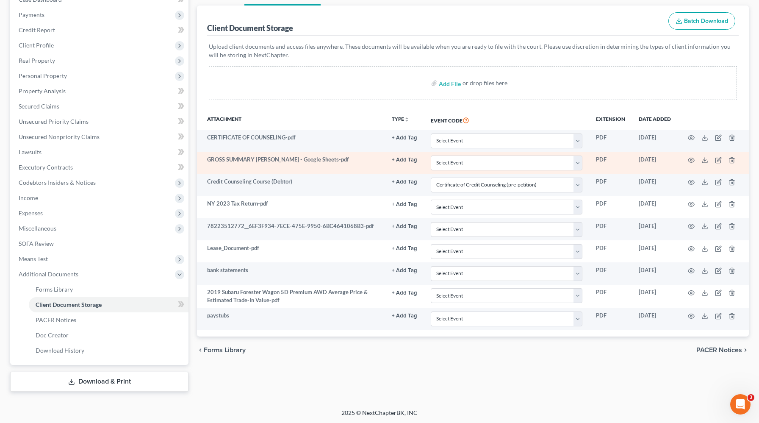
click at [690, 163] on td at bounding box center [713, 163] width 71 height 22
click at [689, 163] on td at bounding box center [713, 163] width 71 height 22
click at [690, 162] on icon "button" at bounding box center [691, 160] width 7 height 7
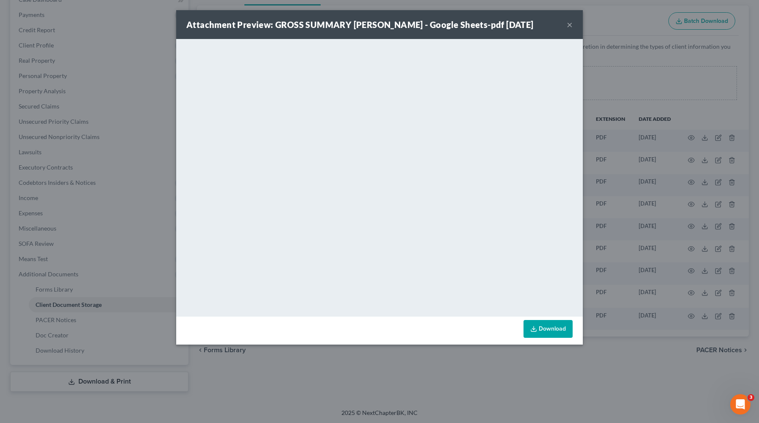
click at [572, 25] on button "×" at bounding box center [570, 24] width 6 height 10
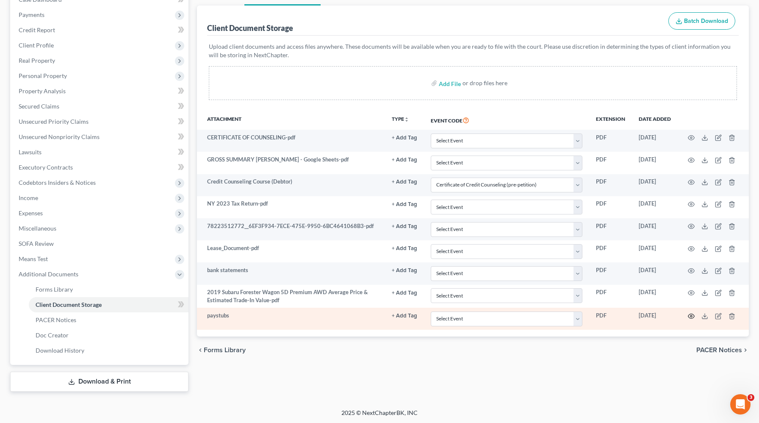
click at [693, 317] on icon "button" at bounding box center [691, 316] width 7 height 7
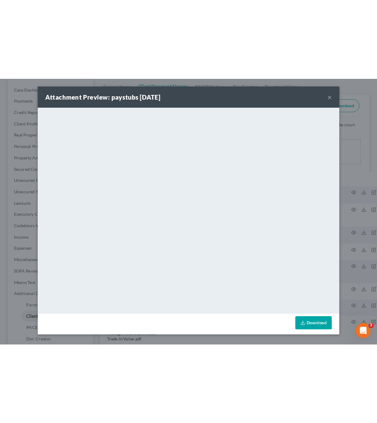
scroll to position [50, 0]
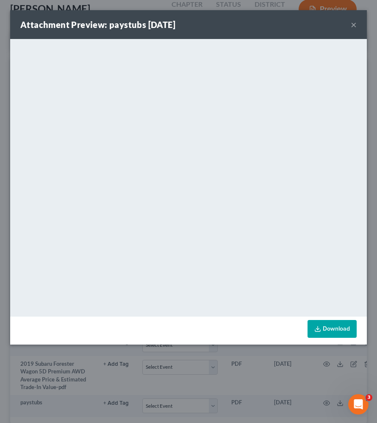
click at [354, 28] on button "×" at bounding box center [354, 24] width 6 height 10
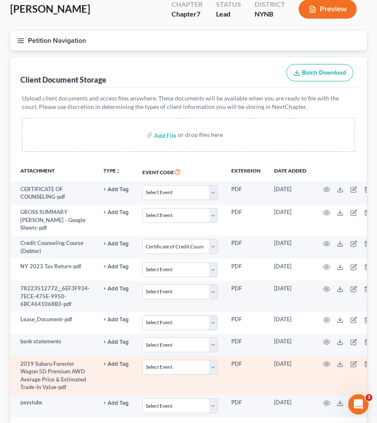
scroll to position [102, 0]
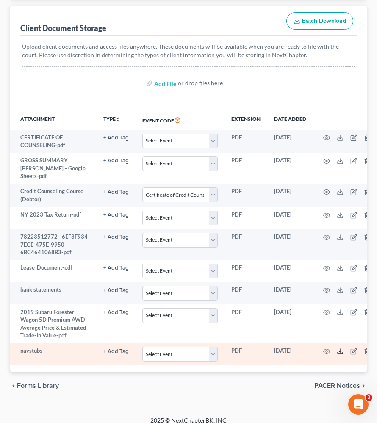
click at [338, 352] on icon at bounding box center [340, 353] width 5 height 2
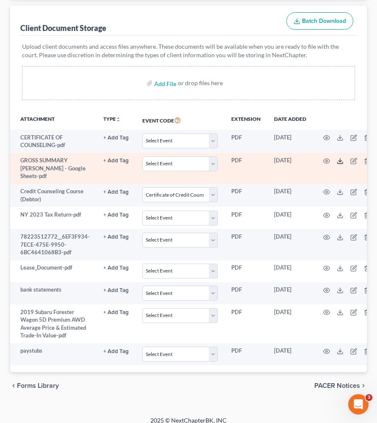
click at [340, 160] on line at bounding box center [340, 159] width 0 height 3
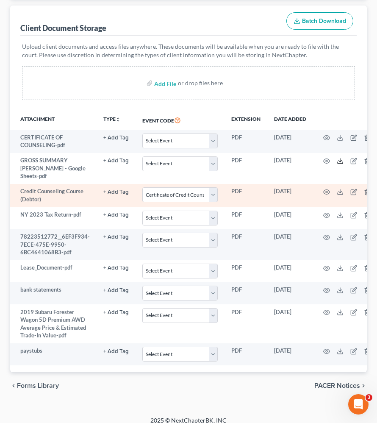
scroll to position [0, 13]
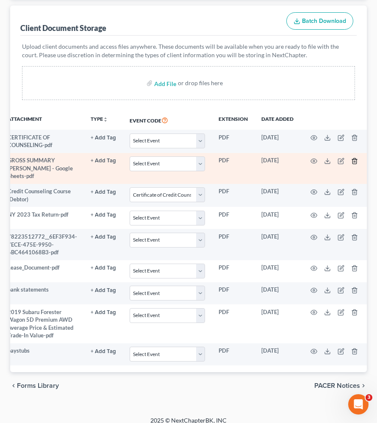
click at [351, 161] on icon "button" at bounding box center [354, 161] width 7 height 7
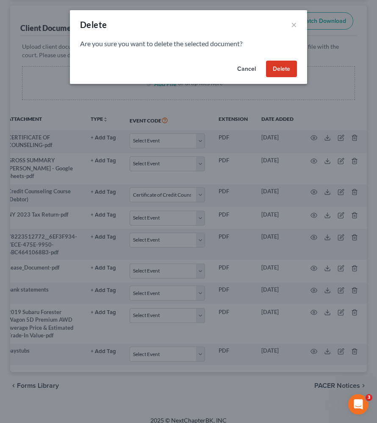
click at [280, 69] on button "Delete" at bounding box center [281, 69] width 31 height 17
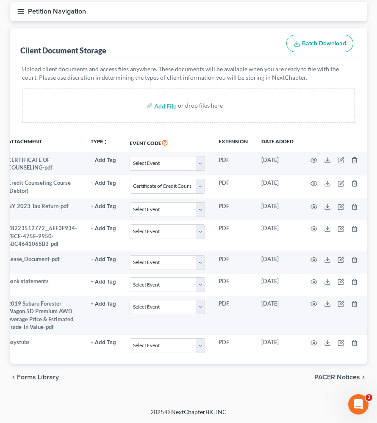
scroll to position [79, 0]
click at [164, 108] on input "file" at bounding box center [164, 105] width 20 height 15
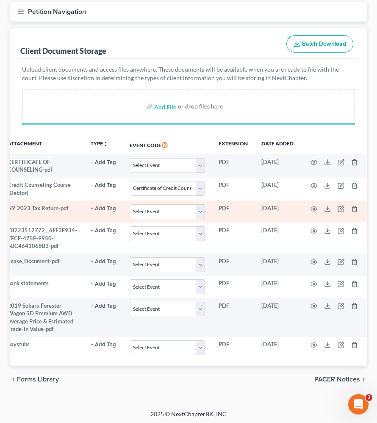
select select "1"
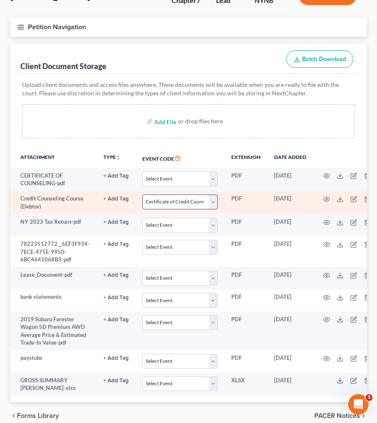
scroll to position [72, 0]
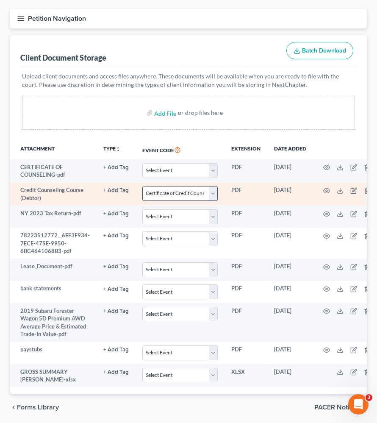
select select "1"
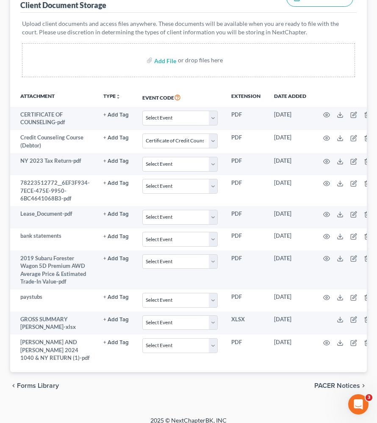
scroll to position [126, 0]
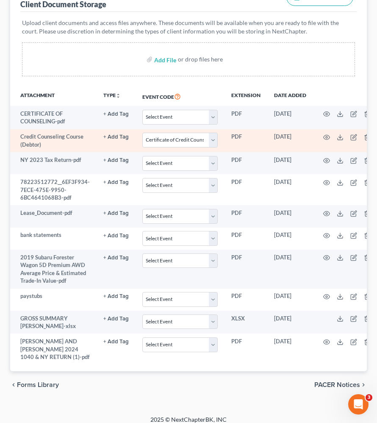
select select "1"
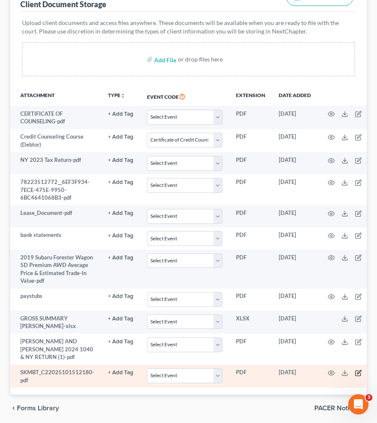
click at [355, 373] on icon "button" at bounding box center [358, 372] width 7 height 7
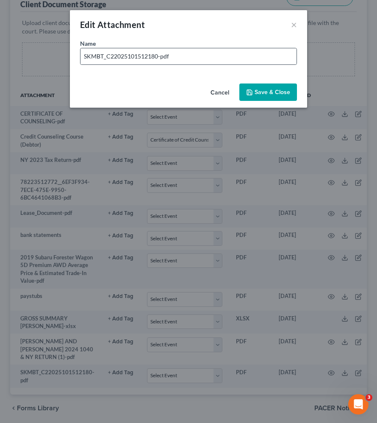
click at [243, 64] on div "SKMBT_C22025101512180-pdf" at bounding box center [188, 56] width 217 height 17
click at [242, 61] on input "SKMBT_C22025101512180-pdf" at bounding box center [189, 56] width 216 height 16
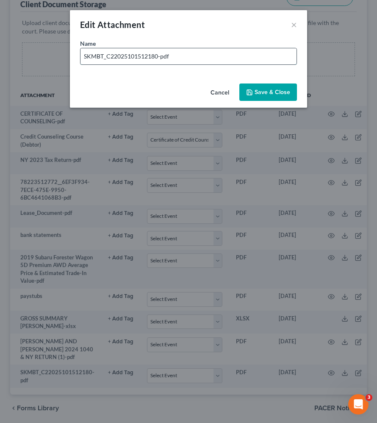
click at [242, 61] on input "SKMBT_C22025101512180-pdf" at bounding box center [189, 56] width 216 height 16
type input "license"
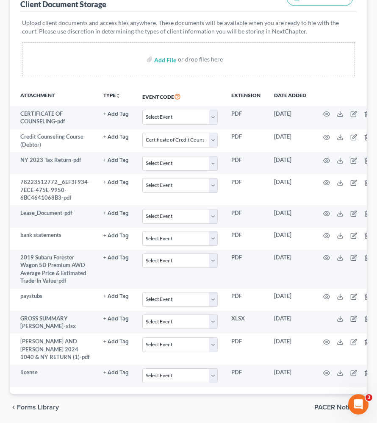
scroll to position [0, 0]
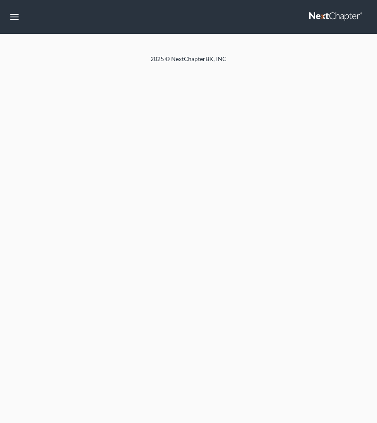
select select "1"
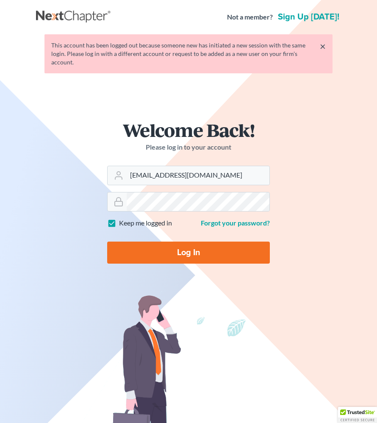
click at [197, 248] on input "Log In" at bounding box center [188, 253] width 163 height 22
type input "Thinking..."
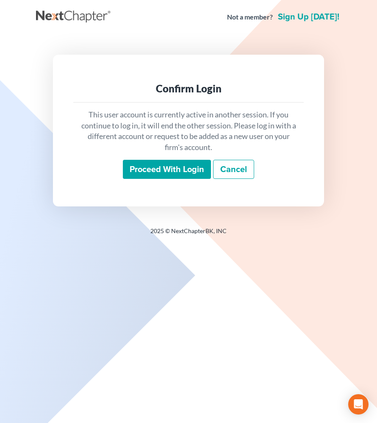
click at [156, 174] on input "Proceed with login" at bounding box center [167, 169] width 88 height 19
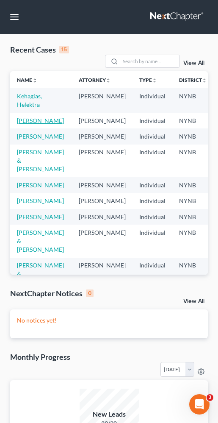
click at [28, 124] on link "[PERSON_NAME]" at bounding box center [40, 120] width 47 height 7
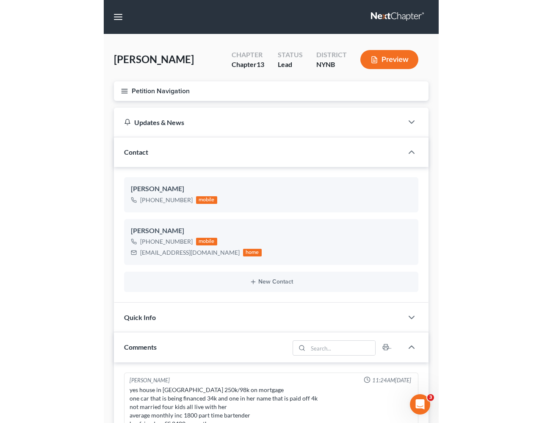
scroll to position [520, 0]
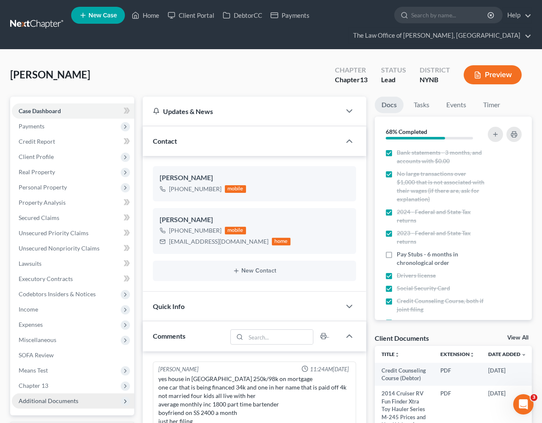
click at [45, 397] on span "Additional Documents" at bounding box center [49, 400] width 60 height 7
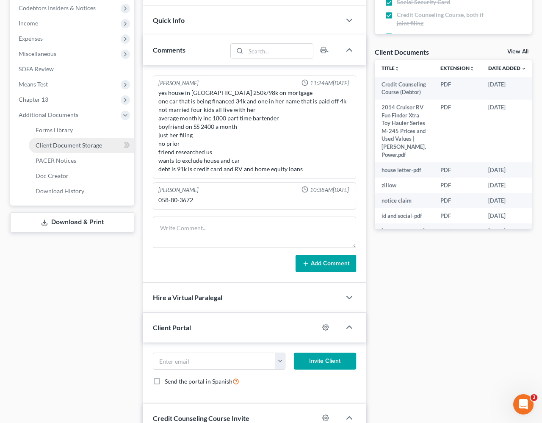
click at [71, 145] on span "Client Document Storage" at bounding box center [69, 145] width 67 height 7
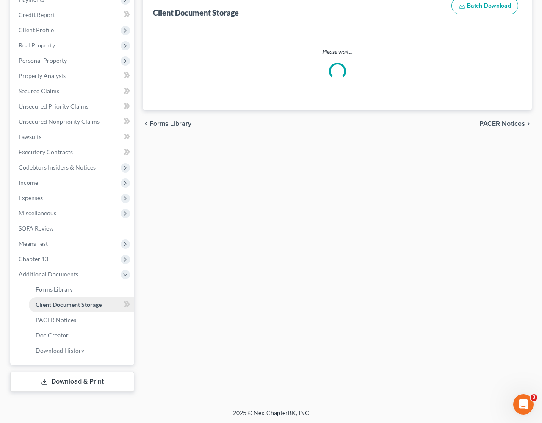
select select "1"
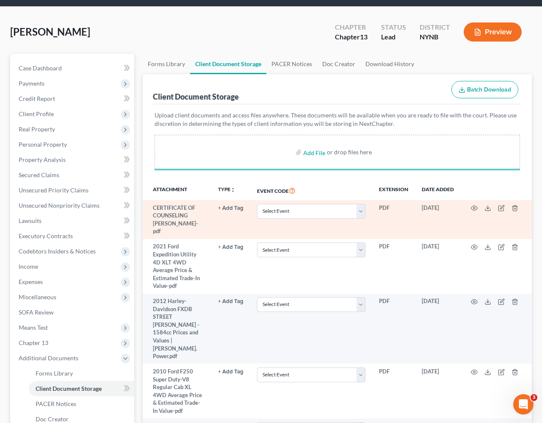
scroll to position [117, 0]
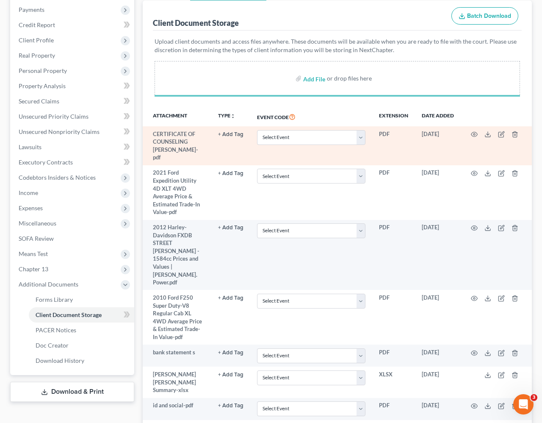
select select "1"
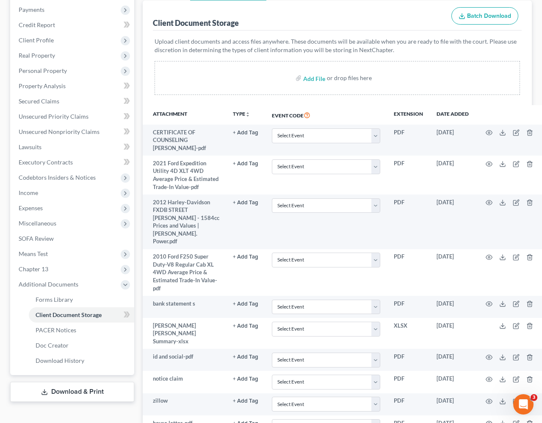
scroll to position [266, 0]
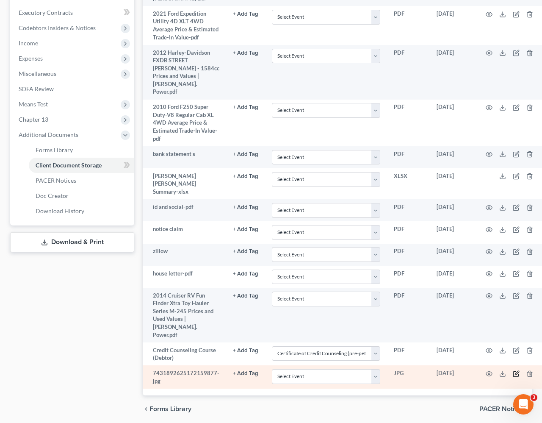
click at [377, 371] on icon "button" at bounding box center [517, 373] width 4 height 4
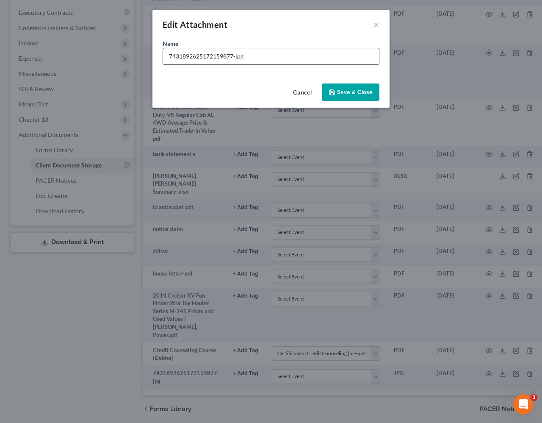
click at [255, 57] on input "7431892625172159877-jpg" at bounding box center [271, 56] width 216 height 16
type input "ford f250"
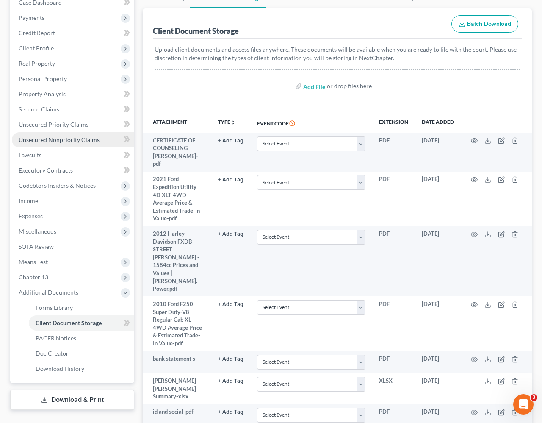
scroll to position [83, 0]
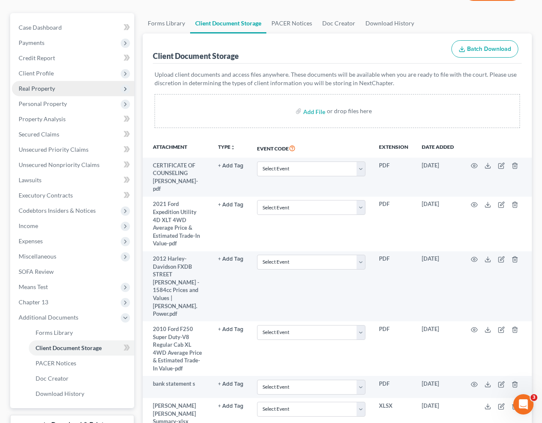
click at [65, 90] on span "Real Property" at bounding box center [73, 88] width 122 height 15
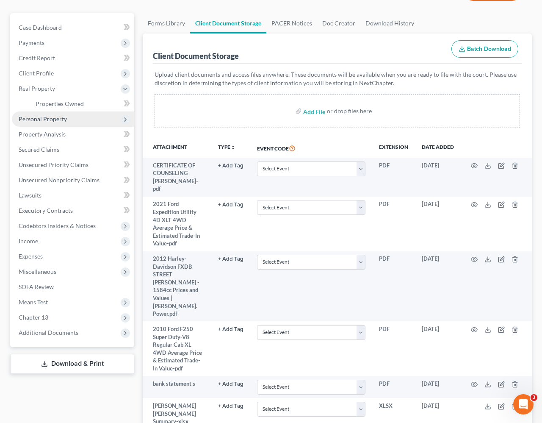
click at [62, 122] on span "Personal Property" at bounding box center [43, 118] width 48 height 7
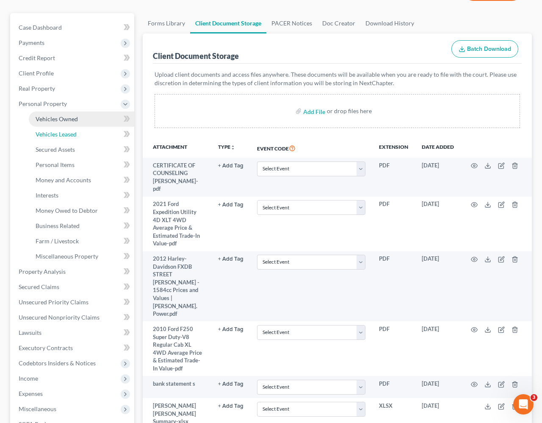
click at [64, 127] on link "Vehicles Leased" at bounding box center [82, 134] width 106 height 15
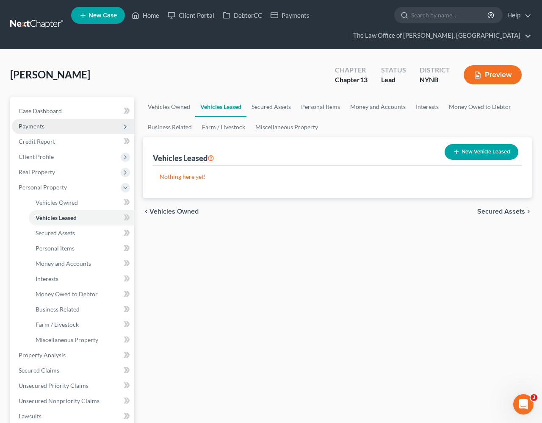
click at [70, 122] on span "Payments" at bounding box center [73, 126] width 122 height 15
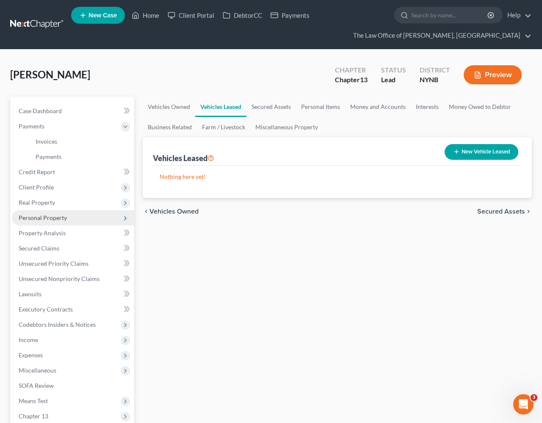
click at [56, 210] on span "Personal Property" at bounding box center [73, 217] width 122 height 15
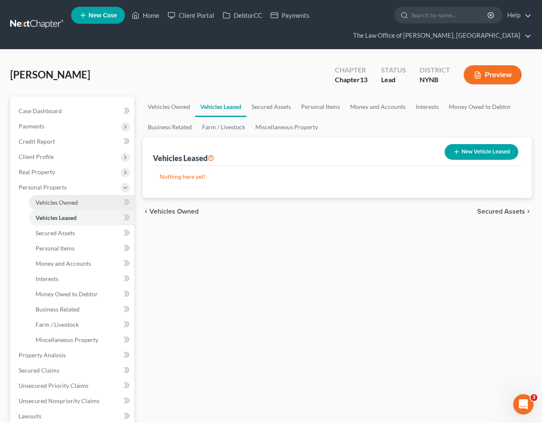
click at [72, 209] on link "Vehicles Owned" at bounding box center [82, 202] width 106 height 15
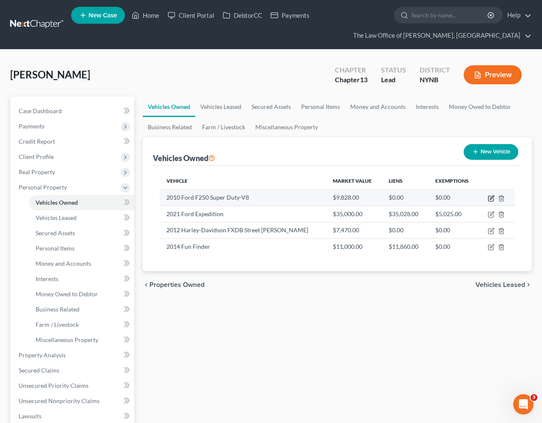
click at [377, 200] on icon "button" at bounding box center [491, 198] width 7 height 7
select select "0"
select select "16"
select select "3"
select select "0"
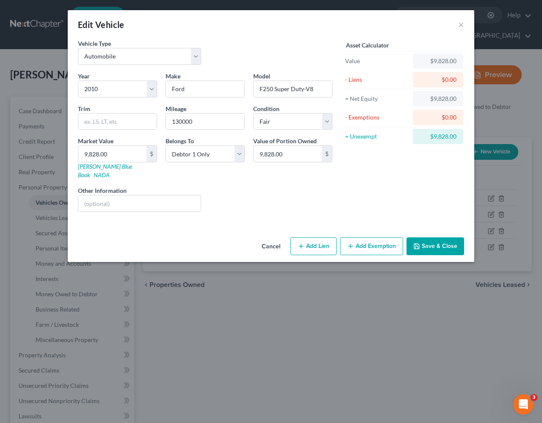
click at [266, 241] on button "Cancel" at bounding box center [271, 246] width 32 height 17
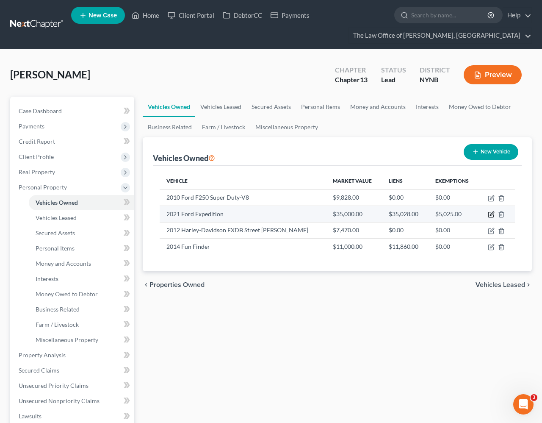
click at [377, 215] on icon "button" at bounding box center [491, 214] width 7 height 7
select select "0"
select select "5"
select select "3"
select select "0"
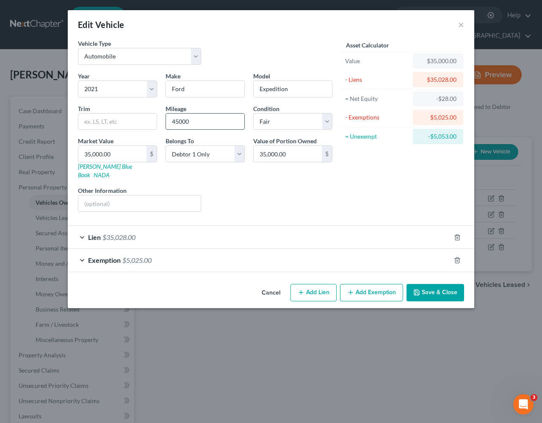
click at [207, 125] on input "45000" at bounding box center [205, 122] width 78 height 16
click at [278, 292] on button "Cancel" at bounding box center [271, 293] width 32 height 17
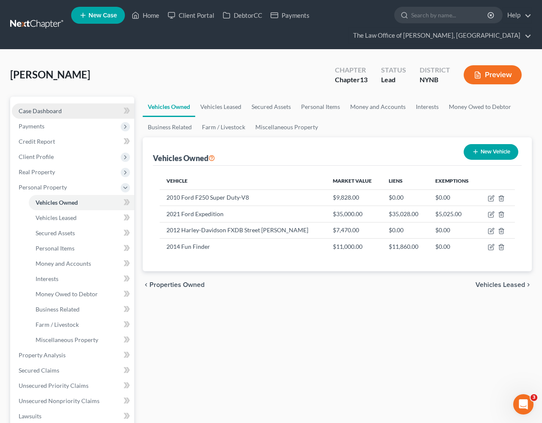
click at [81, 108] on link "Case Dashboard" at bounding box center [73, 110] width 122 height 15
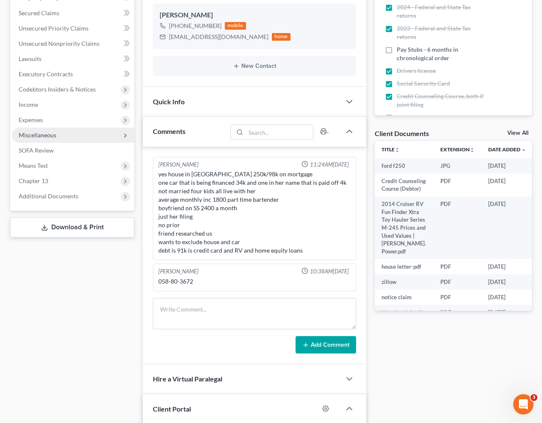
scroll to position [206, 0]
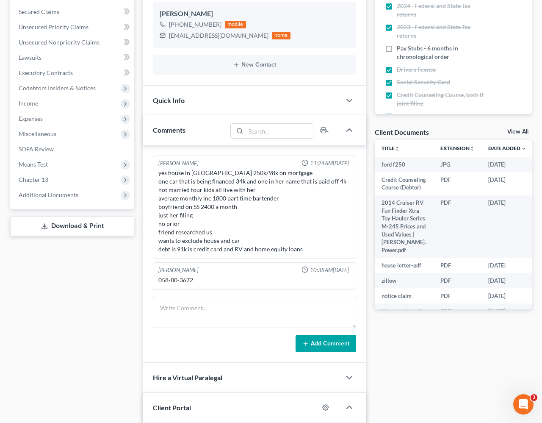
click at [75, 203] on div "Case Dashboard Payments Invoices Payments Payments Credit Report Client Profile…" at bounding box center [72, 50] width 124 height 319
click at [86, 197] on span "Additional Documents" at bounding box center [73, 194] width 122 height 15
click at [112, 226] on link "Client Document Storage" at bounding box center [82, 225] width 106 height 15
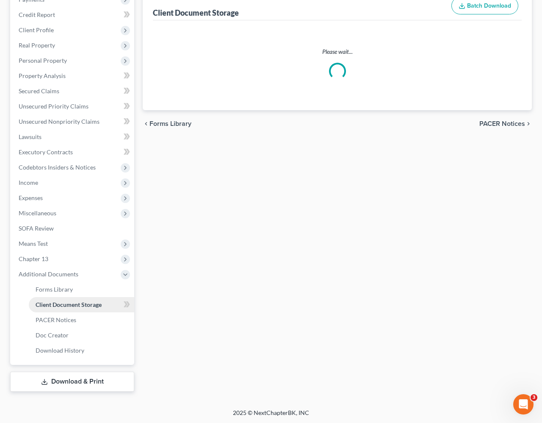
select select "1"
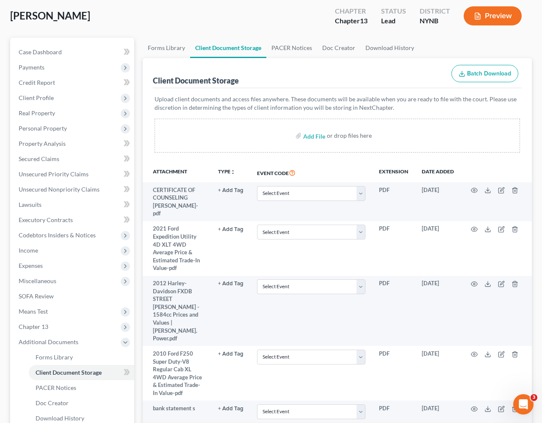
scroll to position [52, 0]
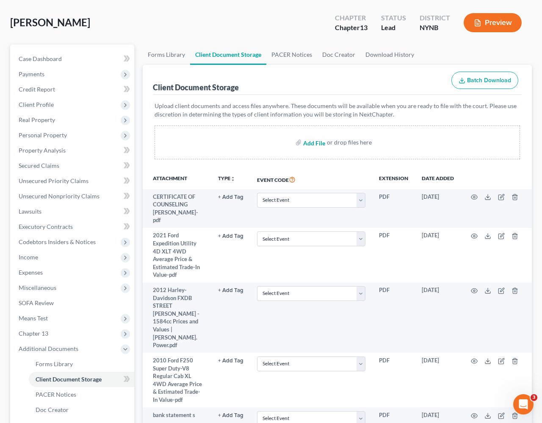
click at [307, 148] on input "file" at bounding box center [313, 142] width 20 height 15
type input "C:\fakepath\2021 Ford Expedition XLT Sport Utility 4D Trade In Values _ Kelley …"
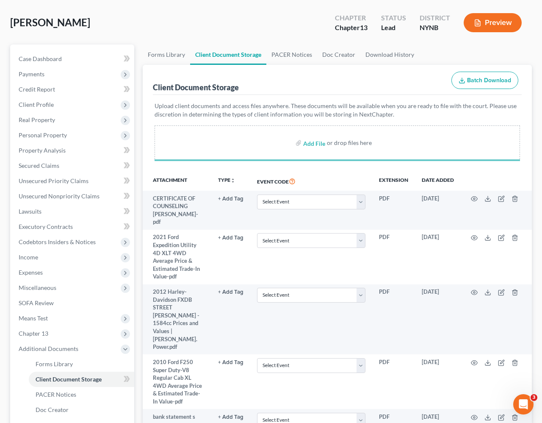
select select "1"
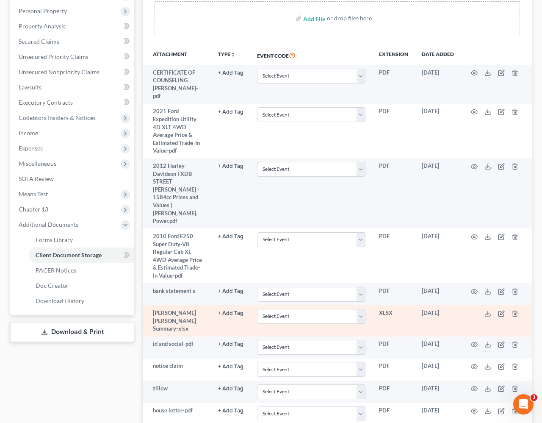
scroll to position [0, 0]
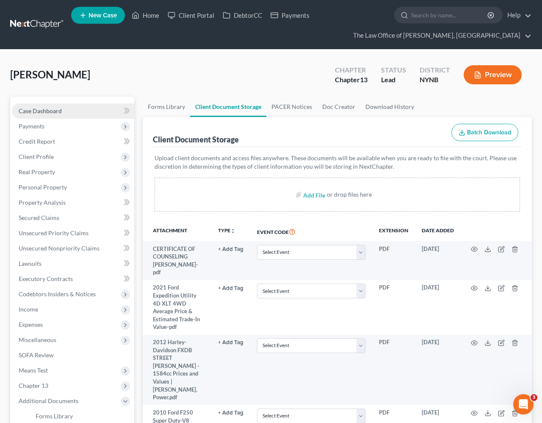
click at [87, 110] on link "Case Dashboard" at bounding box center [73, 110] width 122 height 15
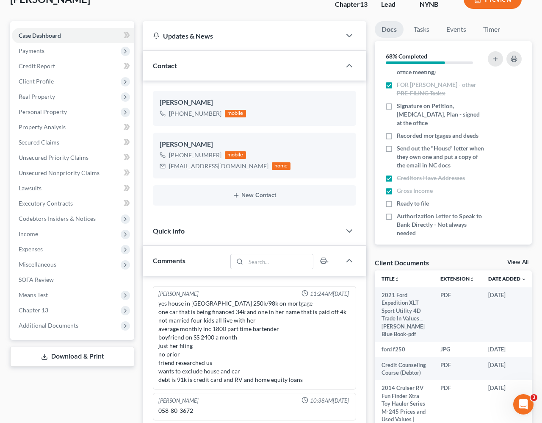
scroll to position [76, 0]
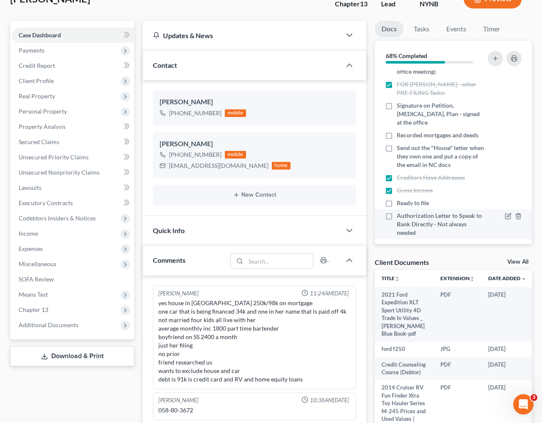
click at [377, 223] on span "Authorization Letter to Speak to Bank Directly - Not always needed" at bounding box center [441, 223] width 89 height 25
click at [377, 217] on input "Authorization Letter to Speak to Bank Directly - Not always needed" at bounding box center [403, 214] width 6 height 6
checkbox input "true"
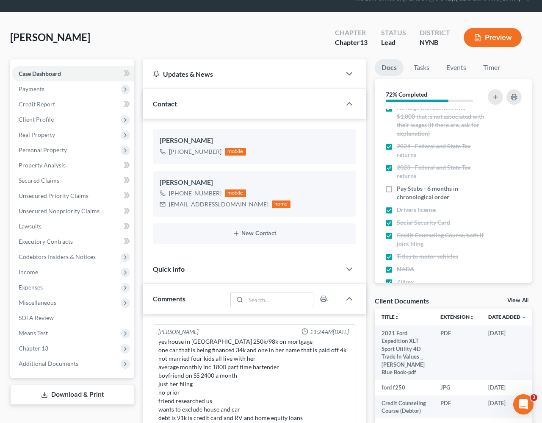
scroll to position [37, 0]
click at [80, 368] on span "Additional Documents" at bounding box center [73, 363] width 122 height 15
click at [83, 389] on link "Client Document Storage" at bounding box center [82, 394] width 106 height 15
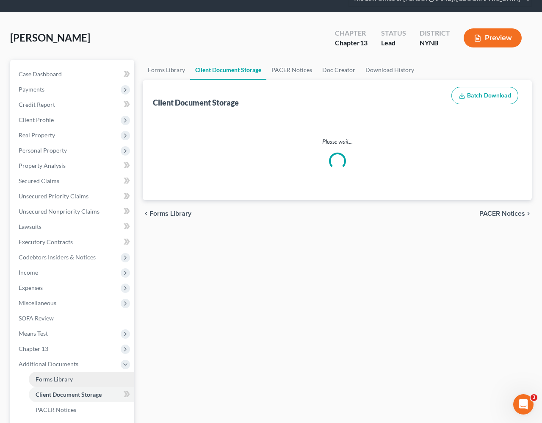
select select "1"
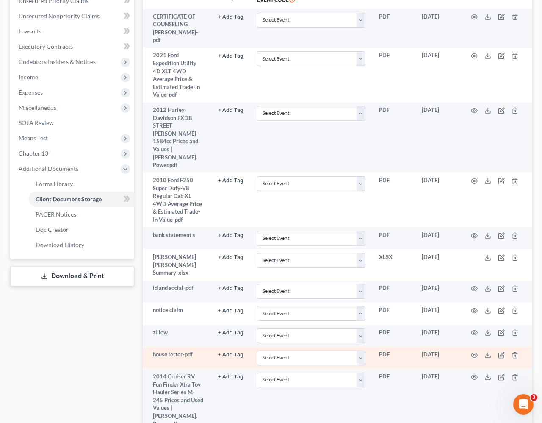
scroll to position [343, 0]
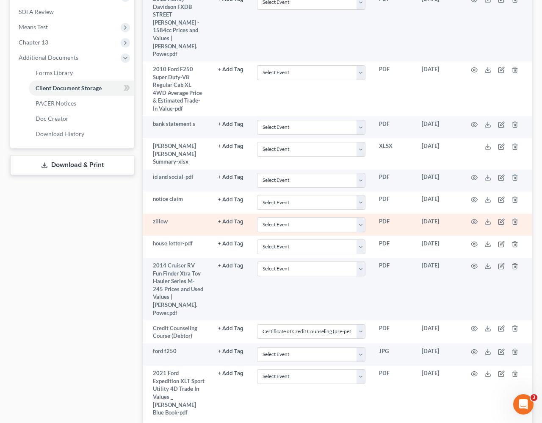
click at [208, 214] on td "zillow" at bounding box center [177, 225] width 69 height 22
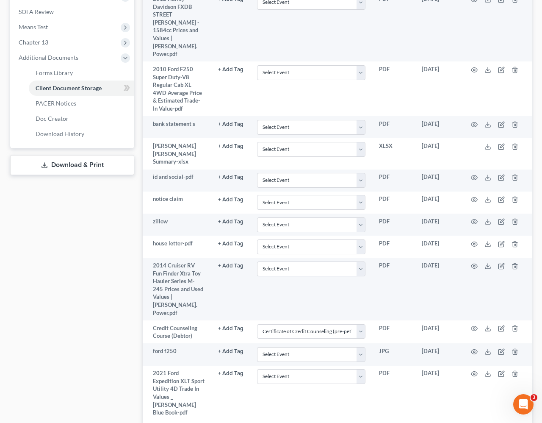
click at [86, 259] on div "Case Dashboard Payments Invoices Payments Payments Credit Report Client Profile" at bounding box center [72, 103] width 133 height 701
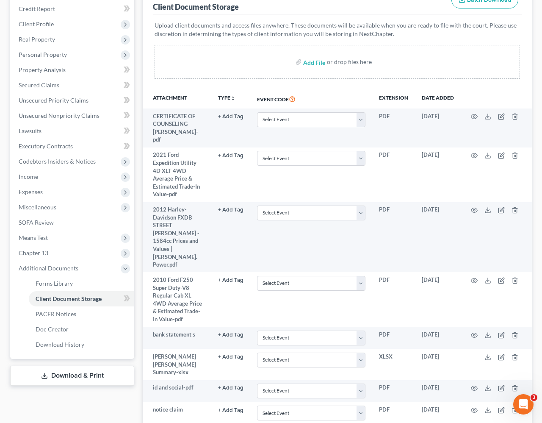
scroll to position [0, 0]
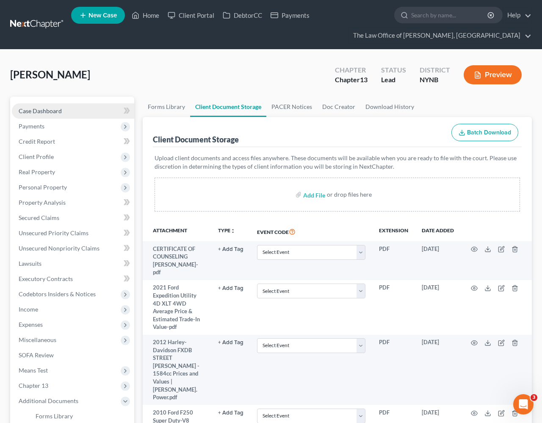
click at [50, 110] on span "Case Dashboard" at bounding box center [40, 110] width 43 height 7
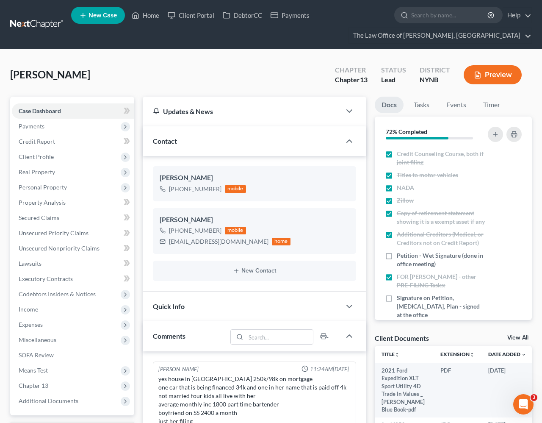
scroll to position [264, 0]
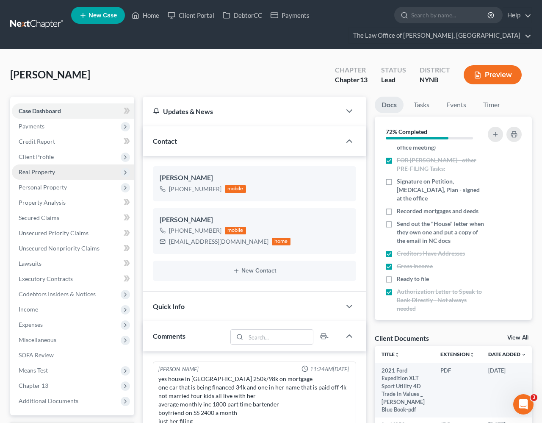
click at [67, 170] on span "Real Property" at bounding box center [73, 171] width 122 height 15
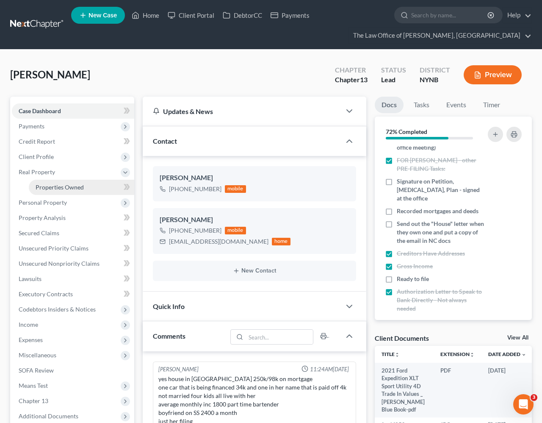
click at [71, 194] on link "Properties Owned" at bounding box center [82, 187] width 106 height 15
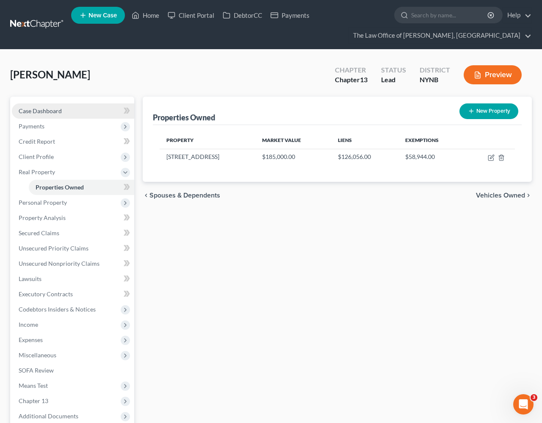
click at [57, 116] on link "Case Dashboard" at bounding box center [73, 110] width 122 height 15
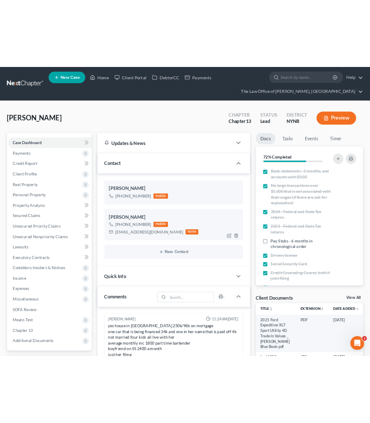
scroll to position [597, 0]
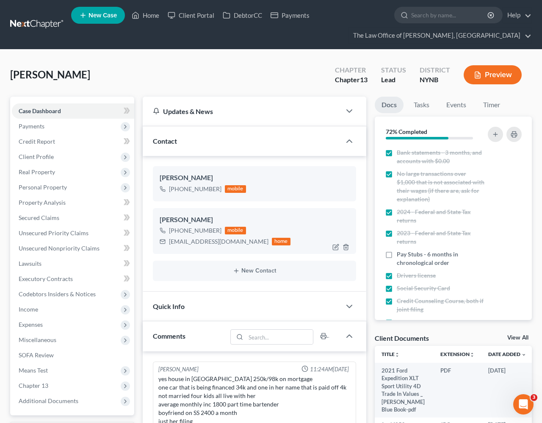
click at [197, 239] on div "[EMAIL_ADDRESS][DOMAIN_NAME]" at bounding box center [219, 241] width 100 height 8
copy div "[EMAIL_ADDRESS][DOMAIN_NAME]"
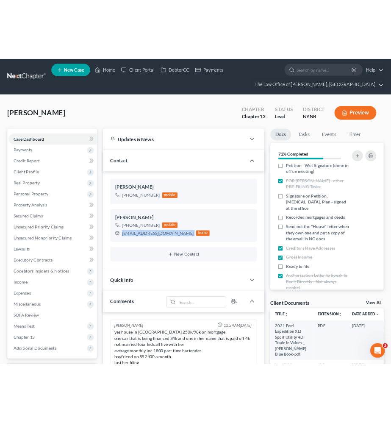
scroll to position [264, 0]
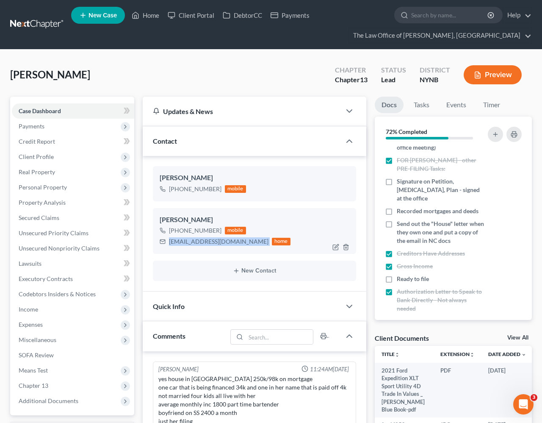
copy div "[EMAIL_ADDRESS][DOMAIN_NAME]"
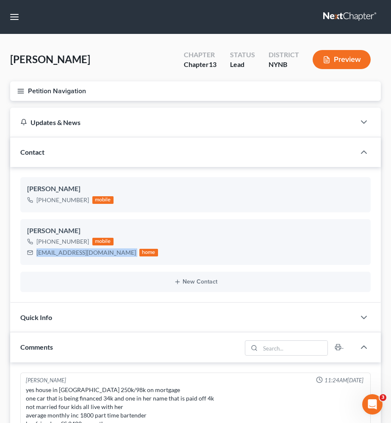
scroll to position [128, 0]
click at [14, 17] on button "button" at bounding box center [14, 16] width 15 height 15
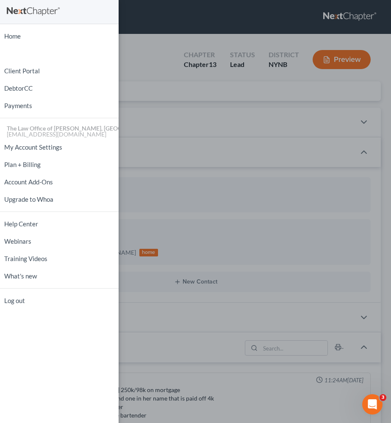
click at [158, 108] on div "Home New Case Client Portal DebtorCC Payments The Law Office of [PERSON_NAME], …" at bounding box center [195, 211] width 391 height 423
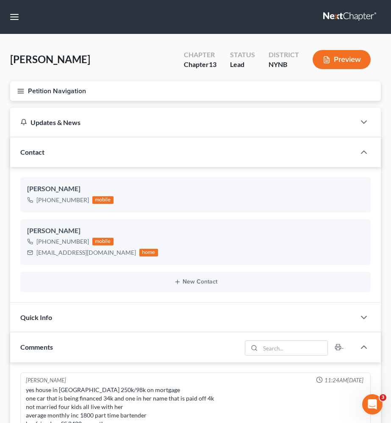
click at [22, 91] on line "button" at bounding box center [21, 91] width 6 height 0
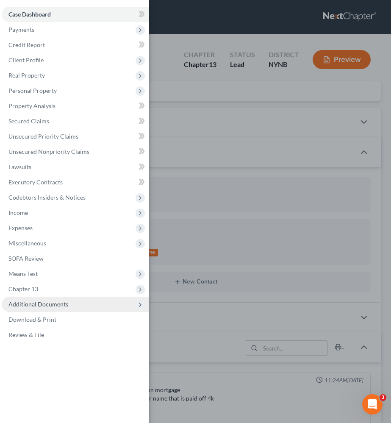
click at [96, 309] on span "Additional Documents" at bounding box center [75, 304] width 147 height 15
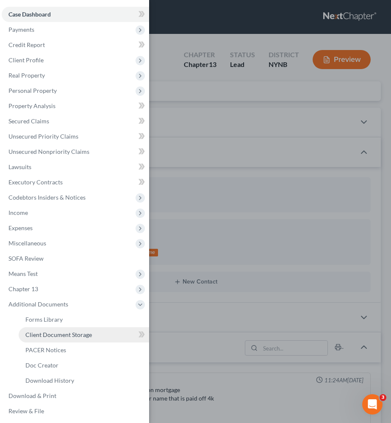
click at [100, 336] on link "Client Document Storage" at bounding box center [84, 334] width 130 height 15
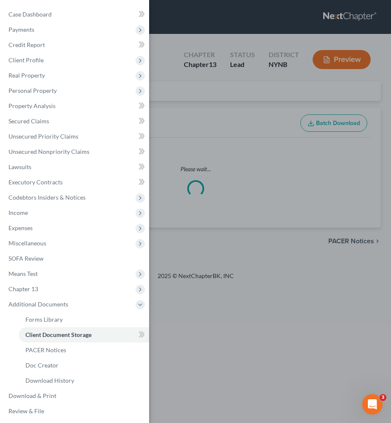
click at [226, 137] on div "Case Dashboard Payments Invoices Payments Payments Credit Report Client Profile" at bounding box center [195, 211] width 391 height 423
select select "1"
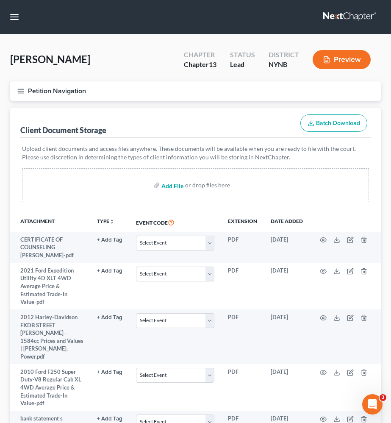
click at [172, 184] on input "file" at bounding box center [171, 185] width 20 height 15
type input "C:\fakepath\HOUSE LETTER - BEFORE FILING (1).pdf"
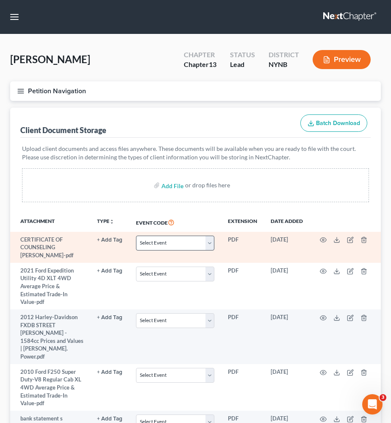
select select "1"
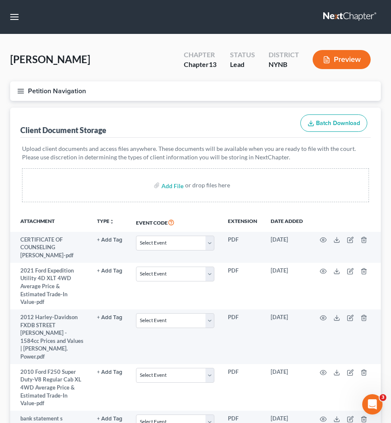
scroll to position [290, 0]
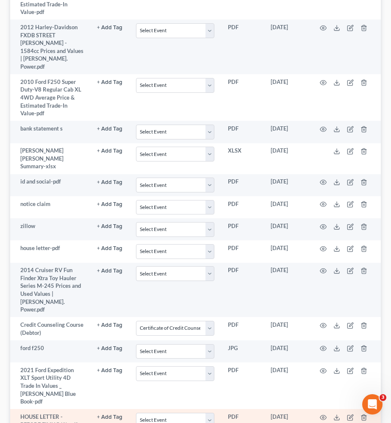
click at [327, 409] on td at bounding box center [345, 420] width 71 height 23
click at [325, 414] on icon "button" at bounding box center [323, 417] width 7 height 7
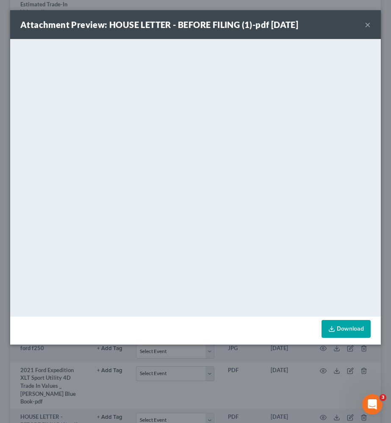
click at [367, 27] on button "×" at bounding box center [368, 24] width 6 height 10
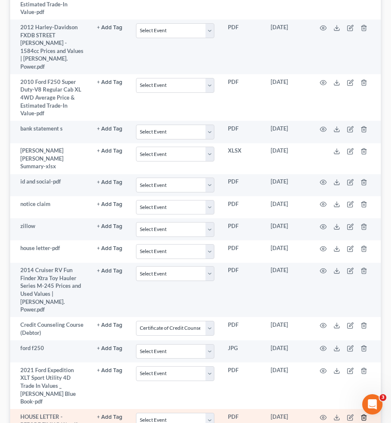
click at [361, 414] on icon "button" at bounding box center [364, 417] width 7 height 7
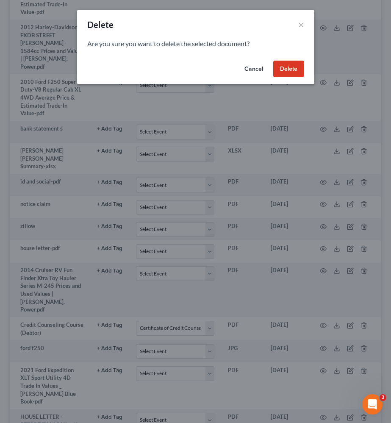
click at [289, 75] on button "Delete" at bounding box center [288, 69] width 31 height 17
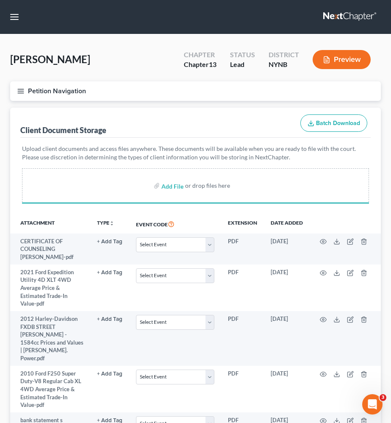
scroll to position [250, 0]
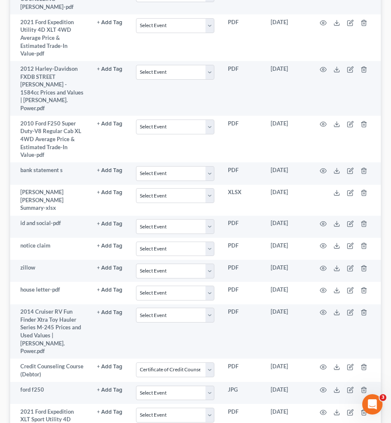
select select "1"
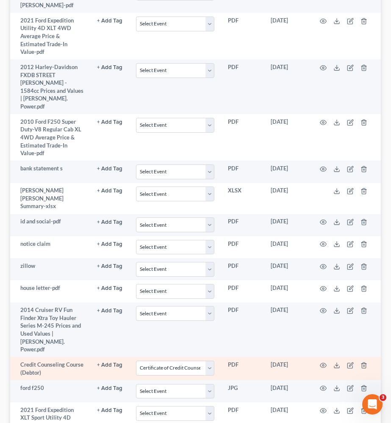
scroll to position [306, 0]
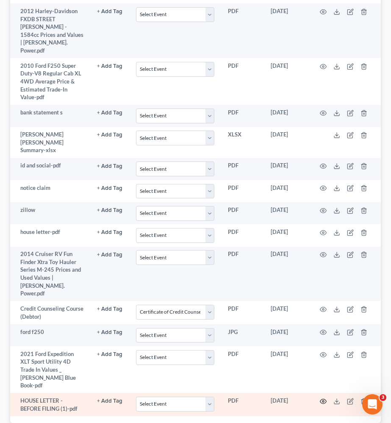
click at [322, 399] on icon "button" at bounding box center [323, 401] width 6 height 5
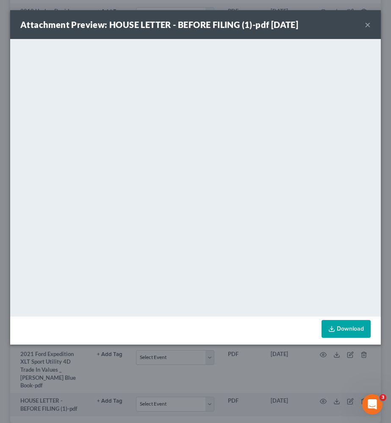
click at [372, 25] on div "Attachment Preview: HOUSE LETTER - BEFORE FILING (1)-pdf 10/15/2025 ×" at bounding box center [195, 24] width 371 height 29
click at [365, 28] on button "×" at bounding box center [368, 24] width 6 height 10
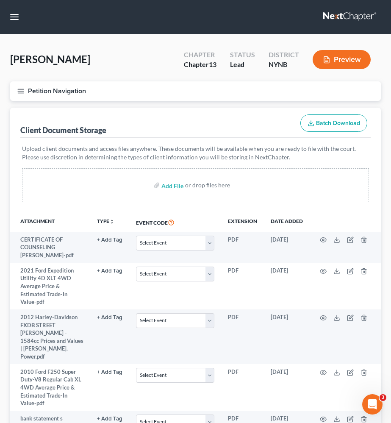
scroll to position [310, 0]
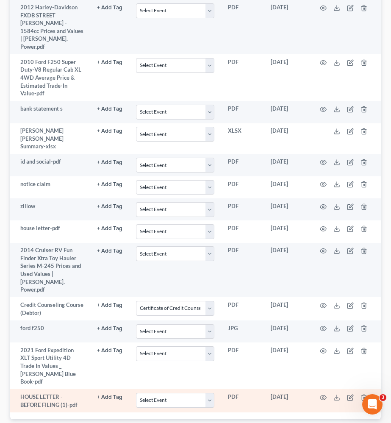
click at [366, 389] on td at bounding box center [345, 400] width 71 height 23
click at [365, 394] on icon "button" at bounding box center [364, 397] width 7 height 7
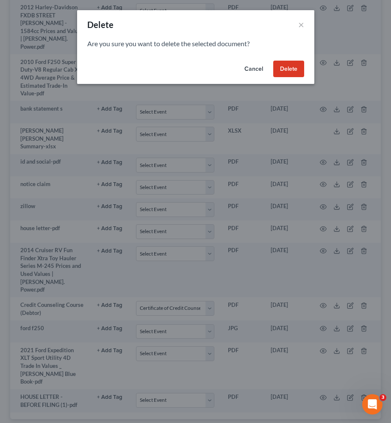
click at [296, 75] on button "Delete" at bounding box center [288, 69] width 31 height 17
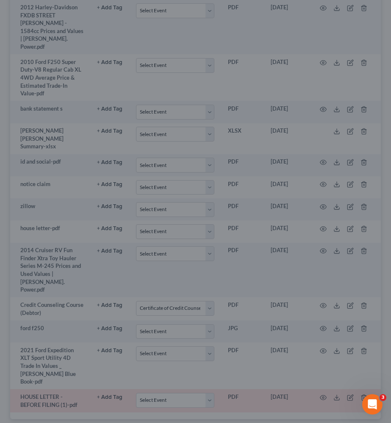
scroll to position [287, 0]
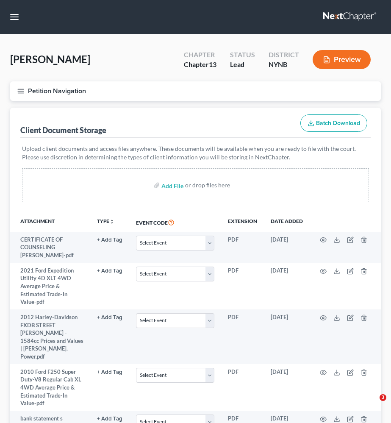
select select "1"
click at [174, 185] on input "file" at bounding box center [171, 185] width 20 height 15
type input "C:\fakepath\[PERSON_NAME] The Law Offices of [PERSON_NAME] Mail - Your house.pdf"
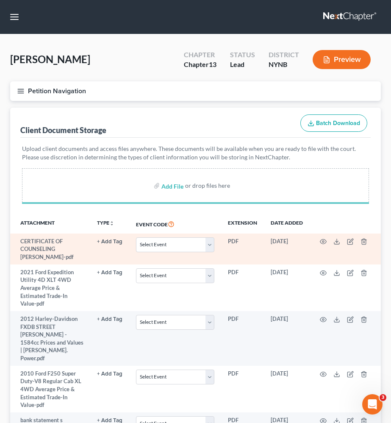
select select "1"
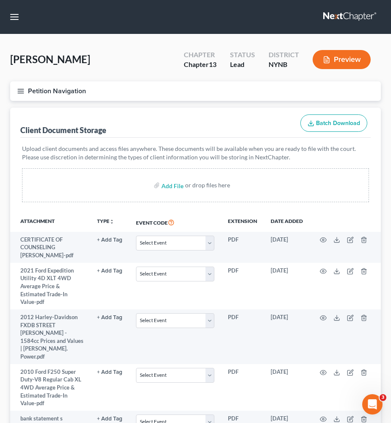
click at [23, 85] on button "Petition Navigation" at bounding box center [195, 90] width 371 height 19
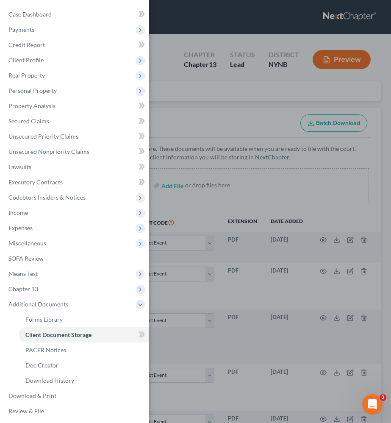
click at [206, 152] on div "Case Dashboard Payments Invoices Payments Payments Credit Report Client Profile" at bounding box center [195, 211] width 391 height 423
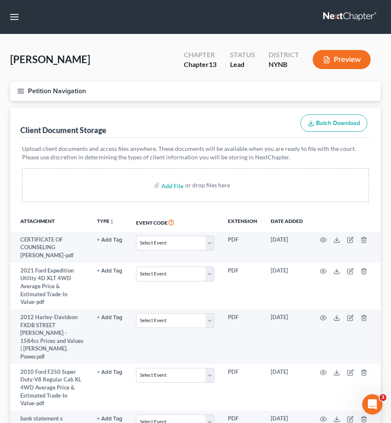
click at [15, 92] on button "Petition Navigation" at bounding box center [195, 90] width 371 height 19
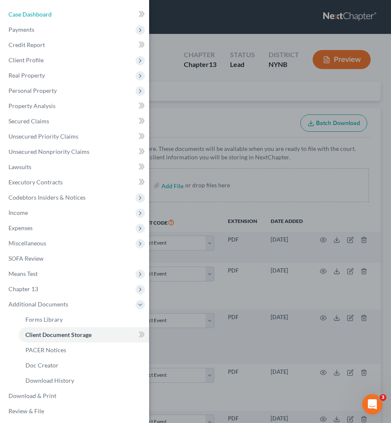
click at [89, 17] on link "Case Dashboard" at bounding box center [75, 14] width 147 height 15
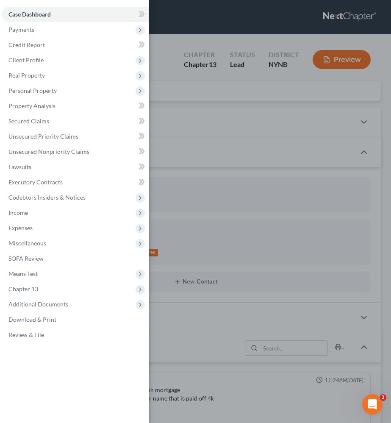
scroll to position [402, 0]
click at [253, 188] on div "Case Dashboard Payments Invoices Payments Payments Credit Report Client Profile" at bounding box center [195, 211] width 391 height 423
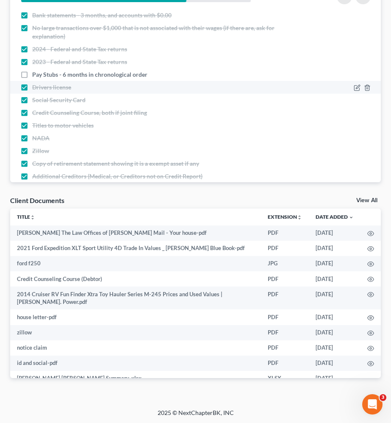
scroll to position [128, 0]
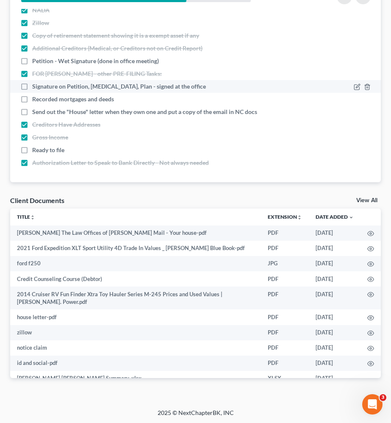
click at [126, 85] on span "Signature on Petition, [MEDICAL_DATA], Plan - signed at the office" at bounding box center [119, 86] width 174 height 8
click at [41, 85] on input "Signature on Petition, [MEDICAL_DATA], Plan - signed at the office" at bounding box center [39, 85] width 6 height 6
checkbox input "true"
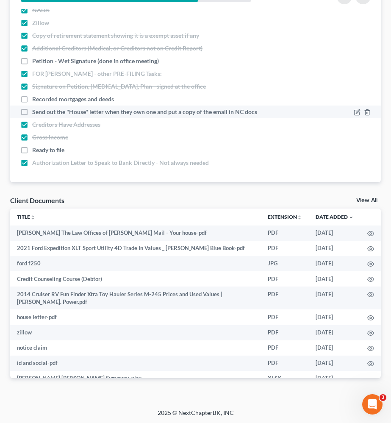
click at [121, 108] on span "Send out the "House" letter when they own one and put a copy of the email in NC…" at bounding box center [144, 112] width 225 height 8
click at [41, 108] on input "Send out the "House" letter when they own one and put a copy of the email in NC…" at bounding box center [39, 111] width 6 height 6
checkbox input "true"
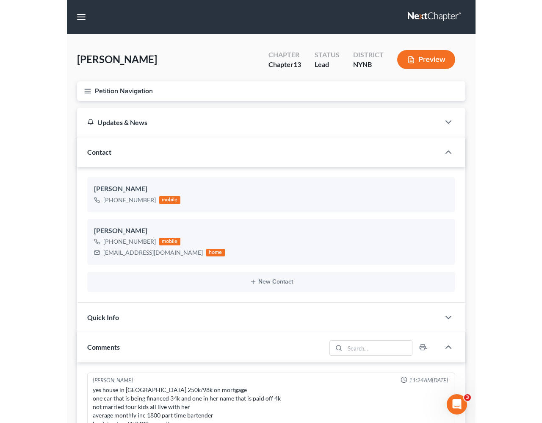
scroll to position [503, 0]
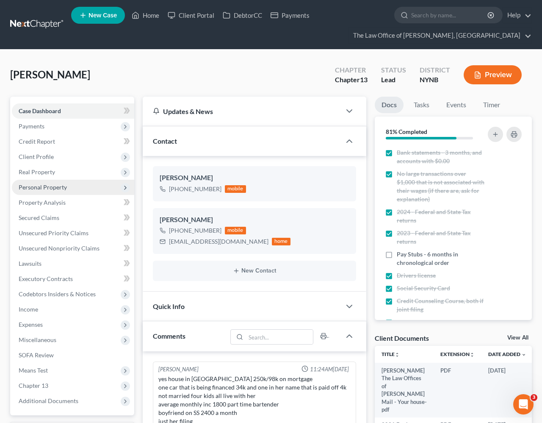
click at [55, 156] on span "Client Profile" at bounding box center [73, 156] width 122 height 15
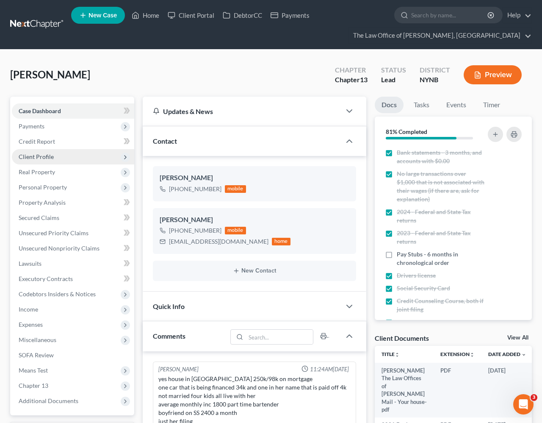
click at [98, 161] on span "Client Profile" at bounding box center [73, 156] width 122 height 15
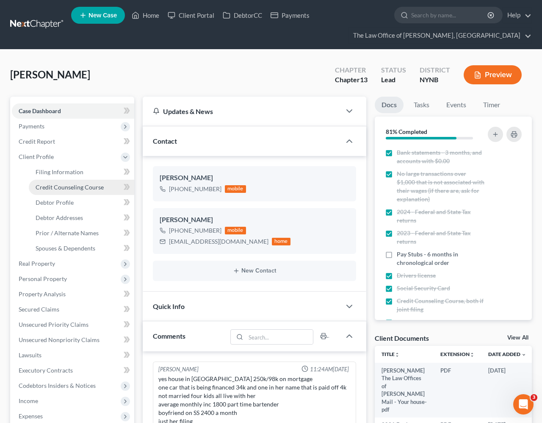
click at [81, 189] on span "Credit Counseling Course" at bounding box center [70, 186] width 68 height 7
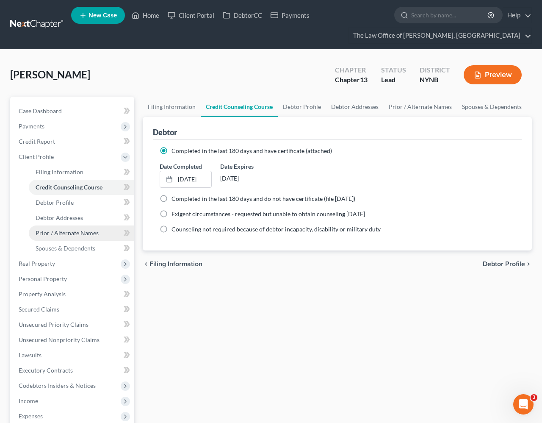
click at [91, 228] on link "Prior / Alternate Names" at bounding box center [82, 232] width 106 height 15
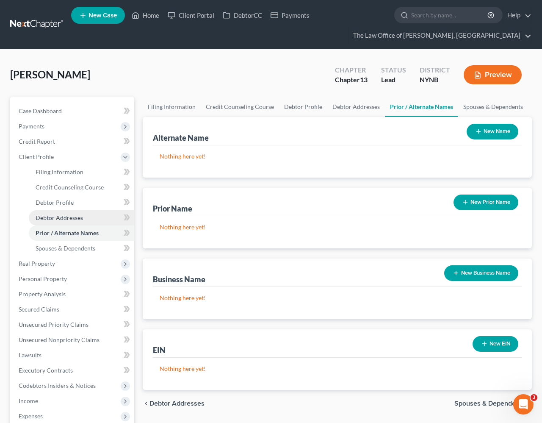
click at [98, 218] on link "Debtor Addresses" at bounding box center [82, 217] width 106 height 15
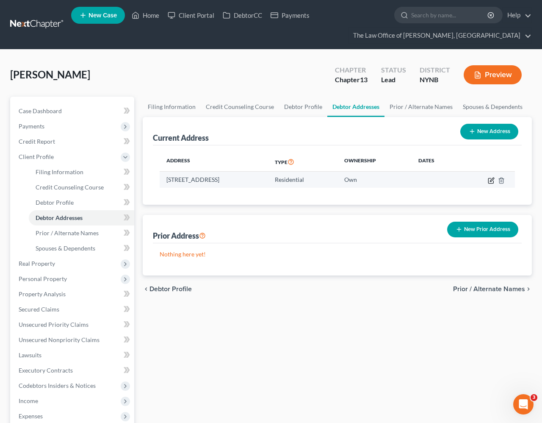
click at [391, 180] on icon "button" at bounding box center [491, 180] width 7 height 7
select select "35"
select select "0"
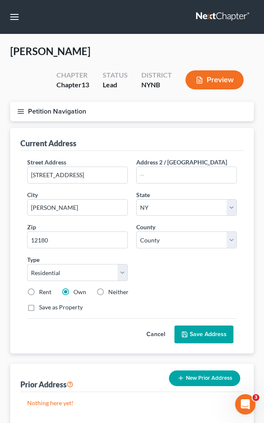
click at [5, 17] on nav "Home New Case Client Portal DebtorCC Payments The Law Office of [PERSON_NAME], …" at bounding box center [132, 17] width 264 height 34
click at [25, 20] on nav "Home New Case Client Portal DebtorCC Payments The Law Office of [PERSON_NAME], …" at bounding box center [132, 17] width 264 height 34
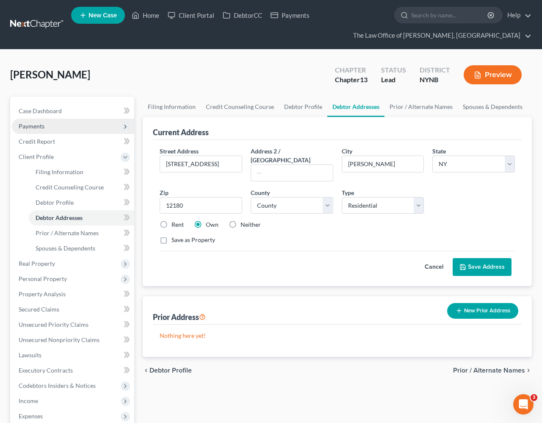
click at [97, 120] on span "Payments" at bounding box center [73, 126] width 122 height 15
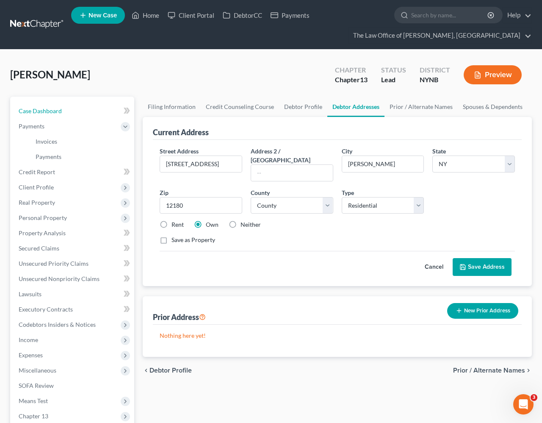
drag, startPoint x: 108, startPoint y: 111, endPoint x: 125, endPoint y: 110, distance: 17.8
click at [108, 111] on link "Case Dashboard" at bounding box center [73, 110] width 122 height 15
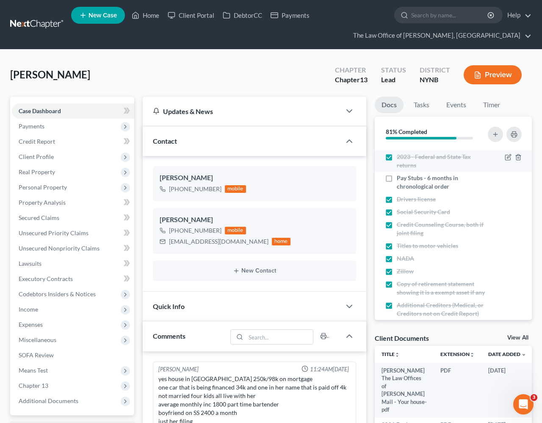
scroll to position [90, 0]
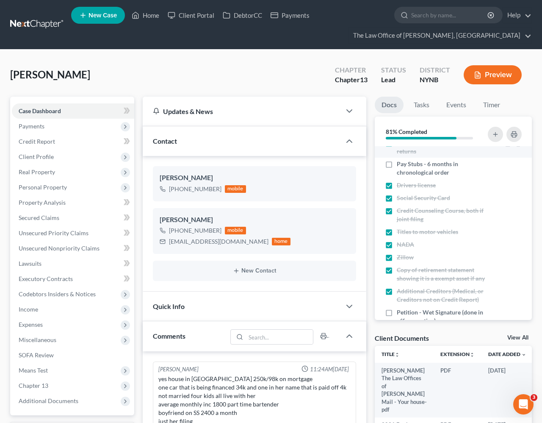
click at [391, 156] on li "2023 - Federal and State Tax returns" at bounding box center [453, 146] width 157 height 21
click at [391, 171] on span "Pay Stubs - 6 months in chronological order" at bounding box center [441, 168] width 89 height 17
click at [391, 165] on input "Pay Stubs - 6 months in chronological order" at bounding box center [403, 163] width 6 height 6
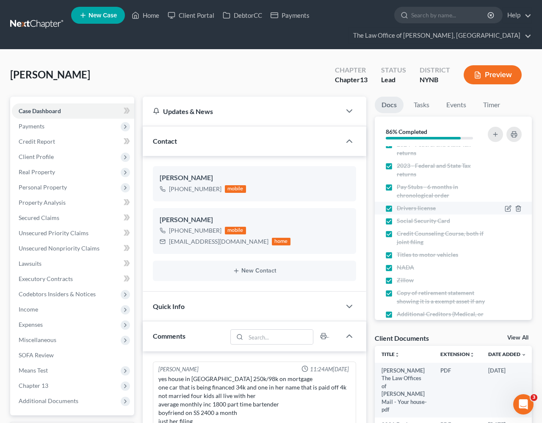
click at [391, 183] on span "Pay Stubs - 6 months in chronological order" at bounding box center [441, 191] width 89 height 17
click at [391, 183] on input "Pay Stubs - 6 months in chronological order" at bounding box center [403, 186] width 6 height 6
checkbox input "false"
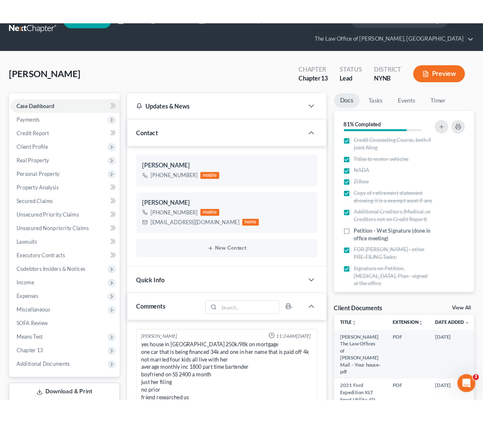
scroll to position [152, 0]
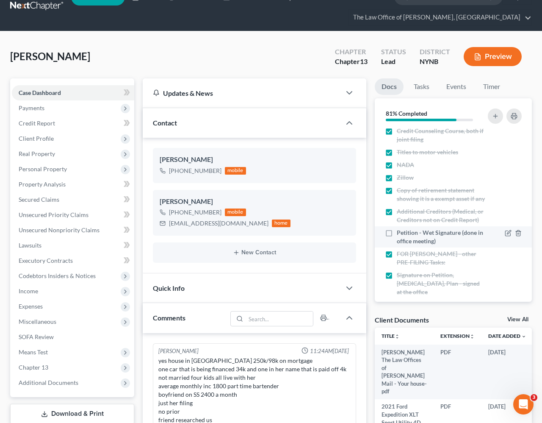
click at [391, 242] on span "Petition - Wet Signature (done in office meeting)" at bounding box center [441, 236] width 89 height 17
click at [391, 234] on input "Petition - Wet Signature (done in office meeting)" at bounding box center [403, 231] width 6 height 6
checkbox input "true"
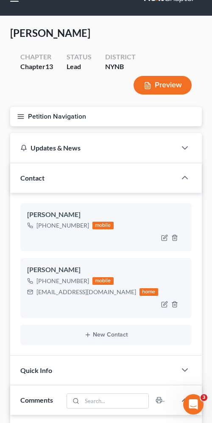
scroll to position [118, 0]
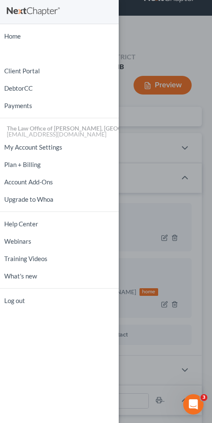
click at [146, 143] on div "Home New Case Client Portal DebtorCC Payments The Law Office of [PERSON_NAME], …" at bounding box center [106, 211] width 212 height 423
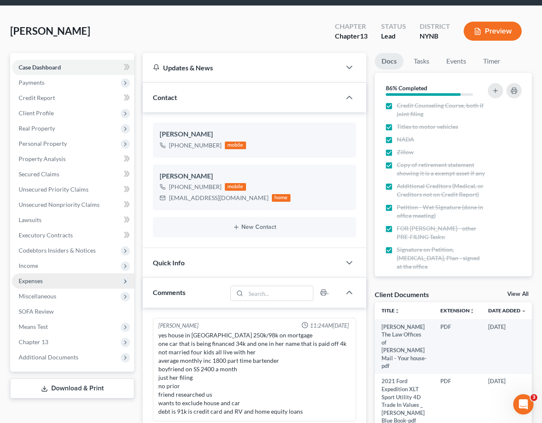
scroll to position [44, 0]
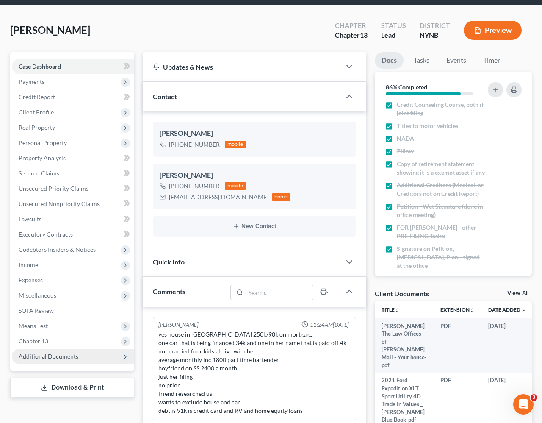
click at [58, 353] on span "Additional Documents" at bounding box center [49, 356] width 60 height 7
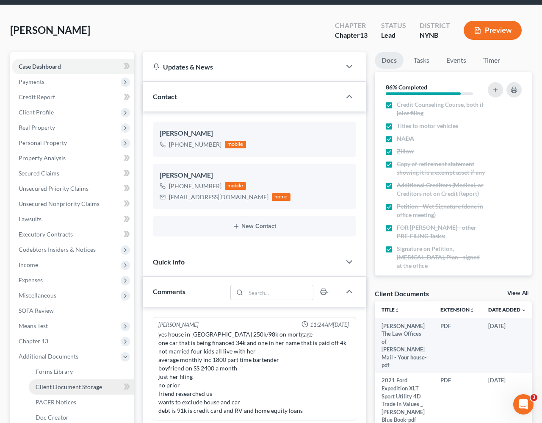
click at [95, 385] on span "Client Document Storage" at bounding box center [69, 386] width 67 height 7
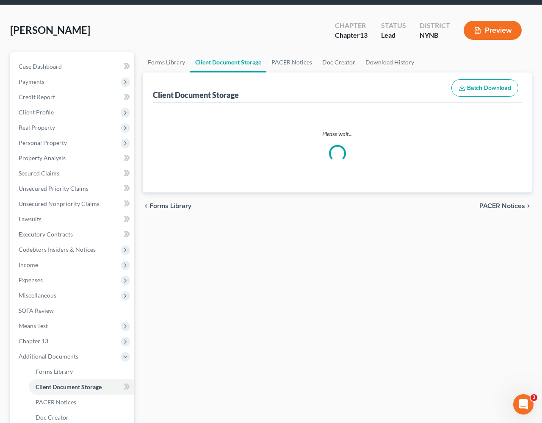
scroll to position [44, 0]
select select "1"
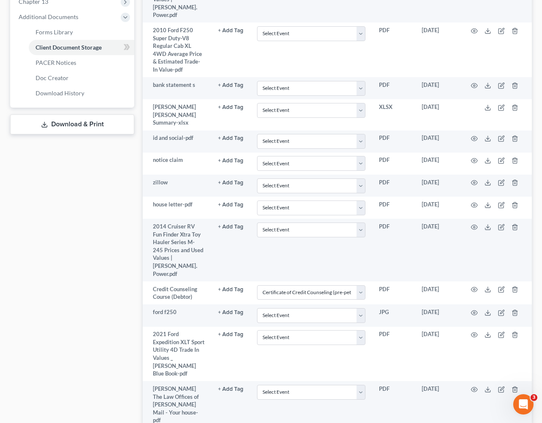
scroll to position [382, 0]
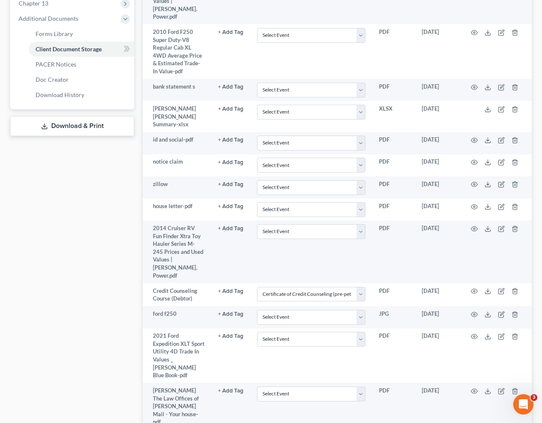
select select "1"
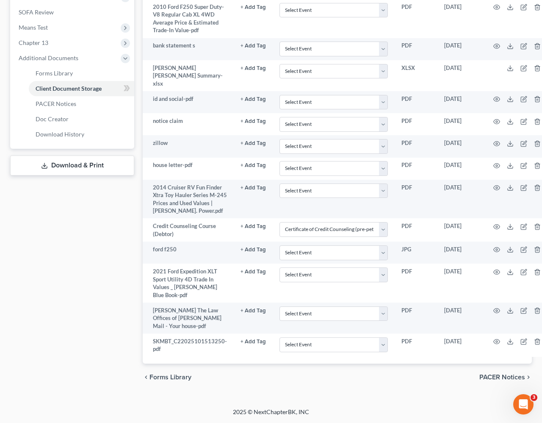
scroll to position [327, 0]
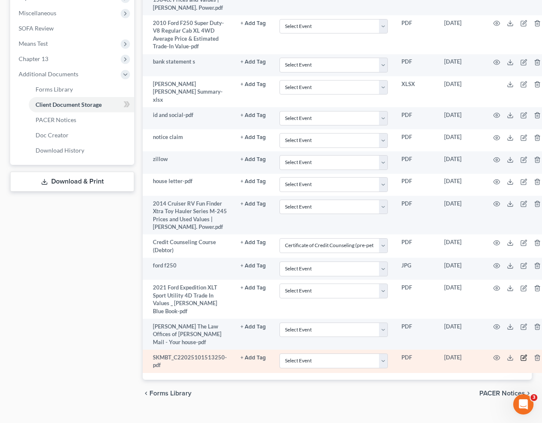
click at [391, 354] on icon "button" at bounding box center [524, 357] width 7 height 7
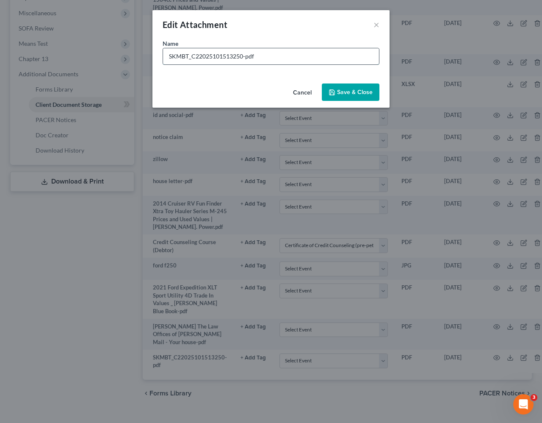
click at [214, 56] on input "SKMBT_C22025101513250-pdf" at bounding box center [271, 56] width 216 height 16
type input "6 months paystubs"
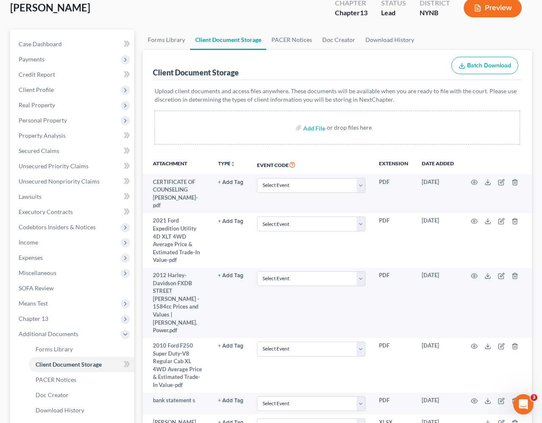
scroll to position [43, 0]
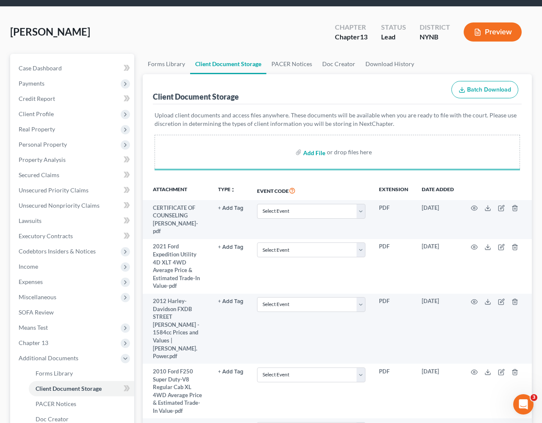
select select "1"
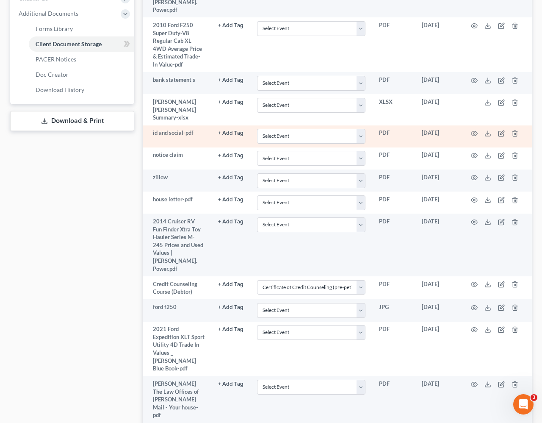
scroll to position [428, 0]
